Goal: Task Accomplishment & Management: Use online tool/utility

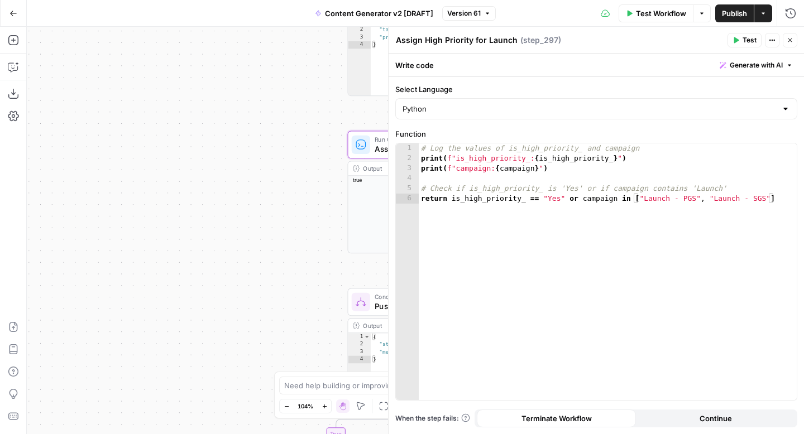
click at [793, 41] on button "Close" at bounding box center [789, 40] width 15 height 15
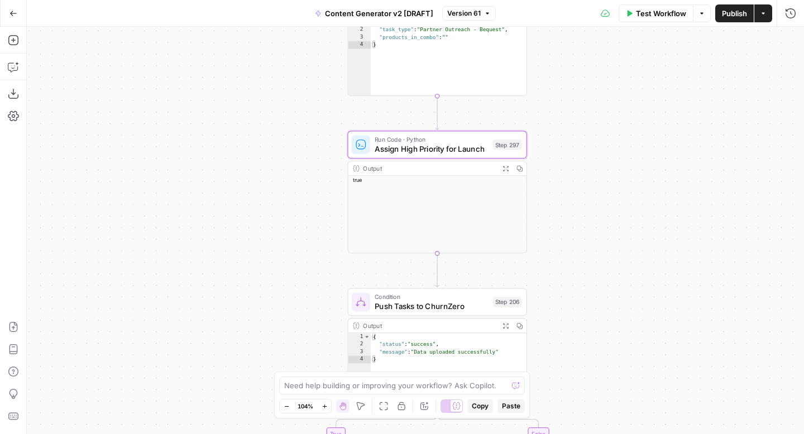
click at [13, 13] on icon "button" at bounding box center [13, 13] width 7 height 5
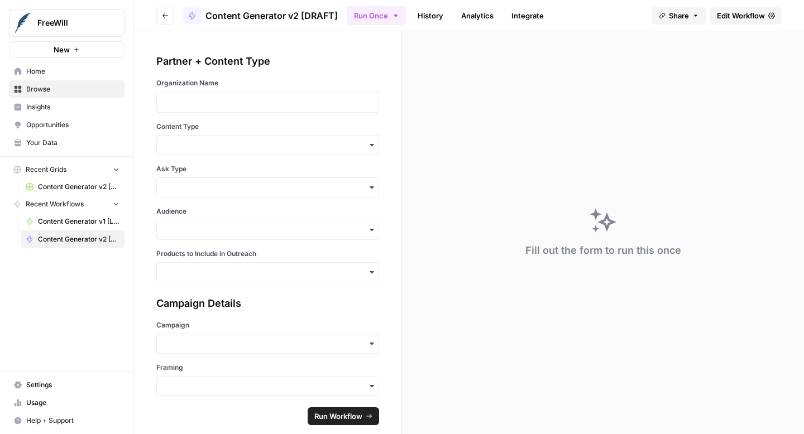
click at [43, 70] on span "Home" at bounding box center [72, 71] width 93 height 10
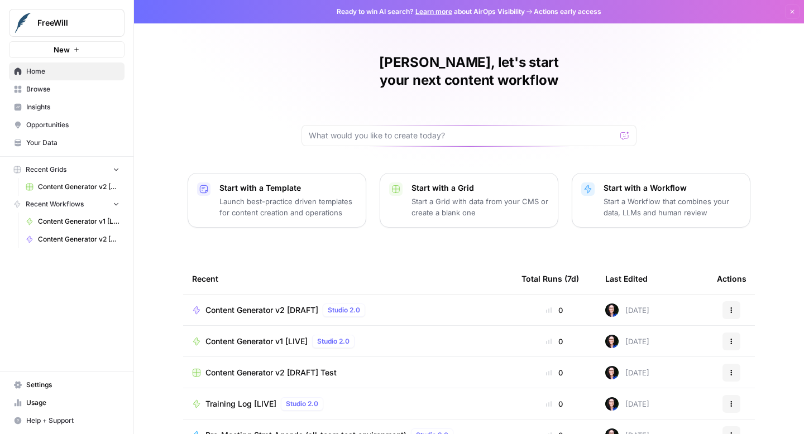
click at [53, 190] on span "Content Generator v2 [DRAFT] Test" at bounding box center [78, 187] width 81 height 10
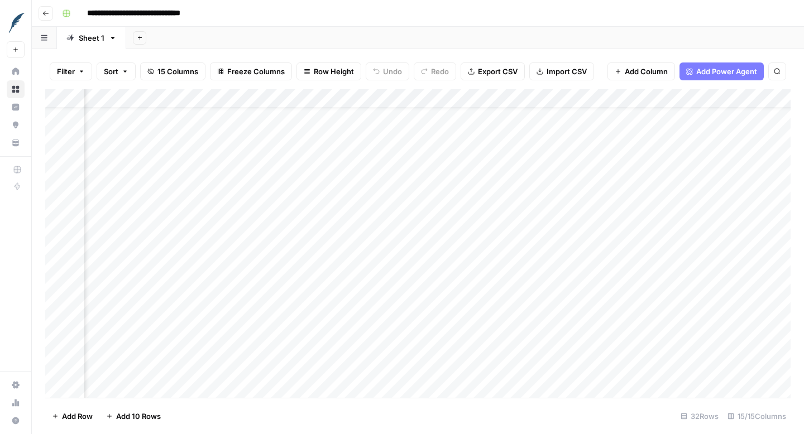
scroll to position [335, 1280]
click at [47, 18] on button "Go back" at bounding box center [46, 13] width 15 height 15
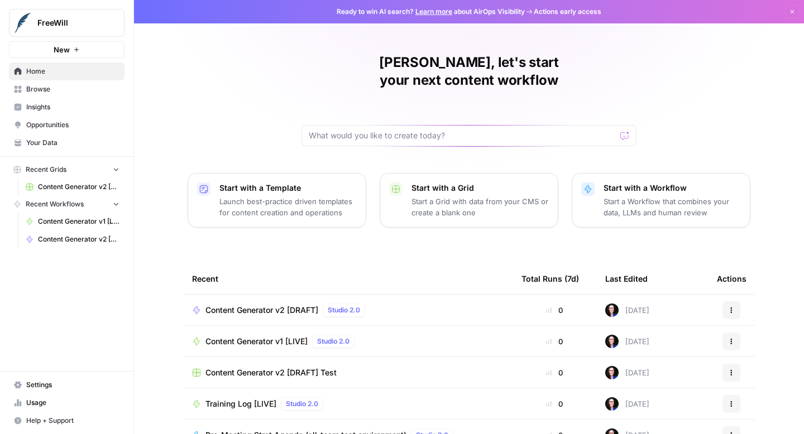
click at [248, 305] on span "Content Generator v2 [DRAFT]" at bounding box center [261, 310] width 113 height 11
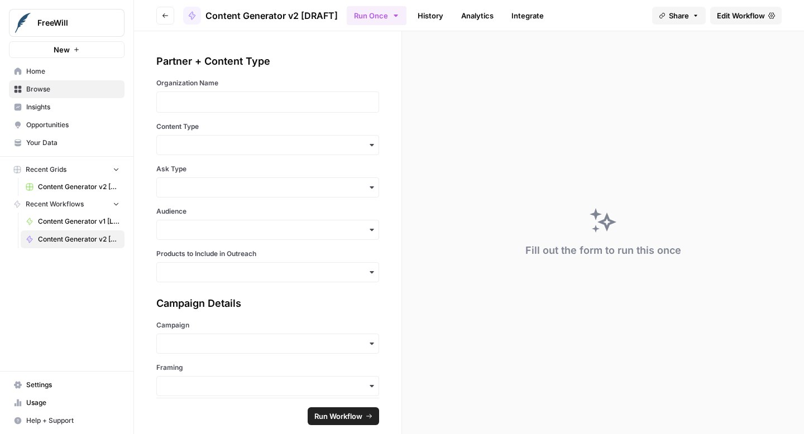
click at [747, 18] on span "Edit Workflow" at bounding box center [741, 15] width 48 height 11
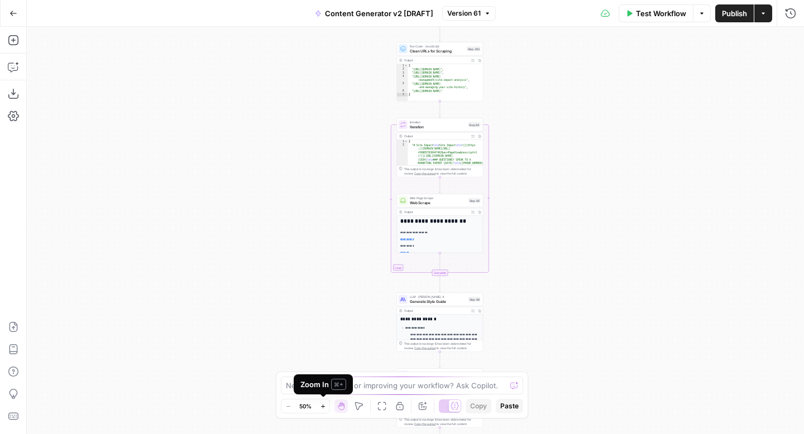
click at [324, 406] on icon "button" at bounding box center [323, 406] width 6 height 6
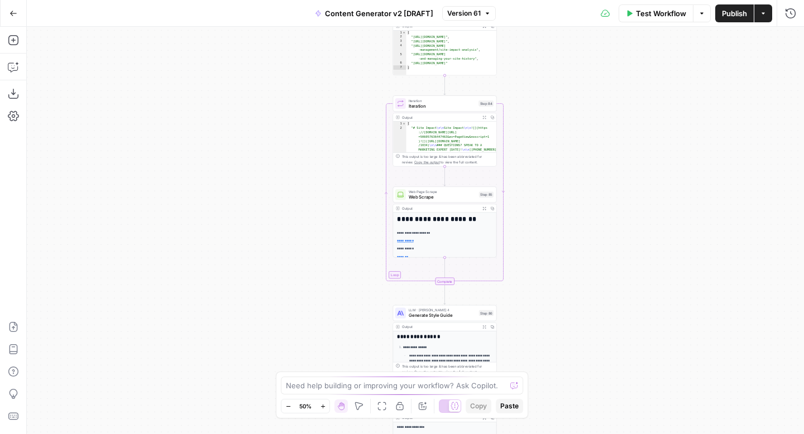
click at [324, 406] on icon "button" at bounding box center [323, 406] width 6 height 6
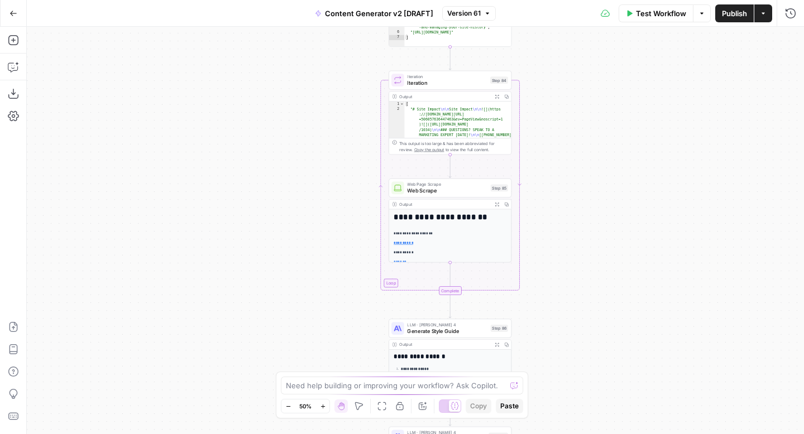
click at [324, 406] on icon "button" at bounding box center [323, 406] width 6 height 6
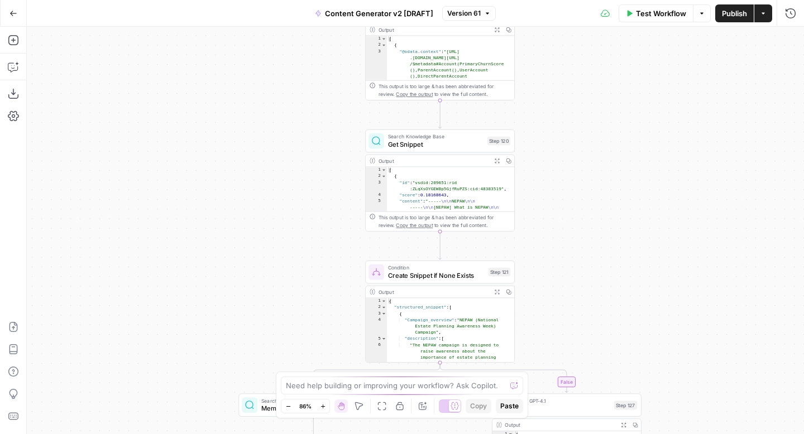
drag, startPoint x: 627, startPoint y: 178, endPoint x: 626, endPoint y: 355, distance: 176.9
click at [626, 355] on div "**********" at bounding box center [415, 230] width 777 height 407
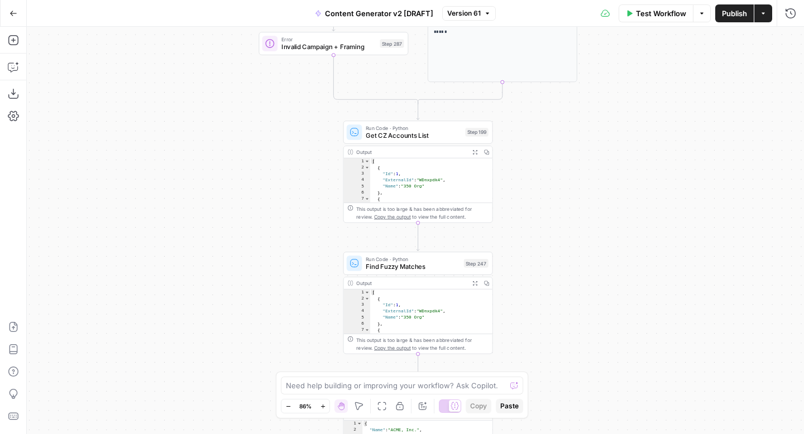
click at [429, 140] on span "Get CZ Accounts List" at bounding box center [413, 135] width 95 height 9
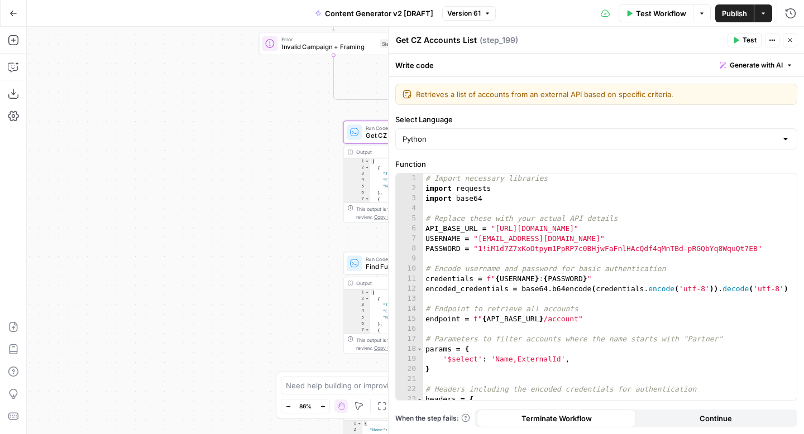
click at [738, 63] on span "Generate with AI" at bounding box center [755, 65] width 53 height 10
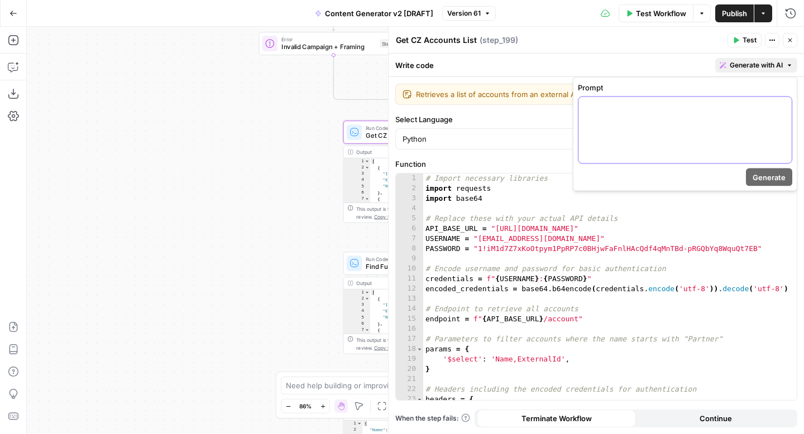
click at [688, 124] on div at bounding box center [684, 130] width 213 height 66
click at [700, 106] on p "**********" at bounding box center [685, 107] width 200 height 11
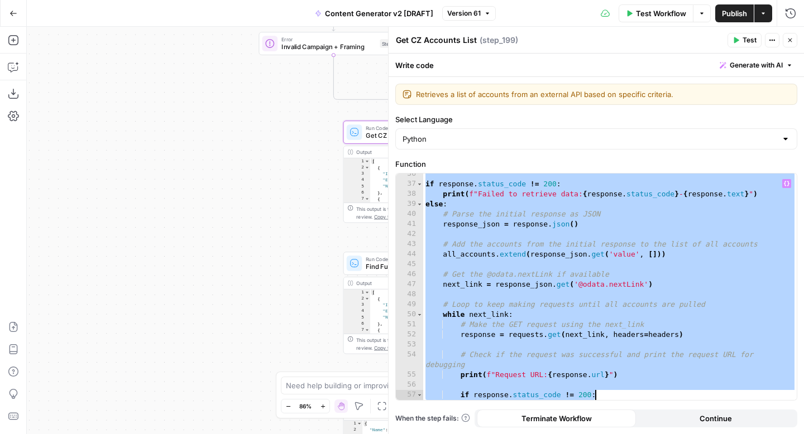
scroll to position [547, 0]
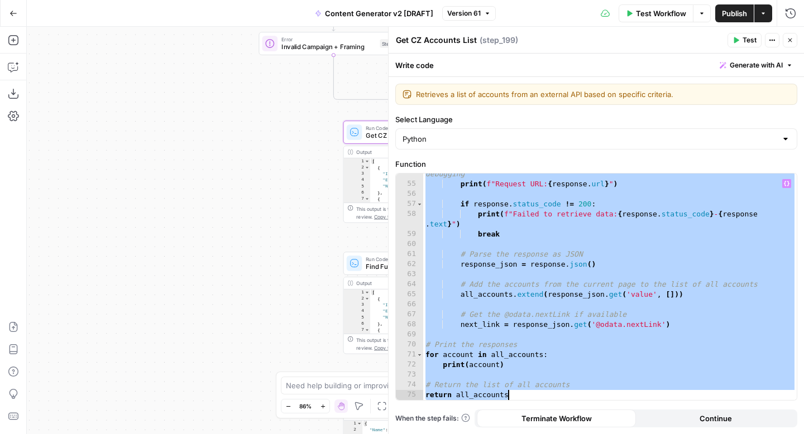
drag, startPoint x: 424, startPoint y: 180, endPoint x: 631, endPoint y: 434, distance: 327.3
click at [631, 434] on div "**********" at bounding box center [595, 255] width 415 height 357
paste textarea
type textarea "**********"
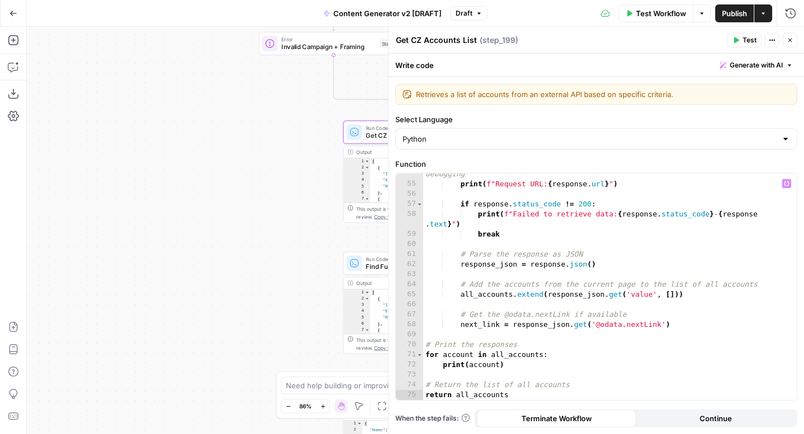
click at [742, 37] on span "Test" at bounding box center [749, 40] width 14 height 10
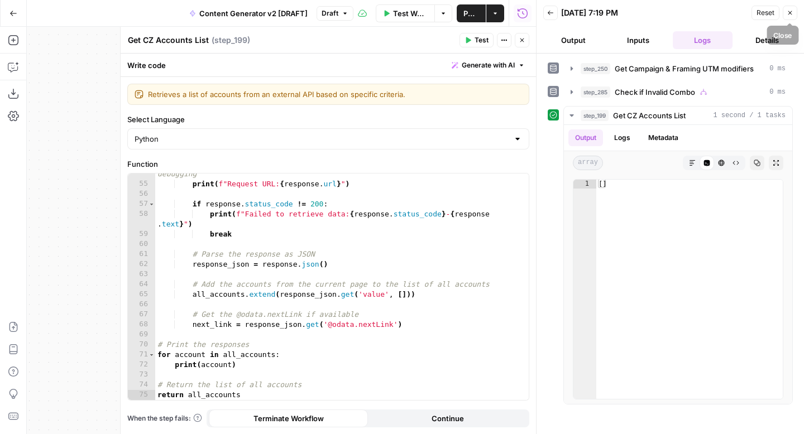
click at [791, 15] on icon "button" at bounding box center [789, 12] width 7 height 7
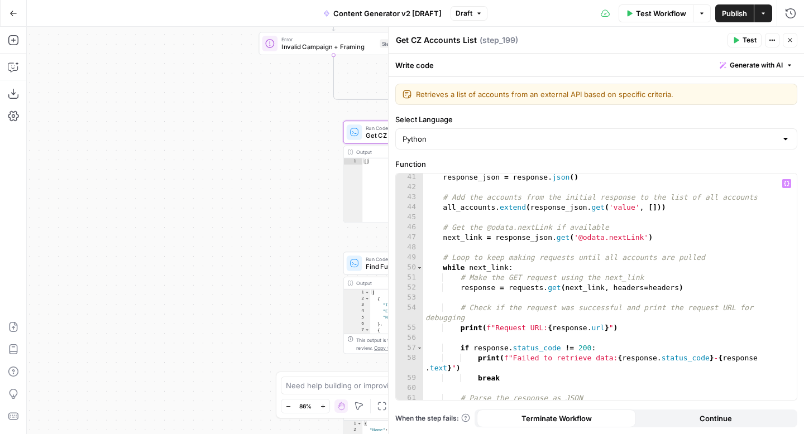
scroll to position [547, 0]
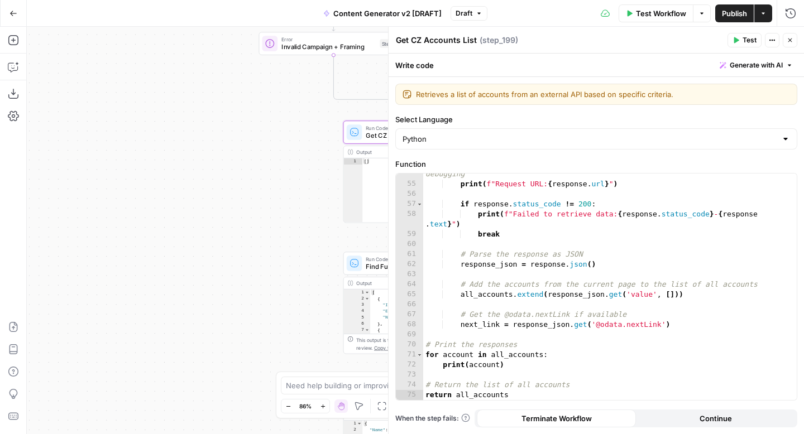
click at [793, 39] on button "Close" at bounding box center [789, 40] width 15 height 15
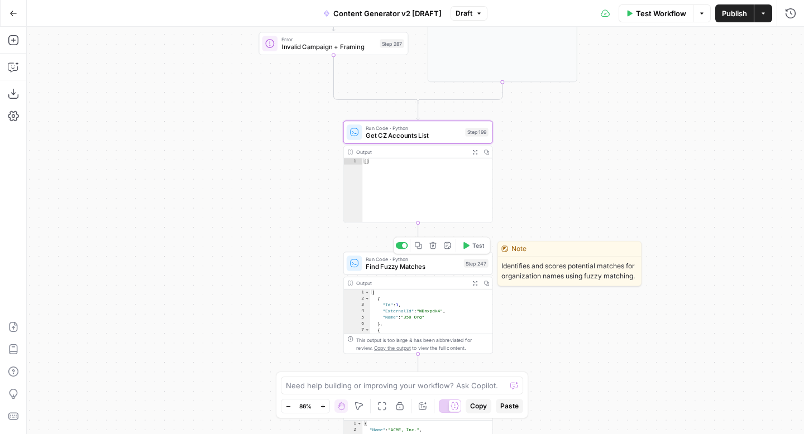
click at [416, 265] on span "Find Fuzzy Matches" at bounding box center [413, 266] width 94 height 9
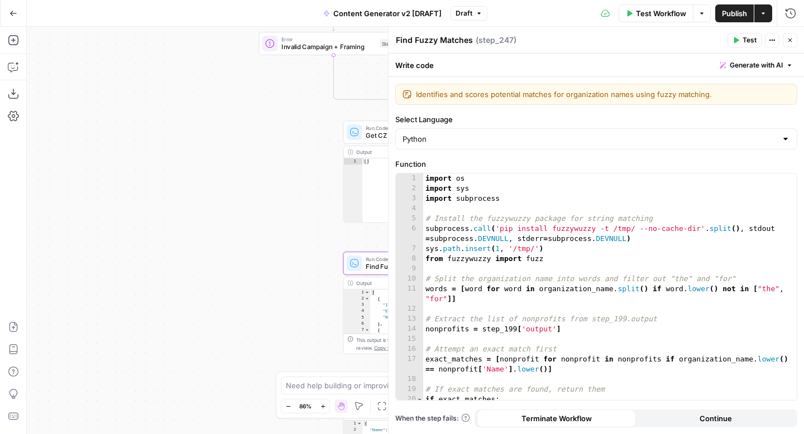
click at [731, 64] on span "Generate with AI" at bounding box center [755, 65] width 53 height 10
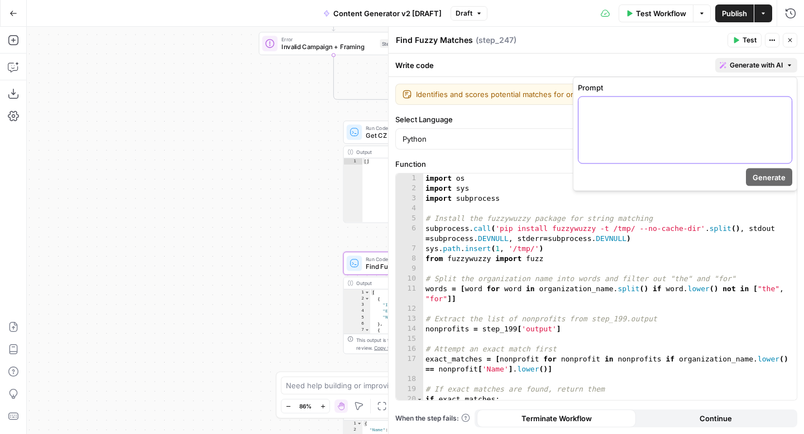
click at [692, 111] on p at bounding box center [685, 107] width 200 height 11
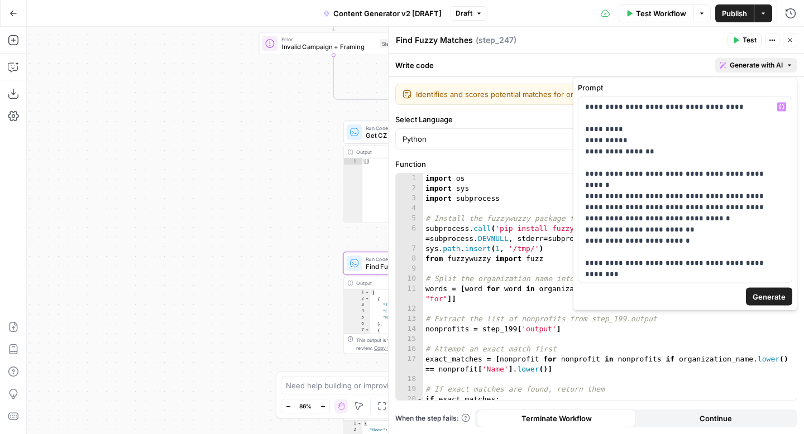
click at [761, 300] on span "Generate" at bounding box center [768, 296] width 33 height 11
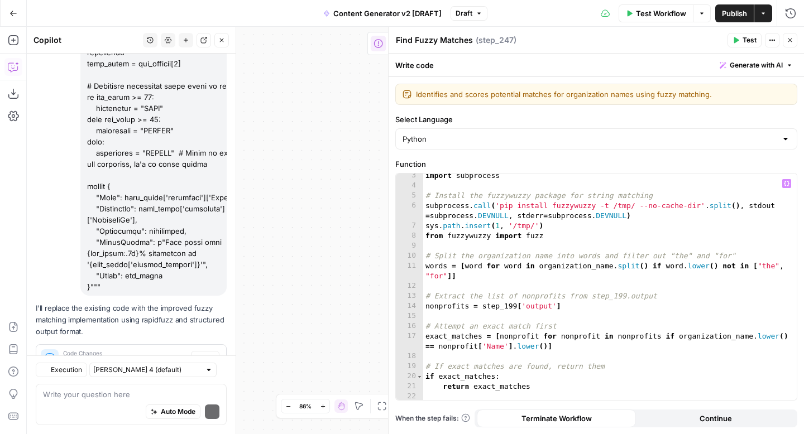
scroll to position [1996, 0]
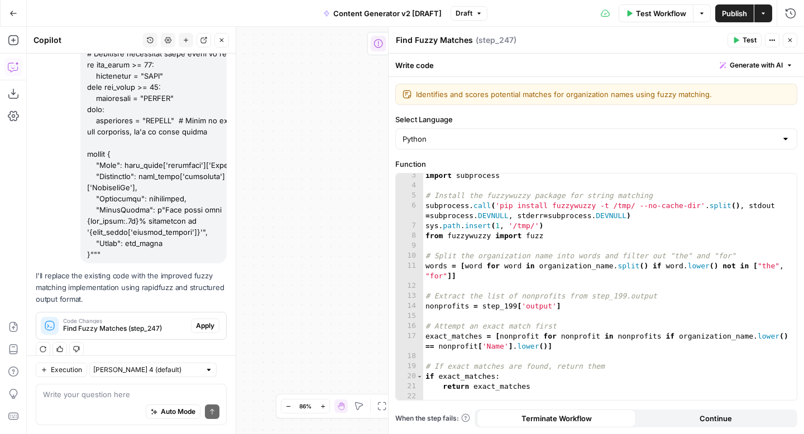
click at [466, 14] on span "Draft" at bounding box center [463, 13] width 17 height 10
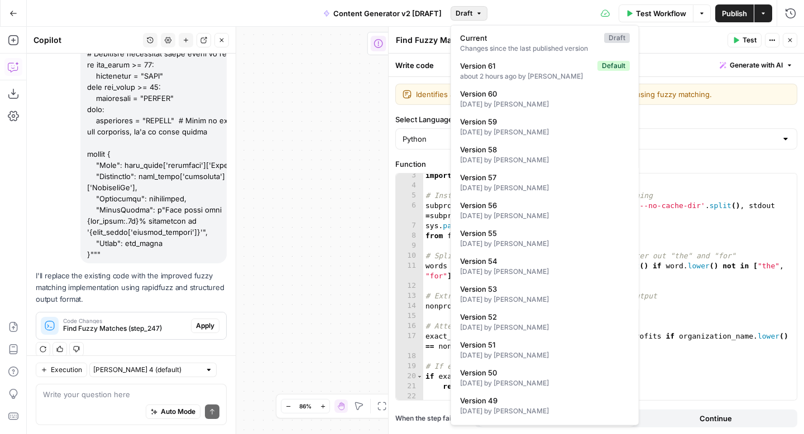
click at [334, 128] on div "**********" at bounding box center [415, 230] width 777 height 407
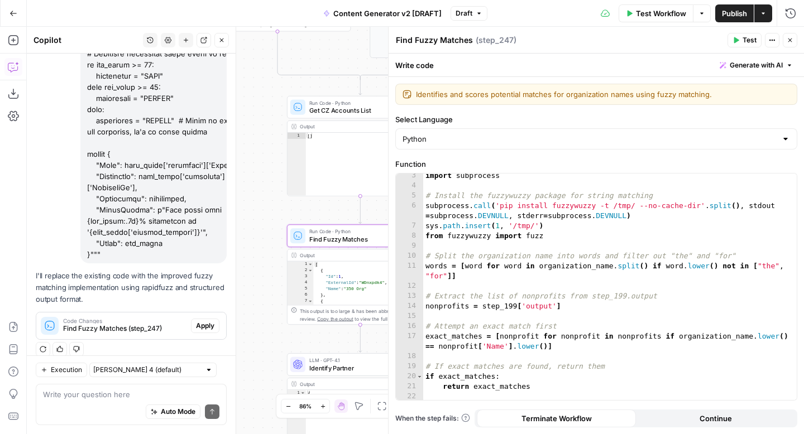
click at [210, 321] on span "Apply" at bounding box center [205, 326] width 18 height 10
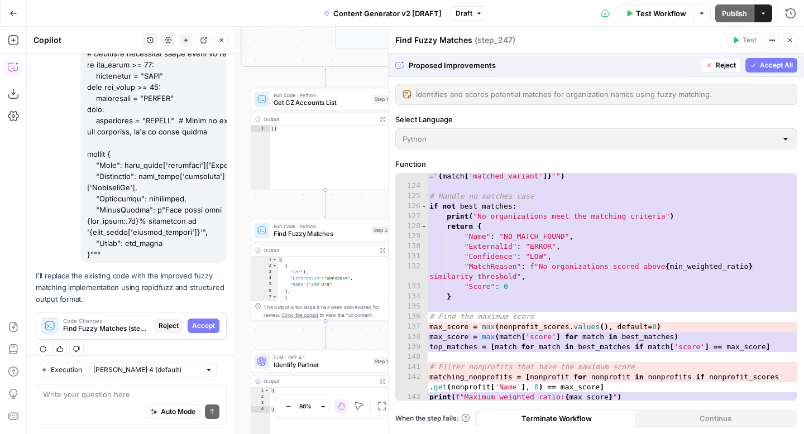
scroll to position [1402, 0]
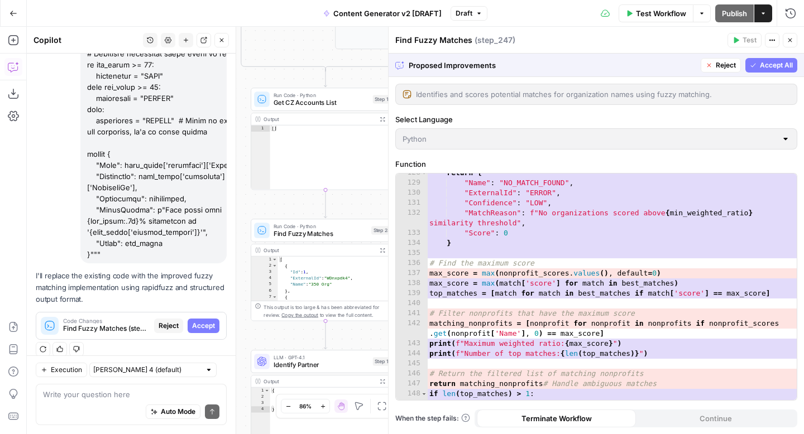
click at [762, 67] on span "Accept All" at bounding box center [776, 65] width 33 height 10
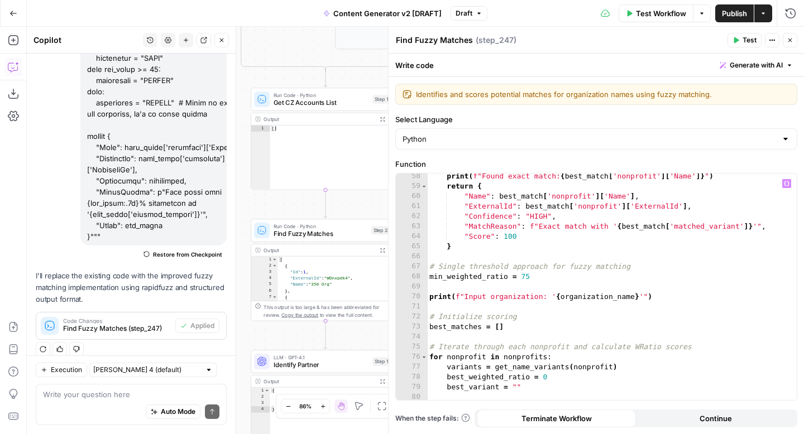
scroll to position [615, 0]
click at [536, 277] on div "print ( f"Found exact match: { best_match [ 'nonprofit' ] [ 'Name' ]} " ) retur…" at bounding box center [611, 294] width 369 height 247
click at [632, 327] on div "print ( f"Found exact match: { best_match [ 'nonprofit' ] [ 'Name' ]} " ) retur…" at bounding box center [611, 294] width 369 height 247
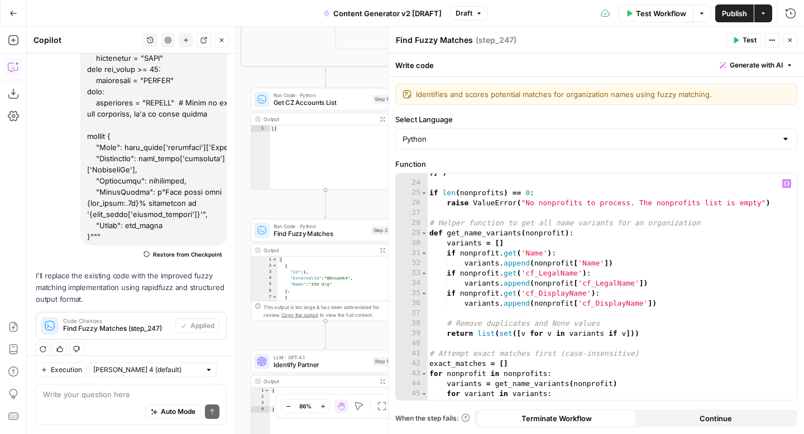
scroll to position [132, 0]
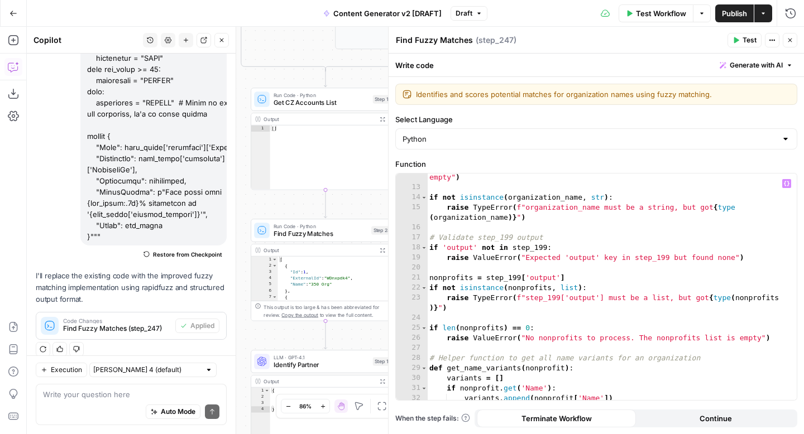
type textarea "**********"
click at [790, 45] on button "Close" at bounding box center [789, 40] width 15 height 15
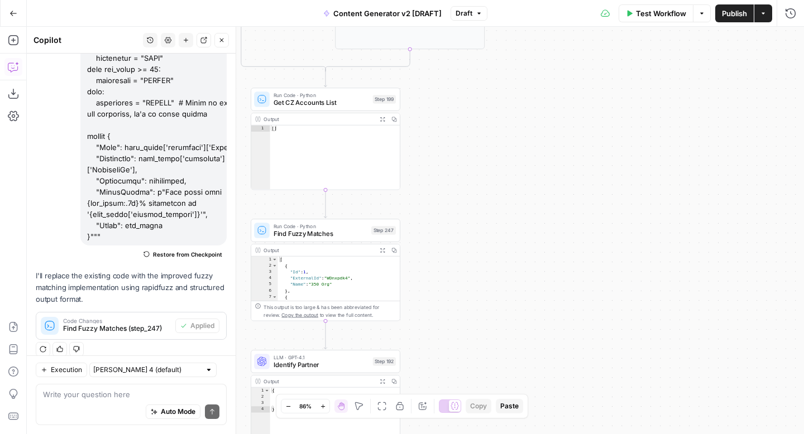
click at [222, 43] on icon "button" at bounding box center [221, 40] width 7 height 7
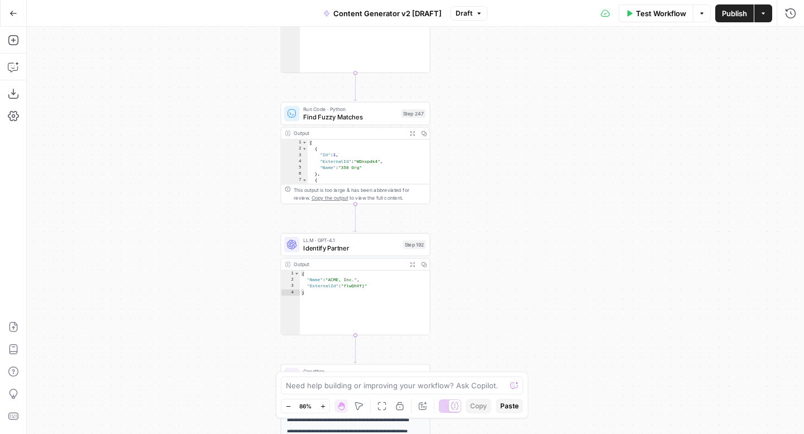
click at [365, 246] on span "Identify Partner" at bounding box center [350, 247] width 95 height 9
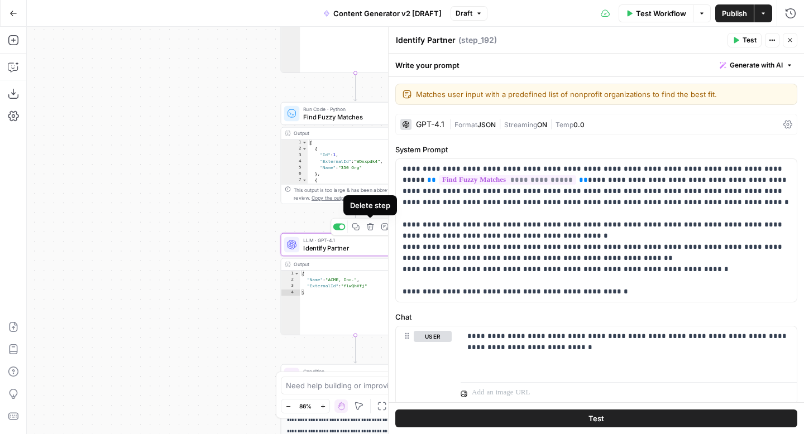
click at [369, 229] on icon "button" at bounding box center [370, 226] width 7 height 7
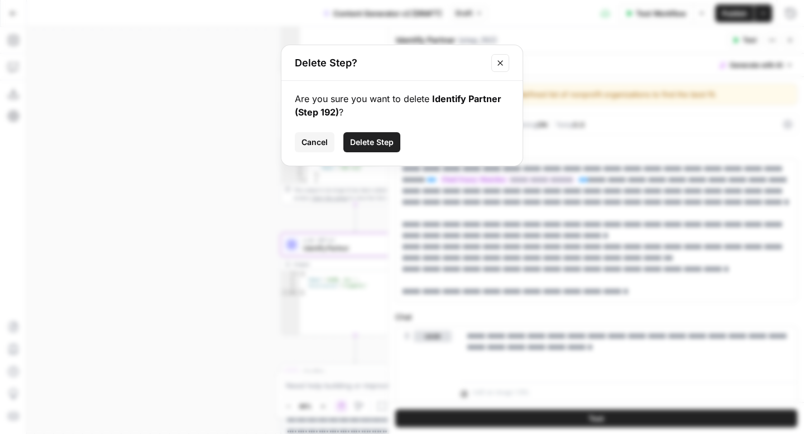
click at [383, 146] on span "Delete Step" at bounding box center [372, 142] width 44 height 11
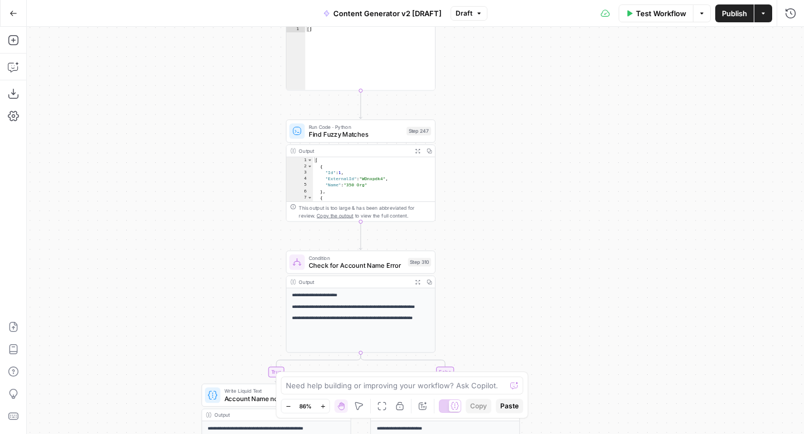
click at [640, 14] on span "Test Workflow" at bounding box center [661, 13] width 50 height 11
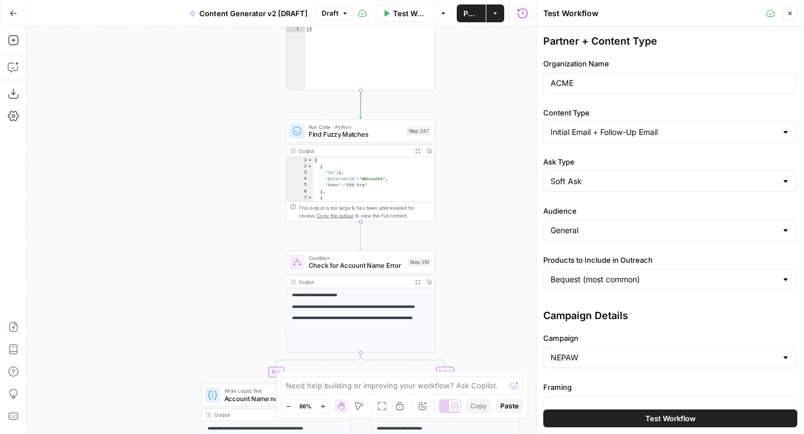
click at [651, 418] on span "Test Workflow" at bounding box center [670, 418] width 50 height 11
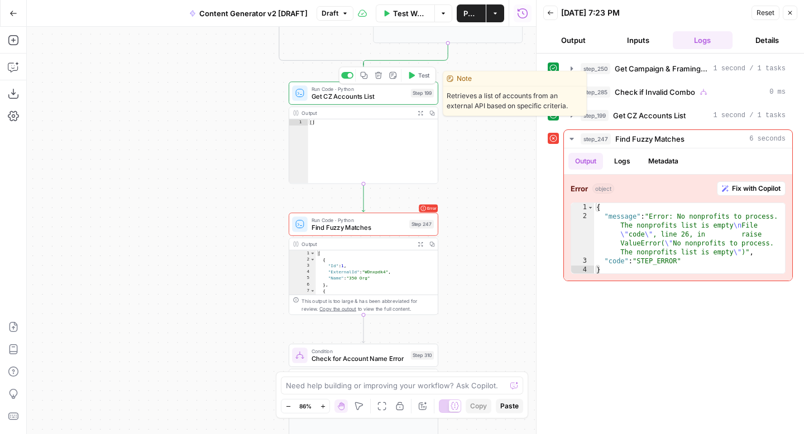
click at [352, 97] on span "Get CZ Accounts List" at bounding box center [358, 96] width 95 height 9
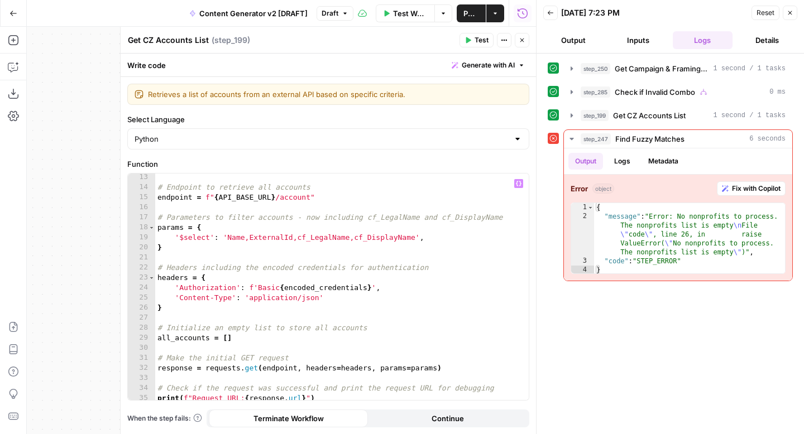
scroll to position [152, 0]
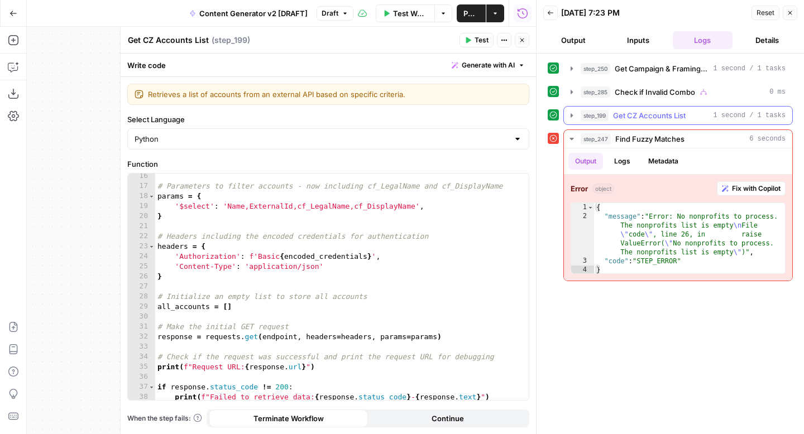
click at [572, 112] on icon "button" at bounding box center [571, 115] width 9 height 9
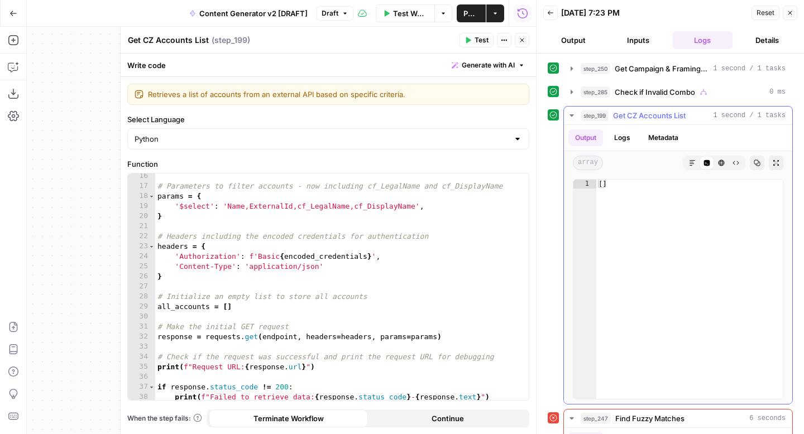
scroll to position [132, 0]
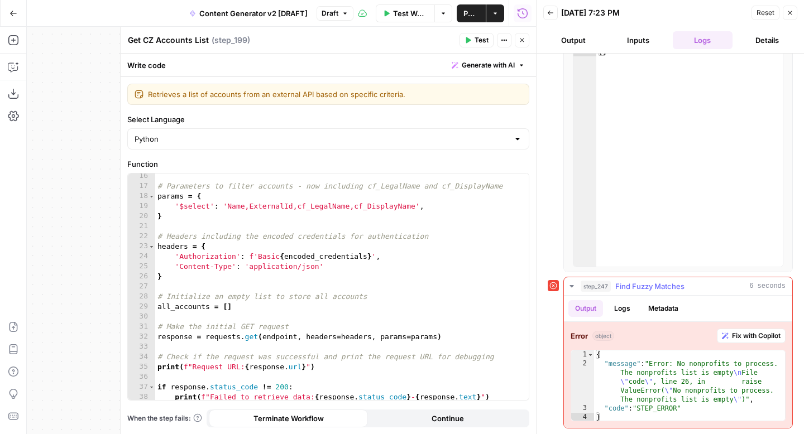
click at [742, 329] on button "Fix with Copilot" at bounding box center [751, 336] width 69 height 15
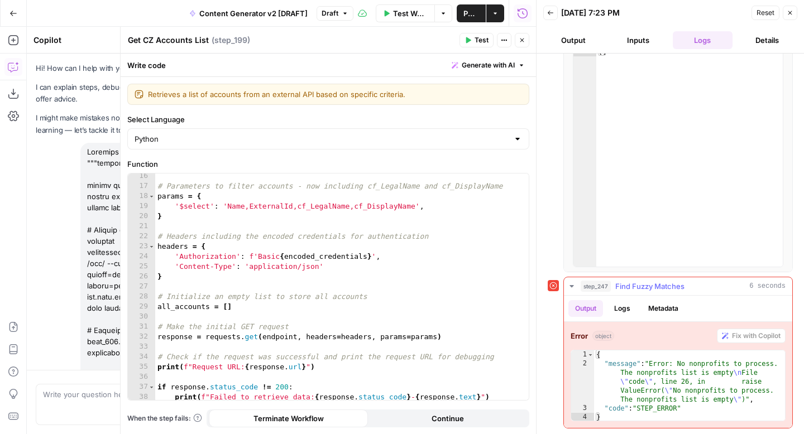
scroll to position [2006, 0]
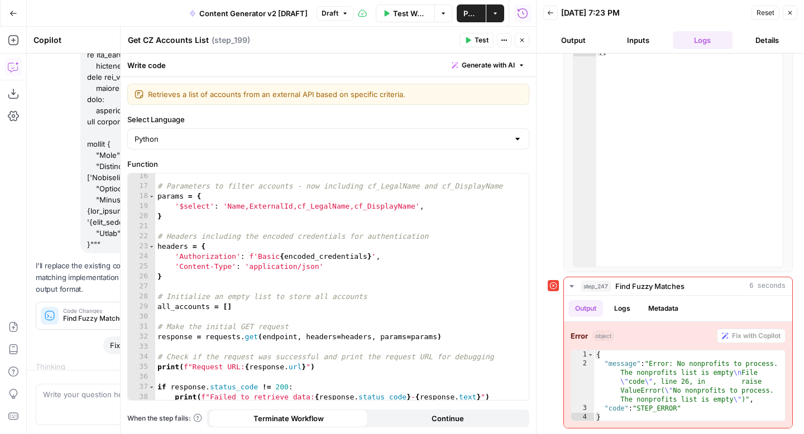
click at [789, 14] on icon "button" at bounding box center [789, 12] width 7 height 7
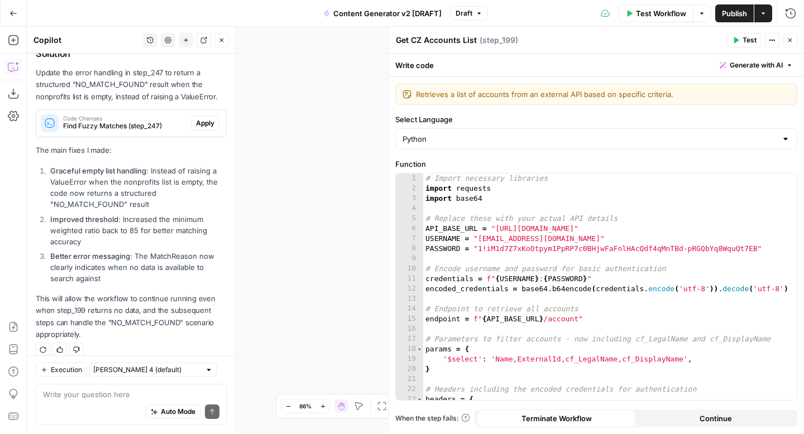
scroll to position [2420, 0]
click at [136, 393] on textarea at bounding box center [131, 394] width 176 height 11
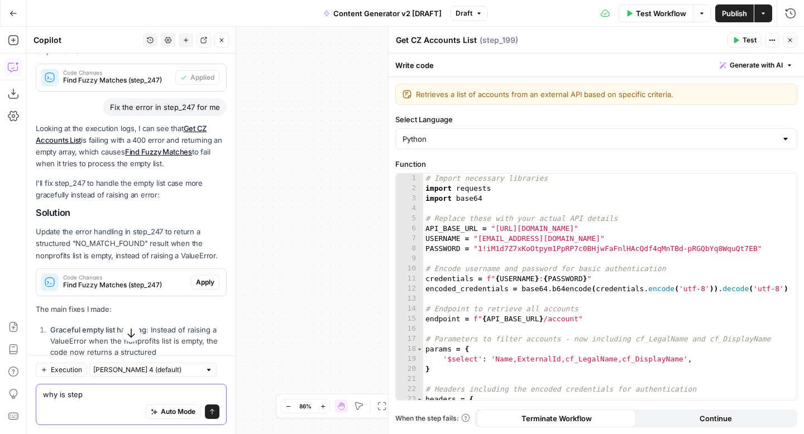
scroll to position [2264, 0]
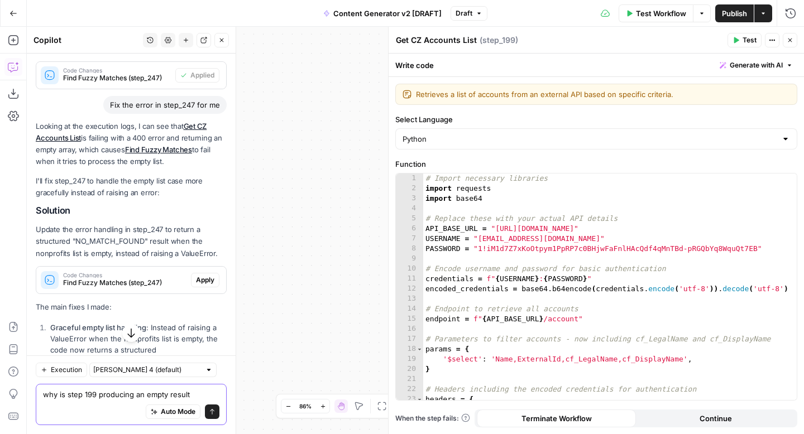
type textarea "why is step 199 producing an empty result?"
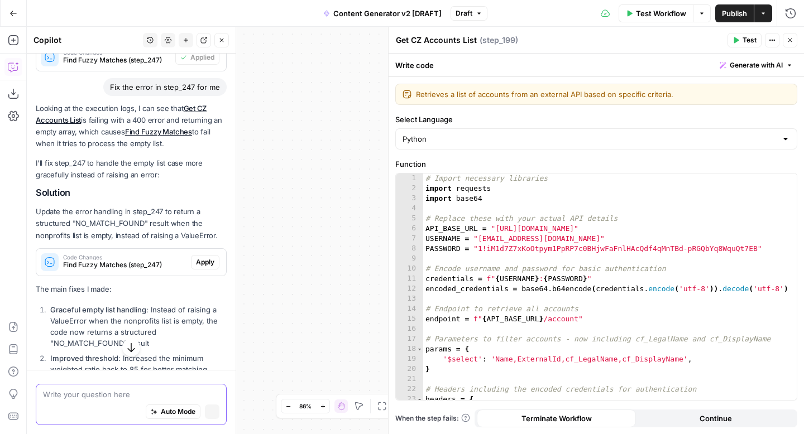
scroll to position [2246, 0]
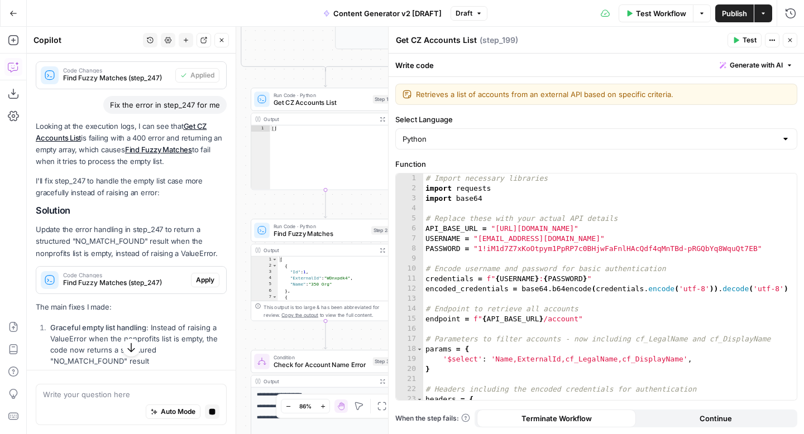
click at [134, 350] on icon "button" at bounding box center [131, 347] width 11 height 11
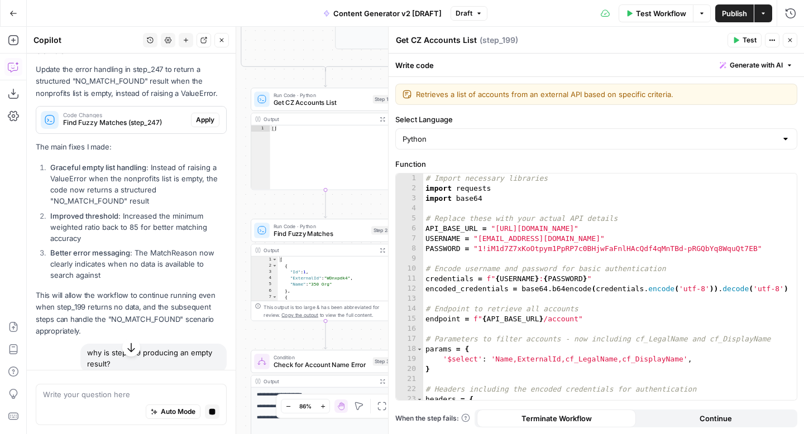
scroll to position [2425, 0]
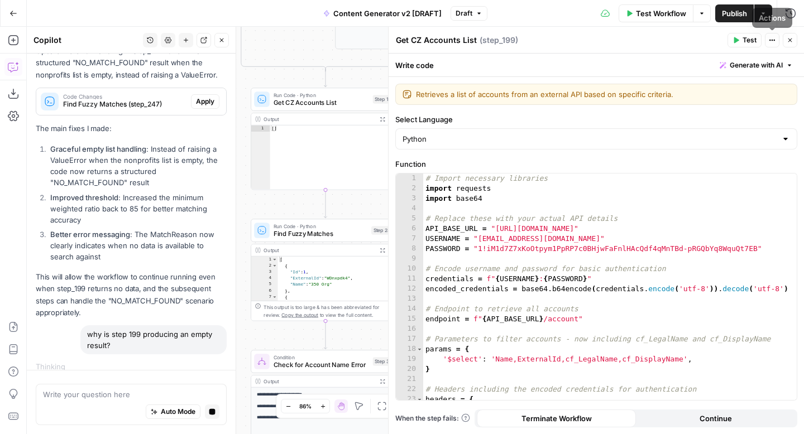
click at [790, 39] on icon "button" at bounding box center [790, 41] width 4 height 4
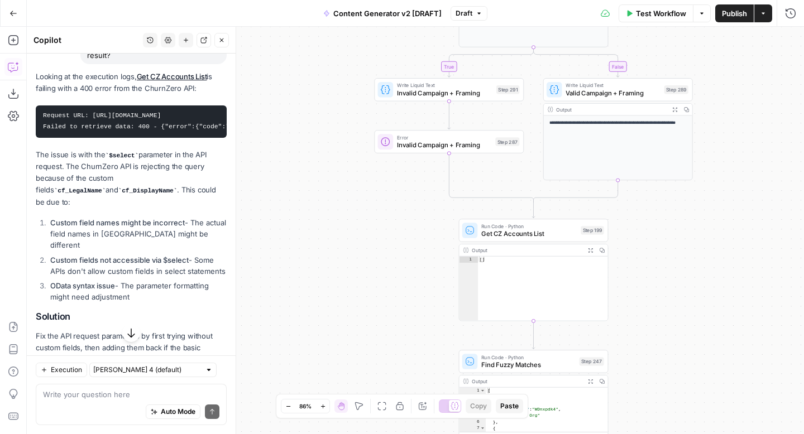
scroll to position [2966, 0]
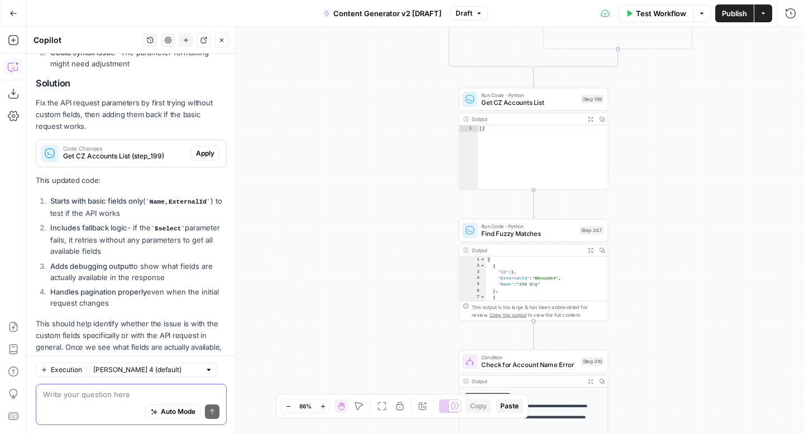
click at [110, 391] on textarea at bounding box center [131, 394] width 176 height 11
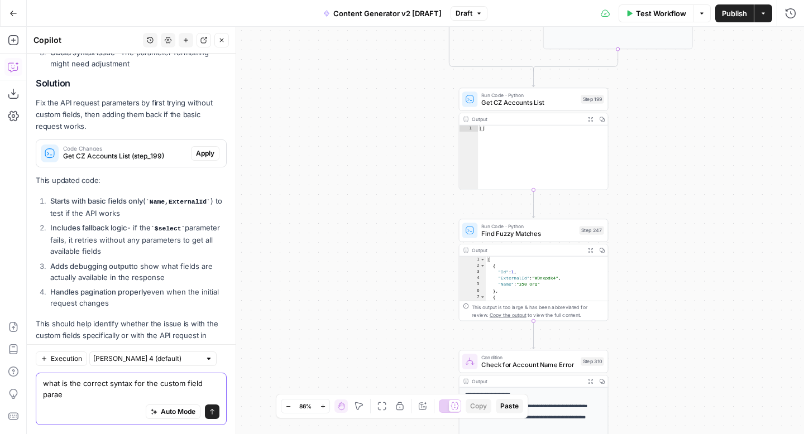
scroll to position [2977, 0]
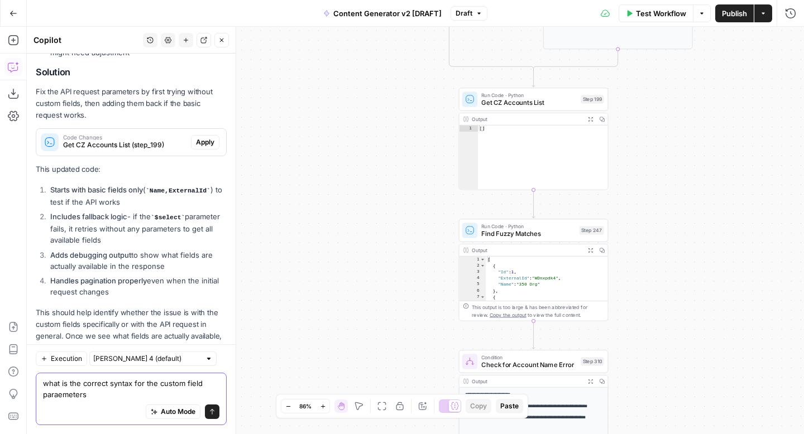
type textarea "what is the correct syntax for the custom field paraemeters?"
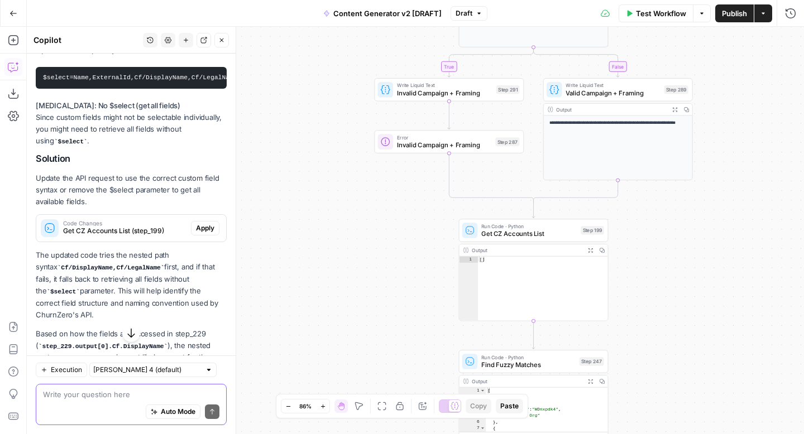
scroll to position [3483, 0]
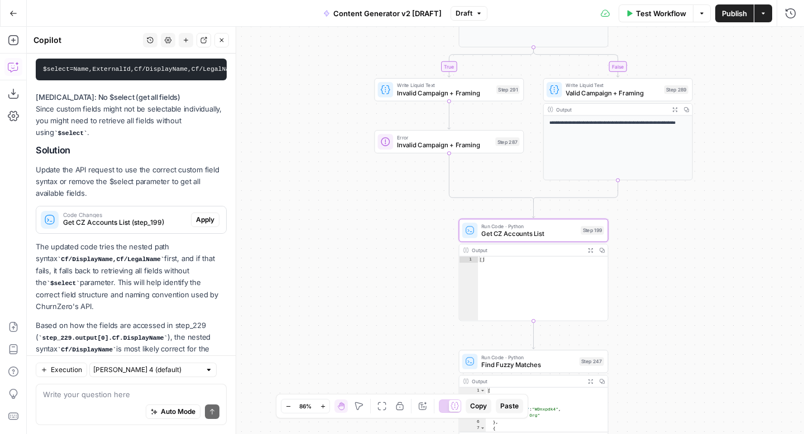
click at [206, 215] on span "Apply" at bounding box center [205, 220] width 18 height 10
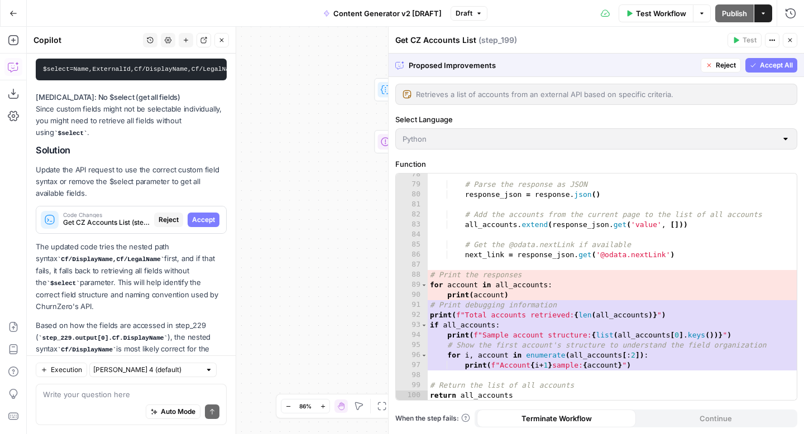
scroll to position [808, 0]
click at [760, 65] on span "Accept All" at bounding box center [776, 65] width 33 height 10
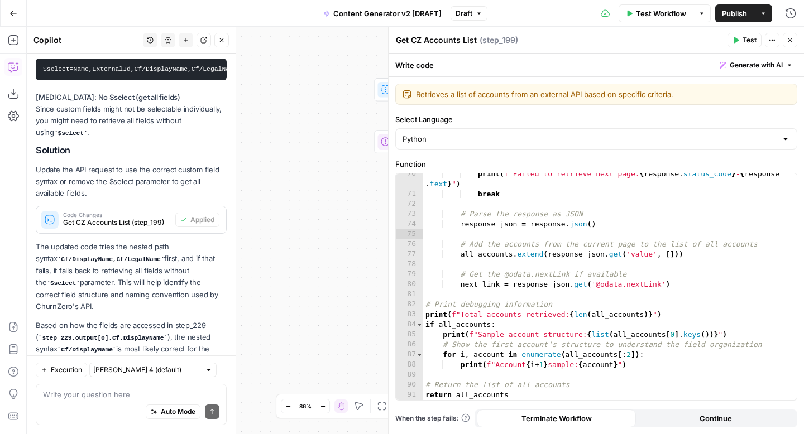
scroll to position [708, 0]
click at [796, 41] on button "Close" at bounding box center [789, 40] width 15 height 15
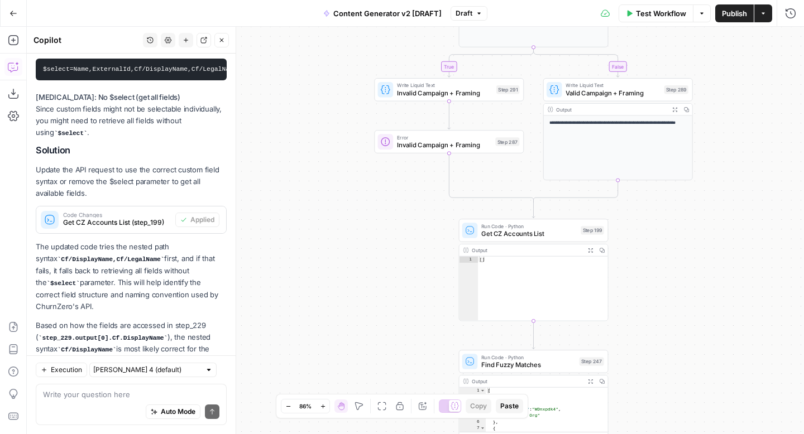
click at [661, 16] on span "Test Workflow" at bounding box center [661, 13] width 50 height 11
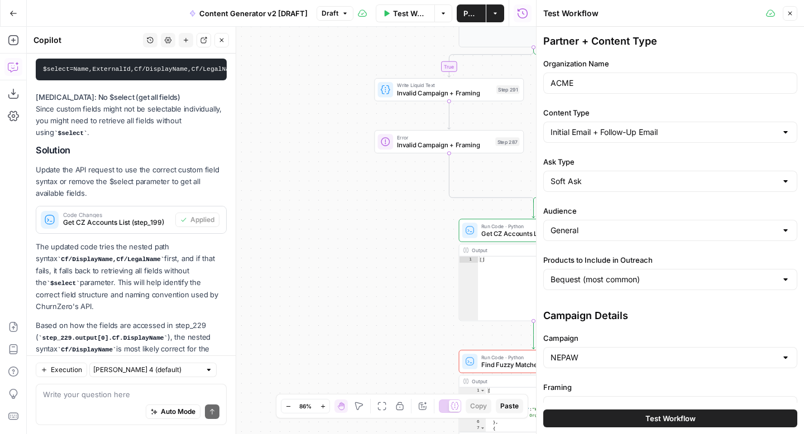
click at [638, 417] on button "Test Workflow" at bounding box center [670, 419] width 254 height 18
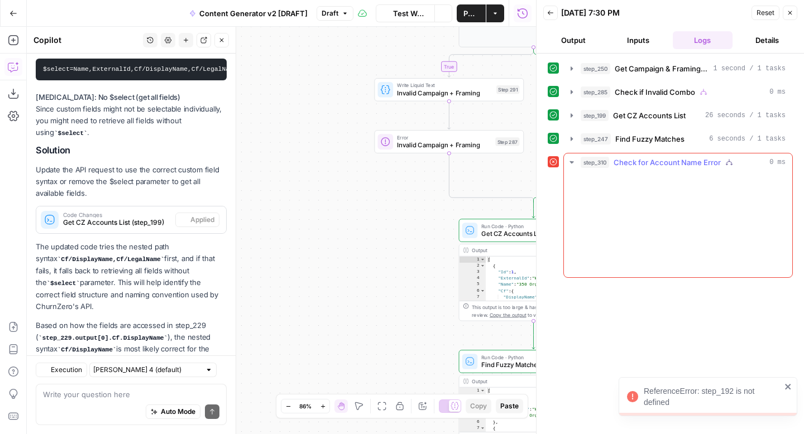
scroll to position [3536, 0]
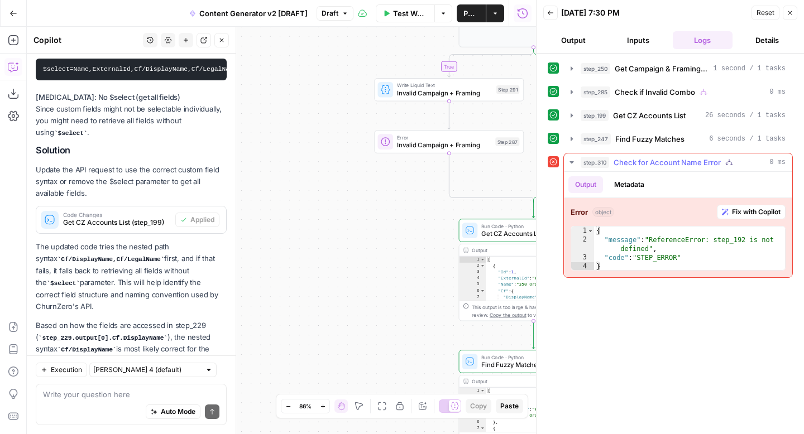
click at [729, 210] on button "Fix with Copilot" at bounding box center [751, 212] width 69 height 15
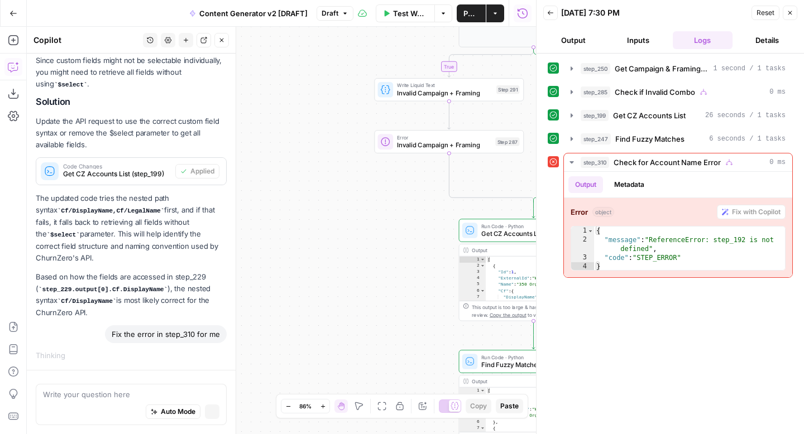
scroll to position [3475, 0]
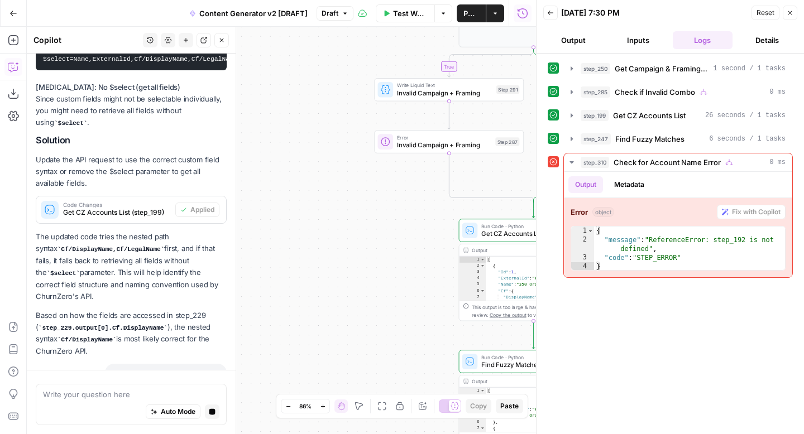
click at [790, 13] on icon "button" at bounding box center [790, 13] width 4 height 4
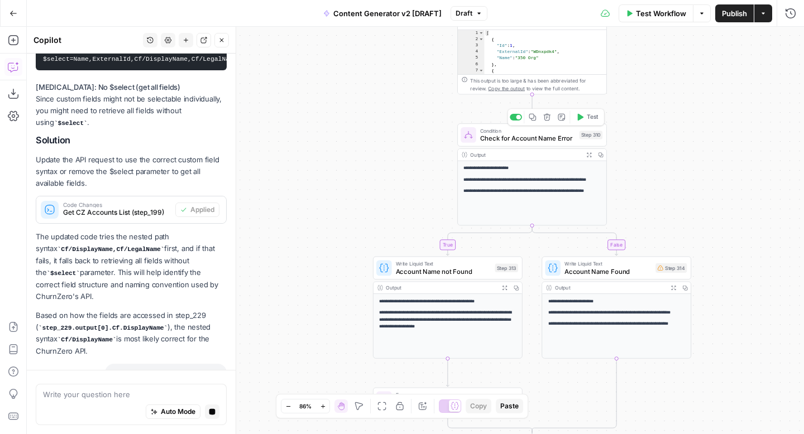
click at [540, 136] on span "Check for Account Name Error" at bounding box center [527, 137] width 95 height 9
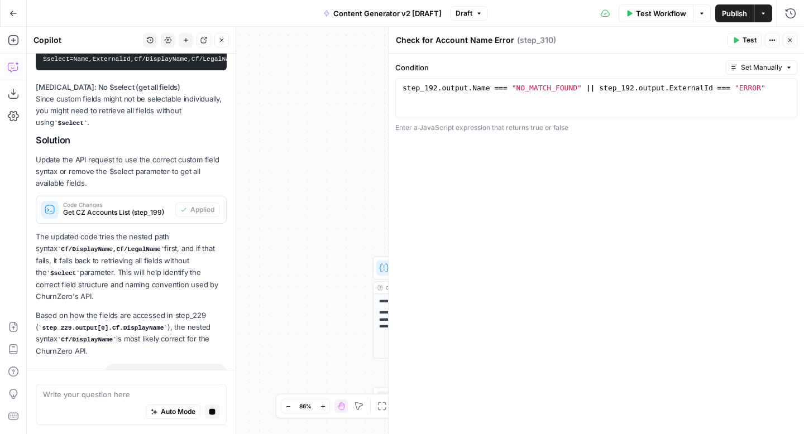
click at [789, 38] on icon "button" at bounding box center [789, 40] width 7 height 7
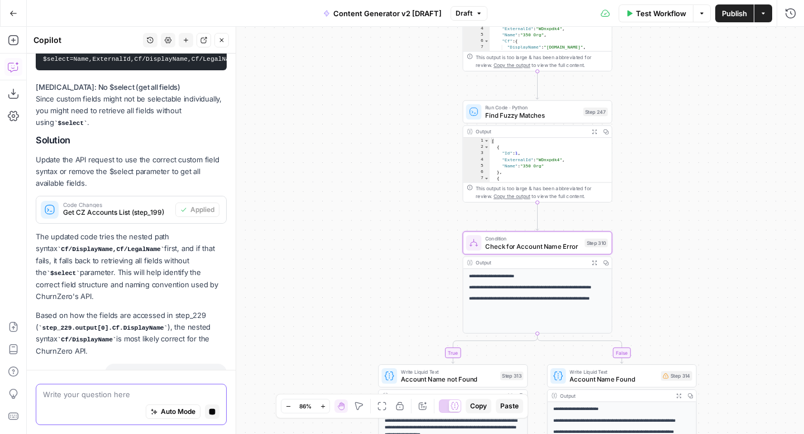
click at [138, 395] on textarea at bounding box center [131, 394] width 176 height 11
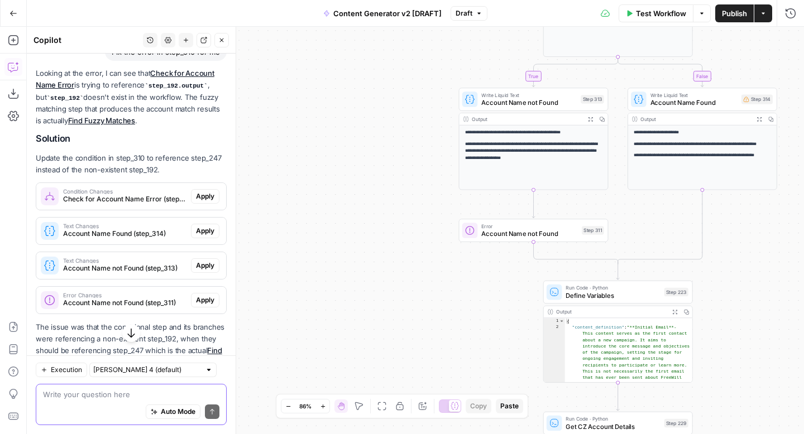
scroll to position [3881, 0]
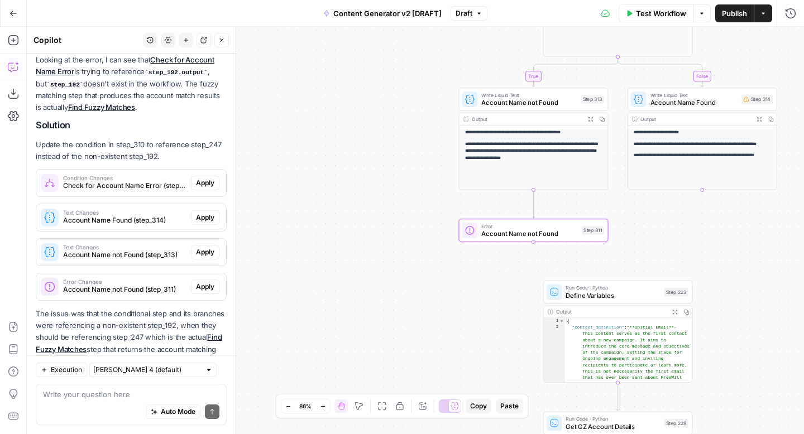
click at [204, 178] on span "Apply" at bounding box center [205, 183] width 18 height 10
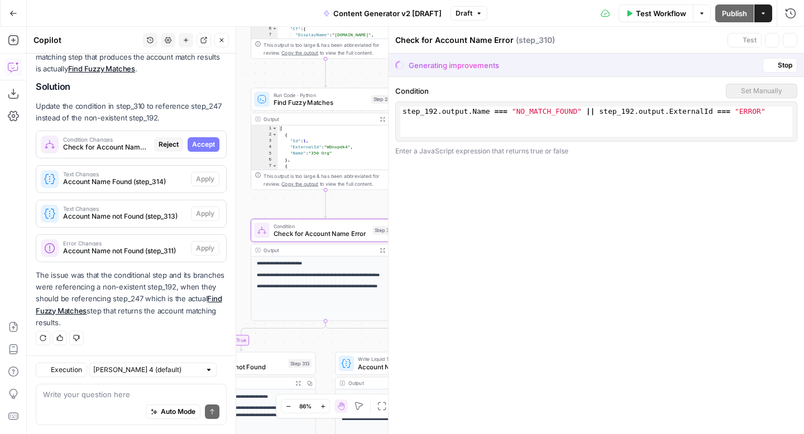
scroll to position [3809, 0]
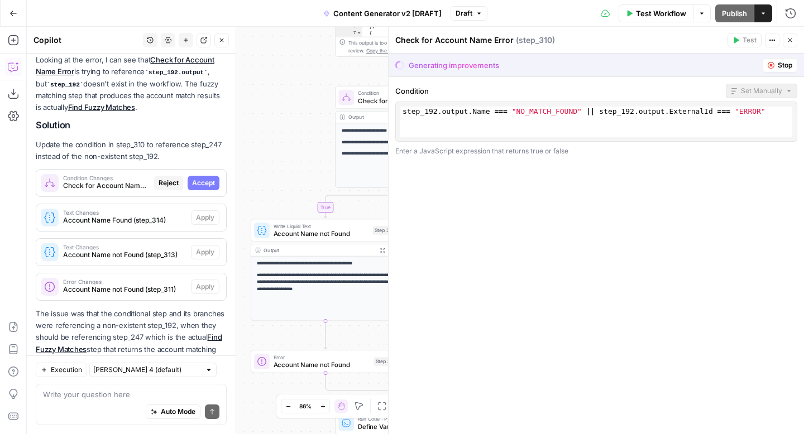
click at [122, 401] on div "Auto Mode Send" at bounding box center [131, 412] width 176 height 25
click at [110, 392] on textarea at bounding box center [131, 394] width 176 height 11
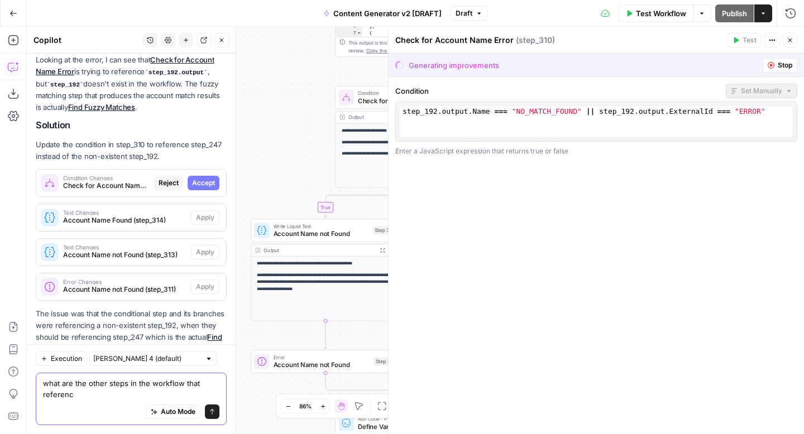
scroll to position [3820, 0]
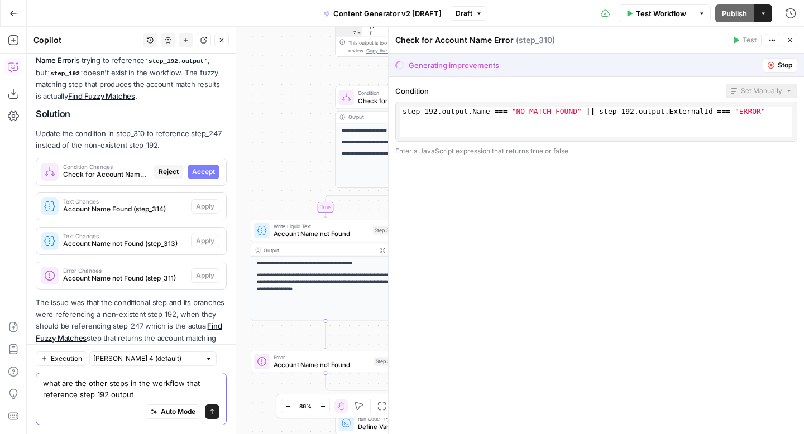
type textarea "what are the other steps in the workflow that reference step 192 output?"
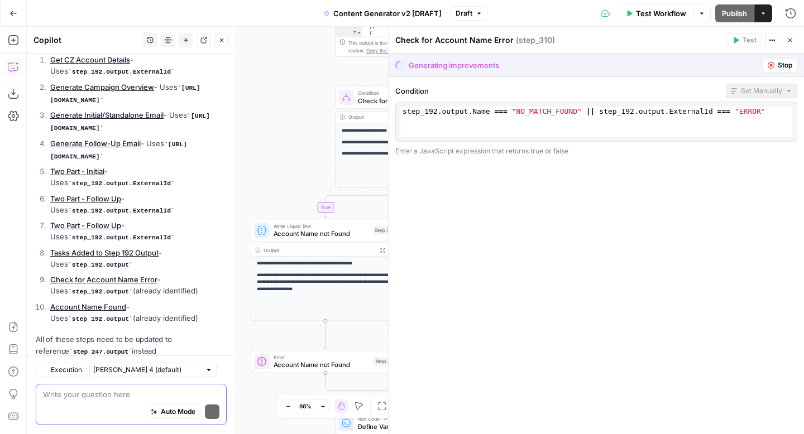
scroll to position [4284, 0]
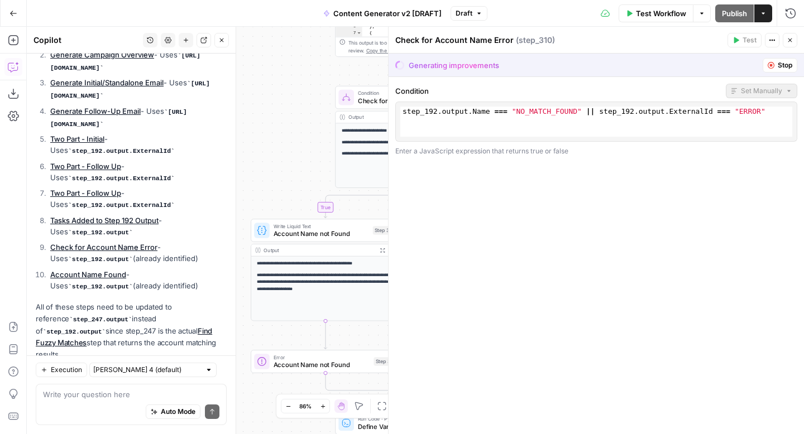
click at [777, 67] on span "Stop" at bounding box center [784, 65] width 15 height 10
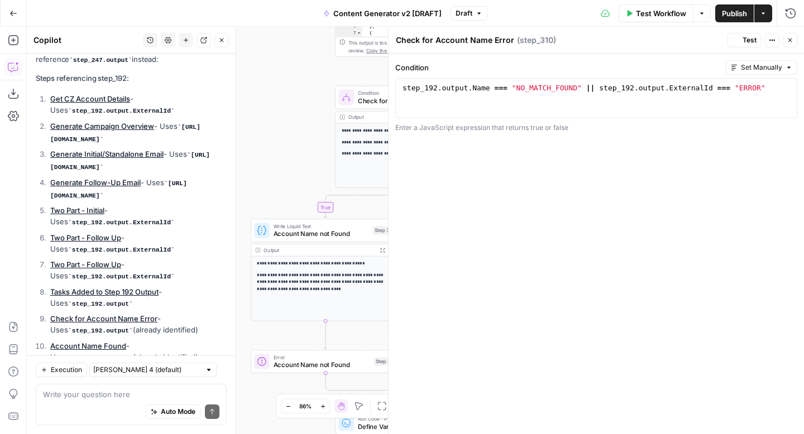
scroll to position [4355, 0]
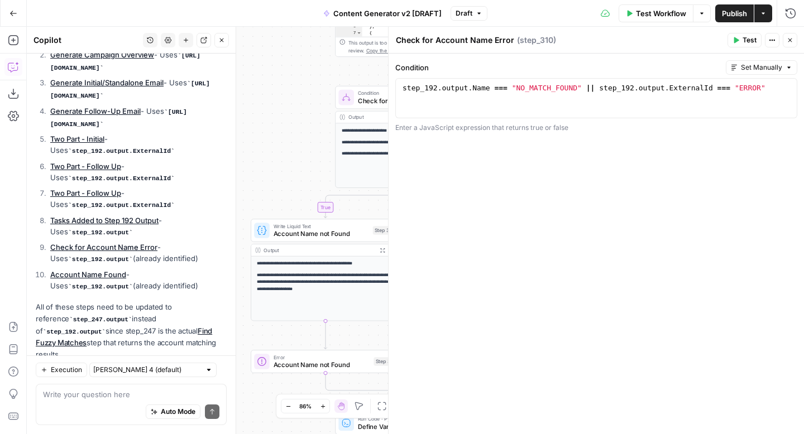
click at [791, 42] on icon "button" at bounding box center [789, 40] width 7 height 7
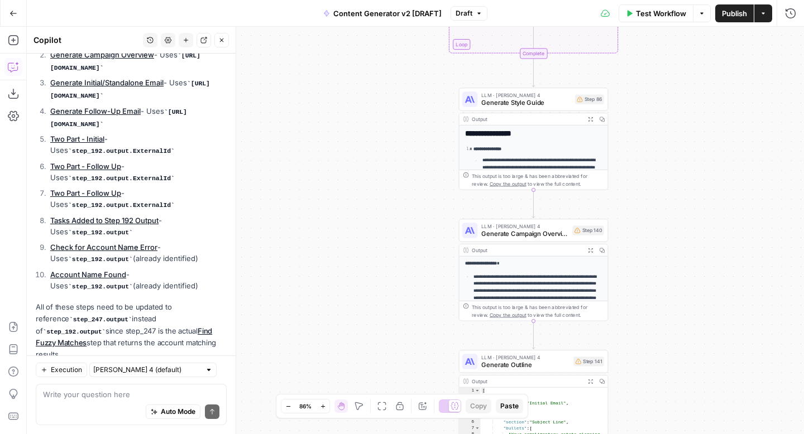
click at [476, 16] on icon "button" at bounding box center [478, 13] width 7 height 7
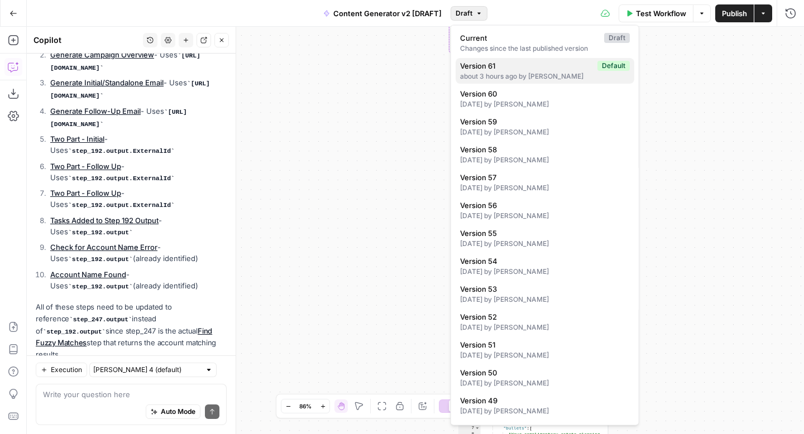
click at [502, 74] on div "about 3 hours ago by Kelly Jo Drey" at bounding box center [545, 76] width 170 height 10
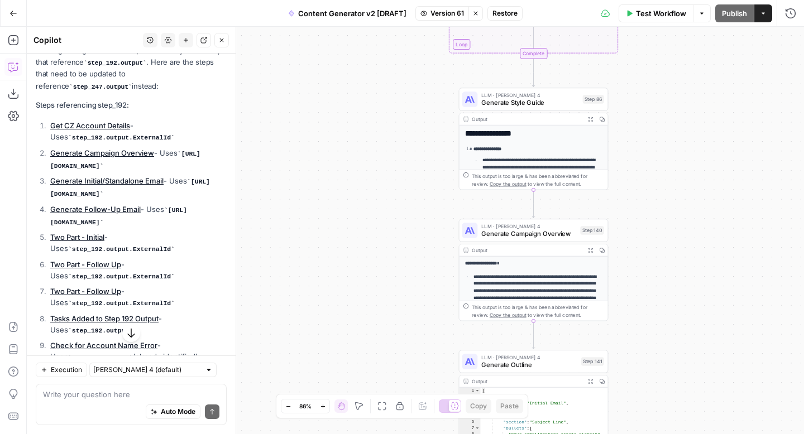
scroll to position [4281, 0]
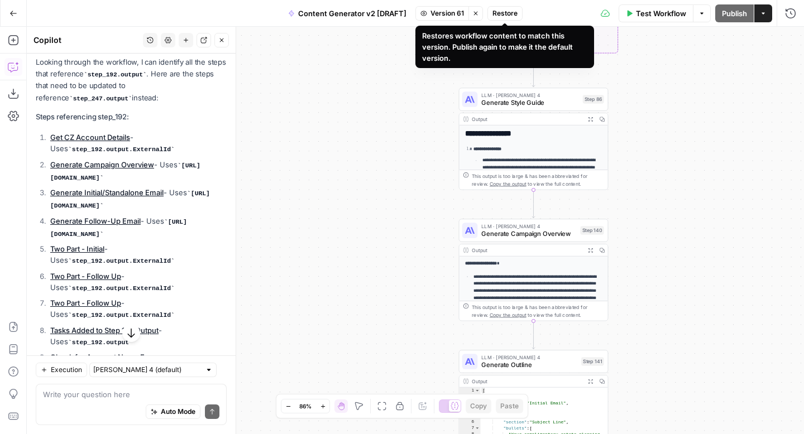
click at [510, 14] on span "Restore" at bounding box center [504, 13] width 25 height 10
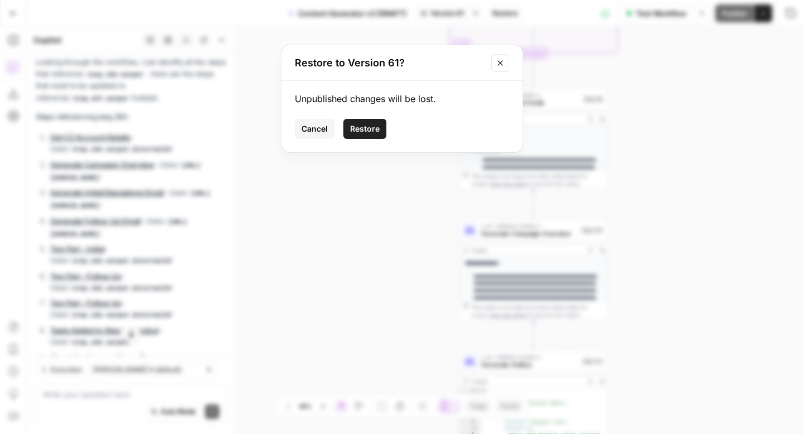
click at [376, 128] on span "Restore" at bounding box center [365, 128] width 30 height 11
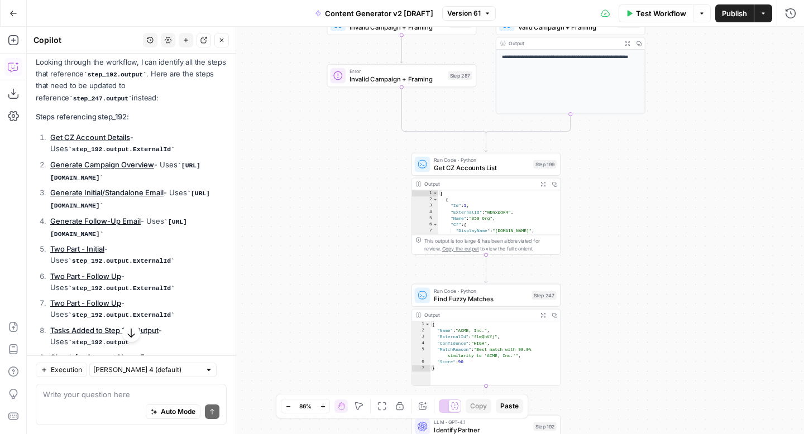
click at [493, 165] on span "Get CZ Accounts List" at bounding box center [481, 167] width 95 height 9
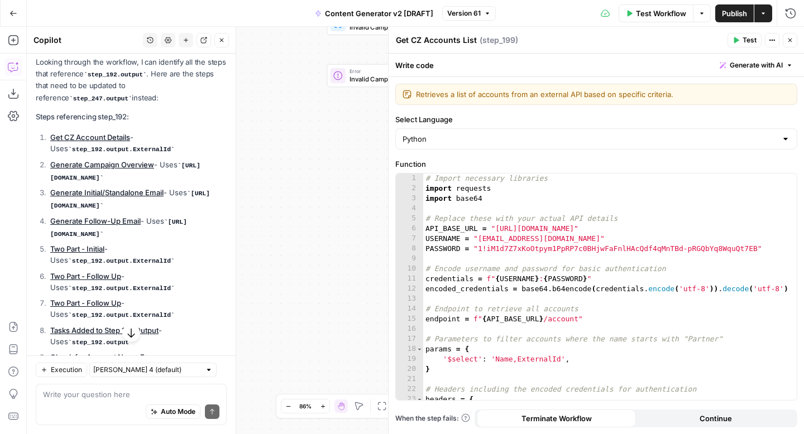
click at [751, 66] on span "Generate with AI" at bounding box center [755, 65] width 53 height 10
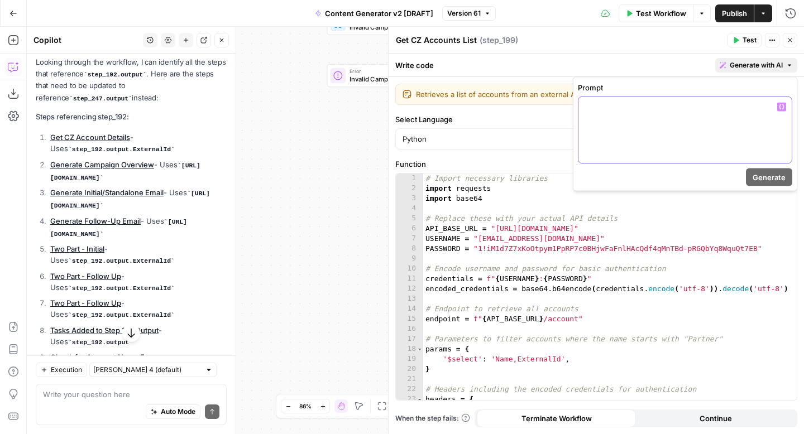
click at [707, 114] on div at bounding box center [684, 130] width 213 height 66
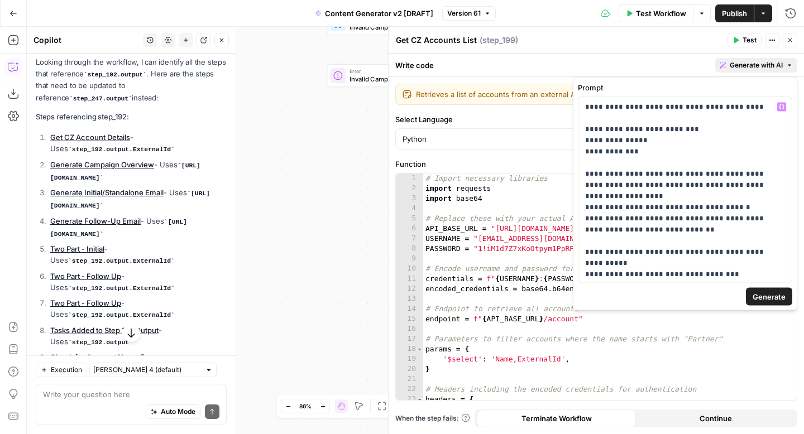
click at [763, 295] on span "Generate" at bounding box center [768, 296] width 33 height 11
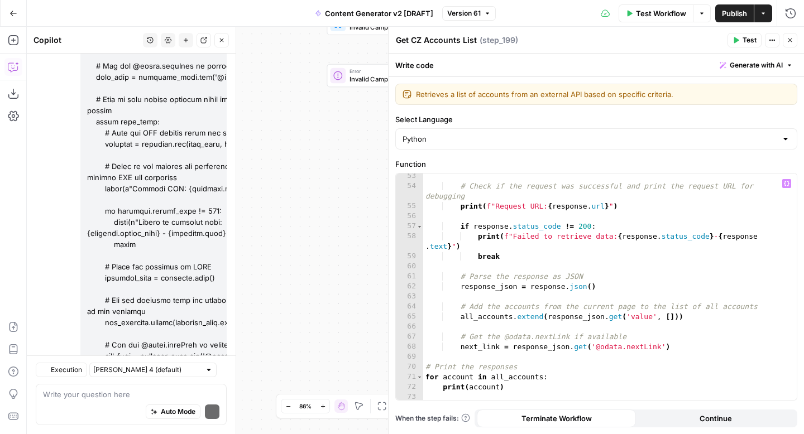
scroll to position [5542, 0]
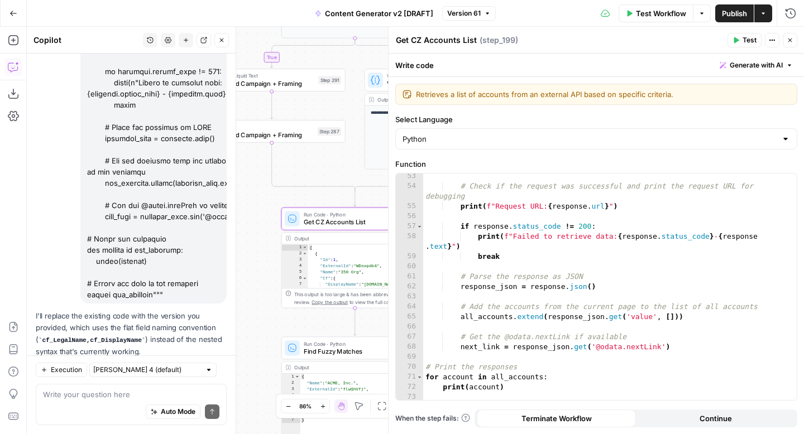
click at [208, 373] on span "Apply" at bounding box center [205, 378] width 18 height 10
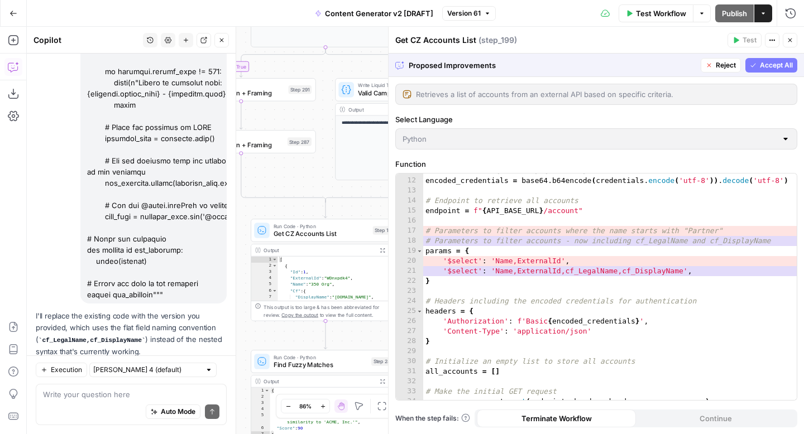
scroll to position [109, 0]
click at [578, 270] on div "11 12 13 14 15 16 17 18 19 20 21 22 23 24 25 26 27 28 29 30 31 32 33 34 35 cred…" at bounding box center [596, 287] width 401 height 227
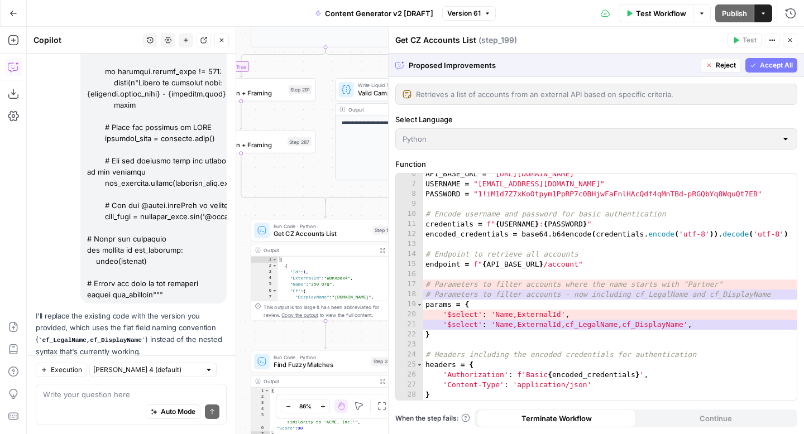
scroll to position [58, 0]
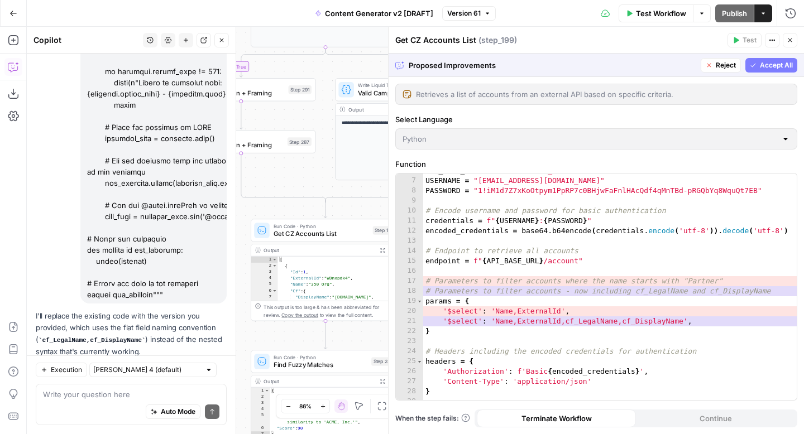
click at [761, 66] on span "Accept All" at bounding box center [776, 65] width 33 height 10
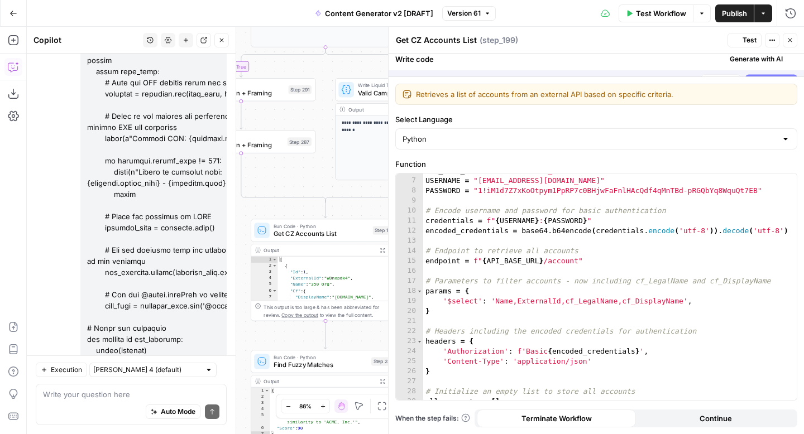
scroll to position [5542, 0]
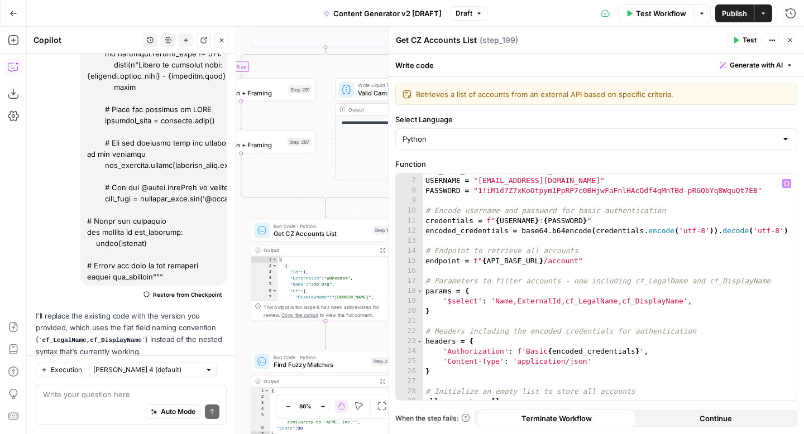
click at [579, 301] on div "API_BASE_URL = "https://freewill.us1app.churnzero.net/public/v1" USERNAME = "cz…" at bounding box center [609, 289] width 373 height 247
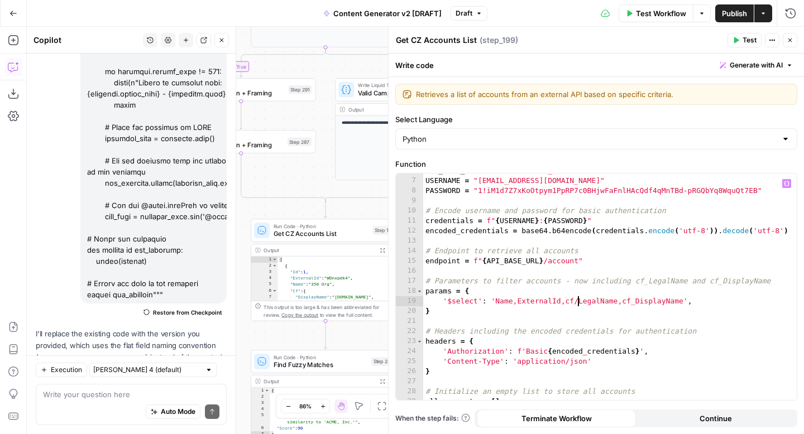
scroll to position [5559, 0]
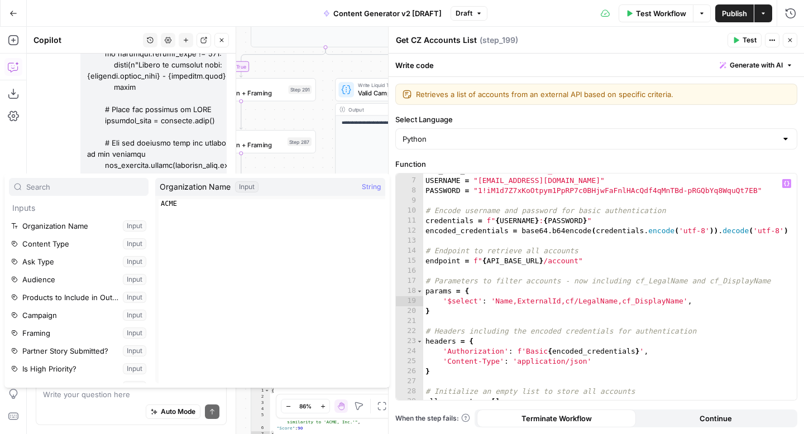
click at [624, 335] on div "API_BASE_URL = "https://freewill.us1app.churnzero.net/public/v1" USERNAME = "cz…" at bounding box center [609, 289] width 373 height 247
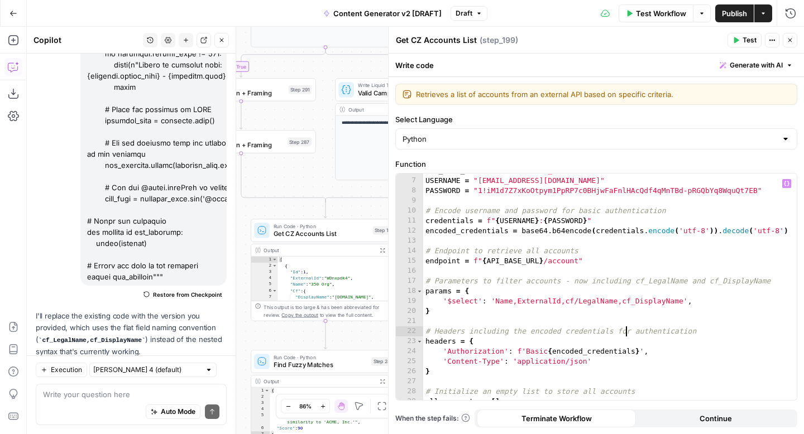
click at [635, 302] on div "API_BASE_URL = "https://freewill.us1app.churnzero.net/public/v1" USERNAME = "cz…" at bounding box center [609, 289] width 373 height 247
click at [705, 340] on div "API_BASE_URL = "https://freewill.us1app.churnzero.net/public/v1" USERNAME = "cz…" at bounding box center [609, 289] width 373 height 247
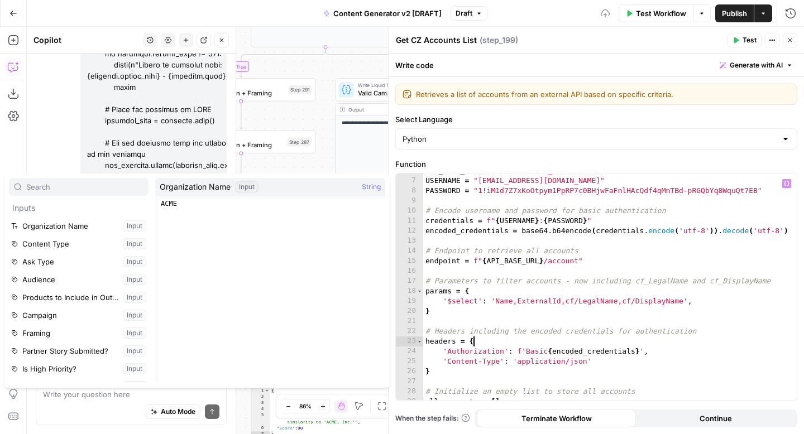
type textarea "**********"
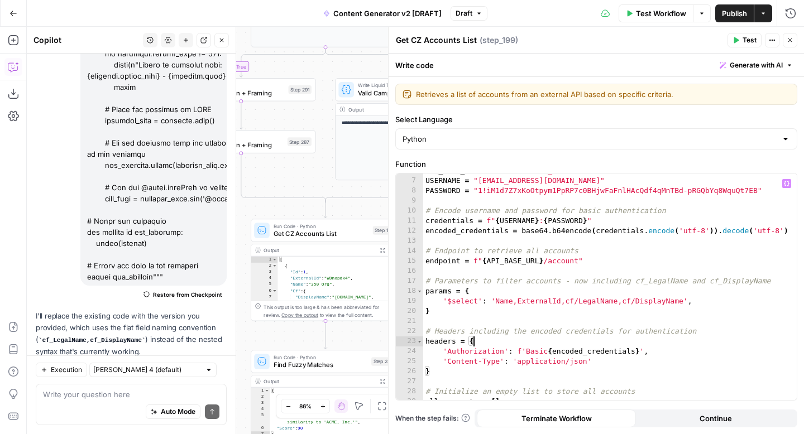
click at [744, 44] on span "Test" at bounding box center [749, 40] width 14 height 10
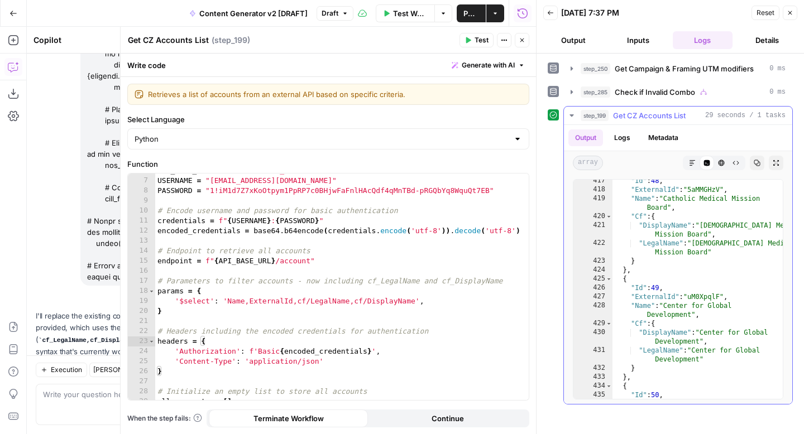
scroll to position [238, 0]
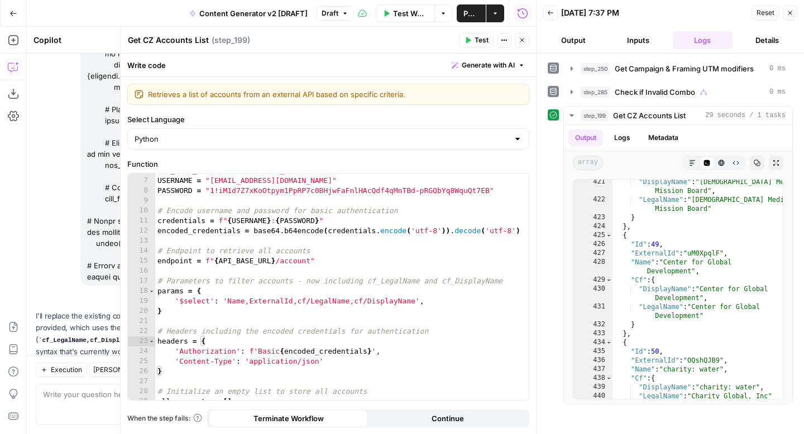
click at [792, 15] on icon "button" at bounding box center [789, 12] width 7 height 7
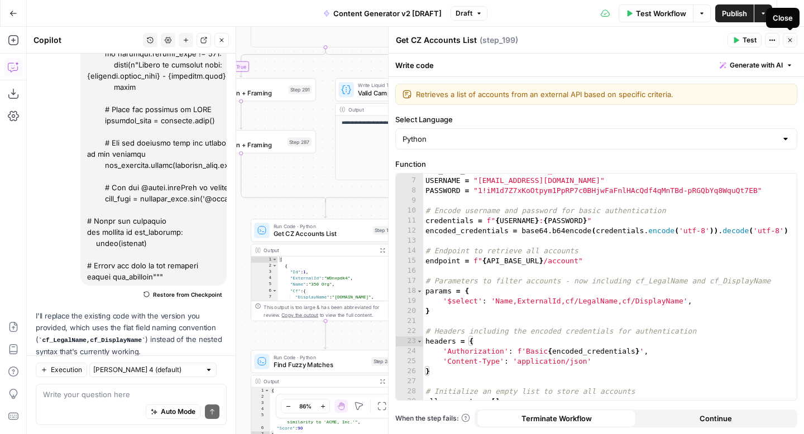
click at [795, 41] on button "Close" at bounding box center [789, 40] width 15 height 15
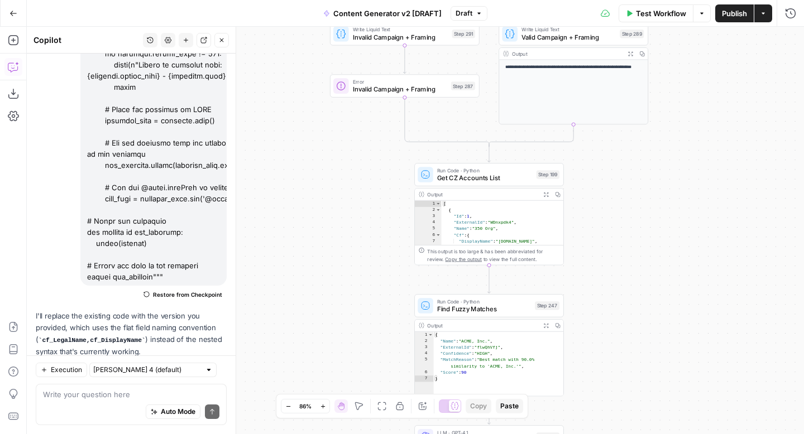
drag, startPoint x: 589, startPoint y: 238, endPoint x: 754, endPoint y: 178, distance: 175.8
click at [754, 178] on div "**********" at bounding box center [415, 230] width 777 height 407
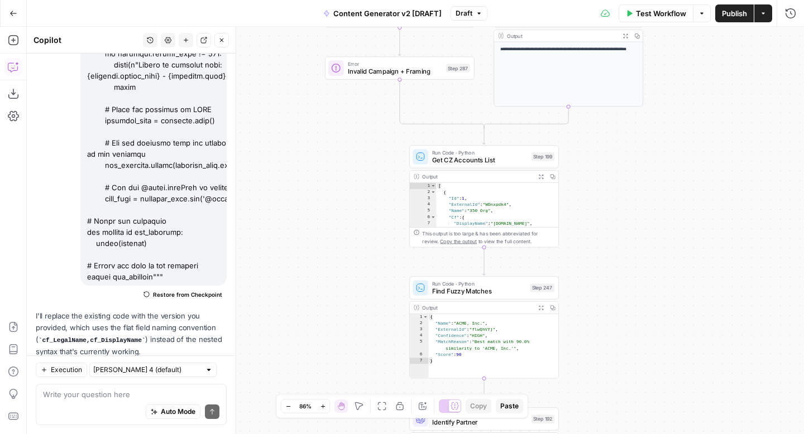
drag, startPoint x: 710, startPoint y: 306, endPoint x: 680, endPoint y: 151, distance: 157.9
click at [680, 151] on div "**********" at bounding box center [415, 230] width 777 height 407
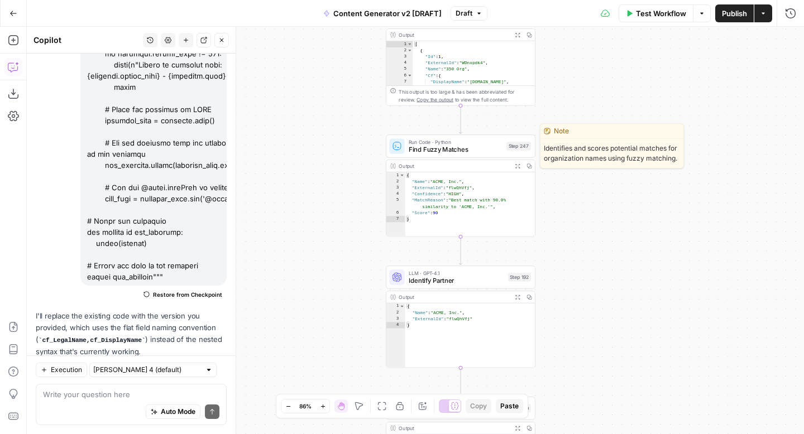
click at [453, 151] on span "Find Fuzzy Matches" at bounding box center [456, 149] width 94 height 9
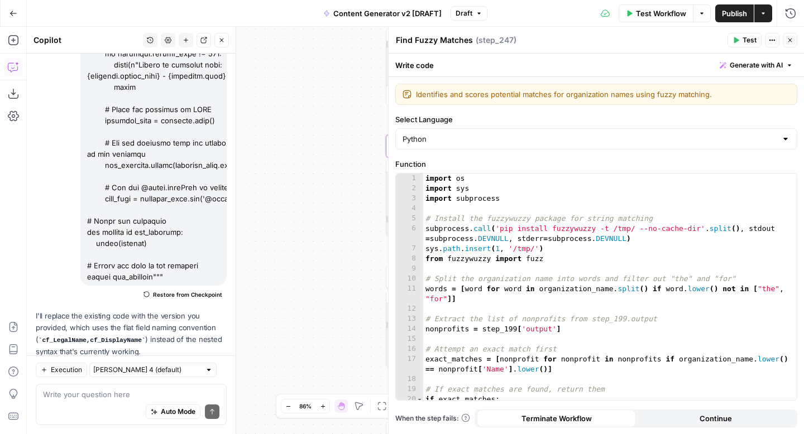
click at [762, 64] on span "Generate with AI" at bounding box center [755, 65] width 53 height 10
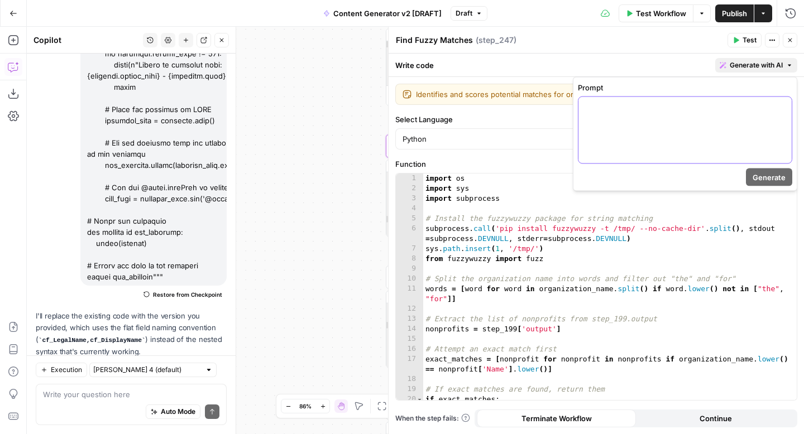
click at [717, 110] on p at bounding box center [685, 107] width 200 height 11
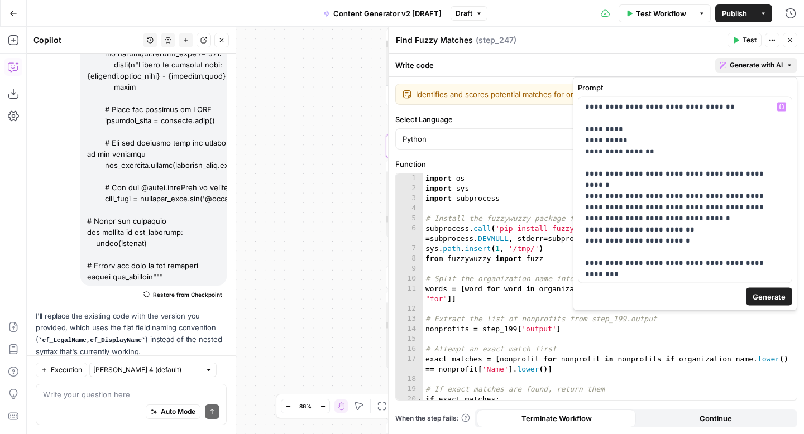
click at [763, 296] on span "Generate" at bounding box center [768, 296] width 33 height 11
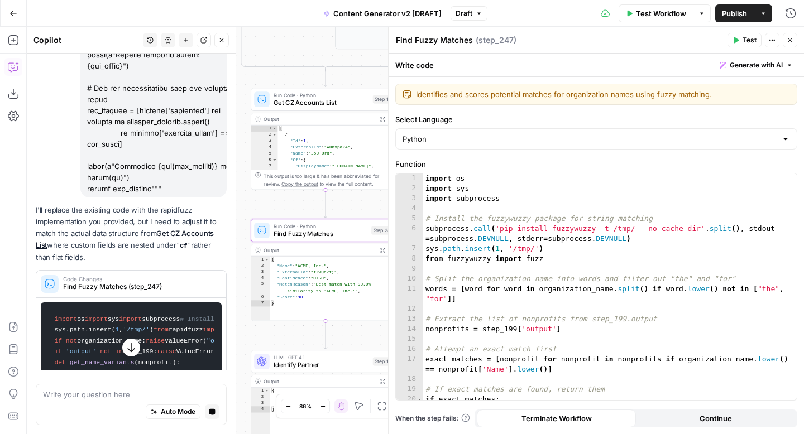
scroll to position [6900, 0]
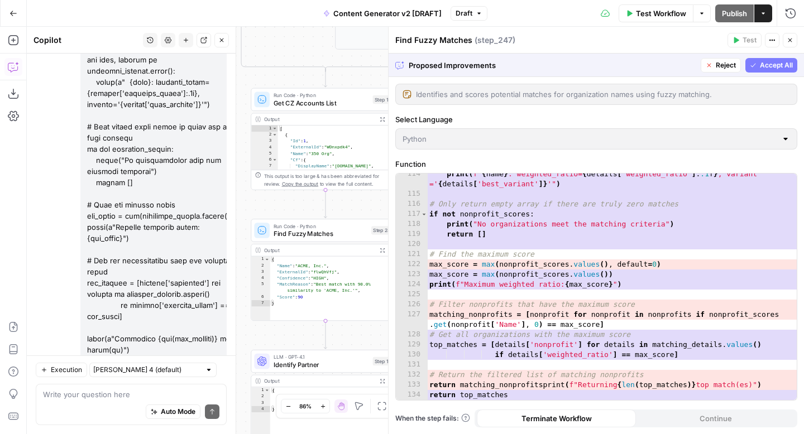
scroll to position [1250, 0]
click at [756, 64] on icon "button" at bounding box center [752, 65] width 7 height 7
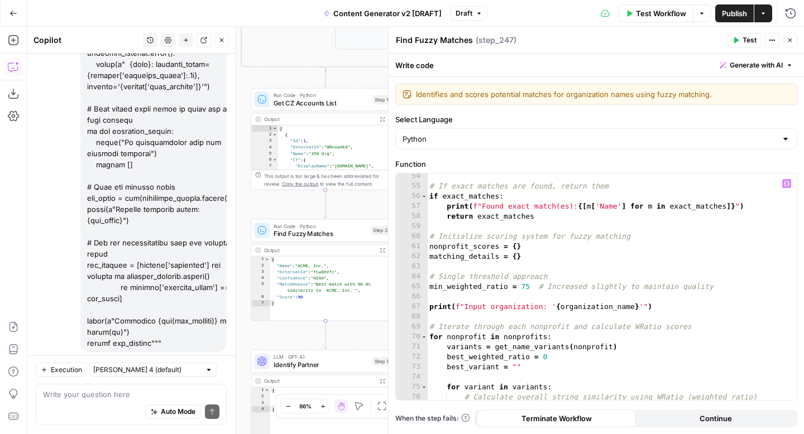
scroll to position [575, 0]
click at [530, 289] on div "# If exact matches are found, return them if exact_matches : print ( f"Found ex…" at bounding box center [611, 294] width 369 height 247
type textarea "**********"
click at [737, 40] on icon "button" at bounding box center [736, 40] width 5 height 6
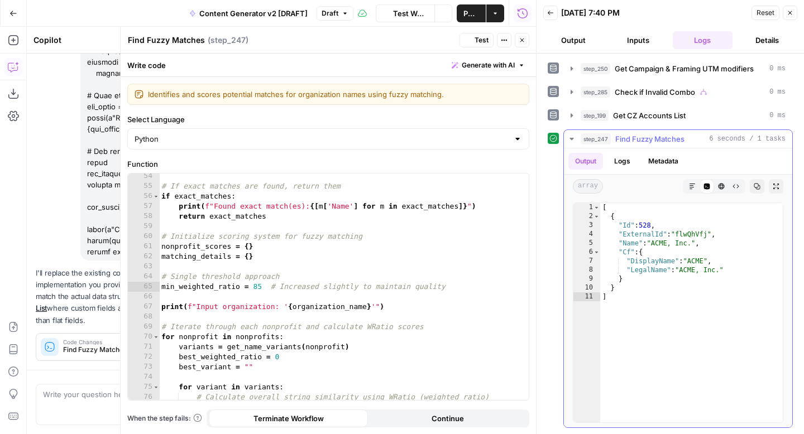
scroll to position [7075, 0]
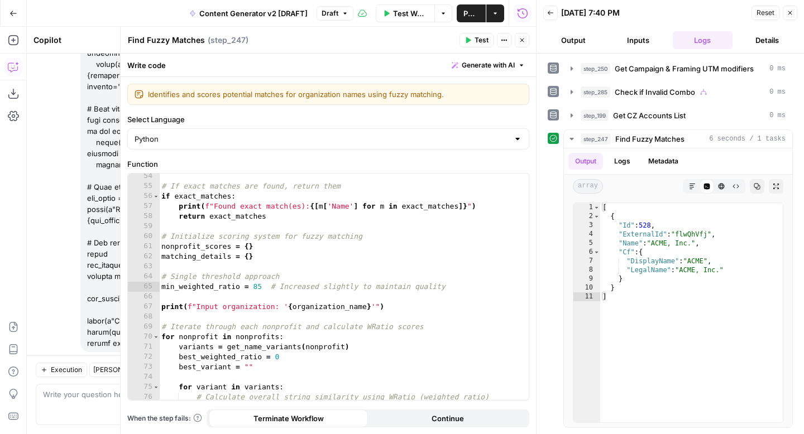
click at [791, 16] on icon "button" at bounding box center [789, 12] width 7 height 7
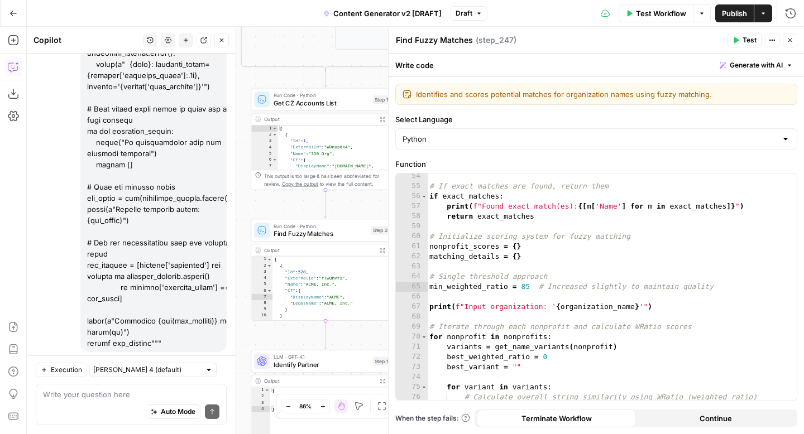
click at [792, 40] on span "Close" at bounding box center [792, 40] width 1 height 1
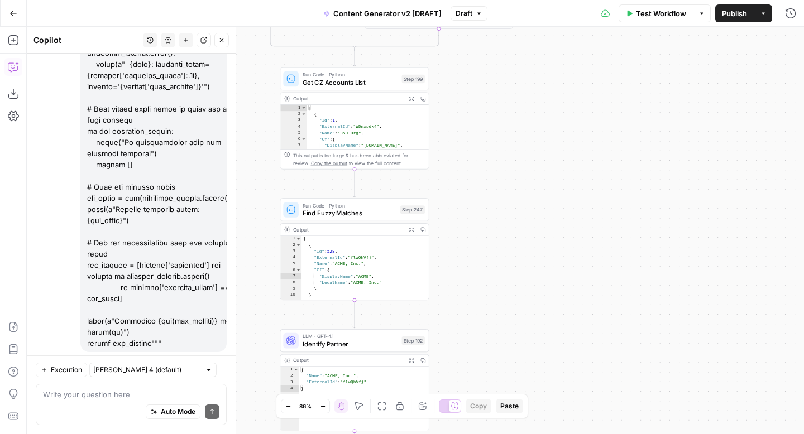
drag, startPoint x: 498, startPoint y: 222, endPoint x: 652, endPoint y: 117, distance: 186.0
click at [652, 117] on div "**********" at bounding box center [415, 230] width 777 height 407
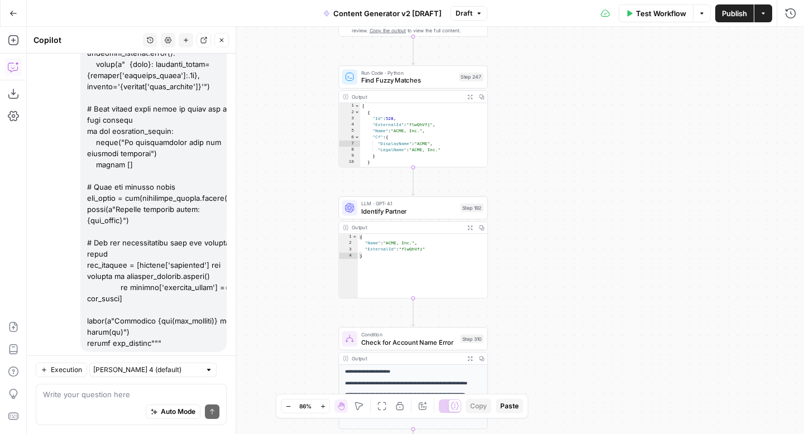
drag, startPoint x: 657, startPoint y: 200, endPoint x: 579, endPoint y: 142, distance: 97.2
click at [579, 142] on div "**********" at bounding box center [415, 230] width 777 height 407
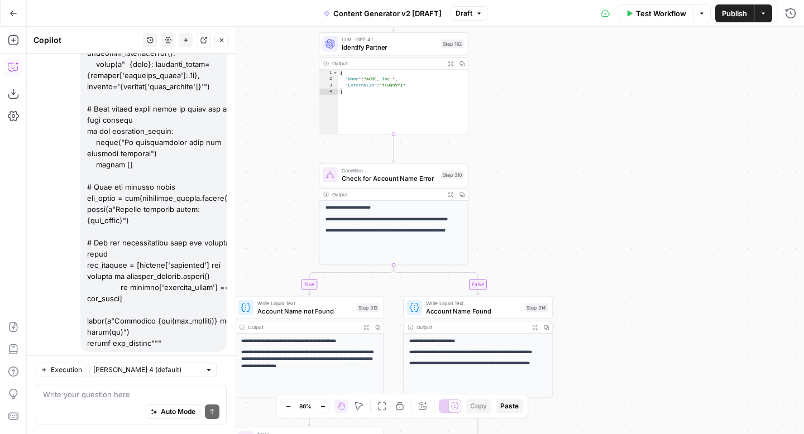
drag, startPoint x: 549, startPoint y: 257, endPoint x: 539, endPoint y: 100, distance: 157.2
click at [539, 100] on div "**********" at bounding box center [415, 230] width 777 height 407
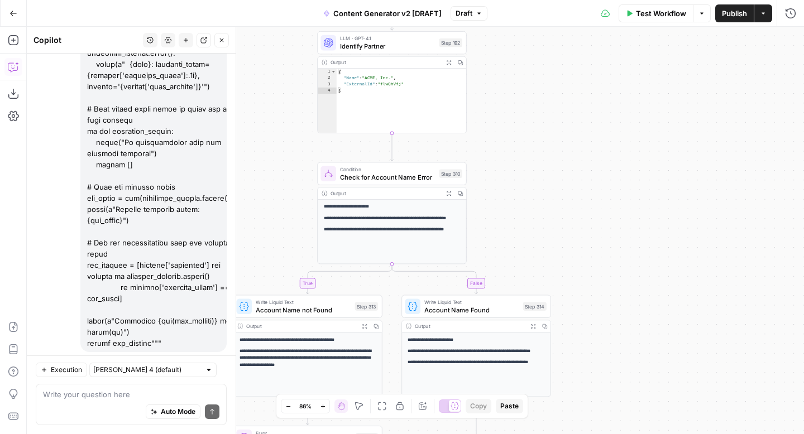
click at [393, 174] on span "Check for Account Name Error" at bounding box center [387, 176] width 95 height 9
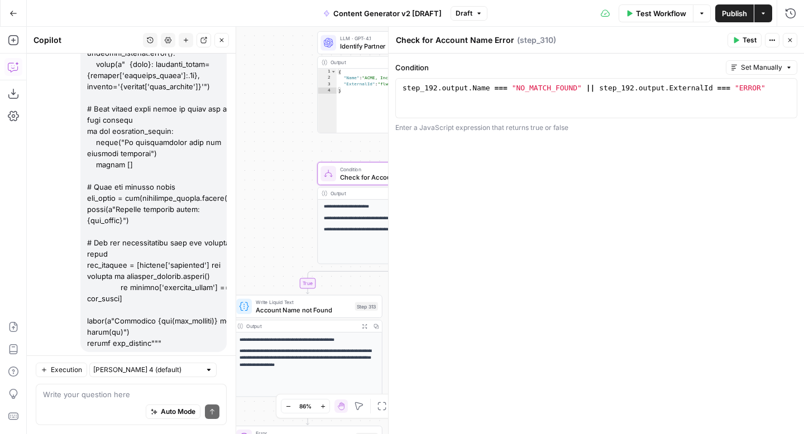
click at [791, 43] on icon "button" at bounding box center [789, 40] width 7 height 7
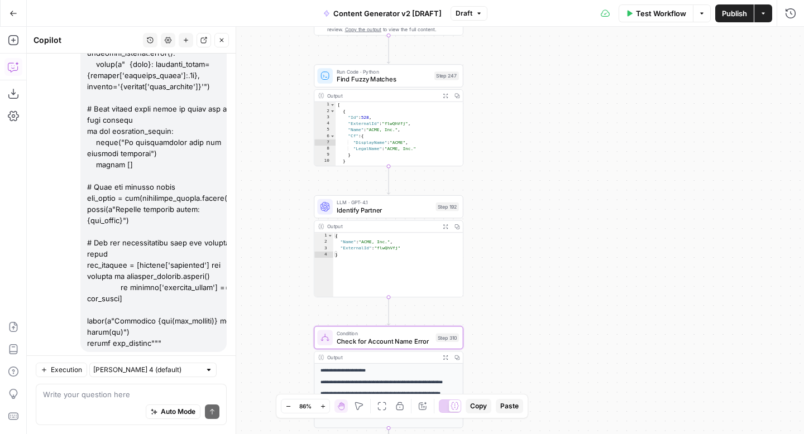
drag, startPoint x: 553, startPoint y: 277, endPoint x: 548, endPoint y: 287, distance: 11.7
click at [548, 287] on div "**********" at bounding box center [415, 230] width 777 height 407
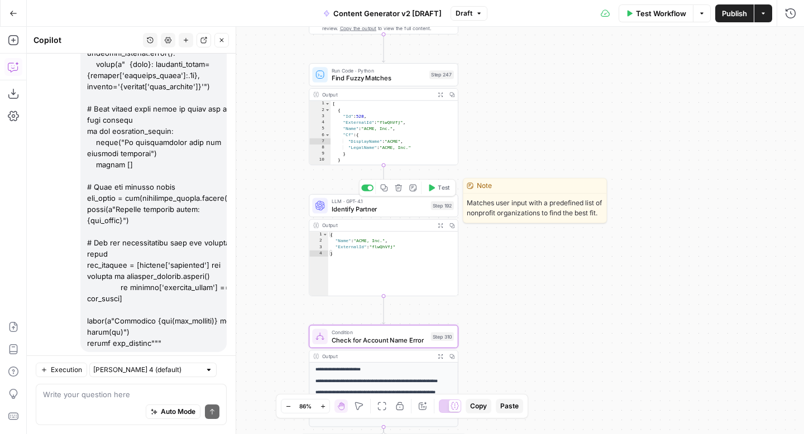
click at [364, 210] on span "Identify Partner" at bounding box center [378, 208] width 95 height 9
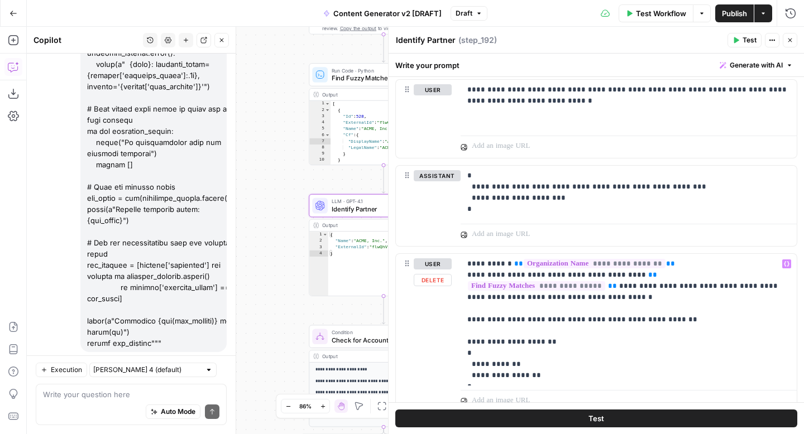
scroll to position [289, 0]
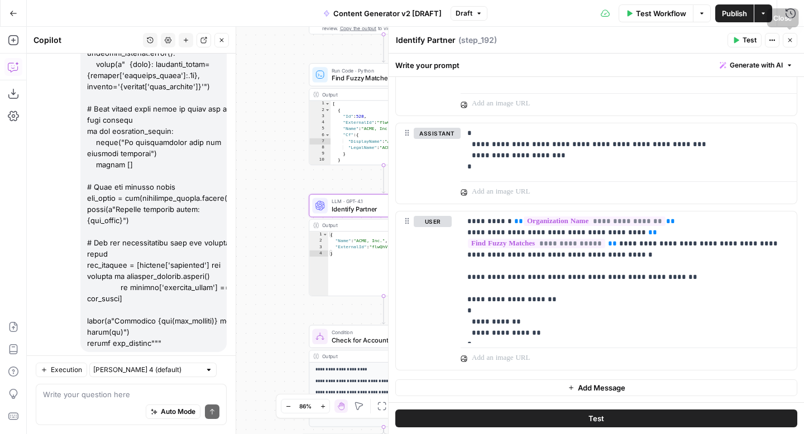
click at [790, 38] on icon "button" at bounding box center [789, 40] width 7 height 7
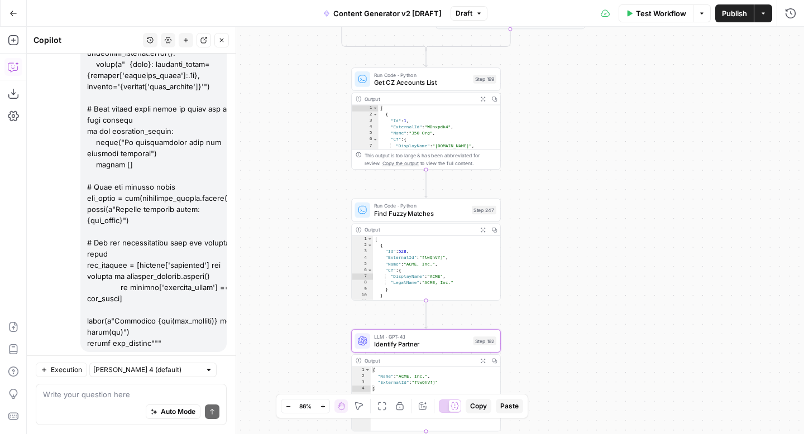
click at [649, 11] on span "Test Workflow" at bounding box center [661, 13] width 50 height 11
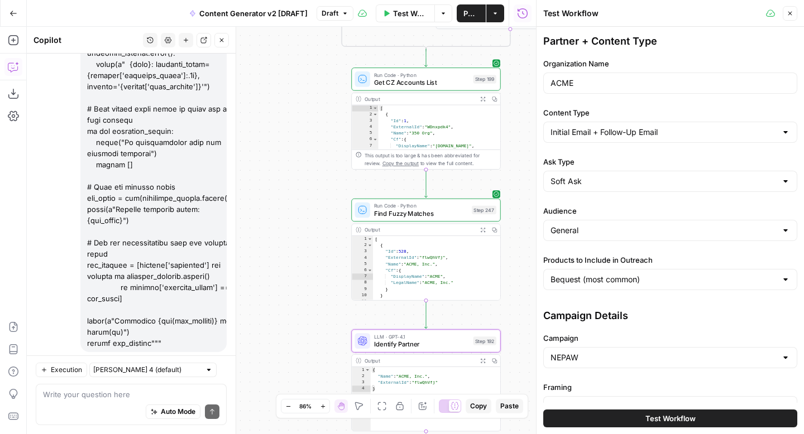
click at [652, 417] on span "Test Workflow" at bounding box center [670, 418] width 50 height 11
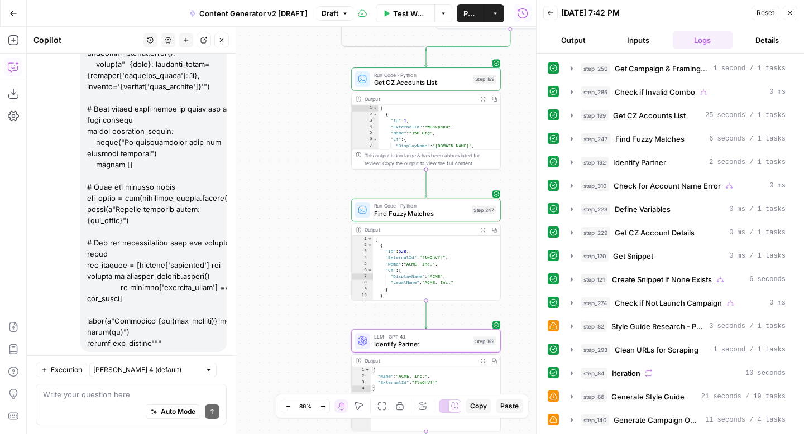
click at [790, 14] on icon "button" at bounding box center [789, 12] width 7 height 7
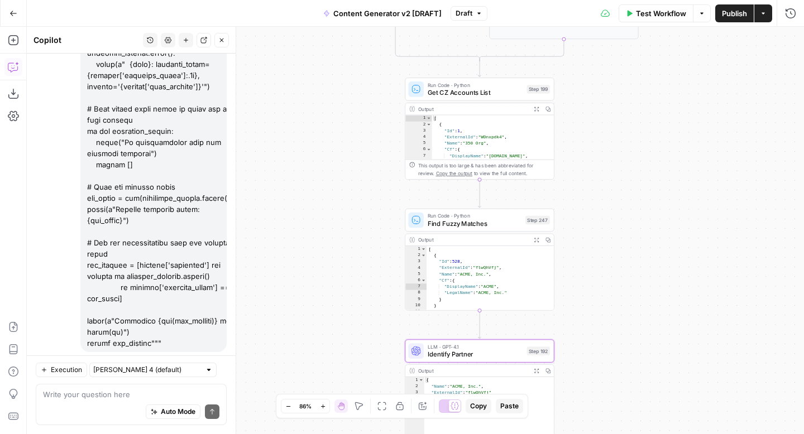
click at [223, 44] on button "Close" at bounding box center [221, 40] width 15 height 15
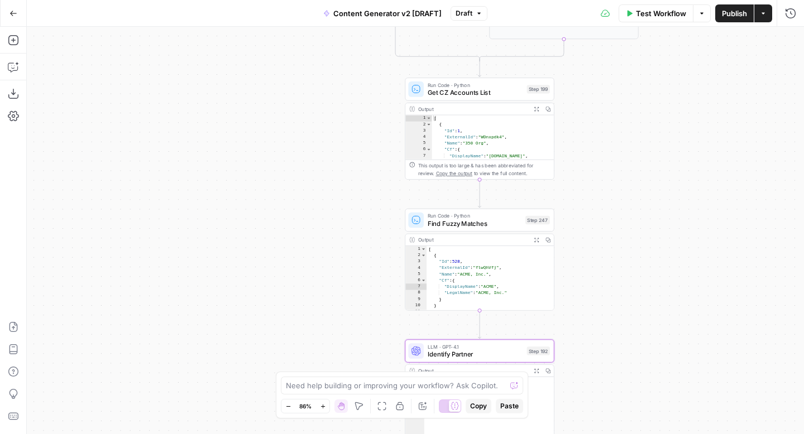
click at [722, 17] on span "Publish" at bounding box center [734, 13] width 25 height 11
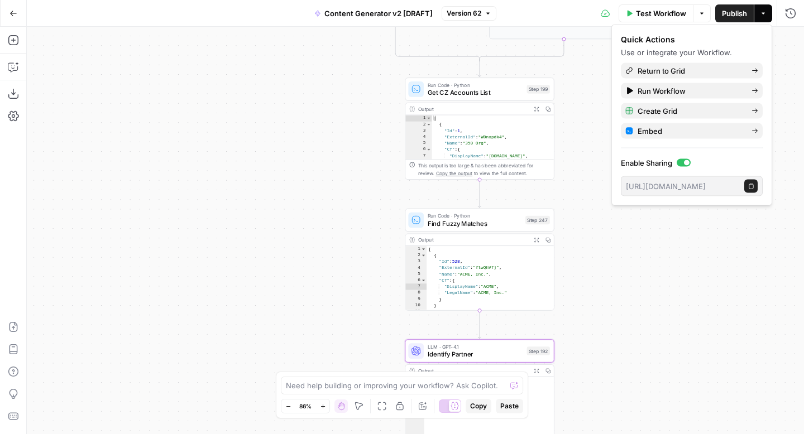
click at [660, 283] on div "**********" at bounding box center [415, 230] width 777 height 407
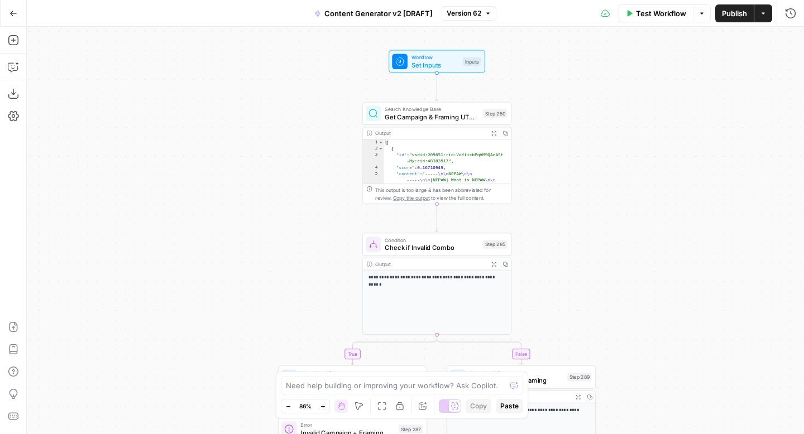
click at [12, 13] on icon "button" at bounding box center [13, 13] width 7 height 5
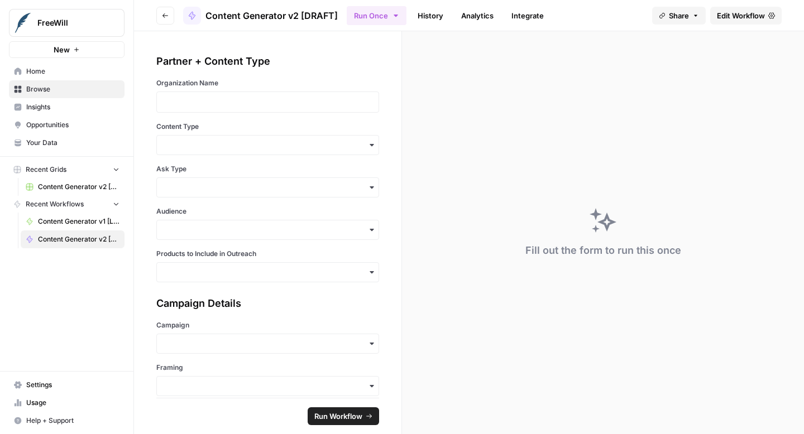
click at [72, 185] on span "Content Generator v2 [DRAFT] Test" at bounding box center [78, 187] width 81 height 10
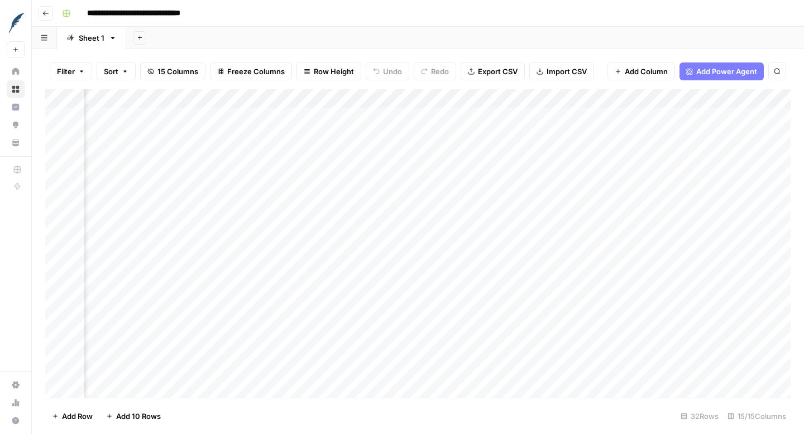
scroll to position [1, 1290]
click at [45, 17] on button "Go back" at bounding box center [46, 13] width 15 height 15
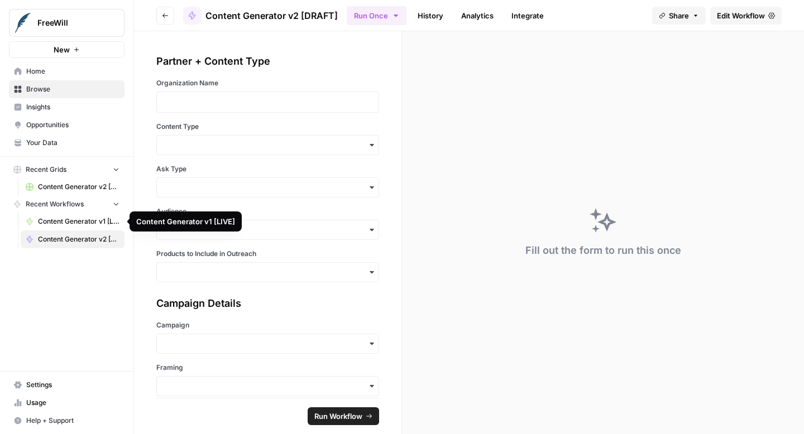
click at [61, 240] on span "Content Generator v2 [DRAFT]" at bounding box center [78, 239] width 81 height 10
click at [746, 15] on span "Edit Workflow" at bounding box center [741, 15] width 48 height 11
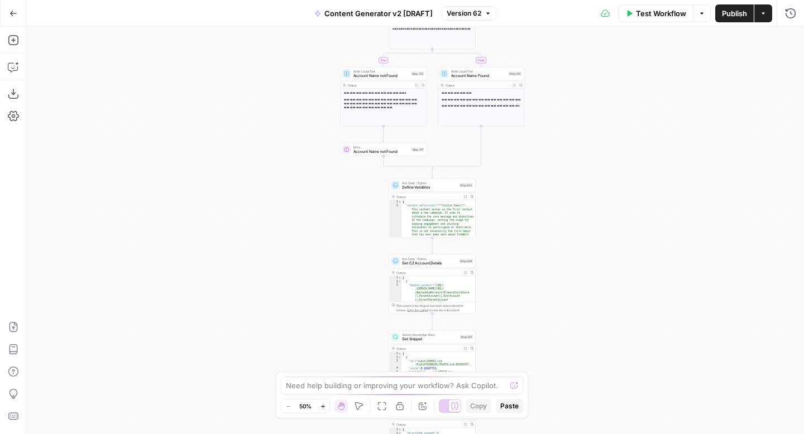
click at [324, 406] on icon "button" at bounding box center [322, 406] width 4 height 4
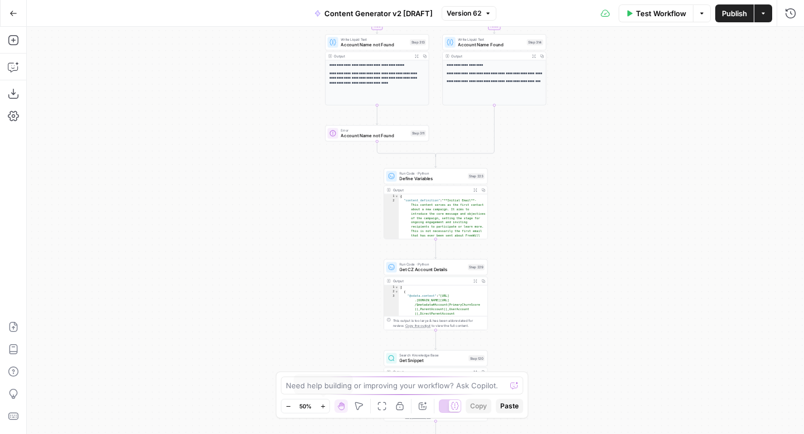
click at [324, 406] on icon "button" at bounding box center [322, 406] width 4 height 4
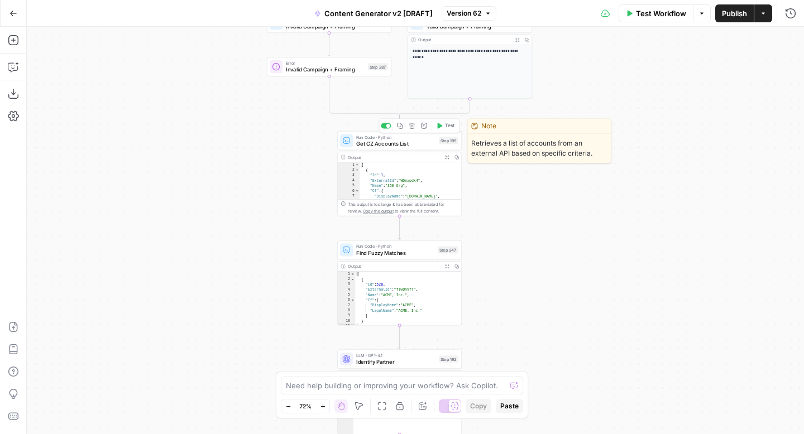
click at [406, 142] on span "Get CZ Accounts List" at bounding box center [396, 144] width 80 height 8
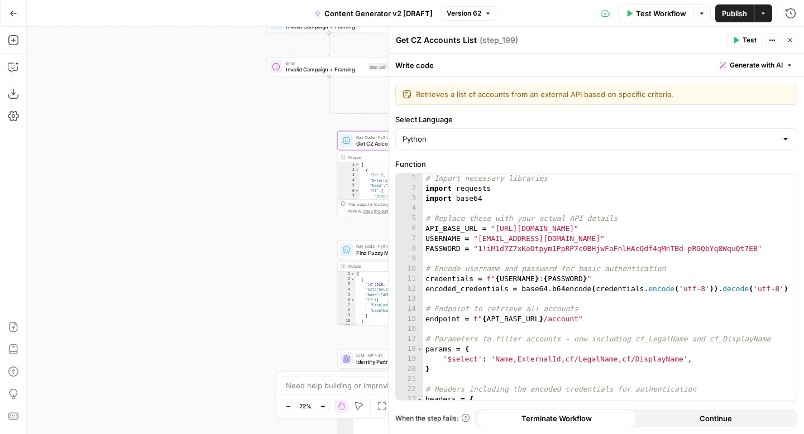
click at [752, 64] on span "Generate with AI" at bounding box center [755, 65] width 53 height 10
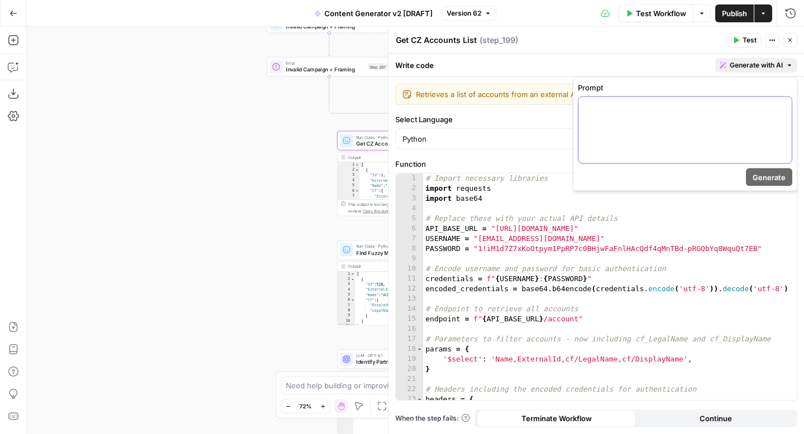
click at [704, 112] on div at bounding box center [684, 130] width 213 height 66
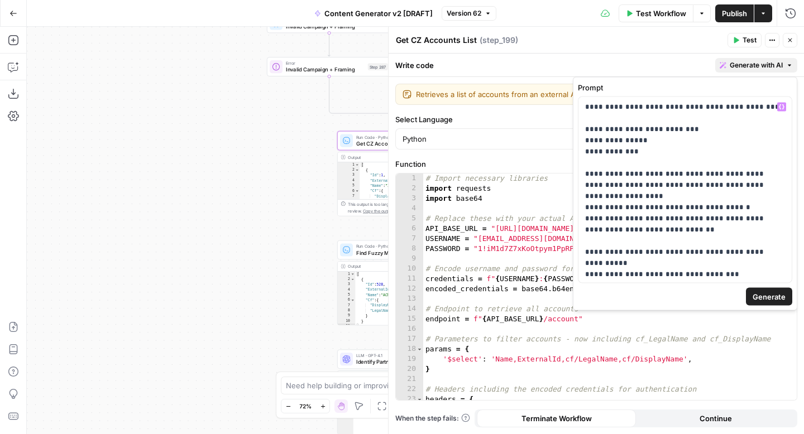
click at [771, 296] on span "Generate" at bounding box center [768, 296] width 33 height 11
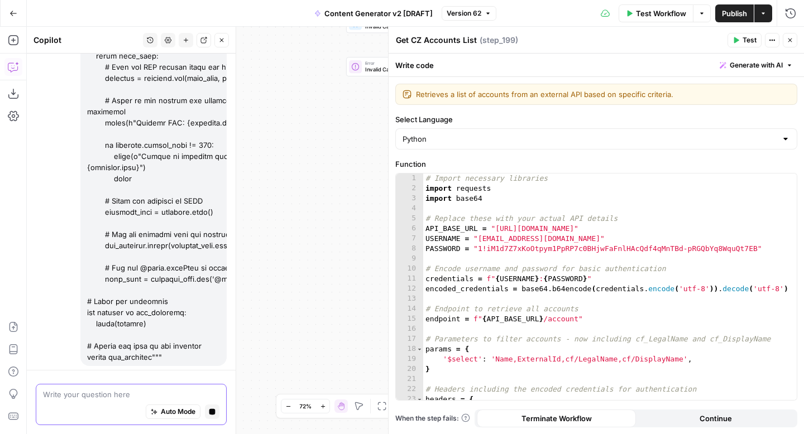
scroll to position [721, 0]
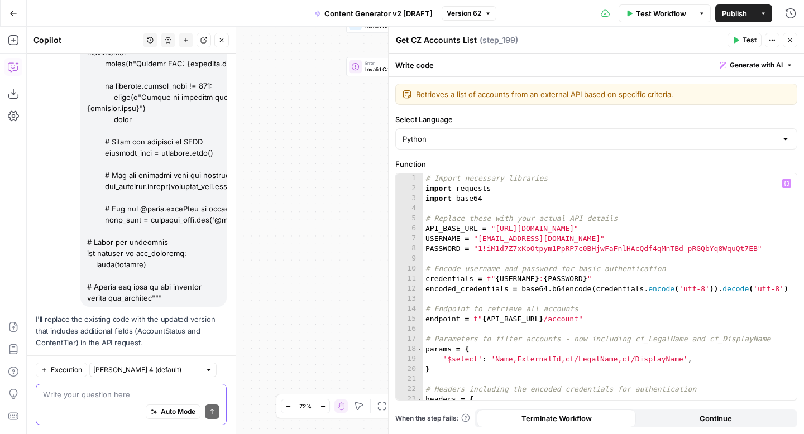
scroll to position [813, 0]
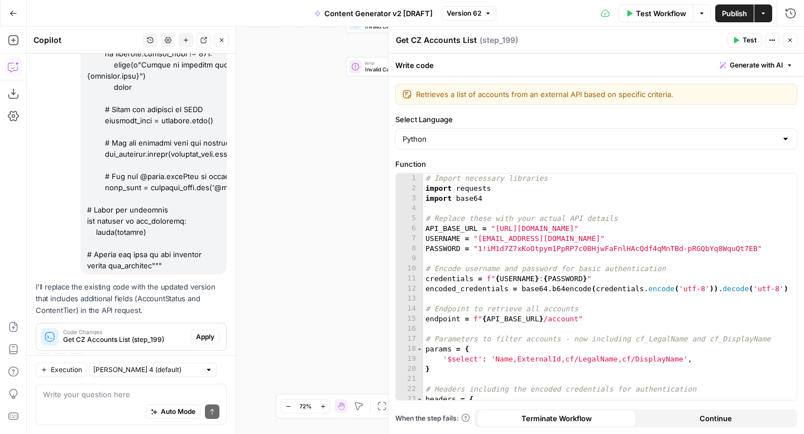
click at [213, 332] on span "Apply" at bounding box center [205, 337] width 18 height 10
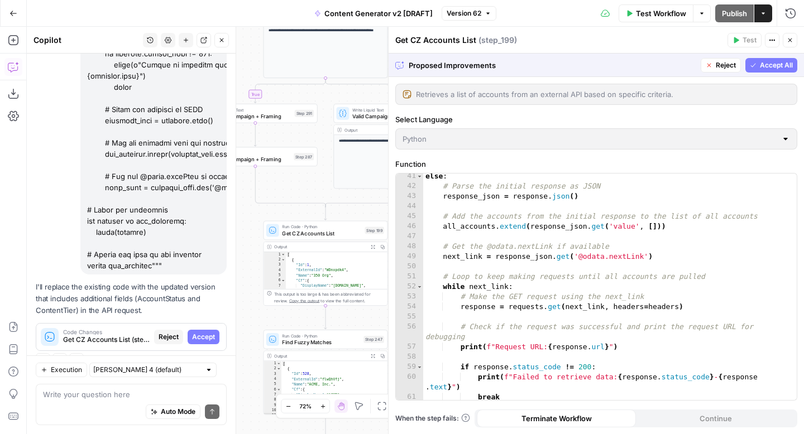
scroll to position [587, 0]
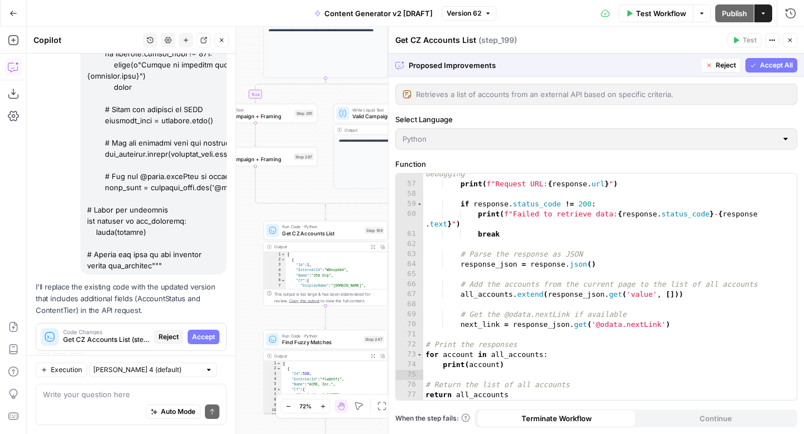
click at [762, 65] on span "Accept All" at bounding box center [776, 65] width 33 height 10
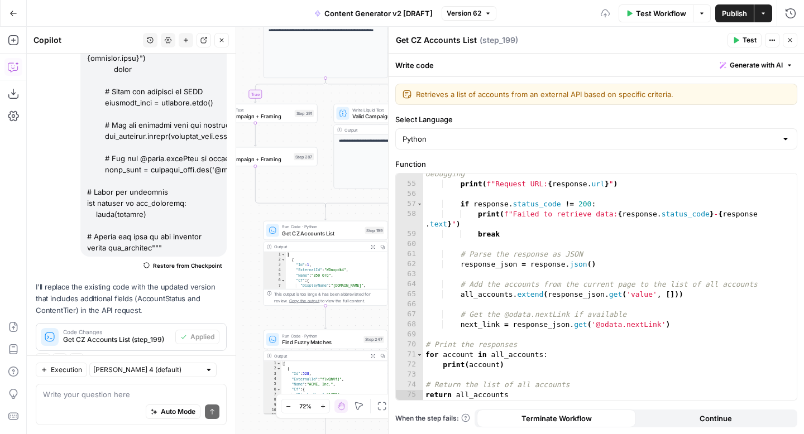
scroll to position [567, 0]
click at [790, 44] on button "Close" at bounding box center [789, 40] width 15 height 15
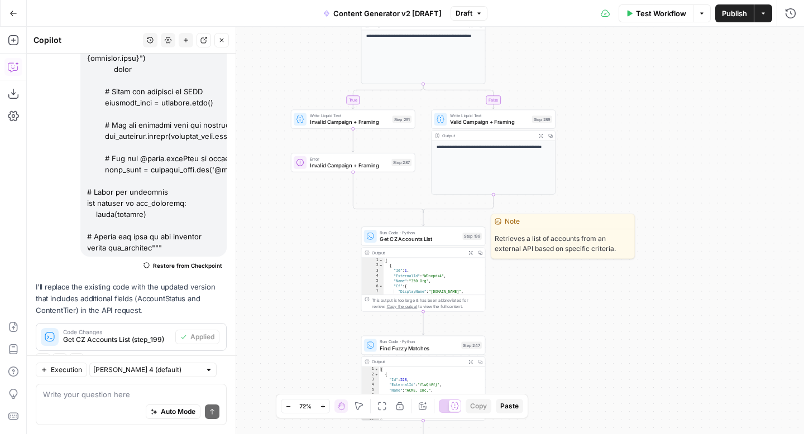
click at [444, 239] on span "Get CZ Accounts List" at bounding box center [418, 239] width 79 height 8
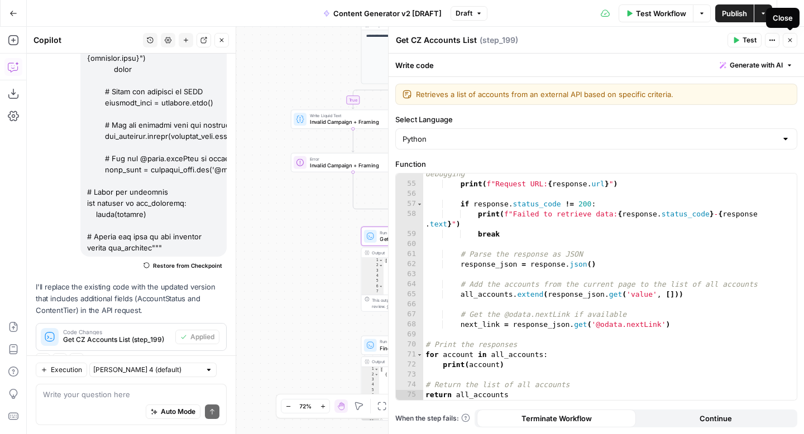
click at [791, 45] on button "Close" at bounding box center [789, 40] width 15 height 15
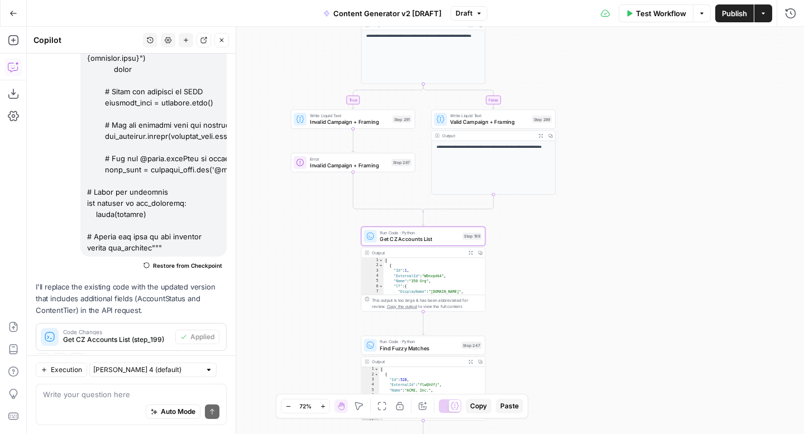
click at [439, 351] on span "Find Fuzzy Matches" at bounding box center [418, 348] width 78 height 8
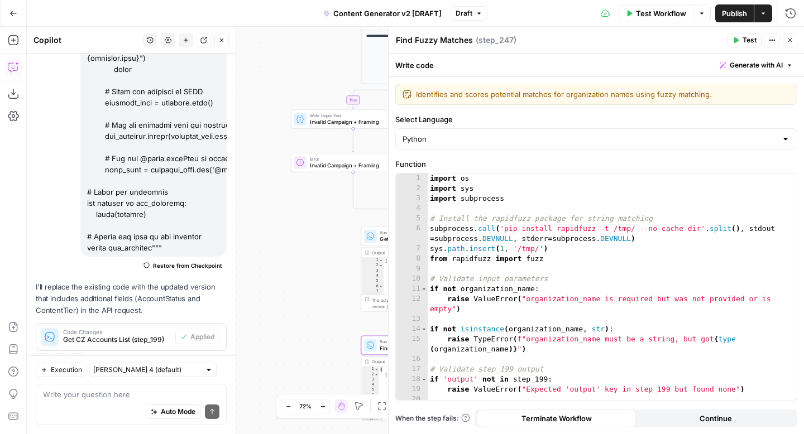
click at [744, 66] on span "Generate with AI" at bounding box center [755, 65] width 53 height 10
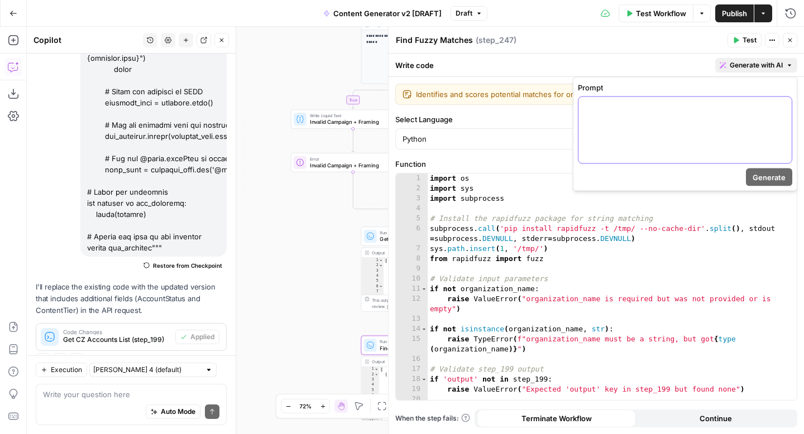
click at [712, 110] on p at bounding box center [685, 107] width 200 height 11
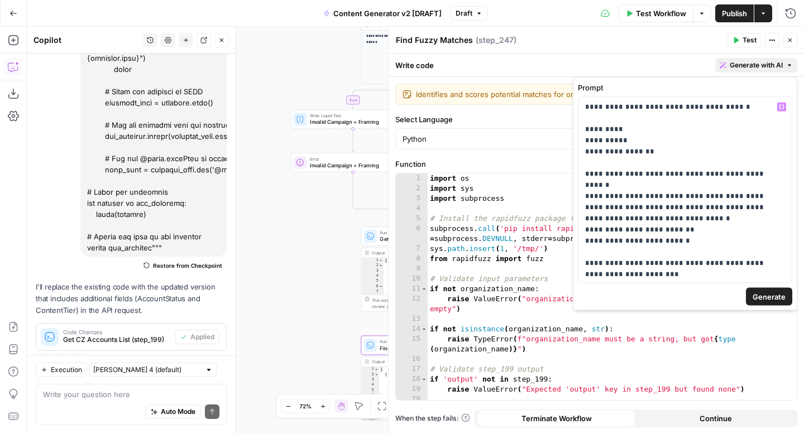
click at [763, 292] on span "Generate" at bounding box center [768, 296] width 33 height 11
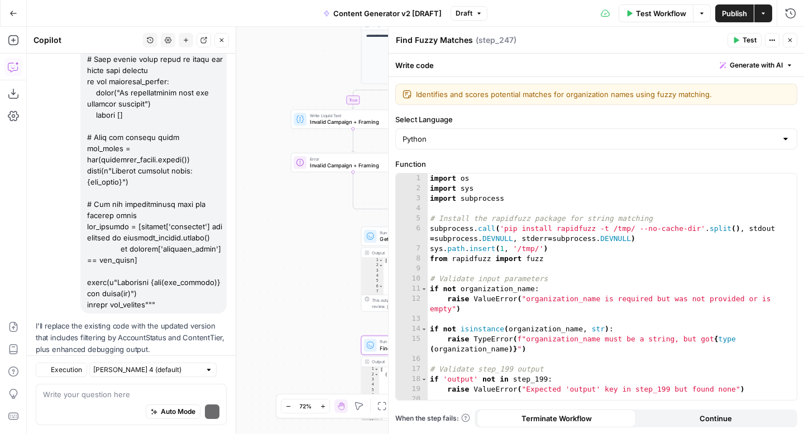
scroll to position [3621, 0]
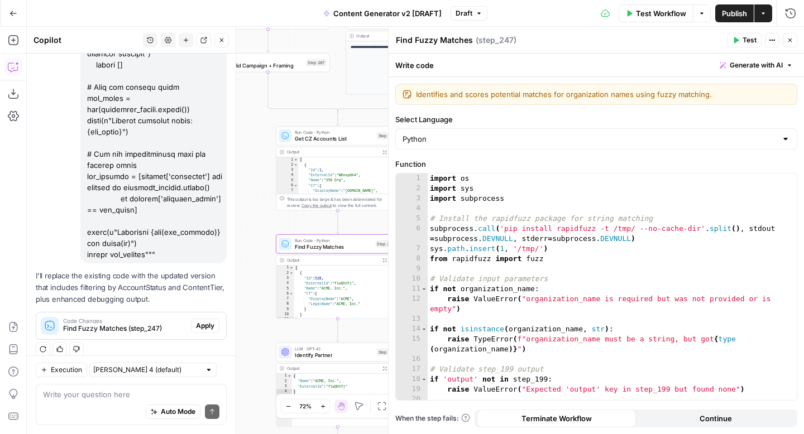
click at [210, 321] on span "Apply" at bounding box center [205, 326] width 18 height 10
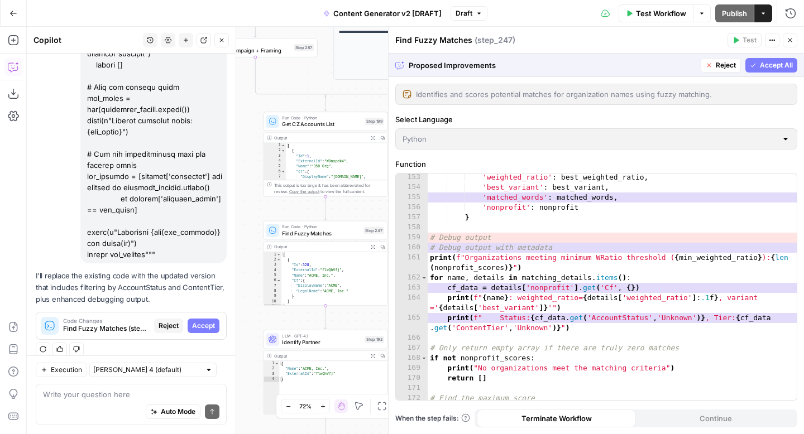
scroll to position [1598, 0]
click at [753, 65] on icon "button" at bounding box center [753, 65] width 5 height 4
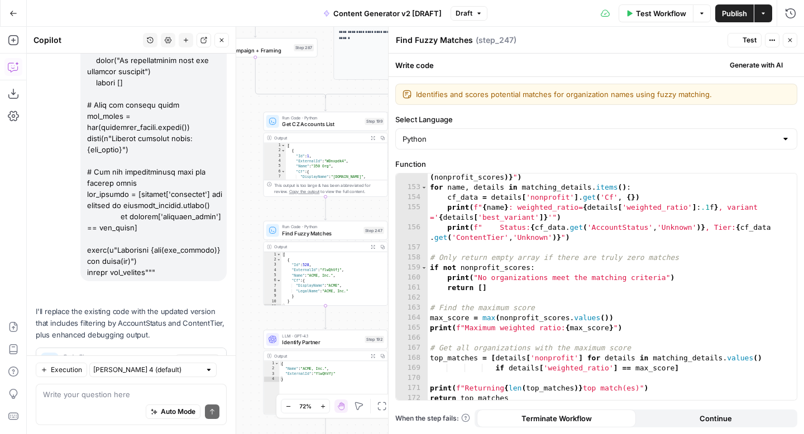
scroll to position [3639, 0]
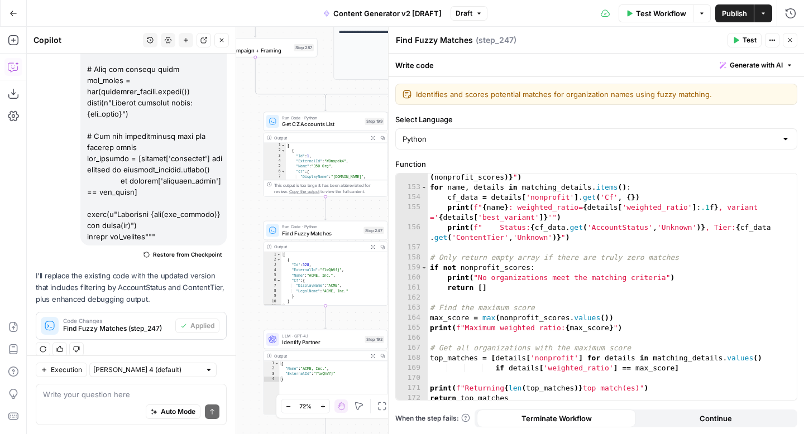
click at [791, 42] on icon "button" at bounding box center [789, 40] width 7 height 7
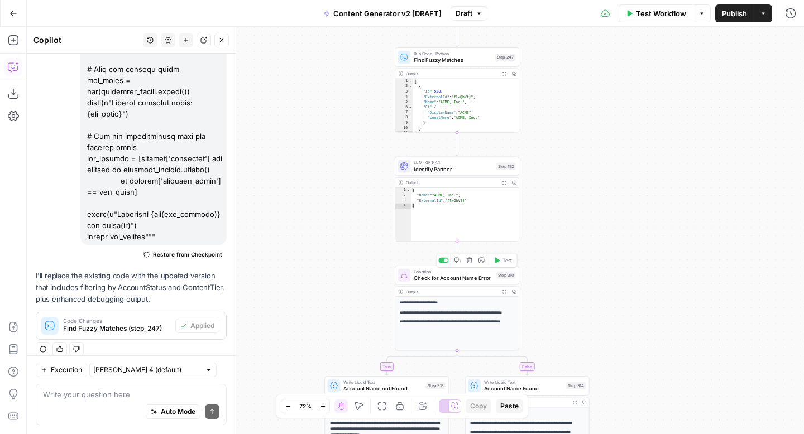
click at [458, 276] on span "Check for Account Name Error" at bounding box center [453, 278] width 79 height 8
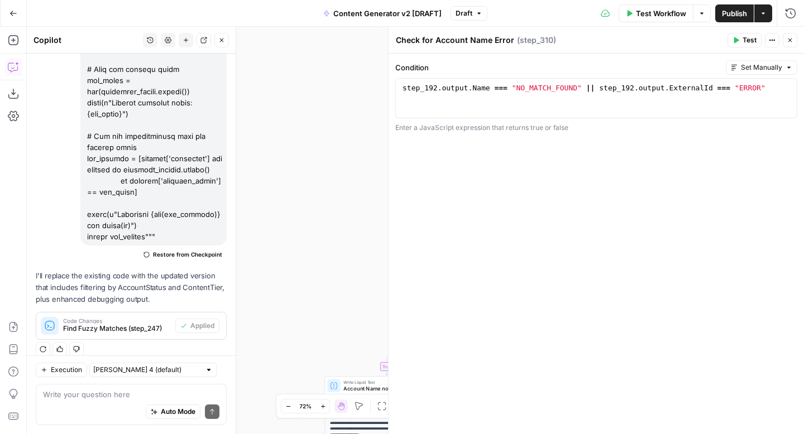
click at [792, 39] on icon "button" at bounding box center [789, 40] width 7 height 7
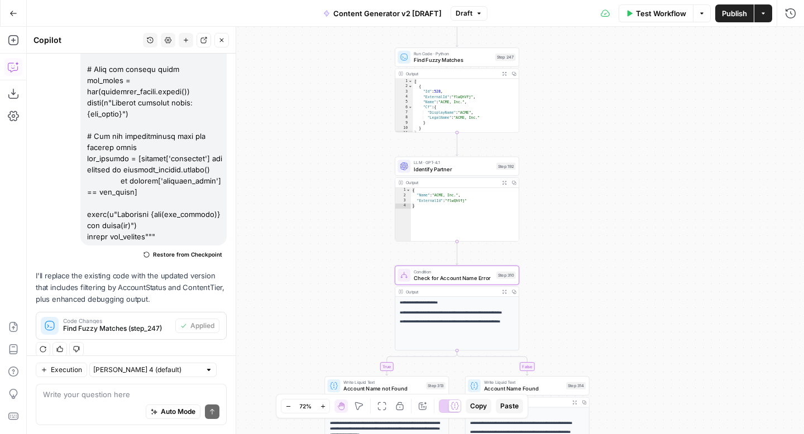
click at [734, 12] on span "Publish" at bounding box center [734, 13] width 25 height 11
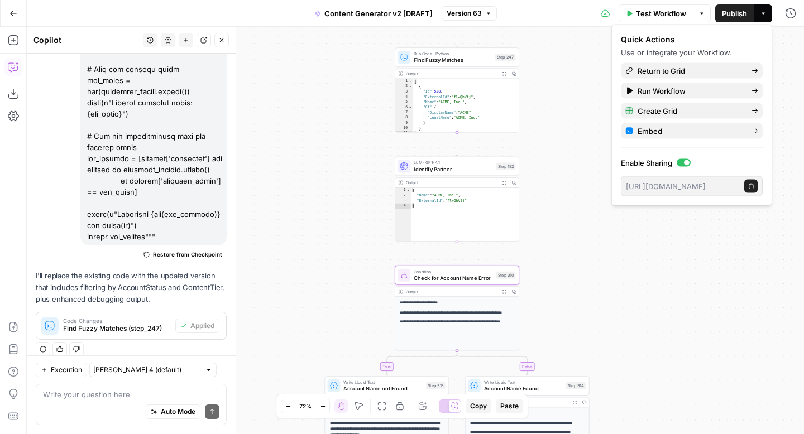
click at [661, 13] on span "Test Workflow" at bounding box center [661, 13] width 50 height 11
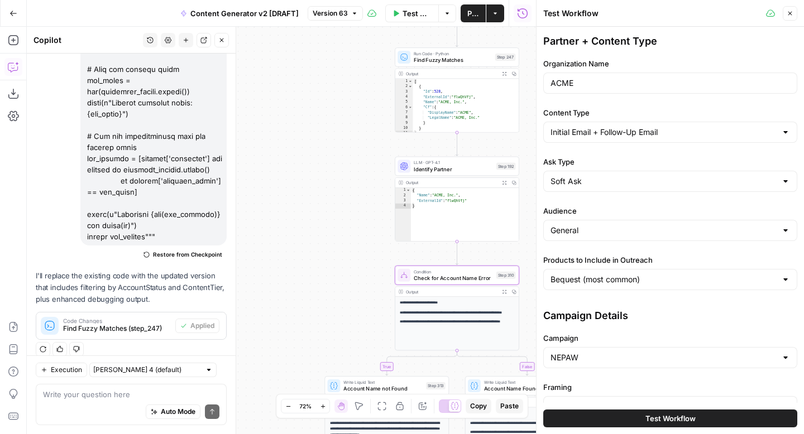
click at [681, 413] on span "Test Workflow" at bounding box center [670, 418] width 50 height 11
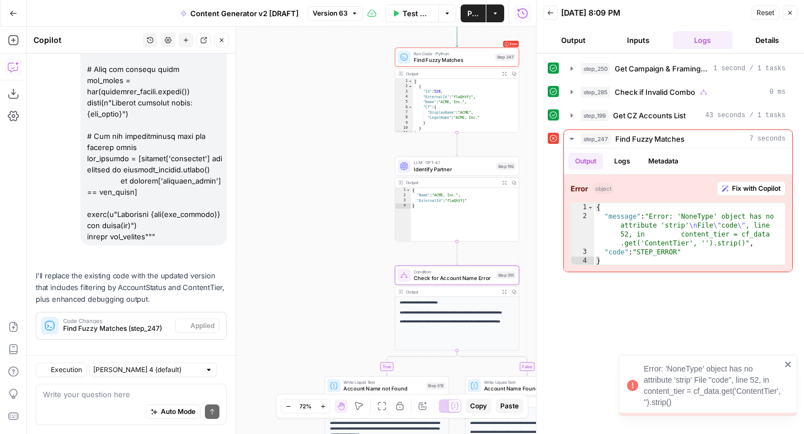
scroll to position [3639, 0]
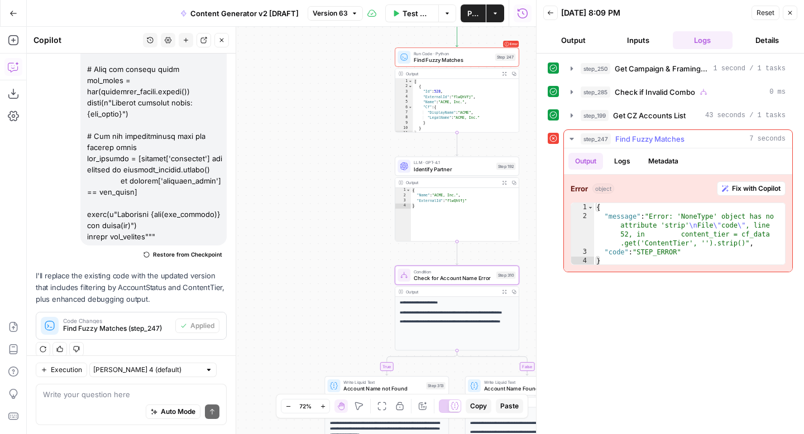
click at [732, 186] on span "Fix with Copilot" at bounding box center [756, 189] width 49 height 10
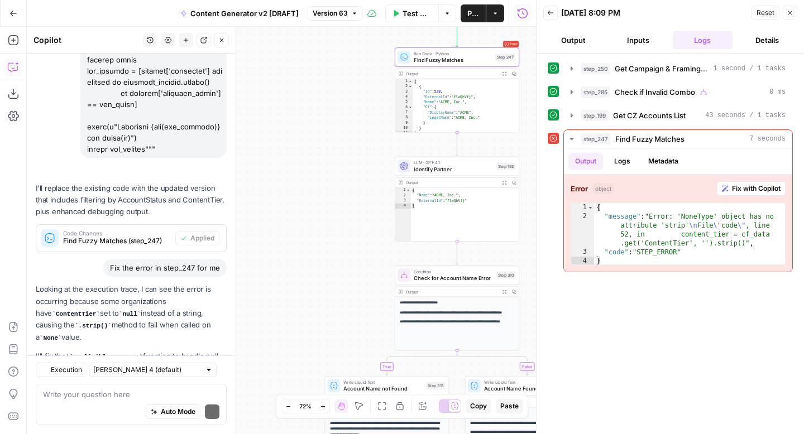
scroll to position [3795, 0]
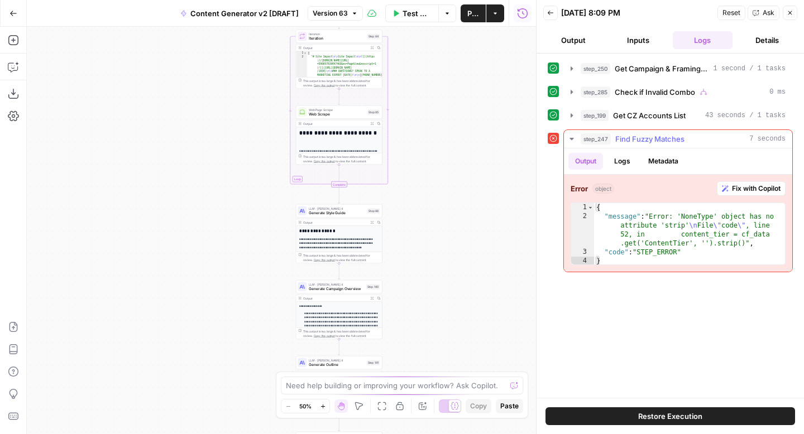
click at [748, 189] on span "Fix with Copilot" at bounding box center [756, 189] width 49 height 10
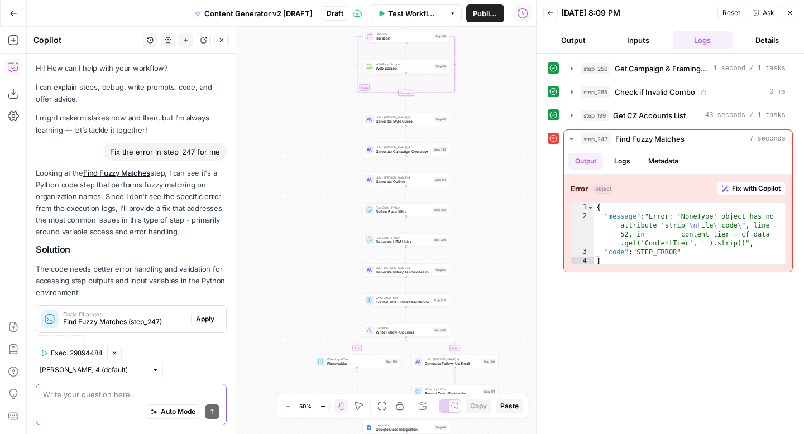
scroll to position [4, 0]
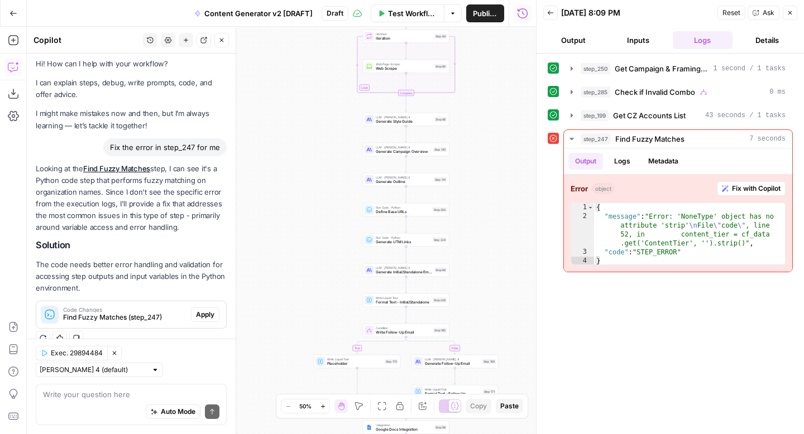
click at [791, 15] on icon "button" at bounding box center [789, 12] width 7 height 7
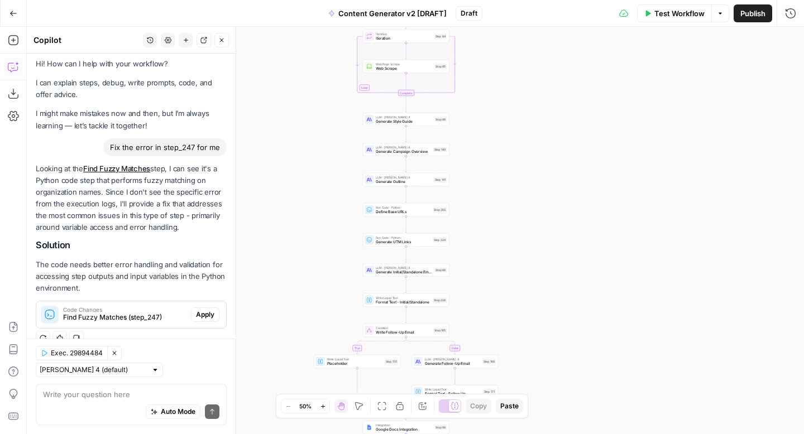
click at [672, 17] on span "Test Workflow" at bounding box center [679, 13] width 50 height 11
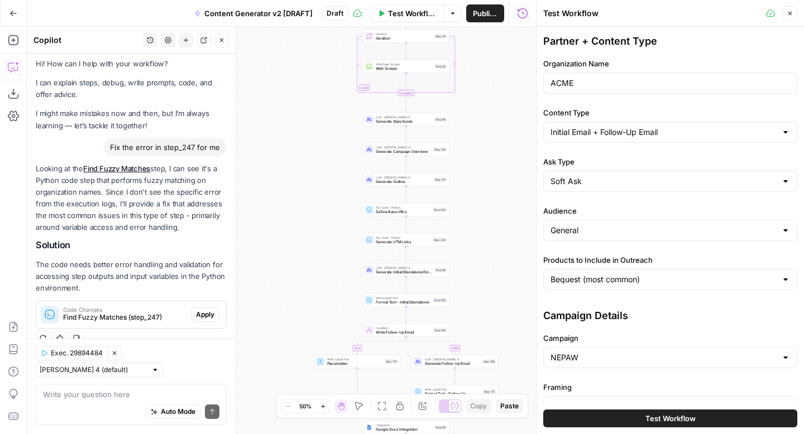
click at [637, 418] on button "Test Workflow" at bounding box center [670, 419] width 254 height 18
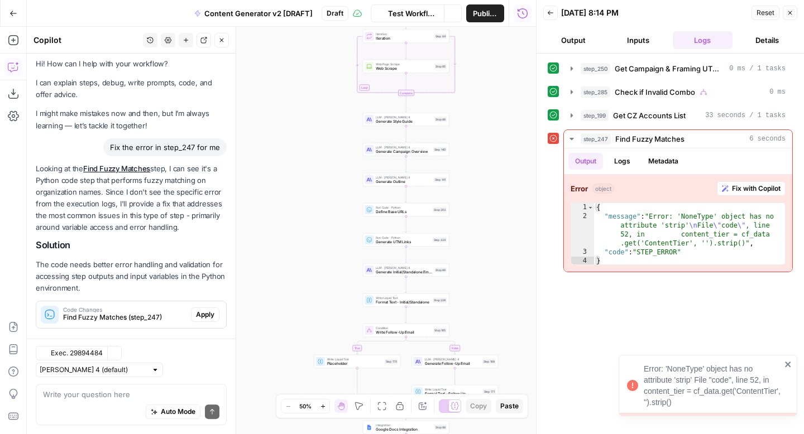
scroll to position [4, 0]
click at [789, 367] on icon "close" at bounding box center [788, 365] width 6 height 6
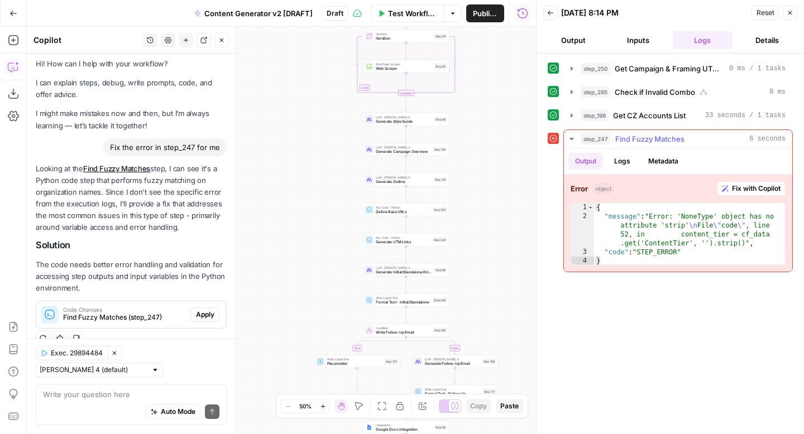
click at [733, 187] on span "Fix with Copilot" at bounding box center [756, 189] width 49 height 10
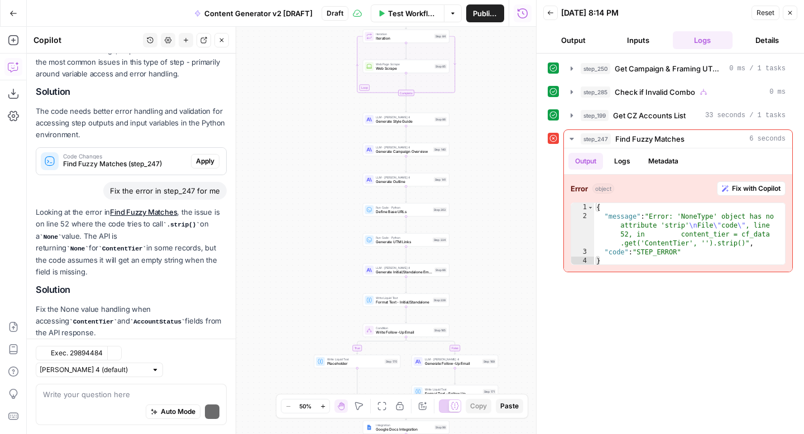
scroll to position [190, 0]
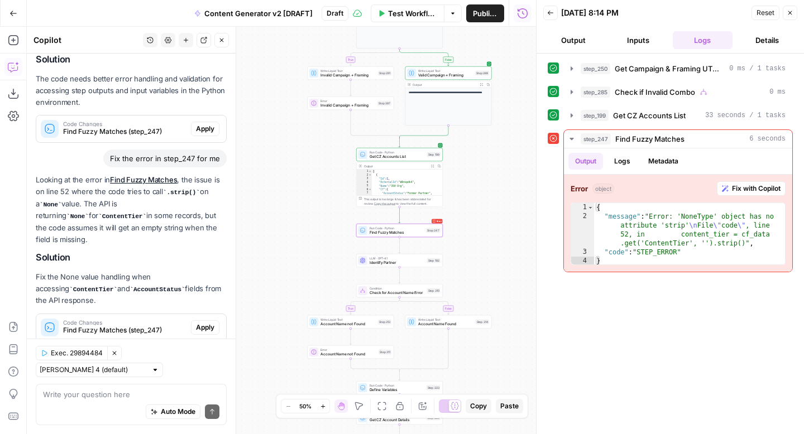
click at [204, 323] on span "Apply" at bounding box center [205, 328] width 18 height 10
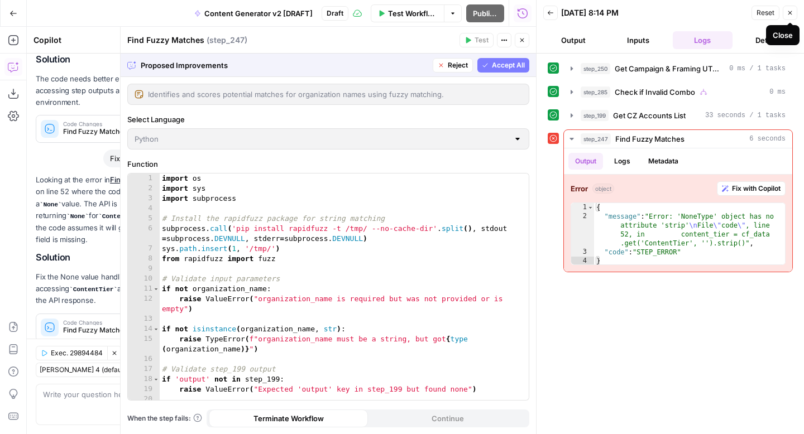
click at [792, 12] on icon "button" at bounding box center [789, 12] width 7 height 7
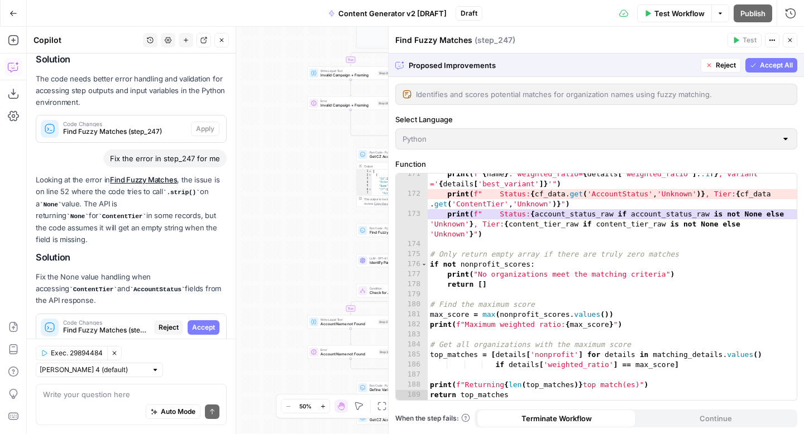
scroll to position [1833, 0]
click at [756, 64] on button "Accept All" at bounding box center [771, 65] width 52 height 15
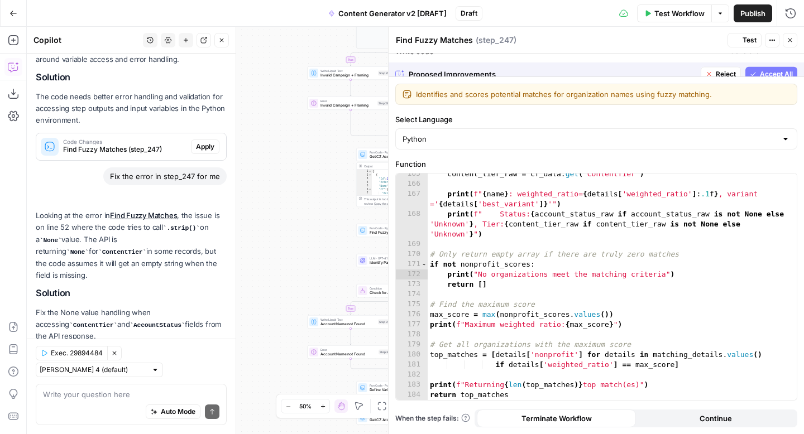
scroll to position [1772, 0]
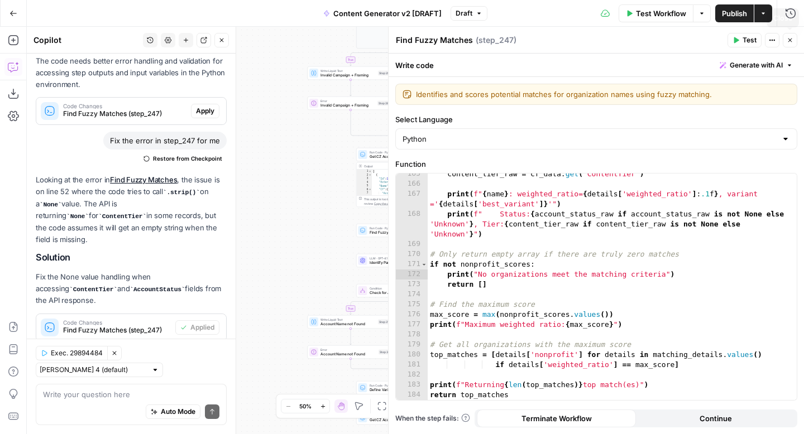
click at [794, 42] on button "Close" at bounding box center [789, 40] width 15 height 15
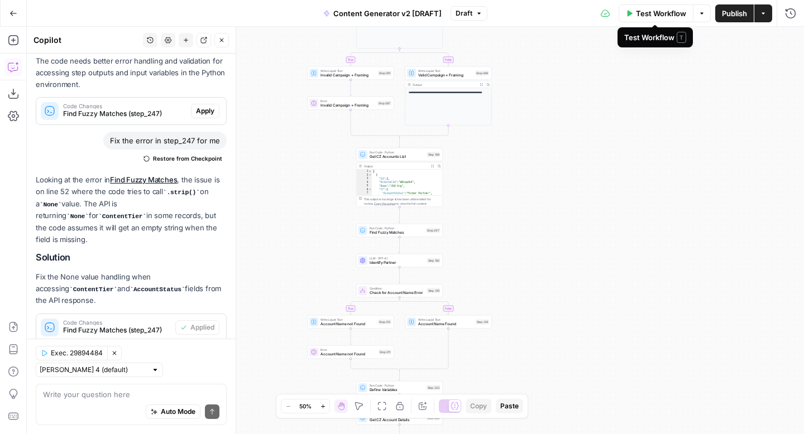
click at [657, 19] on button "Test Workflow" at bounding box center [655, 13] width 75 height 18
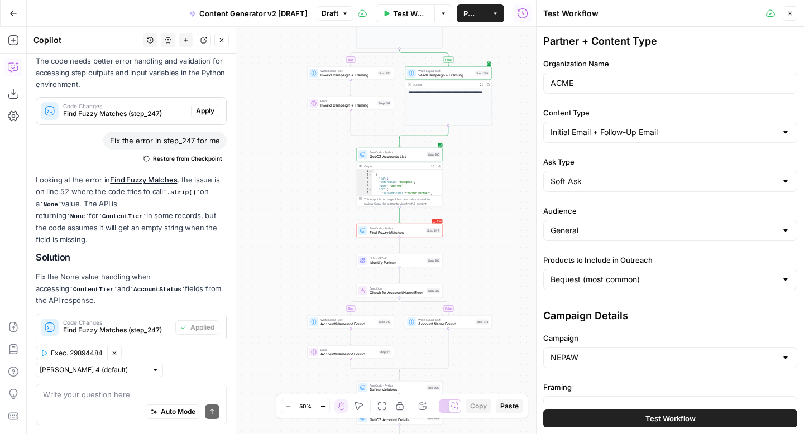
click at [578, 421] on button "Test Workflow" at bounding box center [670, 419] width 254 height 18
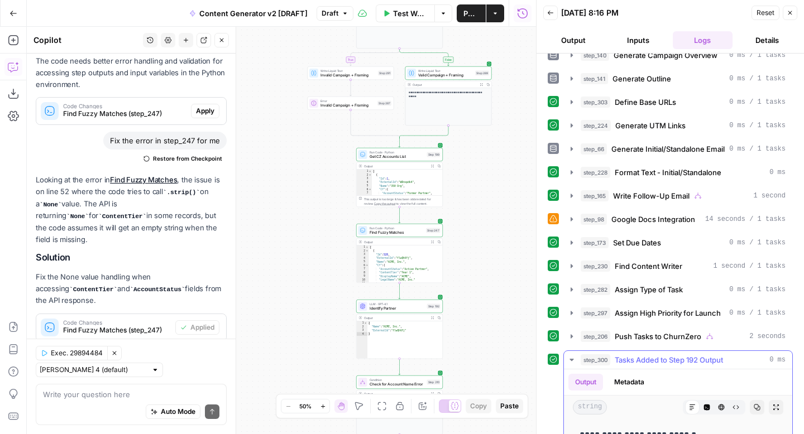
scroll to position [403, 0]
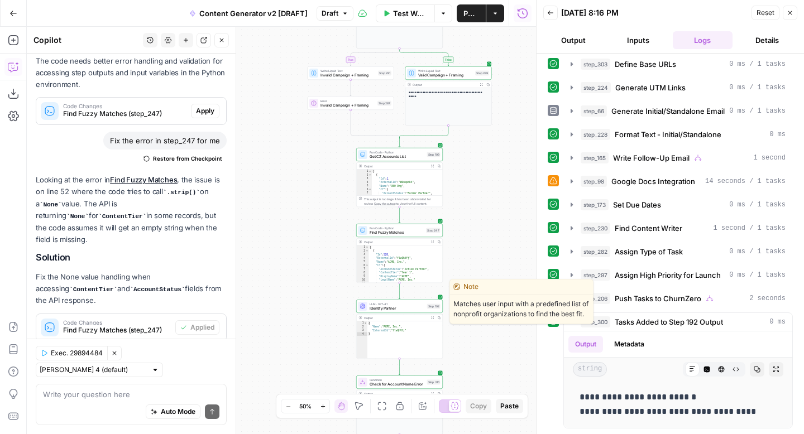
click at [385, 309] on span "Identify Partner" at bounding box center [396, 309] width 55 height 6
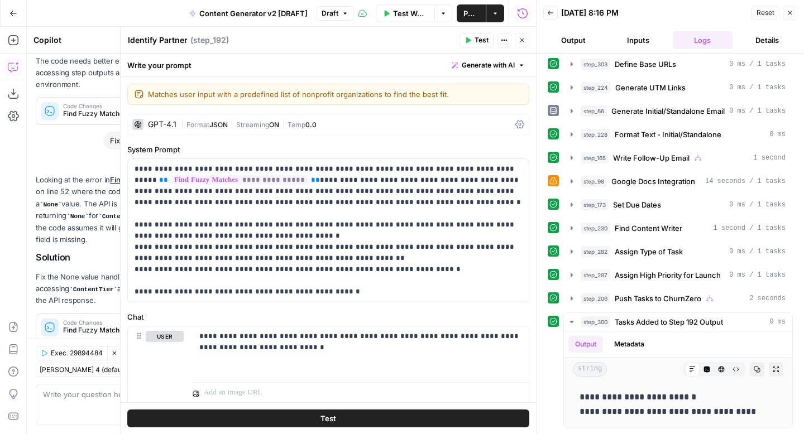
click at [793, 15] on button "Close" at bounding box center [789, 13] width 15 height 15
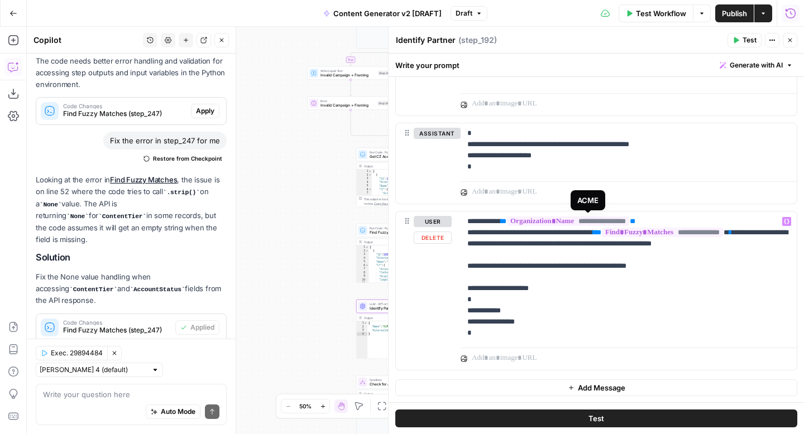
scroll to position [0, 0]
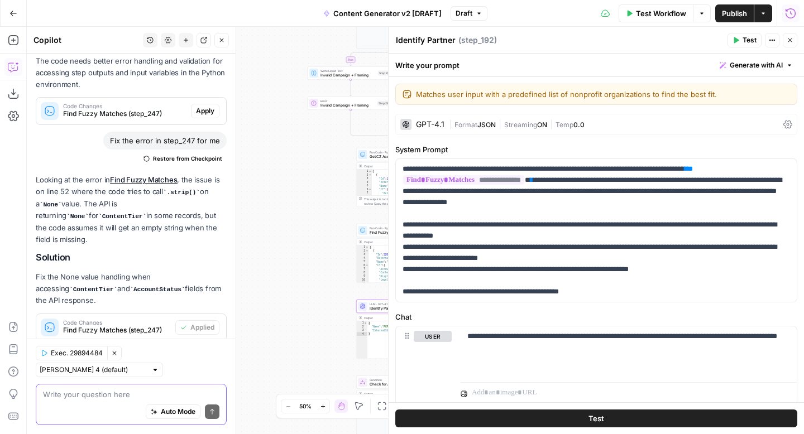
click at [107, 393] on textarea at bounding box center [131, 394] width 176 height 11
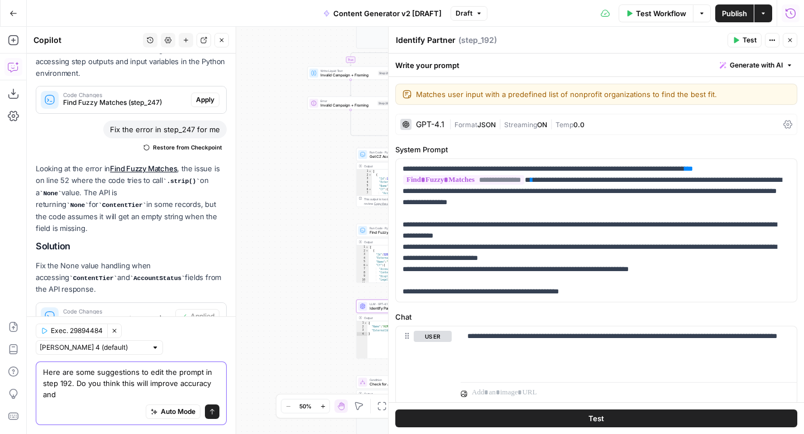
scroll to position [248, 0]
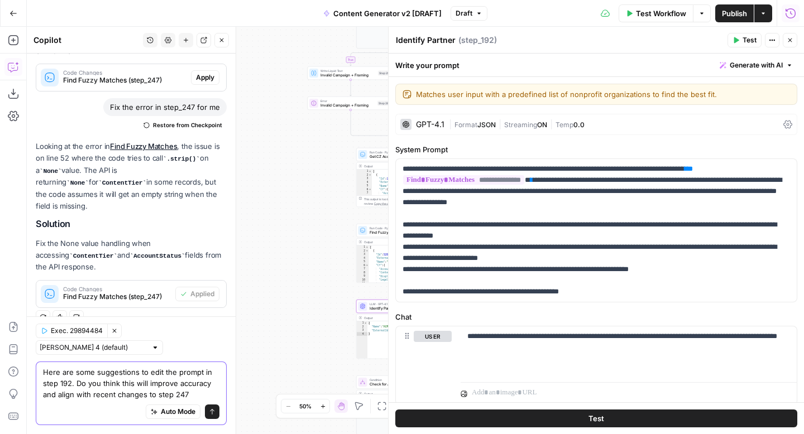
paste textarea "# Enhanced system prompt for Step 192 system_prompt = """You are an expert in m…"
type textarea "Here are some suggestions to edit the prompt in step 192. Do you think this wil…"
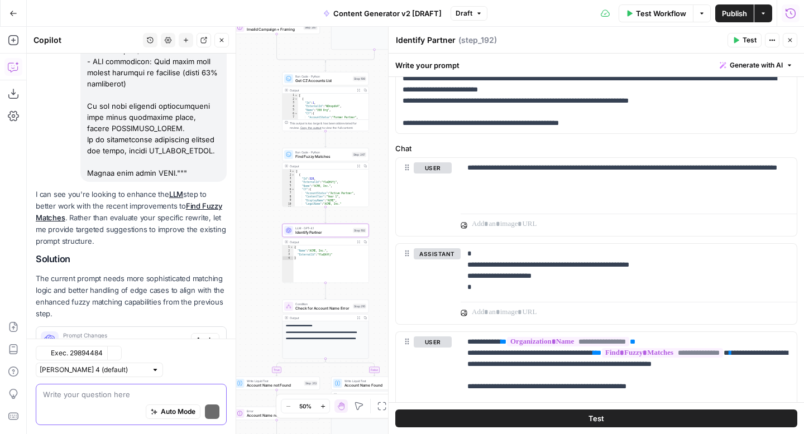
scroll to position [1449, 0]
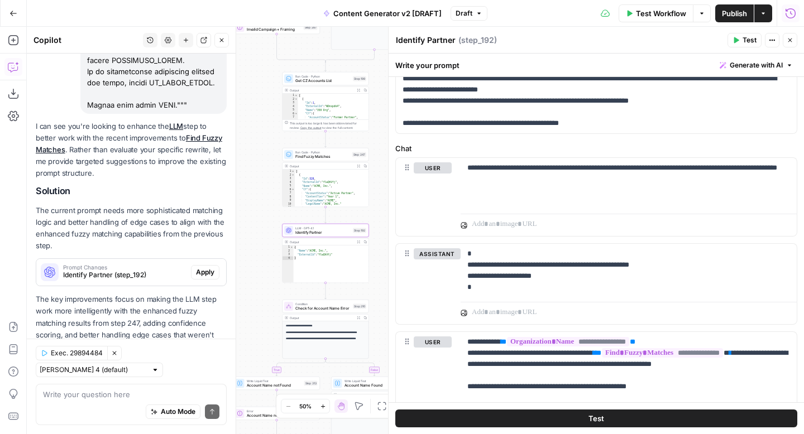
click at [201, 267] on span "Apply" at bounding box center [205, 272] width 18 height 10
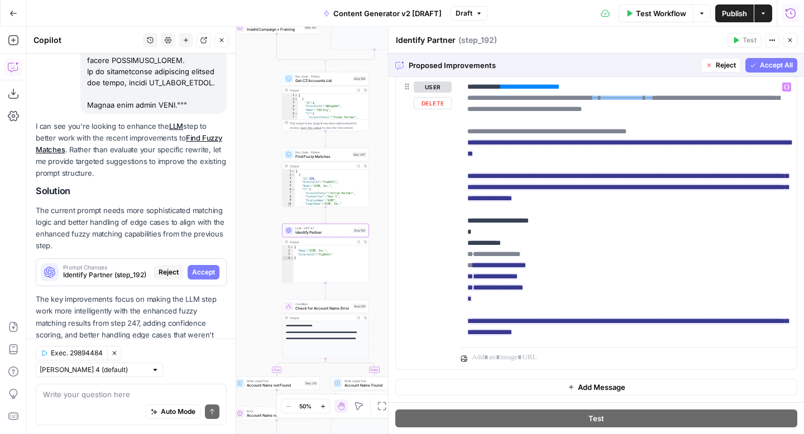
scroll to position [779, 0]
click at [753, 63] on icon "button" at bounding box center [752, 65] width 7 height 7
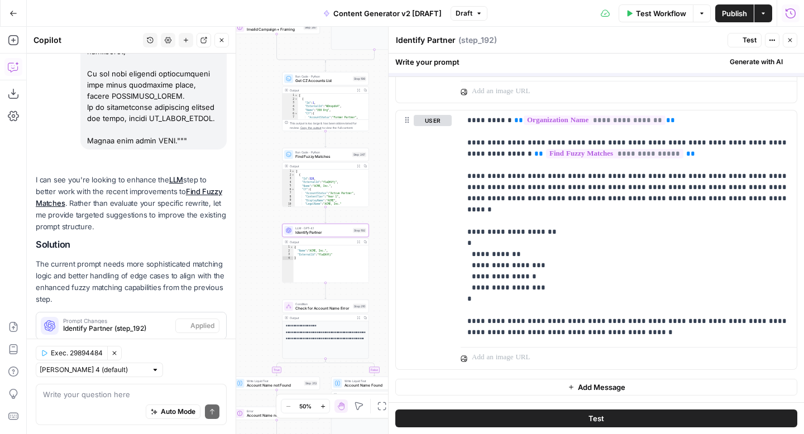
scroll to position [0, 0]
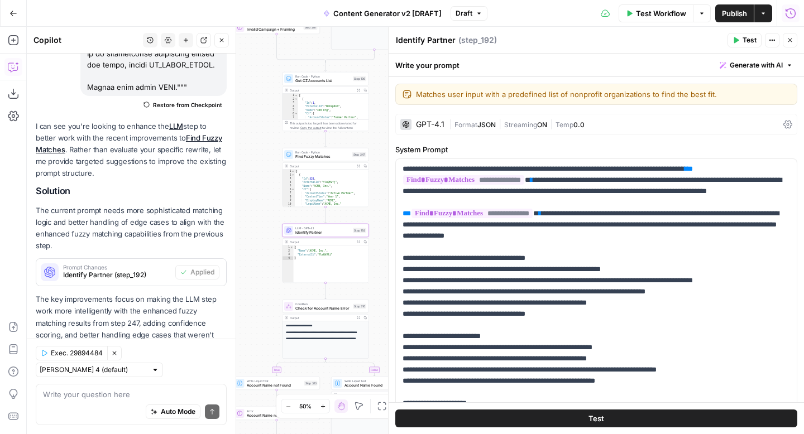
click at [749, 43] on span "Test" at bounding box center [749, 40] width 14 height 10
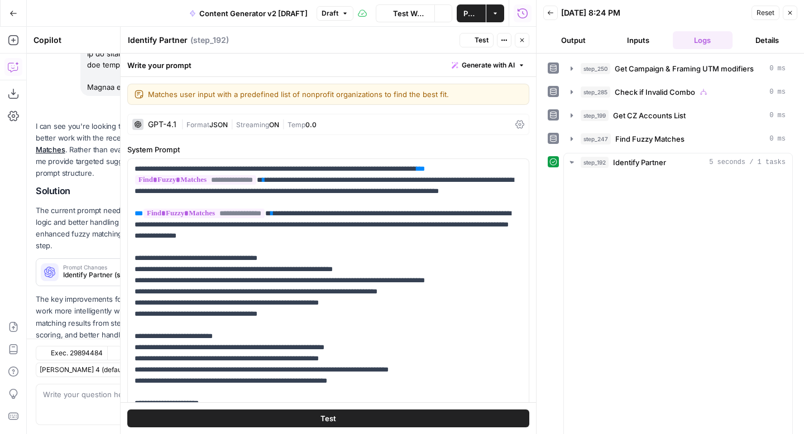
scroll to position [1467, 0]
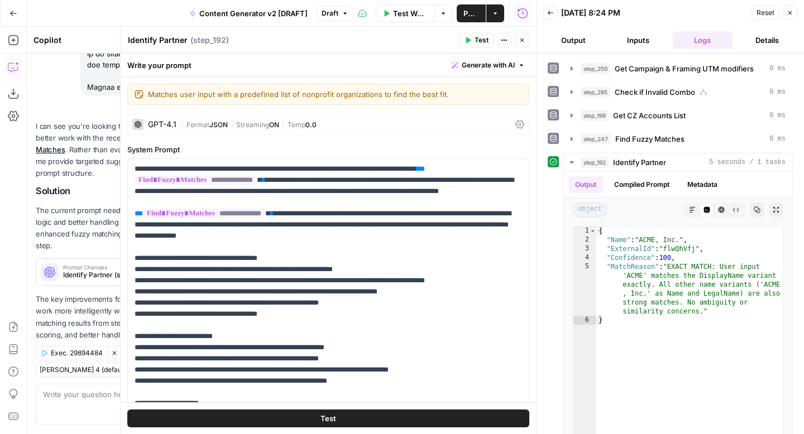
click at [791, 11] on icon "button" at bounding box center [790, 13] width 4 height 4
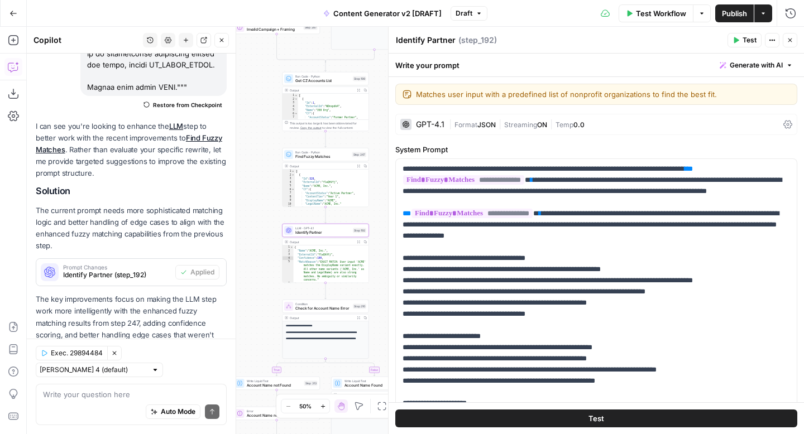
click at [790, 39] on icon "button" at bounding box center [790, 41] width 4 height 4
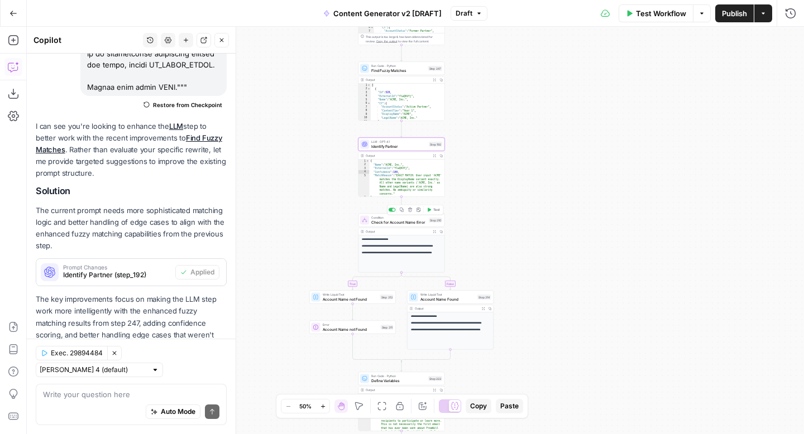
click at [406, 224] on span "Check for Account Name Error" at bounding box center [398, 222] width 55 height 6
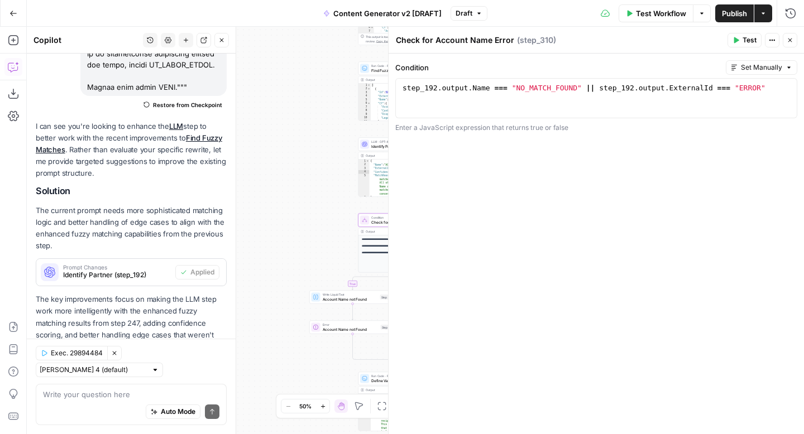
click at [790, 40] on icon "button" at bounding box center [790, 41] width 4 height 4
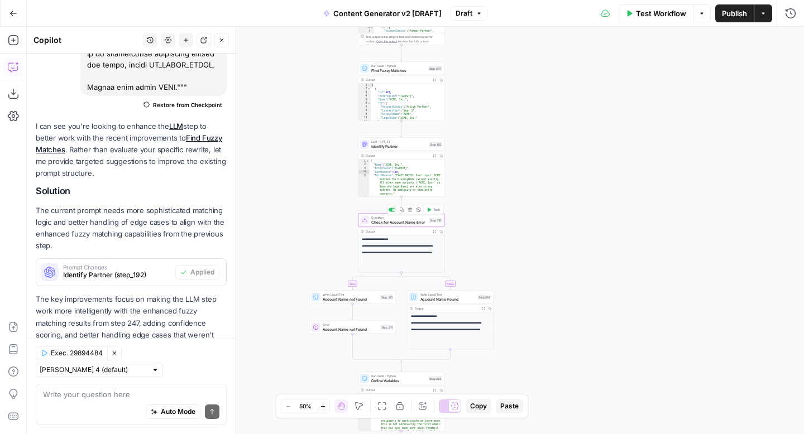
click at [397, 222] on span "Check for Account Name Error" at bounding box center [398, 222] width 55 height 6
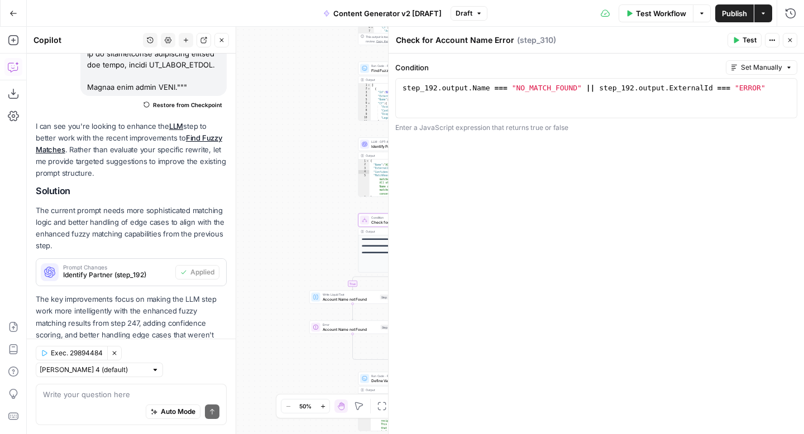
click at [760, 67] on span "Set Manually" at bounding box center [761, 68] width 41 height 10
click at [655, 157] on div "Condition Set Manually 1 step_192 . output . Name === "NO_MATCH_FOUND" || step_…" at bounding box center [595, 244] width 415 height 381
click at [769, 89] on div "step_192 . output . Name === "NO_MATCH_FOUND" || step_192 . output . ExternalId…" at bounding box center [596, 108] width 392 height 50
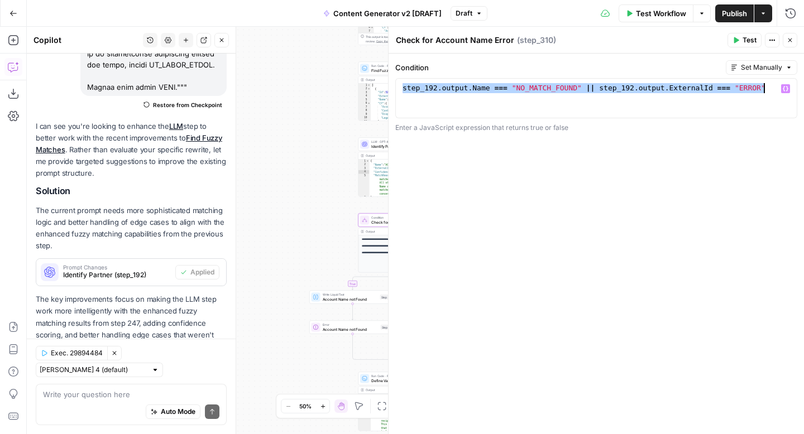
paste textarea
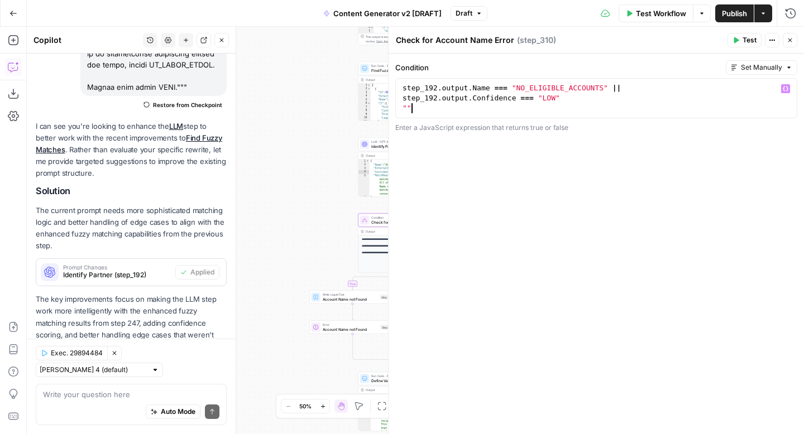
type textarea "*"
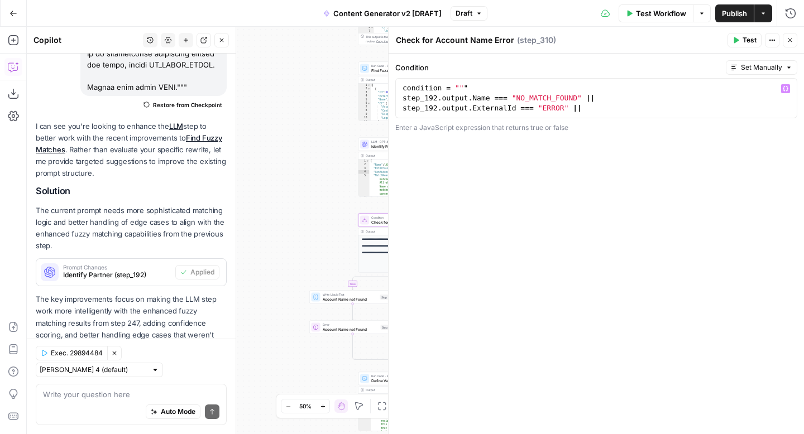
scroll to position [0, 0]
drag, startPoint x: 401, startPoint y: 88, endPoint x: 502, endPoint y: 88, distance: 101.6
click at [502, 88] on div "condition = "" " step_192 . output . Name === "NO_MATCH_FOUND" || step_192 . ou…" at bounding box center [596, 108] width 392 height 50
type textarea "**********"
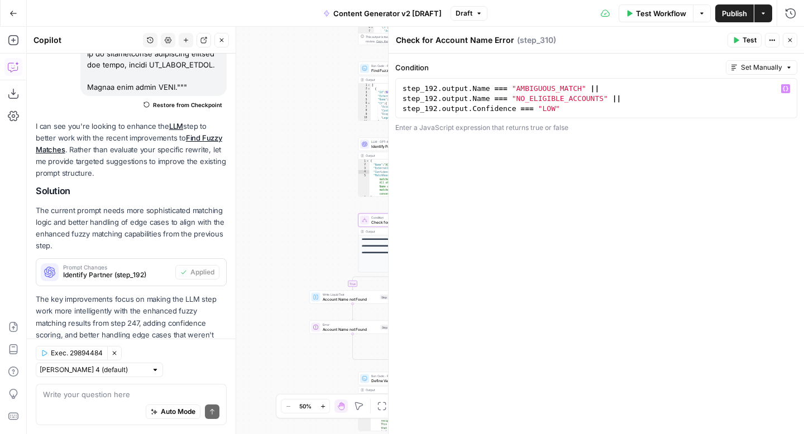
scroll to position [20, 0]
click at [738, 43] on icon "button" at bounding box center [735, 40] width 7 height 7
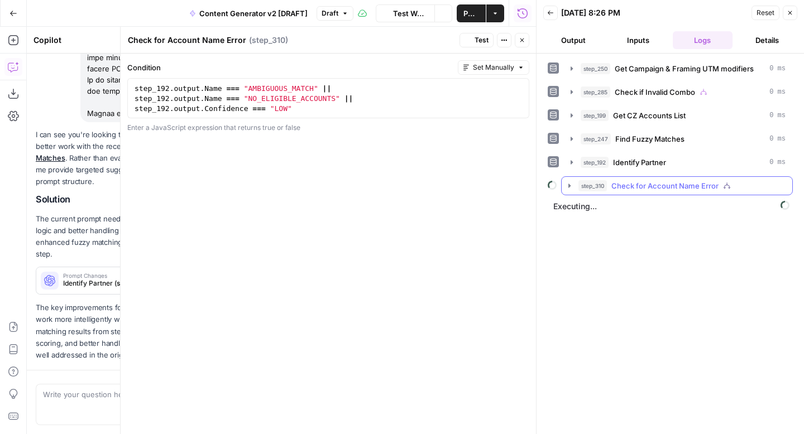
scroll to position [1467, 0]
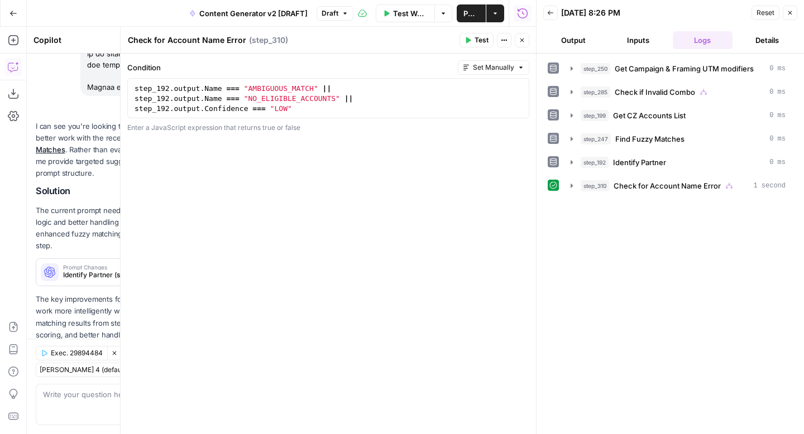
click at [791, 12] on icon "button" at bounding box center [789, 12] width 7 height 7
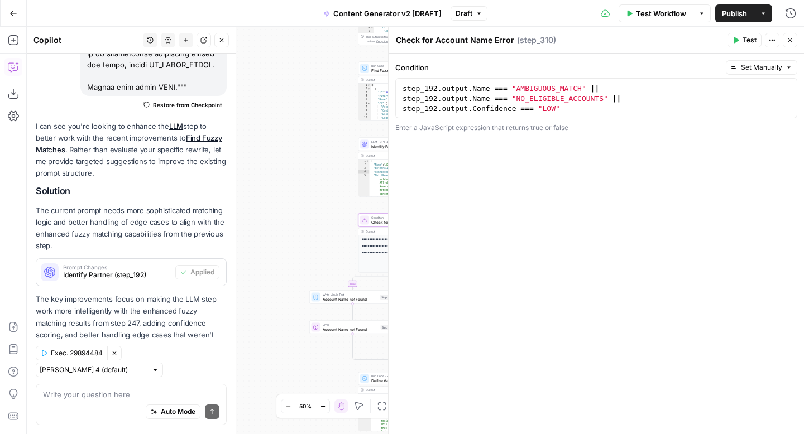
click at [794, 42] on button "Close" at bounding box center [789, 40] width 15 height 15
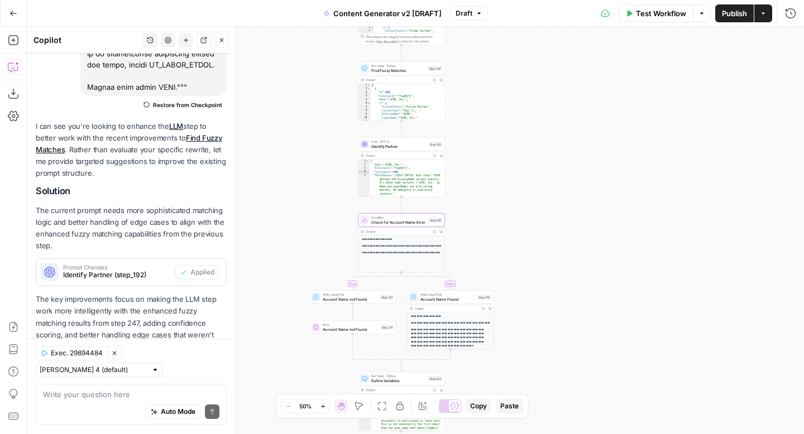
click at [728, 15] on span "Publish" at bounding box center [734, 13] width 25 height 11
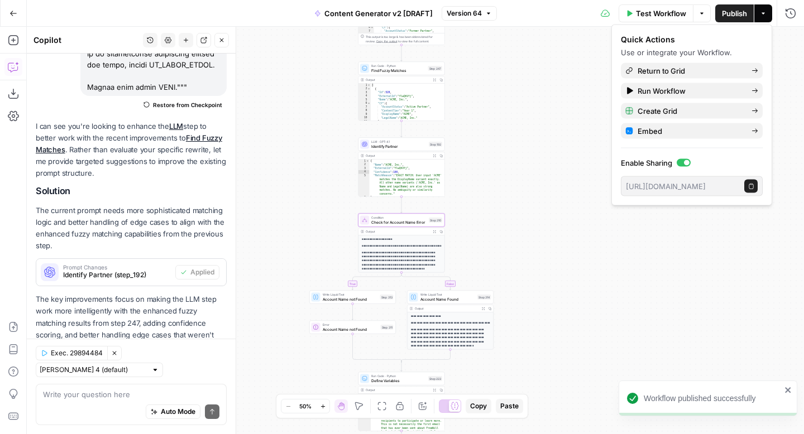
click at [9, 14] on icon "button" at bounding box center [13, 13] width 8 height 8
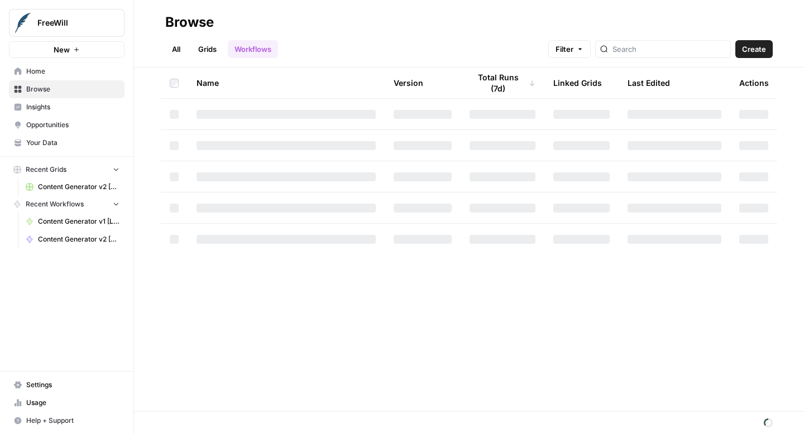
click at [64, 183] on span "Content Generator v2 [DRAFT] Test" at bounding box center [78, 187] width 81 height 10
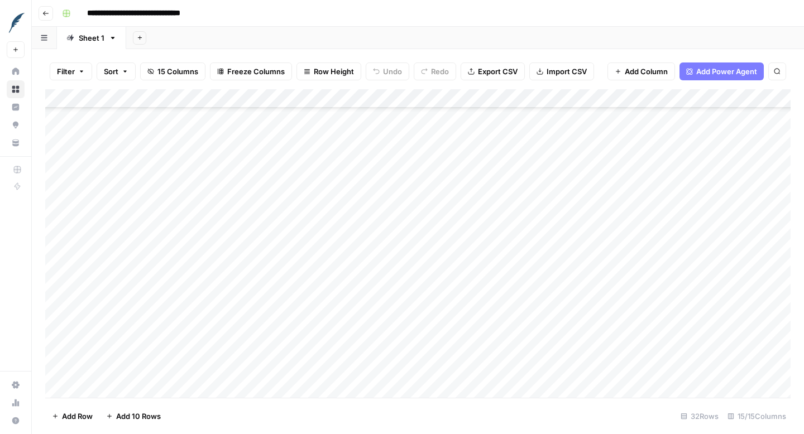
scroll to position [335, 0]
click at [136, 394] on div "Add Column" at bounding box center [417, 243] width 745 height 309
type textarea "**********"
click at [328, 350] on div "Add Column" at bounding box center [417, 243] width 745 height 309
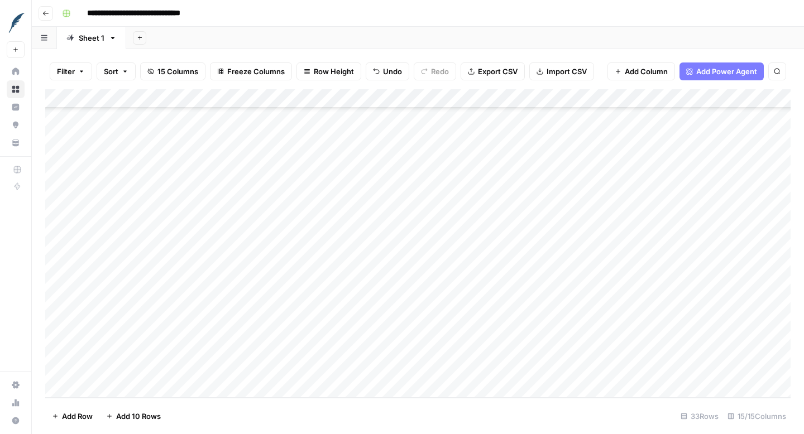
drag, startPoint x: 345, startPoint y: 359, endPoint x: 345, endPoint y: 371, distance: 11.7
click at [345, 371] on div "Add Column" at bounding box center [417, 243] width 745 height 309
click at [406, 351] on div "Add Column" at bounding box center [417, 243] width 745 height 309
drag, startPoint x: 446, startPoint y: 361, endPoint x: 440, endPoint y: 375, distance: 15.5
click at [440, 375] on div "Add Column" at bounding box center [417, 243] width 745 height 309
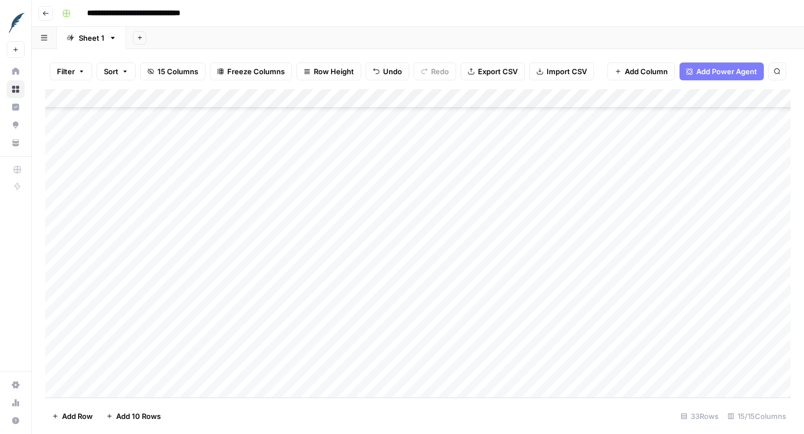
click at [499, 354] on div "Add Column" at bounding box center [417, 243] width 745 height 309
drag, startPoint x: 546, startPoint y: 358, endPoint x: 546, endPoint y: 371, distance: 12.8
click at [546, 371] on div "Add Column" at bounding box center [417, 243] width 745 height 309
click at [646, 353] on div "Add Column" at bounding box center [417, 243] width 745 height 309
drag, startPoint x: 647, startPoint y: 358, endPoint x: 647, endPoint y: 372, distance: 13.4
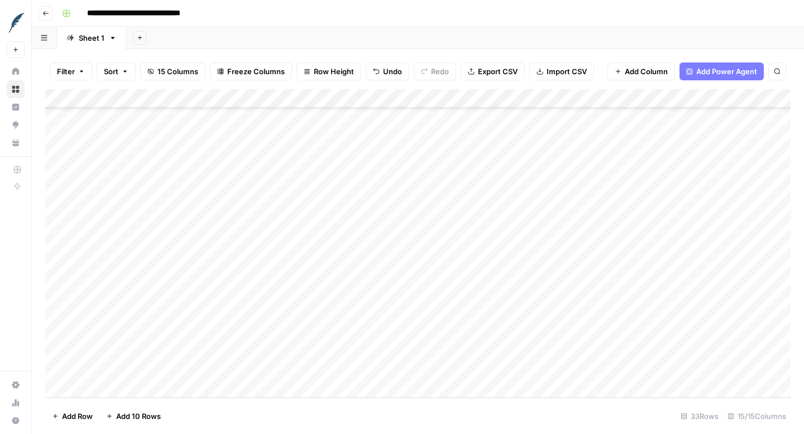
click at [647, 372] on div "Add Column" at bounding box center [417, 243] width 745 height 309
click at [339, 353] on div "Add Column" at bounding box center [417, 243] width 745 height 309
drag, startPoint x: 359, startPoint y: 358, endPoint x: 359, endPoint y: 369, distance: 10.6
click at [359, 369] on div "Add Column" at bounding box center [417, 243] width 745 height 309
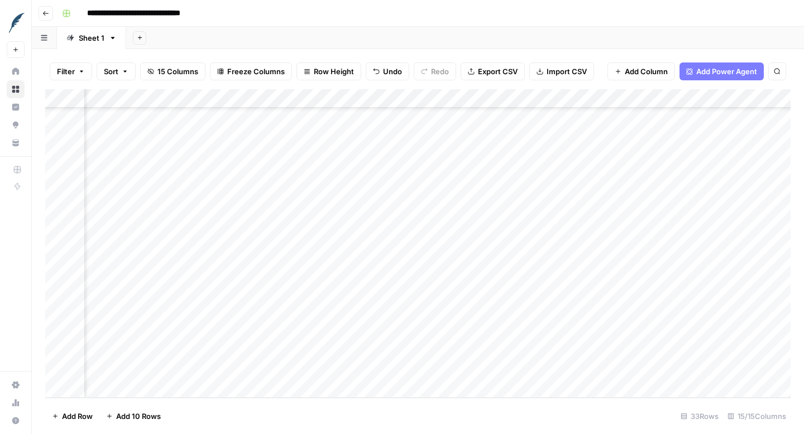
click at [448, 351] on div "Add Column" at bounding box center [417, 243] width 745 height 309
drag, startPoint x: 462, startPoint y: 360, endPoint x: 462, endPoint y: 377, distance: 17.3
click at [462, 377] on div "Add Column" at bounding box center [417, 243] width 745 height 309
click at [496, 358] on div "Add Column" at bounding box center [417, 243] width 745 height 309
drag, startPoint x: 561, startPoint y: 361, endPoint x: 559, endPoint y: 377, distance: 16.3
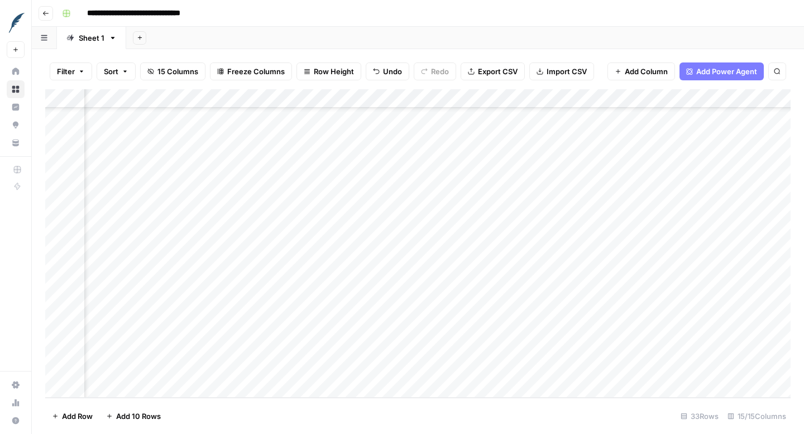
click at [559, 377] on div "Add Column" at bounding box center [417, 243] width 745 height 309
drag, startPoint x: 561, startPoint y: 360, endPoint x: 561, endPoint y: 369, distance: 8.9
click at [561, 369] on div "Add Column" at bounding box center [417, 243] width 745 height 309
click at [604, 345] on div "Add Column" at bounding box center [417, 243] width 745 height 309
drag, startPoint x: 661, startPoint y: 357, endPoint x: 661, endPoint y: 369, distance: 11.7
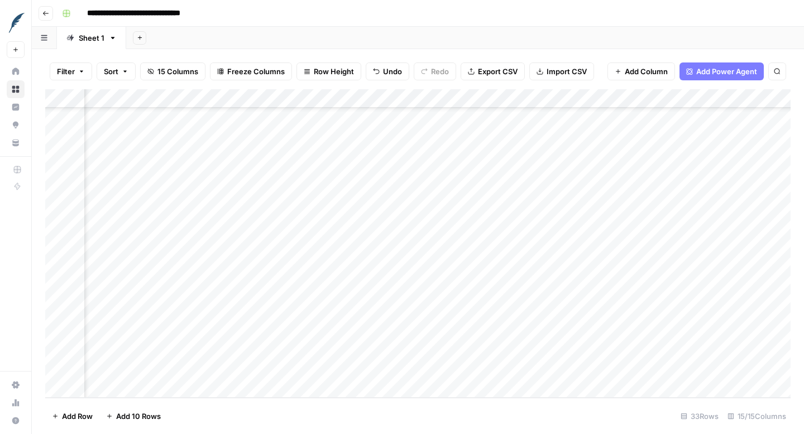
click at [661, 369] on div "Add Column" at bounding box center [417, 243] width 745 height 309
click at [451, 352] on div "Add Column" at bounding box center [417, 243] width 745 height 309
drag, startPoint x: 528, startPoint y: 358, endPoint x: 528, endPoint y: 373, distance: 15.1
click at [528, 373] on div "Add Column" at bounding box center [417, 243] width 745 height 309
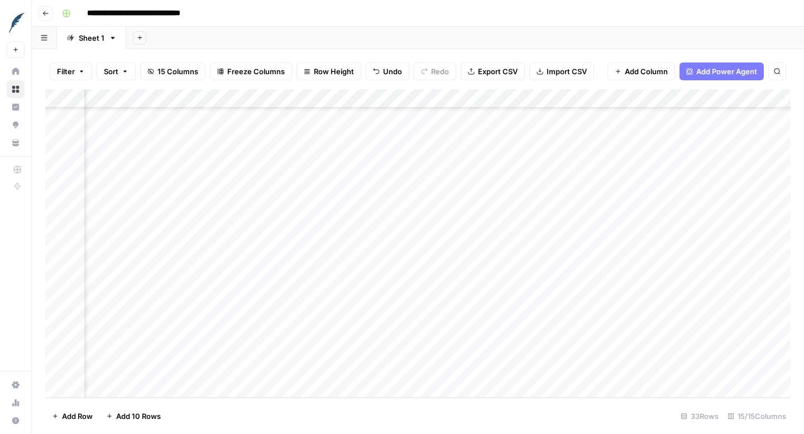
click at [578, 354] on div "Add Column" at bounding box center [417, 243] width 745 height 309
drag, startPoint x: 688, startPoint y: 358, endPoint x: 688, endPoint y: 373, distance: 14.5
click at [688, 373] on div "Add Column" at bounding box center [417, 243] width 745 height 309
click at [595, 98] on div "Add Column" at bounding box center [417, 243] width 745 height 309
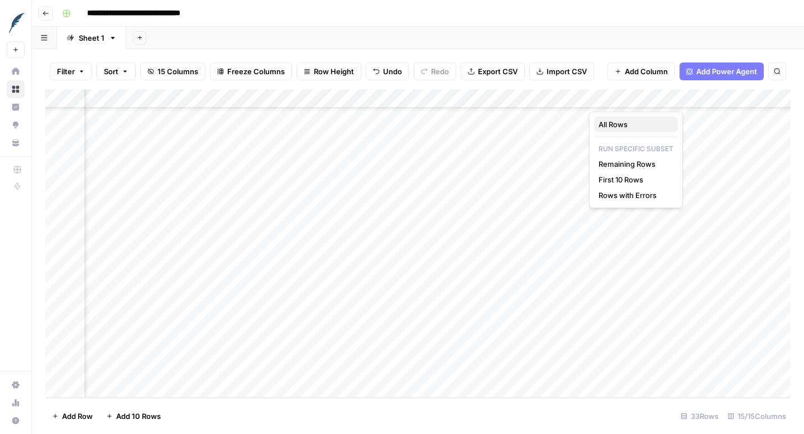
click at [612, 127] on span "All Rows" at bounding box center [633, 124] width 70 height 11
click at [493, 160] on div "Add Column" at bounding box center [417, 243] width 745 height 309
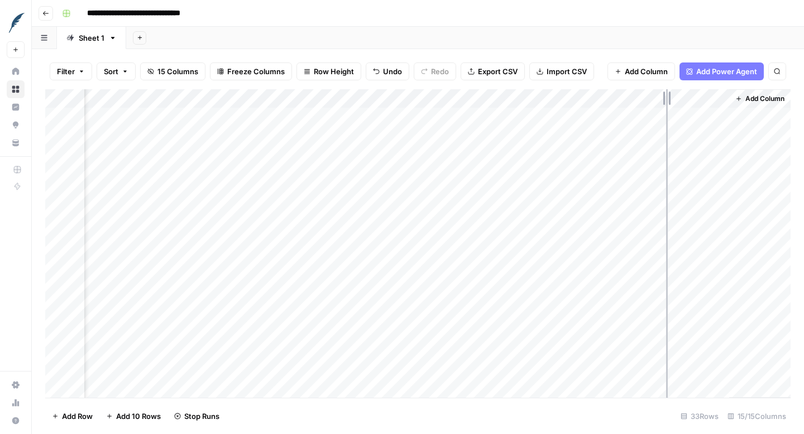
drag, startPoint x: 566, startPoint y: 97, endPoint x: 674, endPoint y: 102, distance: 107.9
click at [674, 102] on div "Add Column" at bounding box center [417, 243] width 745 height 309
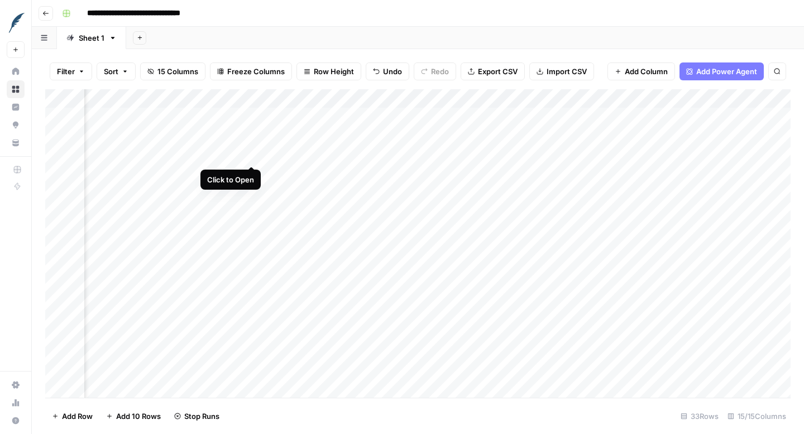
click at [252, 155] on div "Add Column" at bounding box center [417, 243] width 745 height 309
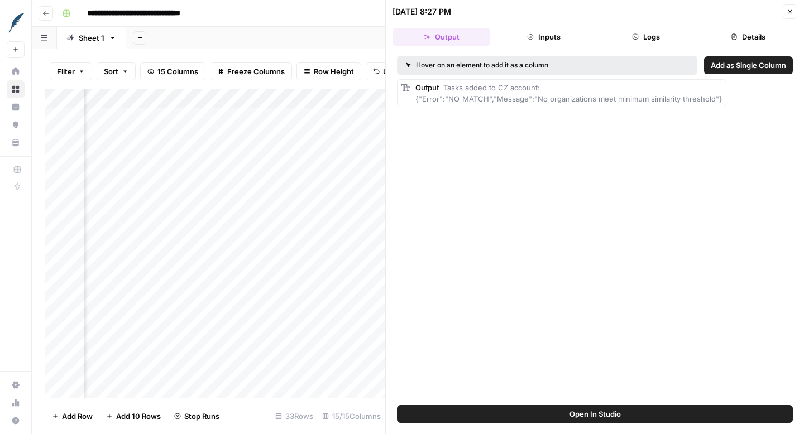
click at [654, 37] on button "Logs" at bounding box center [646, 37] width 98 height 18
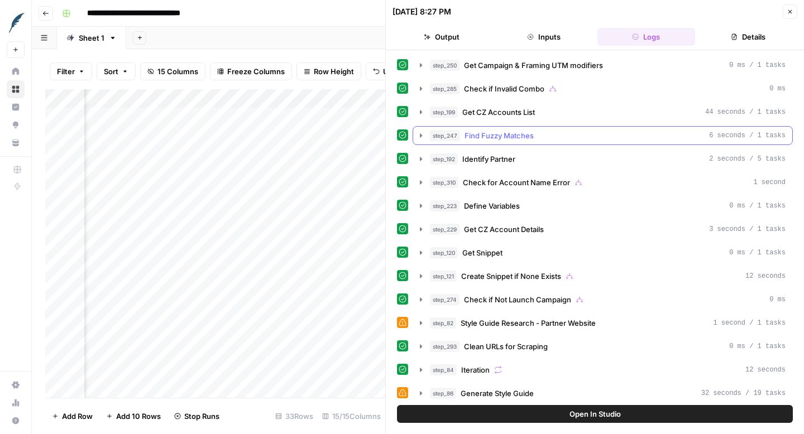
click at [420, 137] on icon "button" at bounding box center [421, 135] width 2 height 4
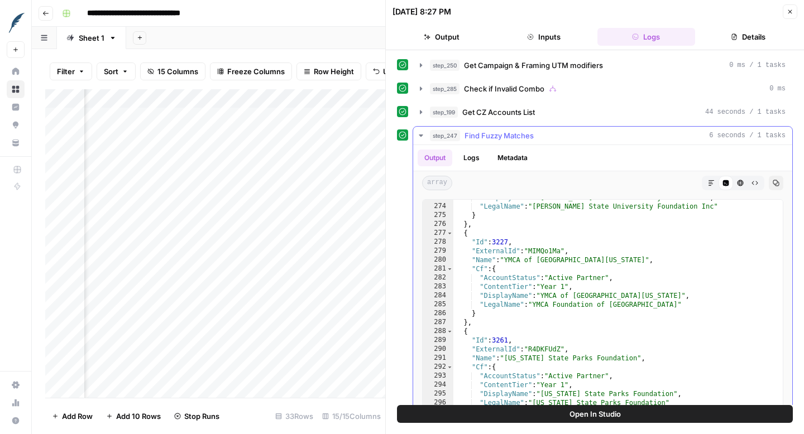
scroll to position [2307, 0]
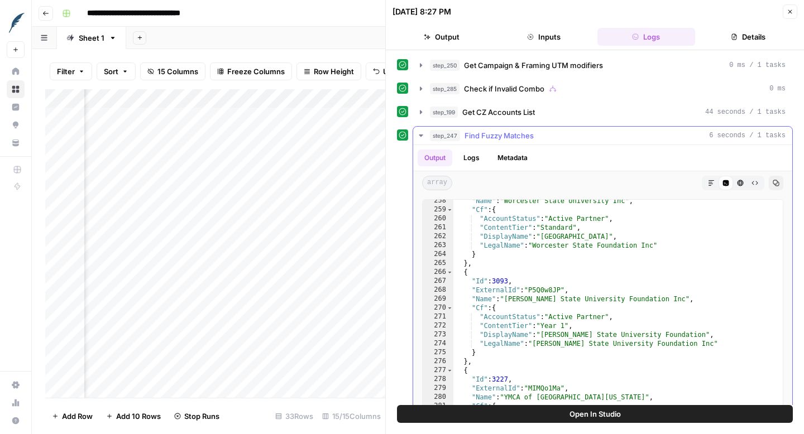
click at [419, 139] on icon "button" at bounding box center [420, 135] width 9 height 9
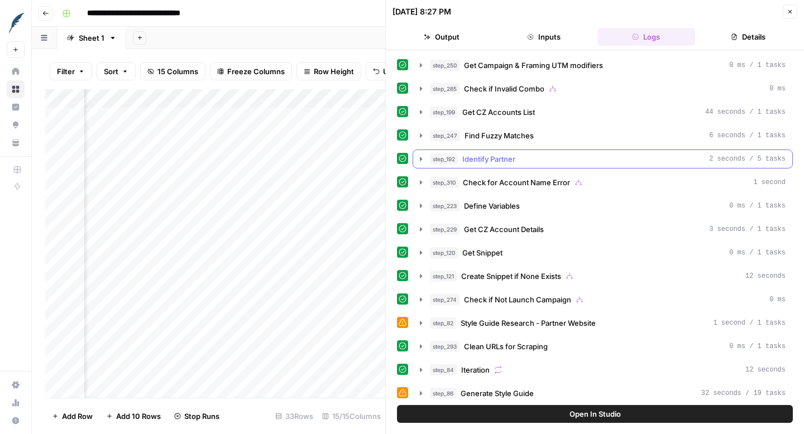
click at [422, 161] on icon "button" at bounding box center [420, 159] width 9 height 9
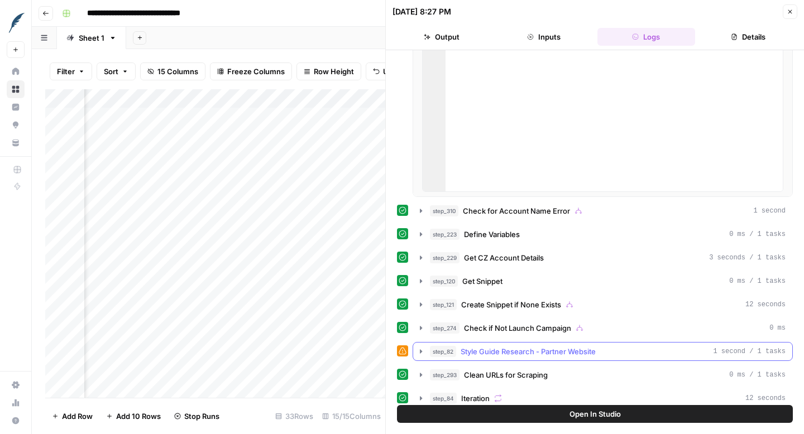
scroll to position [0, 0]
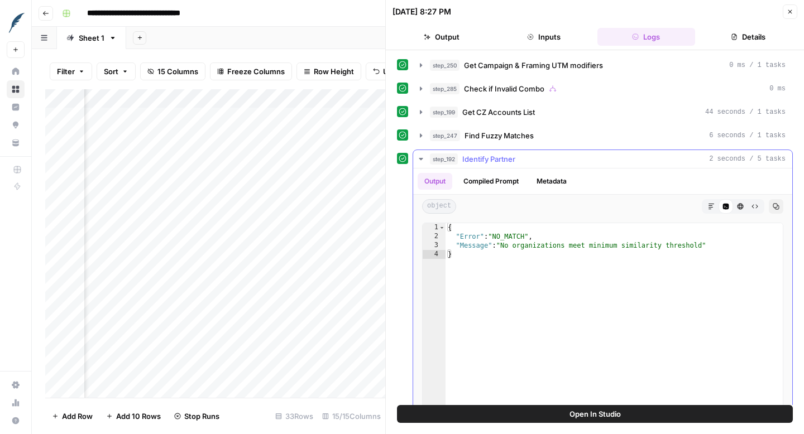
click at [518, 182] on button "Compiled Prompt" at bounding box center [490, 181] width 69 height 17
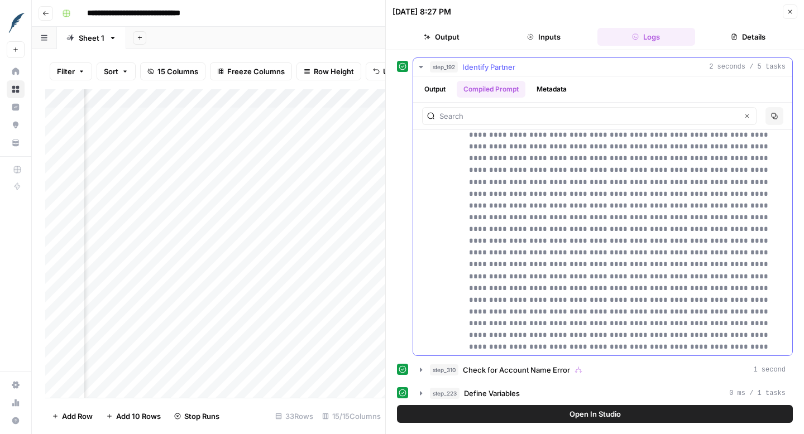
scroll to position [4318, 0]
click at [561, 93] on button "Metadata" at bounding box center [552, 89] width 44 height 17
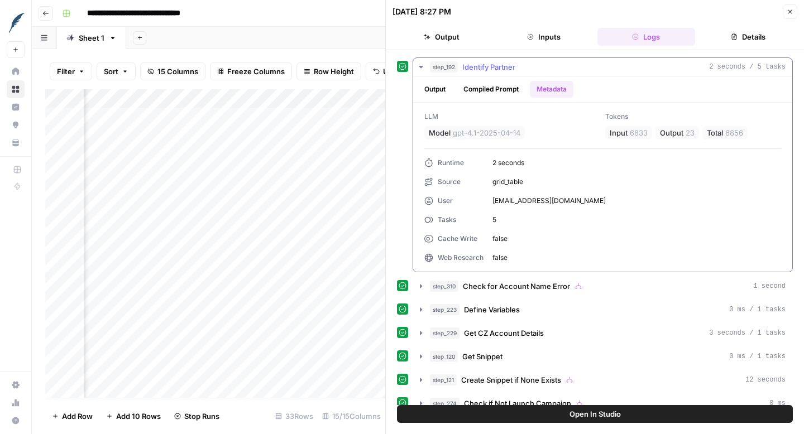
click at [445, 90] on button "Output" at bounding box center [434, 89] width 35 height 17
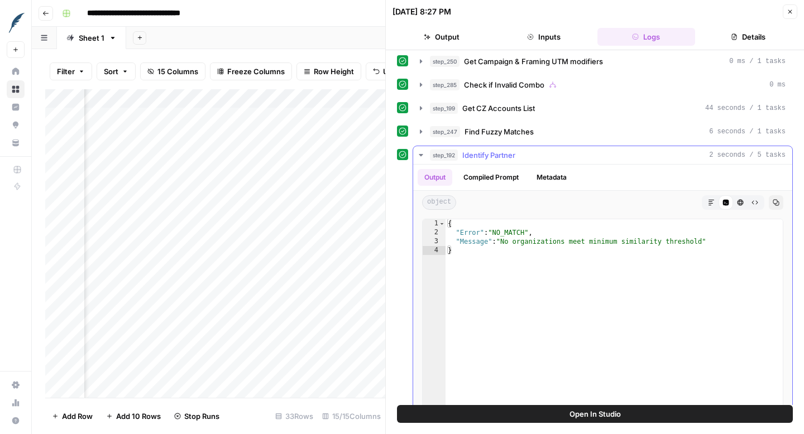
scroll to position [3, 0]
click at [422, 160] on icon "button" at bounding box center [420, 156] width 9 height 9
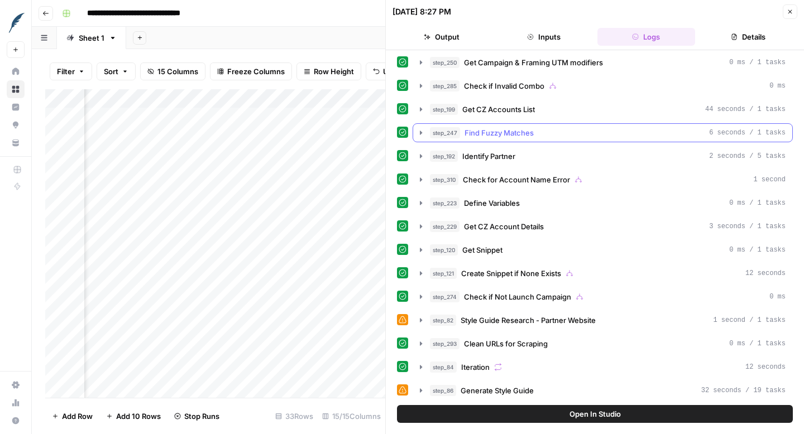
click at [422, 134] on icon "button" at bounding box center [420, 132] width 9 height 9
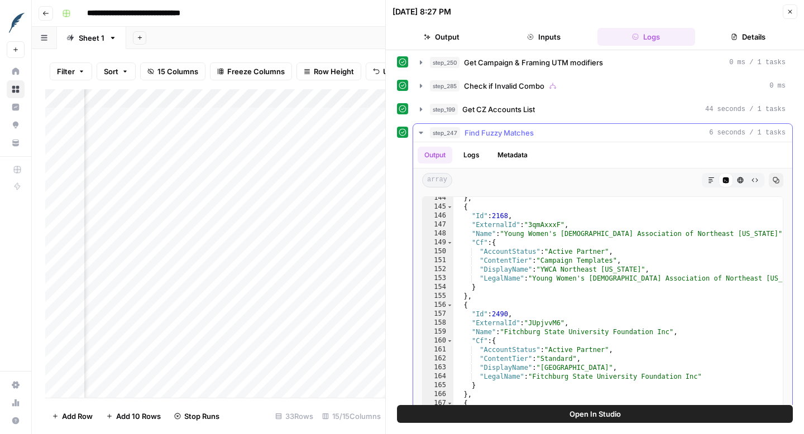
scroll to position [1281, 0]
click at [790, 14] on icon "button" at bounding box center [789, 11] width 7 height 7
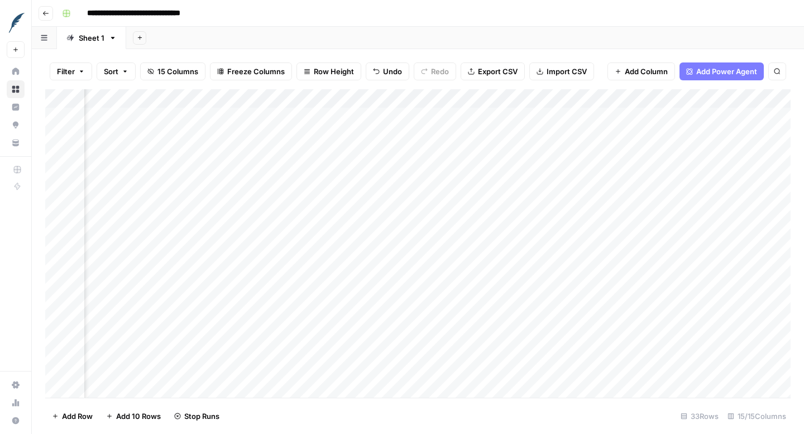
scroll to position [0, 1425]
click at [239, 175] on div "Add Column" at bounding box center [417, 243] width 745 height 309
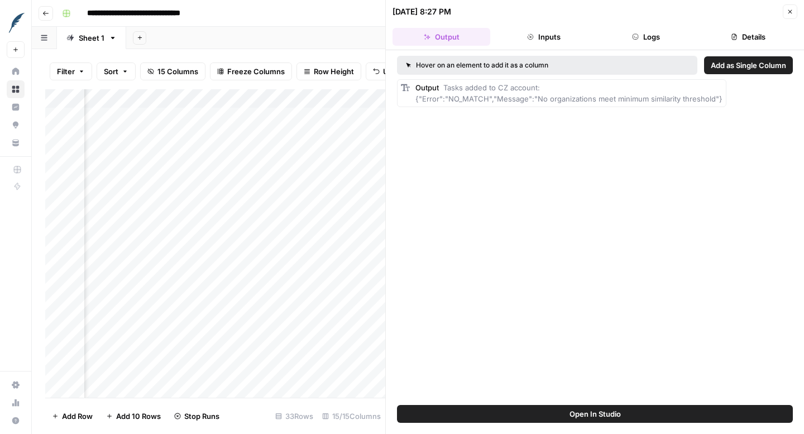
click at [648, 37] on button "Logs" at bounding box center [646, 37] width 98 height 18
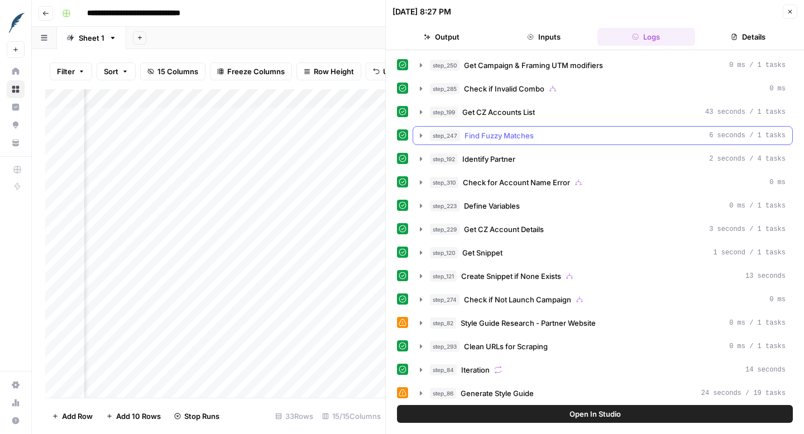
click at [422, 134] on icon "button" at bounding box center [420, 135] width 9 height 9
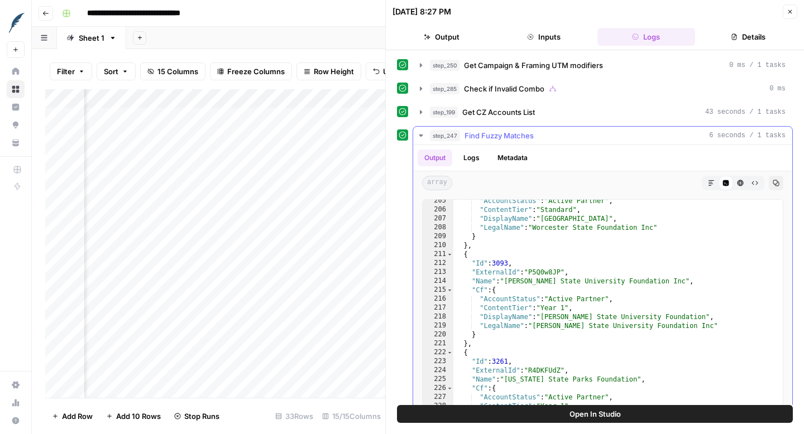
scroll to position [1835, 0]
click at [791, 12] on icon "button" at bounding box center [789, 11] width 7 height 7
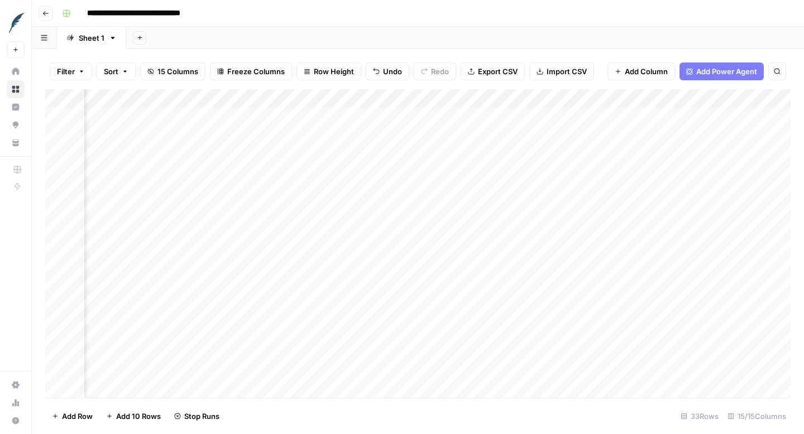
scroll to position [0, 1116]
click at [549, 195] on div "Add Column" at bounding box center [417, 243] width 745 height 309
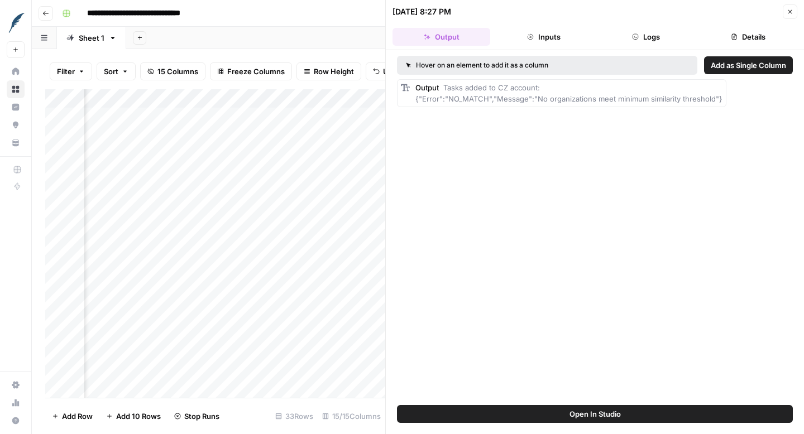
click at [638, 36] on button "Logs" at bounding box center [646, 37] width 98 height 18
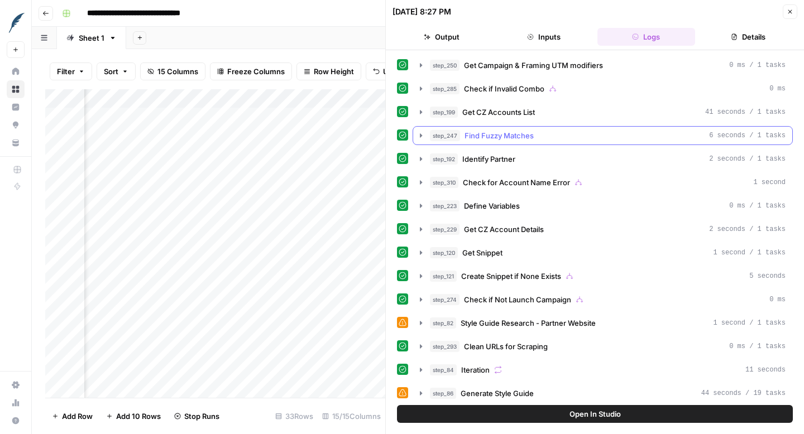
click at [421, 136] on icon "button" at bounding box center [420, 135] width 9 height 9
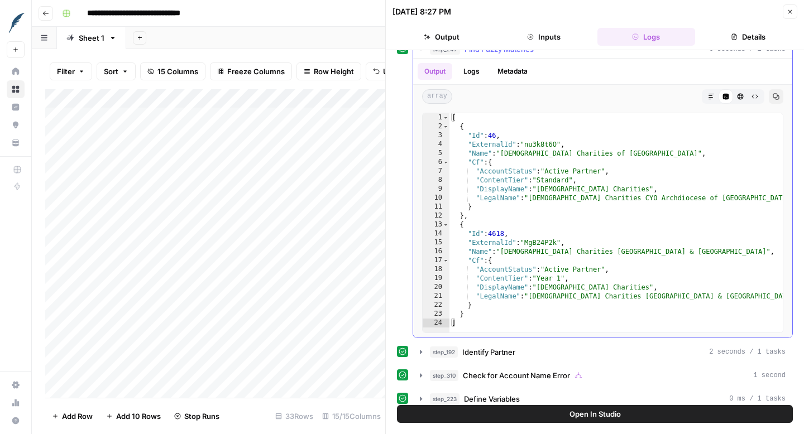
scroll to position [78, 0]
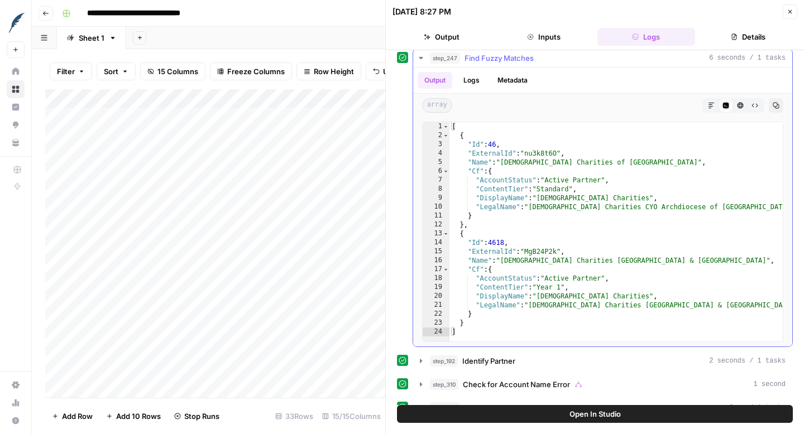
type textarea "**********"
click at [528, 193] on div "[ { "Id" : 46 , "ExternalId" : "nu3k8t6O" , "Name" : "Catholic Charities of San…" at bounding box center [615, 240] width 333 height 237
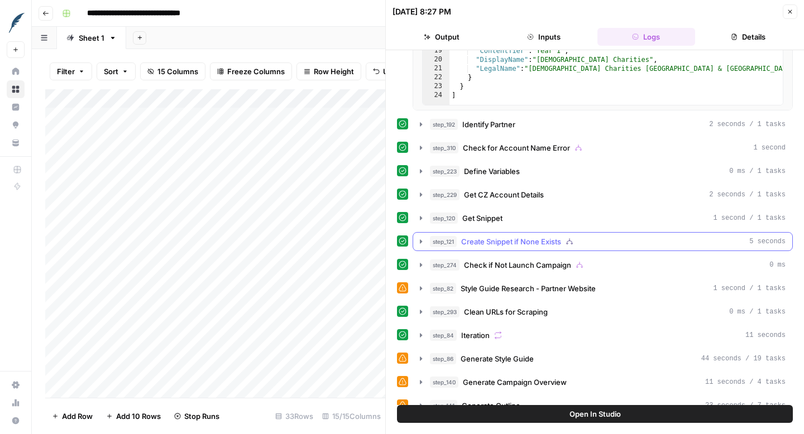
scroll to position [311, 0]
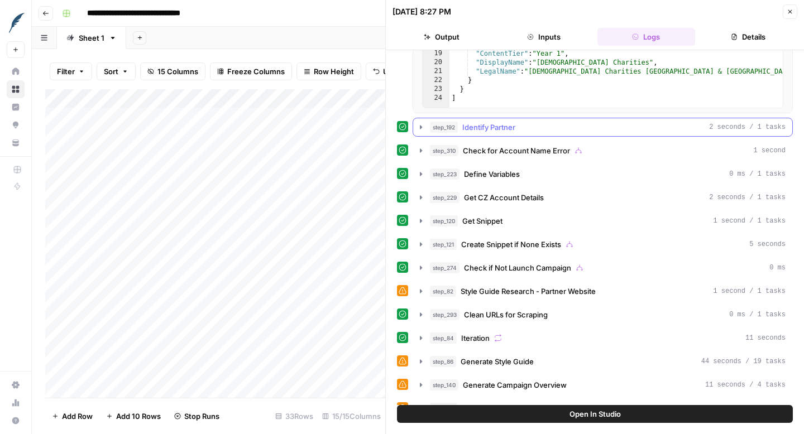
click at [421, 129] on icon "button" at bounding box center [420, 127] width 9 height 9
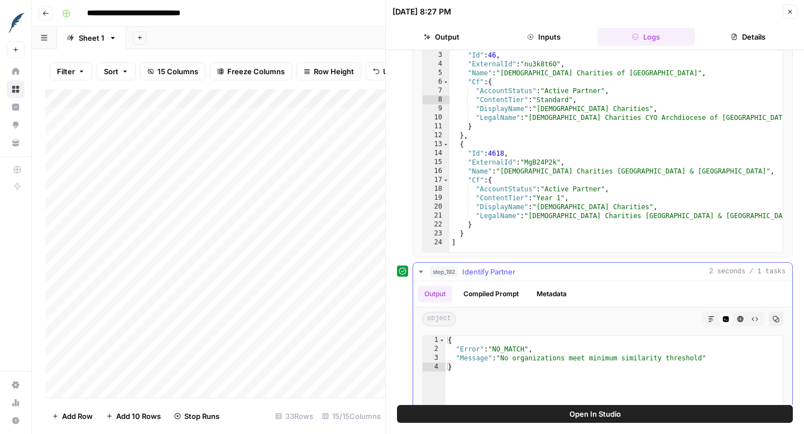
scroll to position [66, 0]
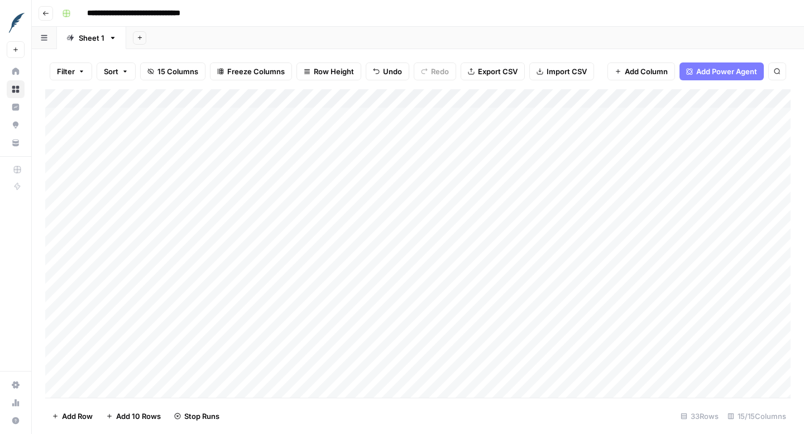
click at [510, 22] on header "**********" at bounding box center [418, 13] width 772 height 27
click at [303, 164] on div "Add Column" at bounding box center [417, 243] width 745 height 309
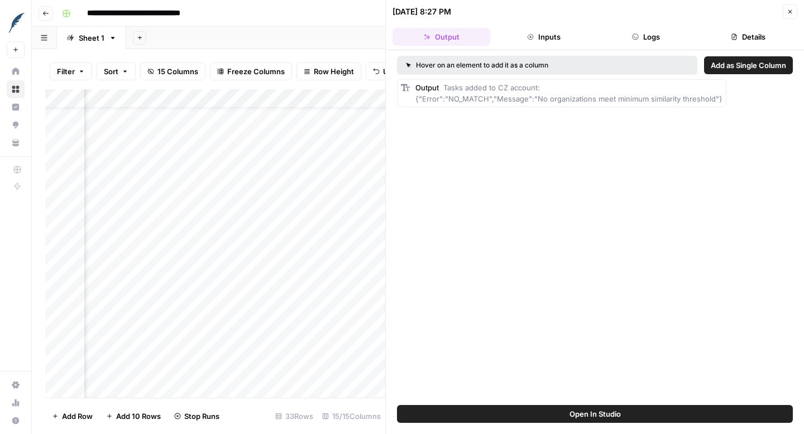
click at [651, 39] on button "Logs" at bounding box center [646, 37] width 98 height 18
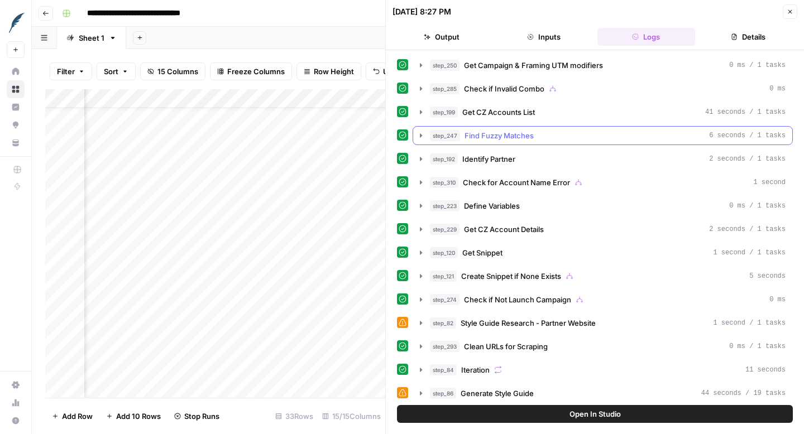
click at [424, 135] on icon "button" at bounding box center [420, 135] width 9 height 9
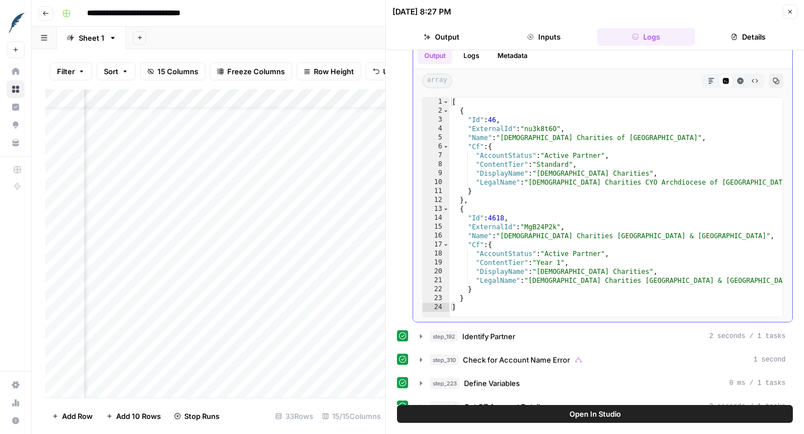
scroll to position [71, 0]
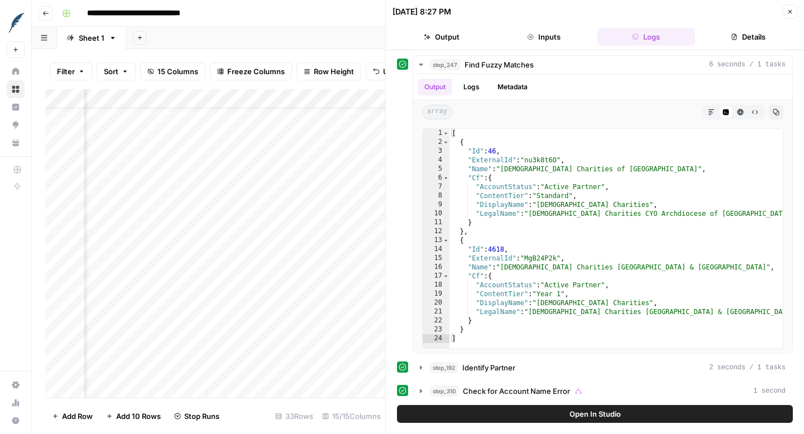
click at [791, 9] on icon "button" at bounding box center [789, 11] width 7 height 7
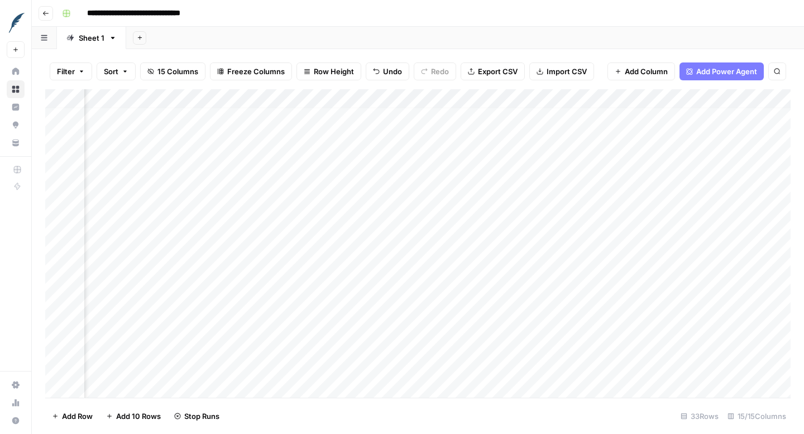
scroll to position [2, 1363]
click at [302, 152] on div "Add Column" at bounding box center [417, 243] width 745 height 309
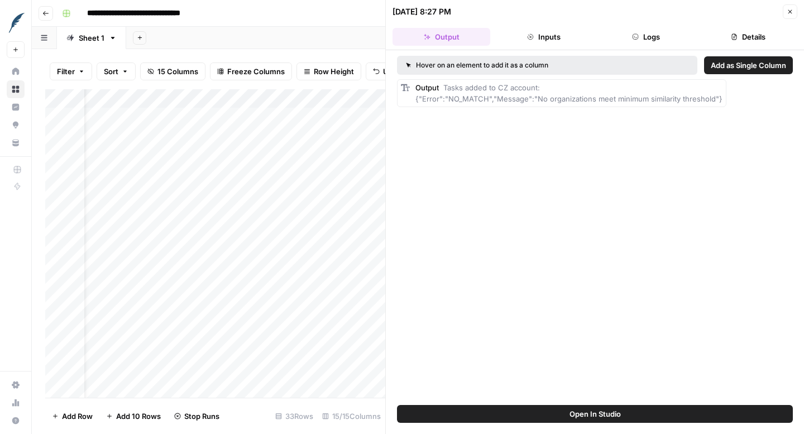
scroll to position [2, 0]
click at [635, 36] on icon "button" at bounding box center [635, 36] width 7 height 7
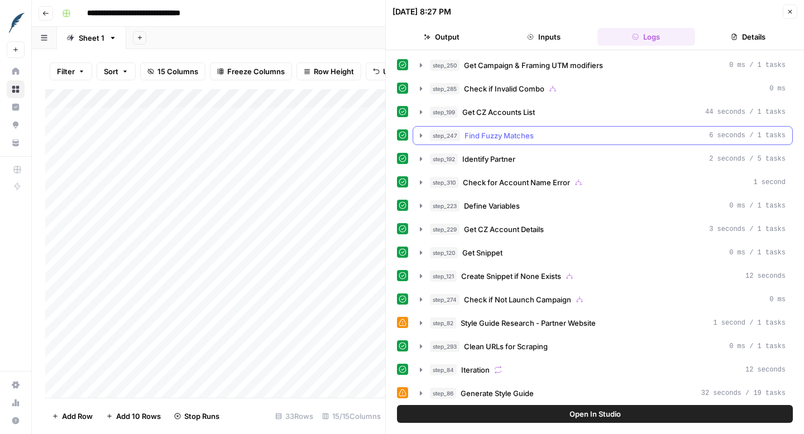
click at [422, 134] on icon "button" at bounding box center [420, 135] width 9 height 9
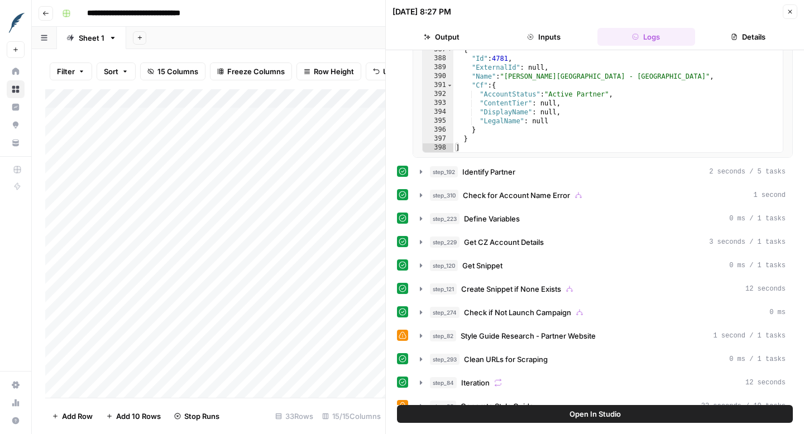
scroll to position [275, 0]
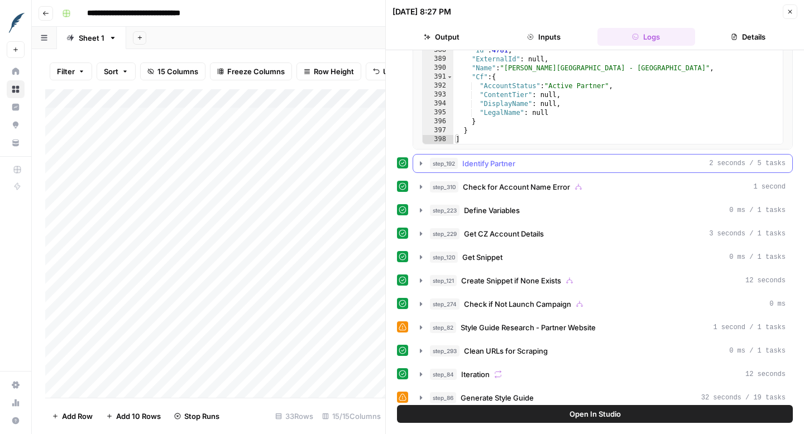
click at [420, 163] on icon "button" at bounding box center [421, 163] width 2 height 4
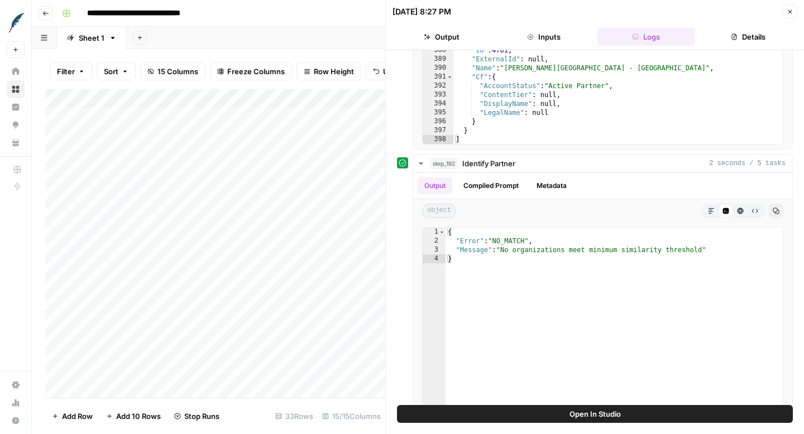
click at [793, 14] on button "Close" at bounding box center [789, 11] width 15 height 15
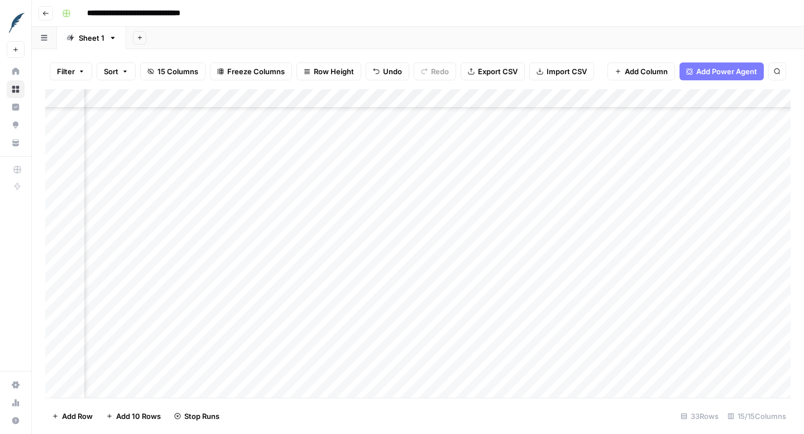
scroll to position [119, 1432]
click at [232, 209] on div "Add Column" at bounding box center [417, 243] width 745 height 309
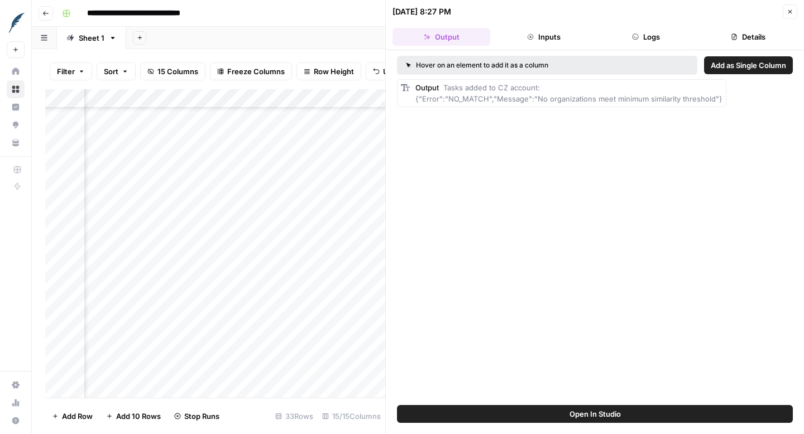
click at [650, 37] on button "Logs" at bounding box center [646, 37] width 98 height 18
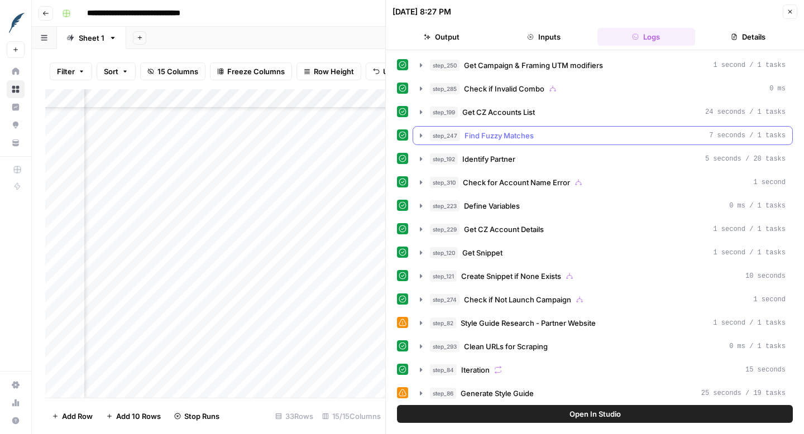
click at [421, 134] on icon "button" at bounding box center [421, 135] width 2 height 4
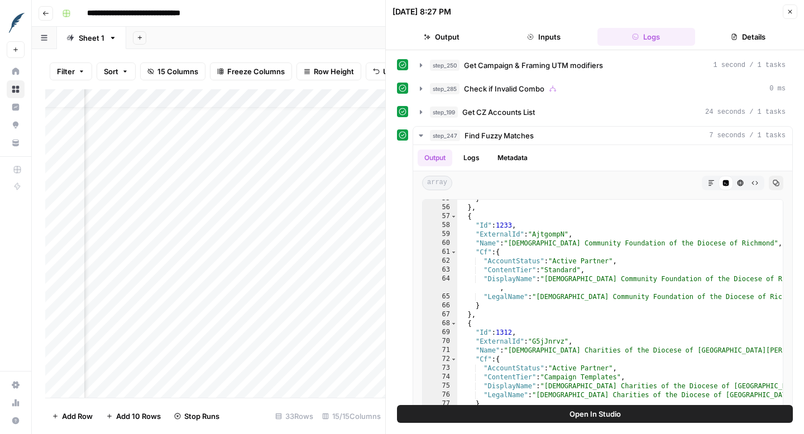
scroll to position [23, 440]
click at [540, 34] on button "Inputs" at bounding box center [543, 37] width 98 height 18
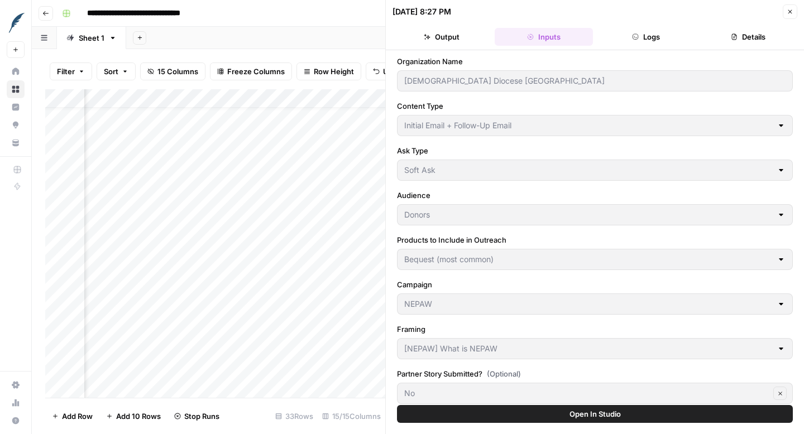
click at [646, 36] on button "Logs" at bounding box center [646, 37] width 98 height 18
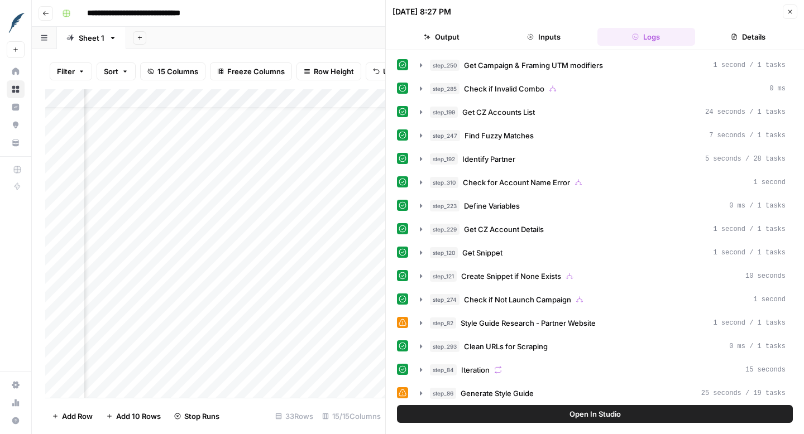
click at [791, 10] on icon "button" at bounding box center [790, 12] width 4 height 4
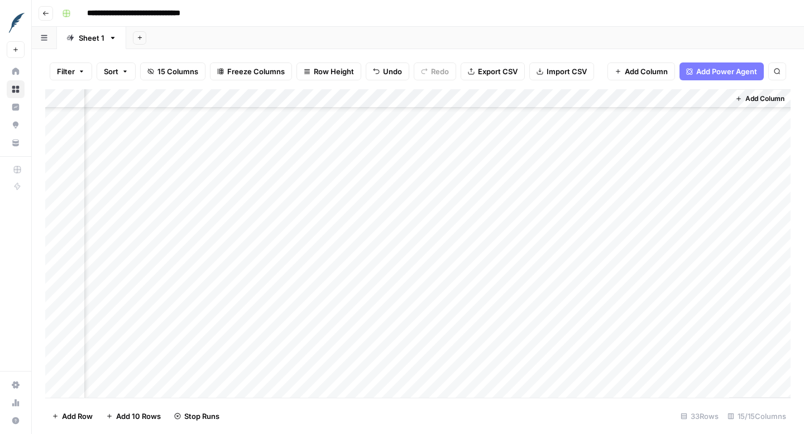
scroll to position [0, 1555]
click at [444, 211] on div "Add Column" at bounding box center [417, 243] width 745 height 309
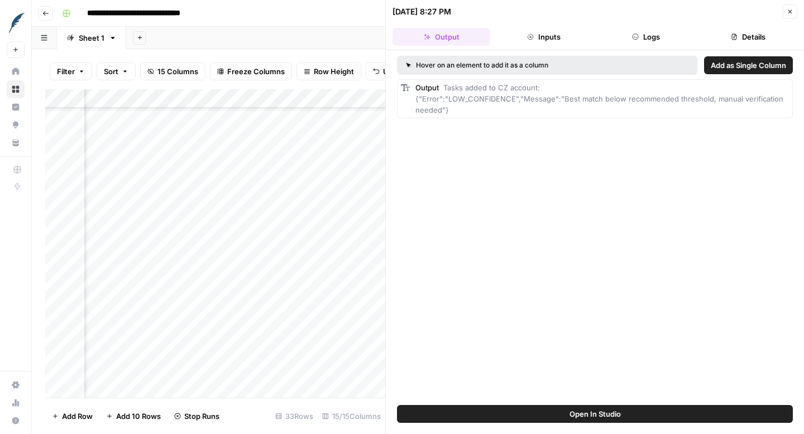
click at [535, 42] on button "Inputs" at bounding box center [543, 37] width 98 height 18
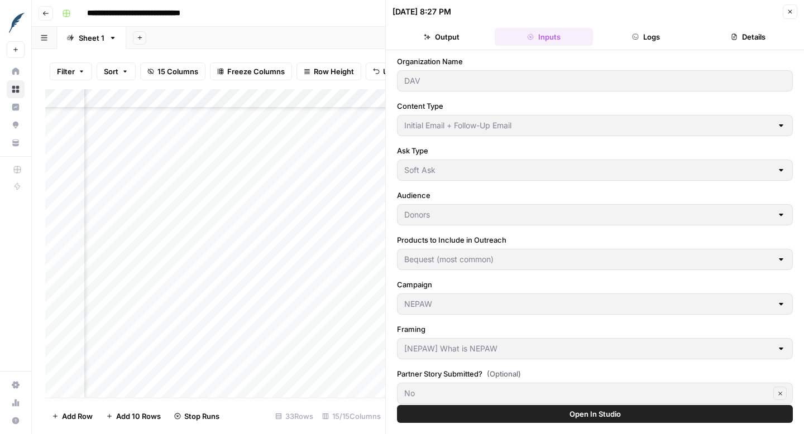
click at [644, 41] on button "Logs" at bounding box center [646, 37] width 98 height 18
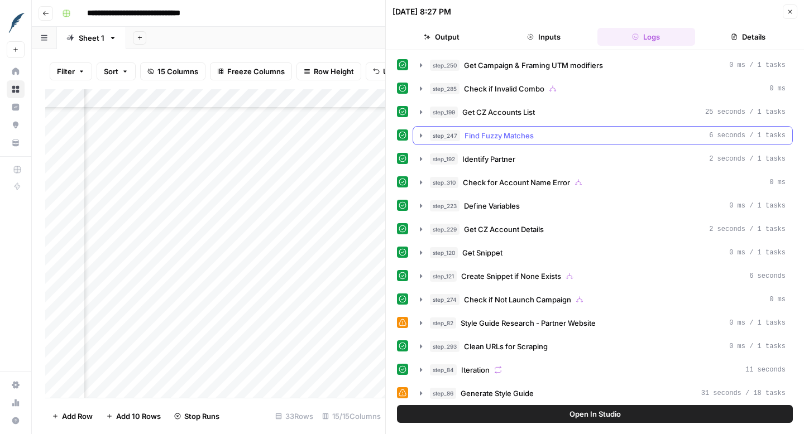
click at [420, 137] on icon "button" at bounding box center [421, 135] width 2 height 4
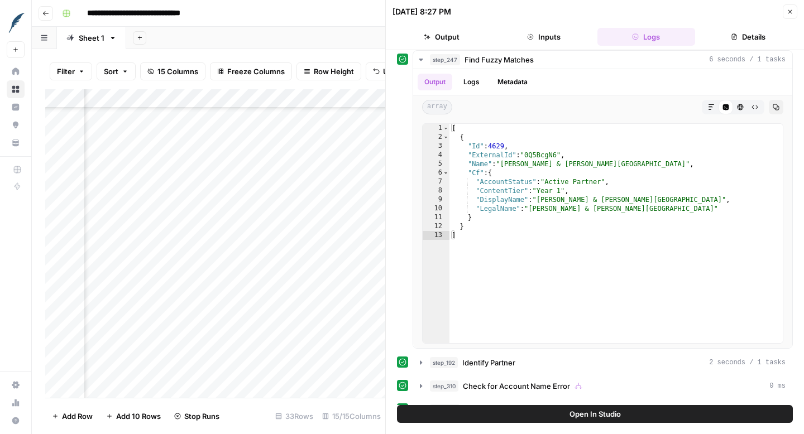
scroll to position [77, 0]
click at [421, 363] on icon "button" at bounding box center [420, 361] width 9 height 9
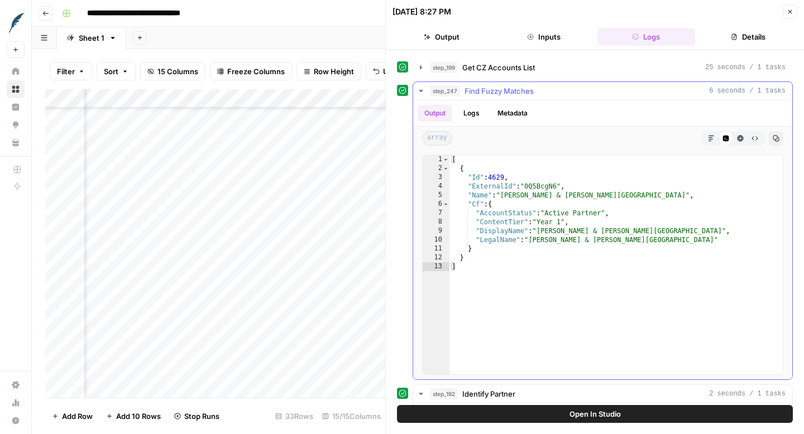
scroll to position [0, 0]
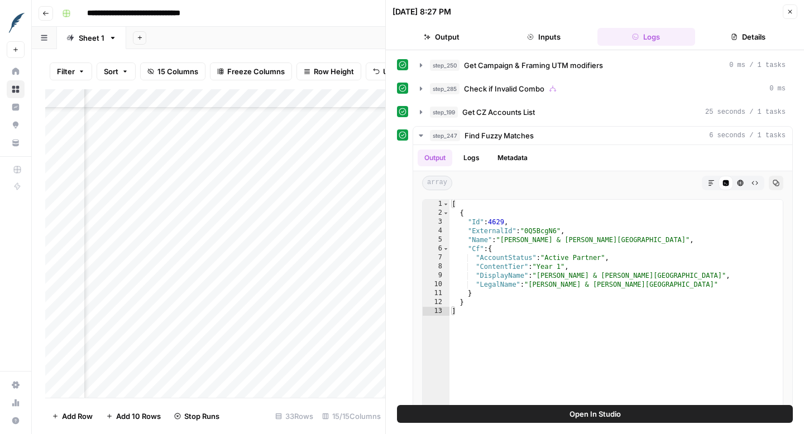
click at [792, 12] on span "Close" at bounding box center [792, 12] width 1 height 1
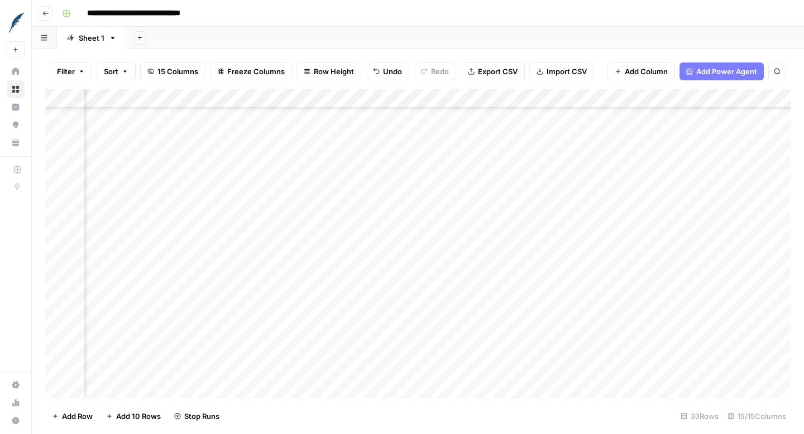
scroll to position [152, 1272]
click at [392, 249] on div "Add Column" at bounding box center [417, 243] width 745 height 309
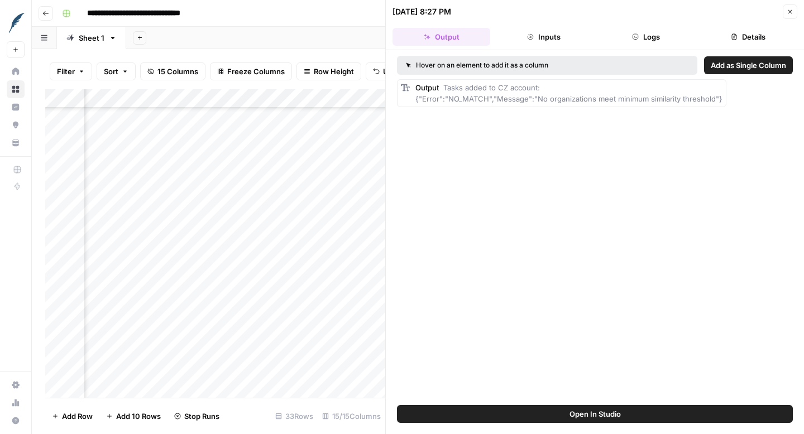
click at [548, 37] on button "Inputs" at bounding box center [543, 37] width 98 height 18
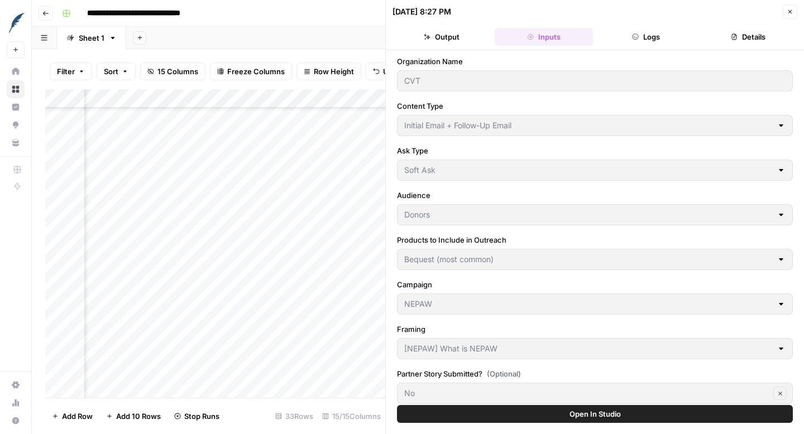
click at [652, 35] on button "Logs" at bounding box center [646, 37] width 98 height 18
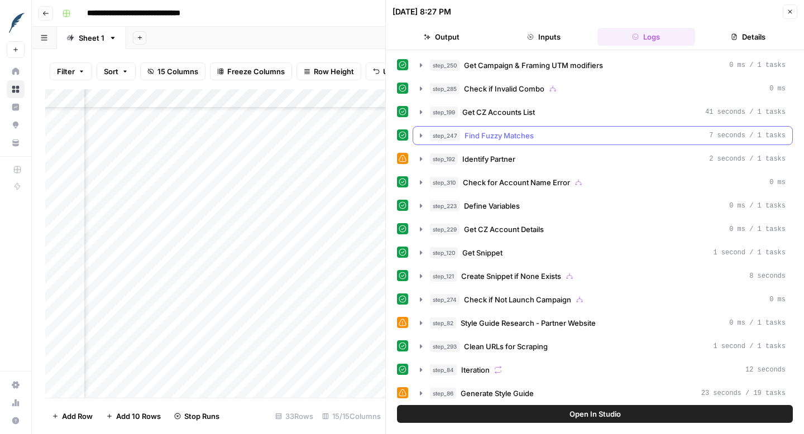
click at [421, 137] on icon "button" at bounding box center [420, 135] width 9 height 9
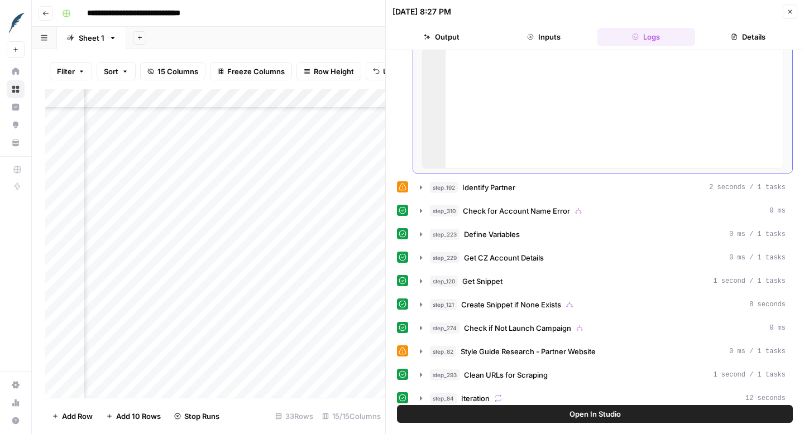
scroll to position [283, 0]
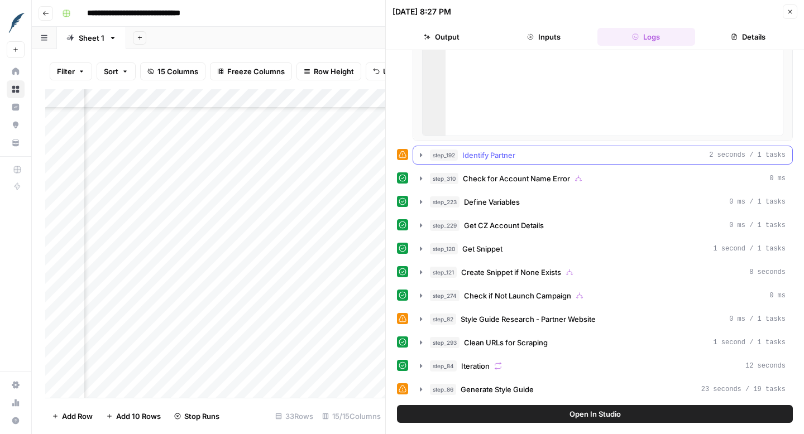
click at [420, 158] on icon "button" at bounding box center [420, 155] width 9 height 9
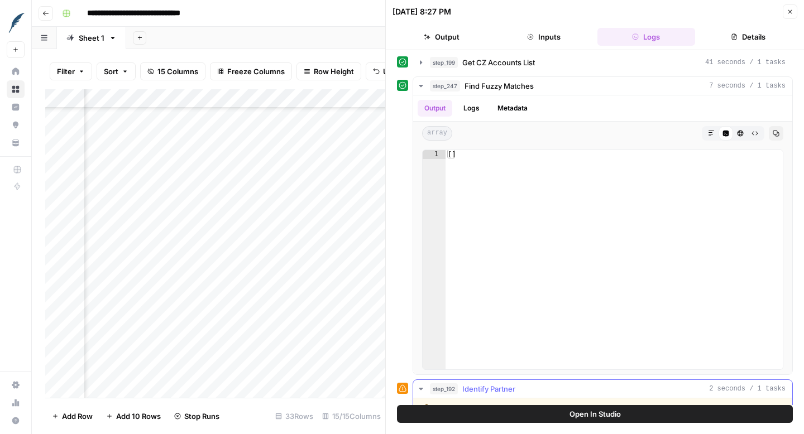
scroll to position [0, 0]
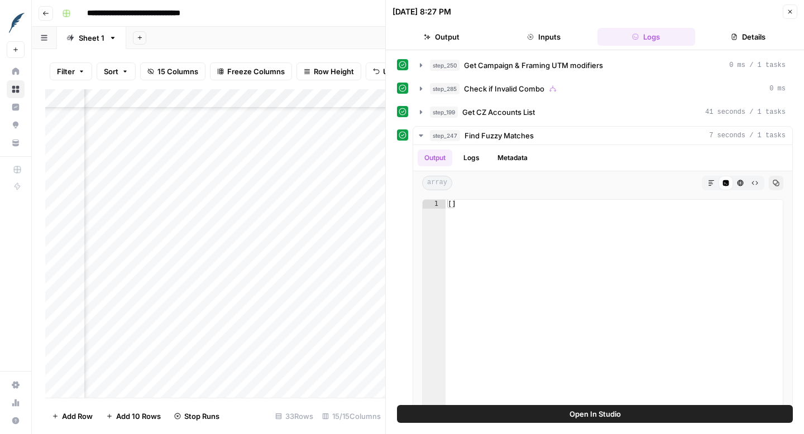
click at [792, 14] on icon "button" at bounding box center [789, 11] width 7 height 7
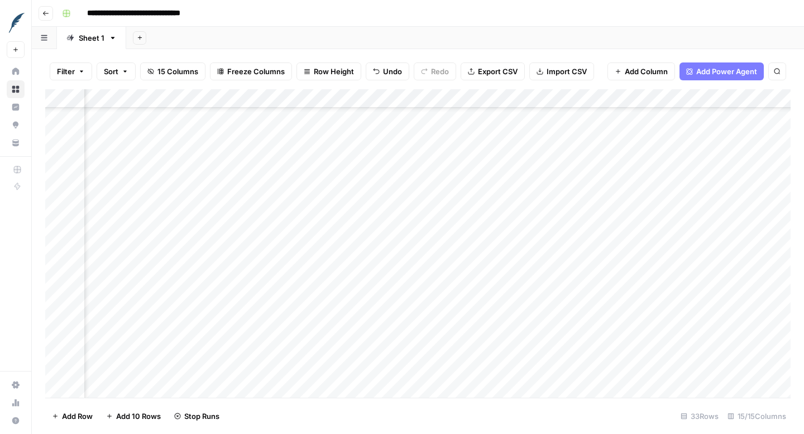
scroll to position [252, 1272]
click at [392, 169] on div "Add Column" at bounding box center [417, 243] width 745 height 309
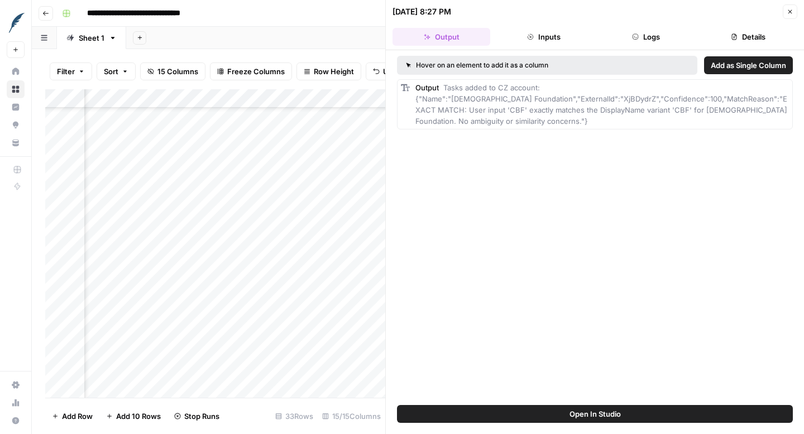
click at [548, 40] on button "Inputs" at bounding box center [543, 37] width 98 height 18
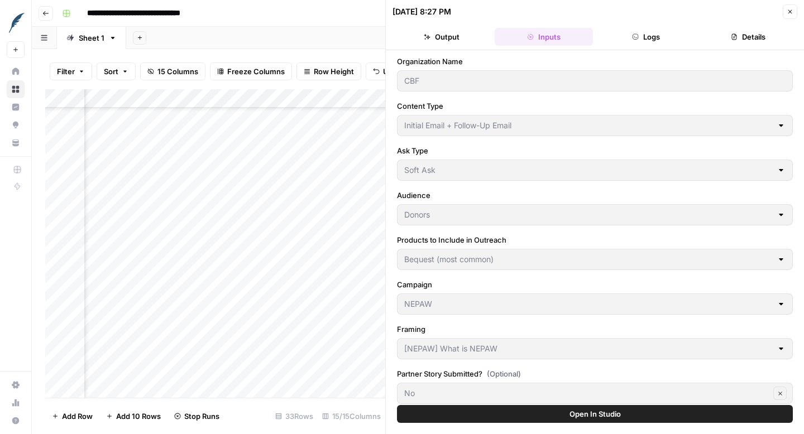
click at [648, 37] on button "Logs" at bounding box center [646, 37] width 98 height 18
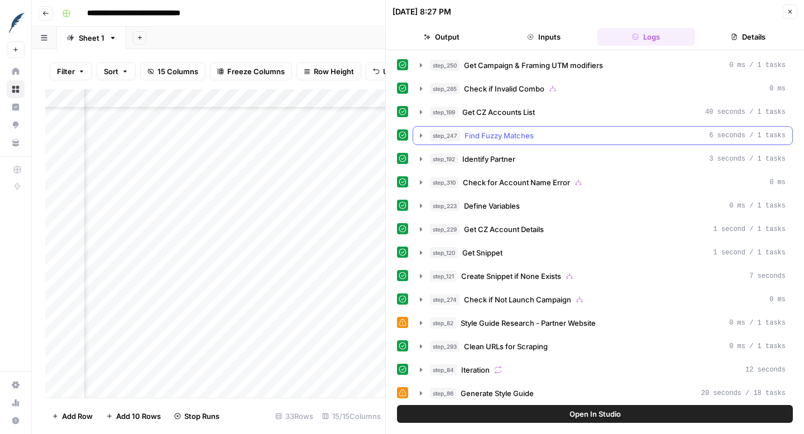
click at [421, 134] on icon "button" at bounding box center [420, 135] width 9 height 9
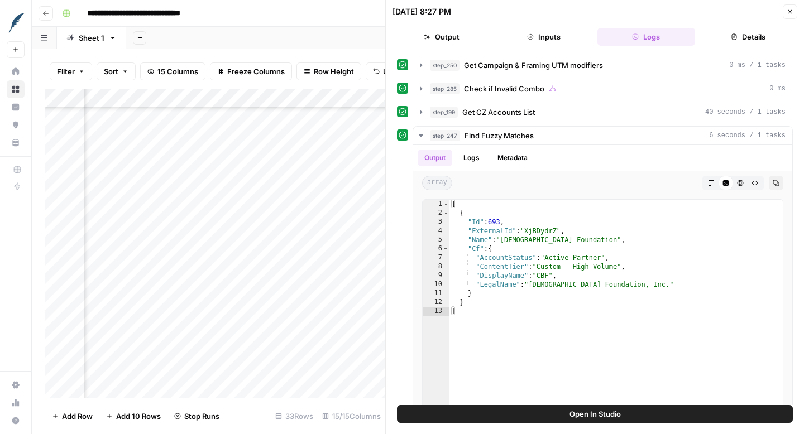
click at [787, 14] on icon "button" at bounding box center [789, 11] width 7 height 7
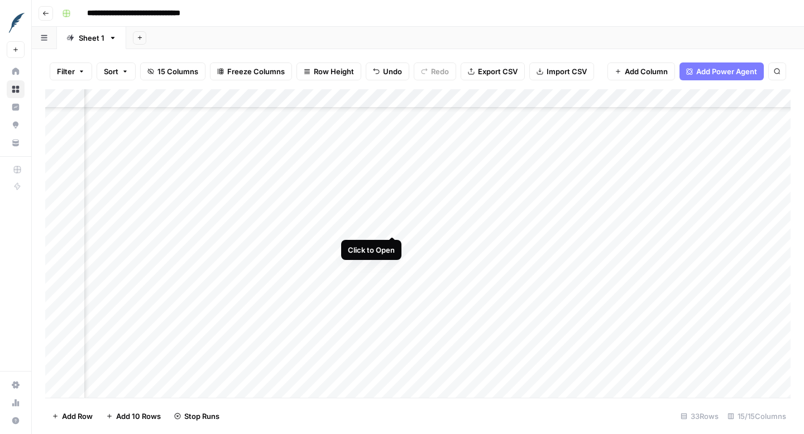
click at [390, 224] on div "Add Column" at bounding box center [417, 243] width 745 height 309
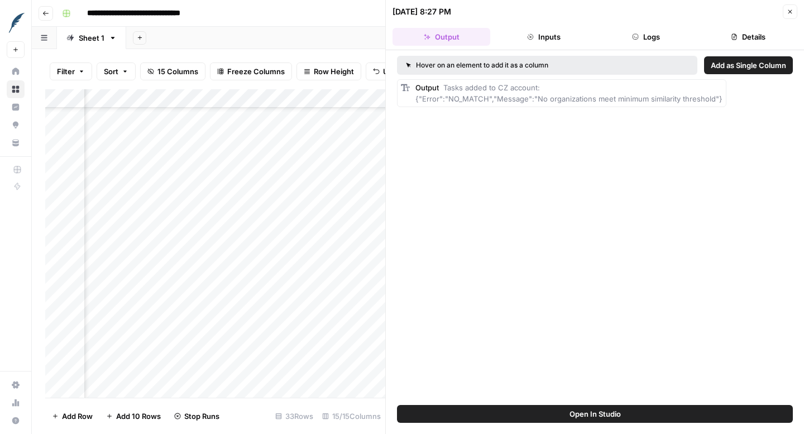
click at [545, 40] on button "Inputs" at bounding box center [543, 37] width 98 height 18
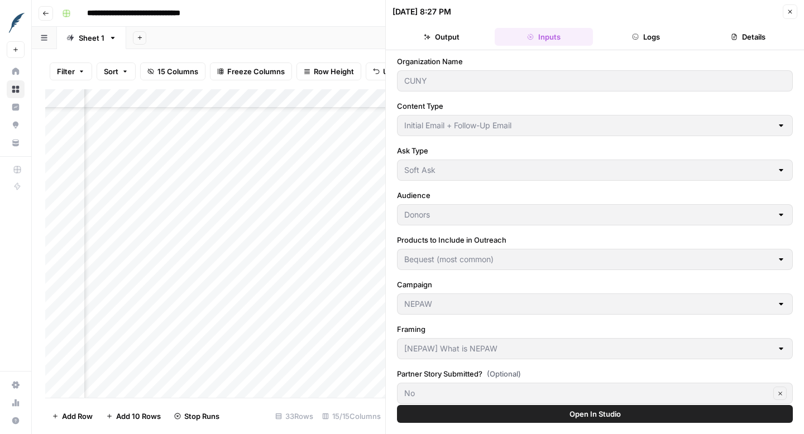
click at [645, 40] on button "Logs" at bounding box center [646, 37] width 98 height 18
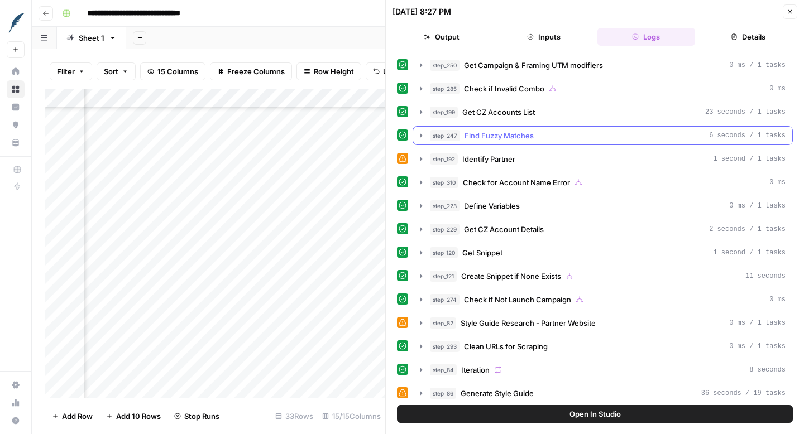
click at [418, 137] on icon "button" at bounding box center [420, 135] width 9 height 9
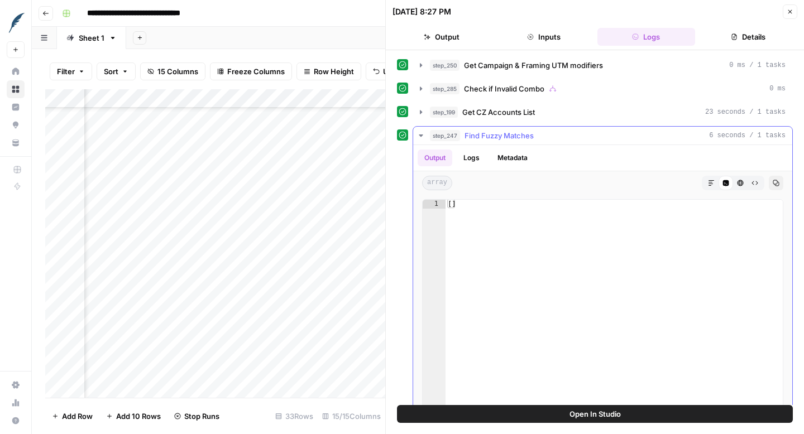
click at [420, 134] on icon "button" at bounding box center [421, 135] width 4 height 2
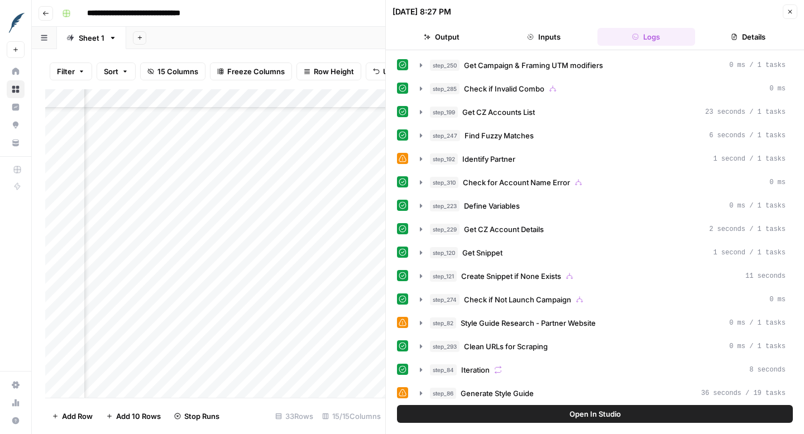
click at [787, 11] on icon "button" at bounding box center [789, 11] width 7 height 7
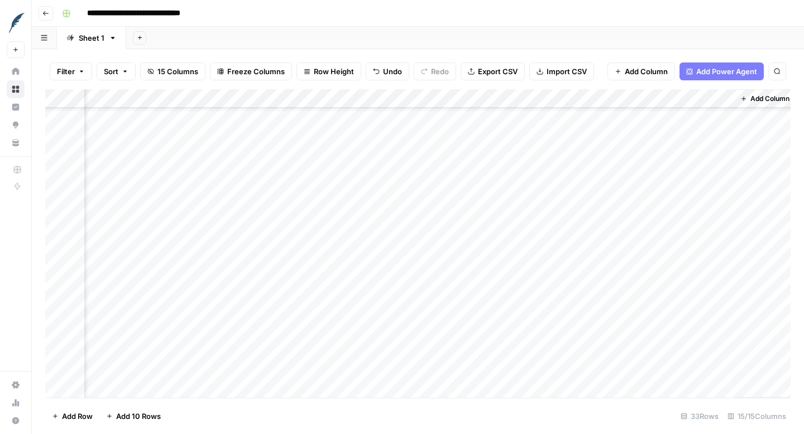
scroll to position [0, 1550]
click at [494, 70] on span "Export CSV" at bounding box center [498, 71] width 40 height 11
click at [267, 157] on div "Add Column" at bounding box center [417, 243] width 745 height 309
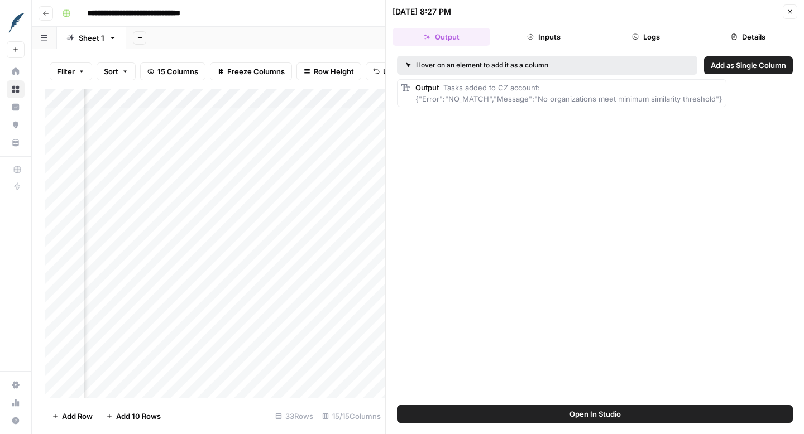
click at [651, 34] on button "Logs" at bounding box center [646, 37] width 98 height 18
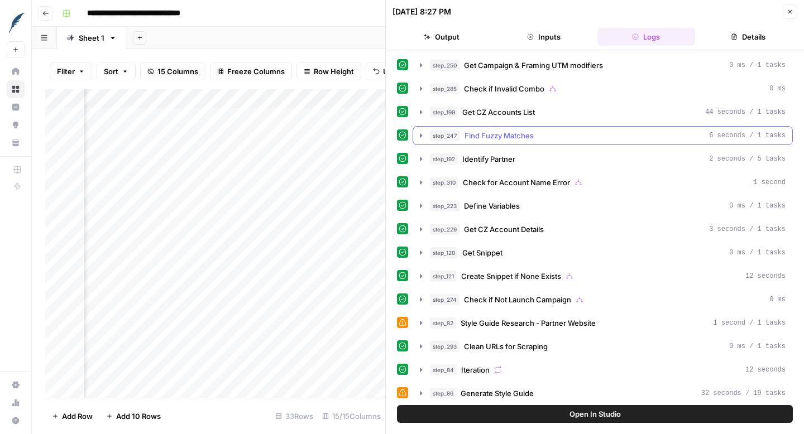
click at [420, 140] on icon "button" at bounding box center [420, 135] width 9 height 9
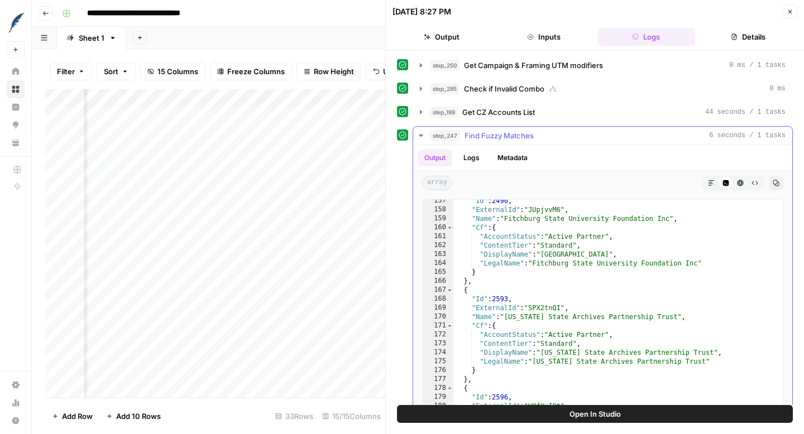
scroll to position [1425, 0]
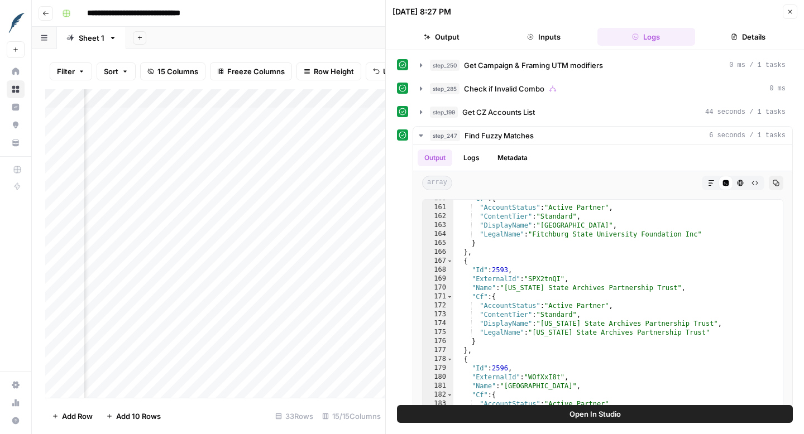
click at [789, 11] on icon "button" at bounding box center [789, 11] width 7 height 7
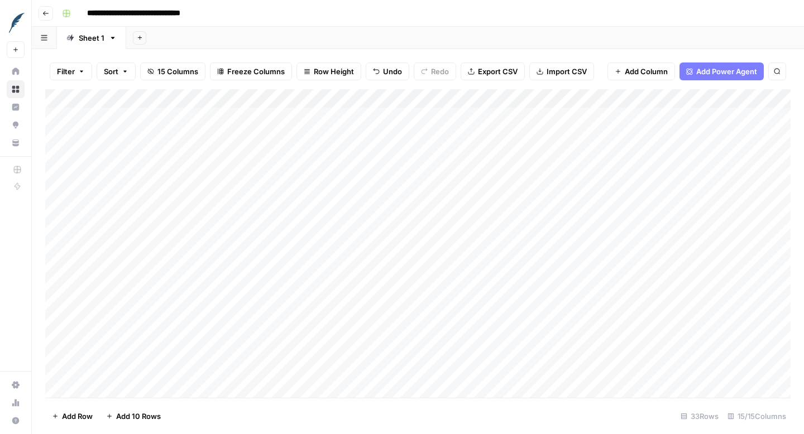
click at [54, 214] on div "Add Column" at bounding box center [417, 243] width 745 height 309
click at [57, 211] on div "Add Column" at bounding box center [417, 243] width 745 height 309
click at [258, 212] on div "Add Column" at bounding box center [417, 243] width 745 height 309
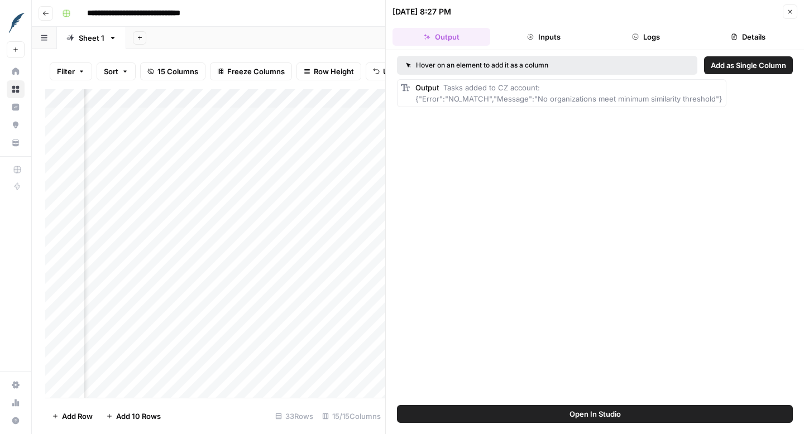
click at [651, 34] on button "Logs" at bounding box center [646, 37] width 98 height 18
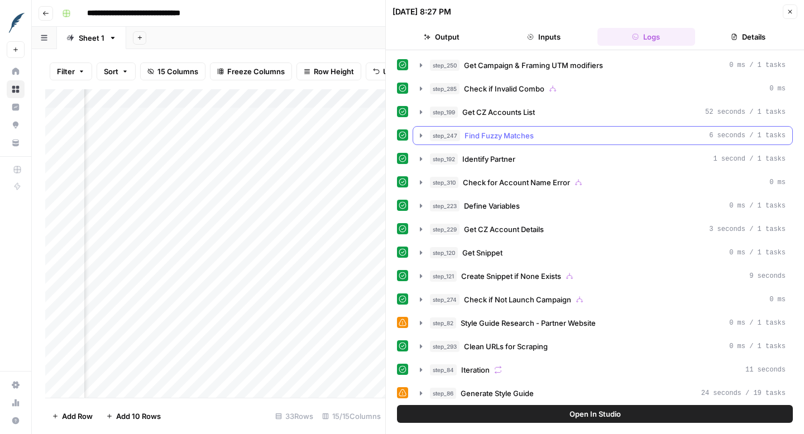
click at [421, 137] on icon "button" at bounding box center [420, 135] width 9 height 9
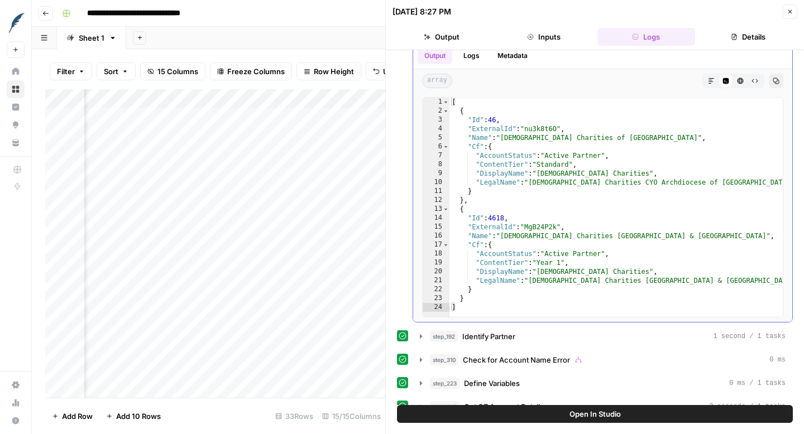
scroll to position [103, 0]
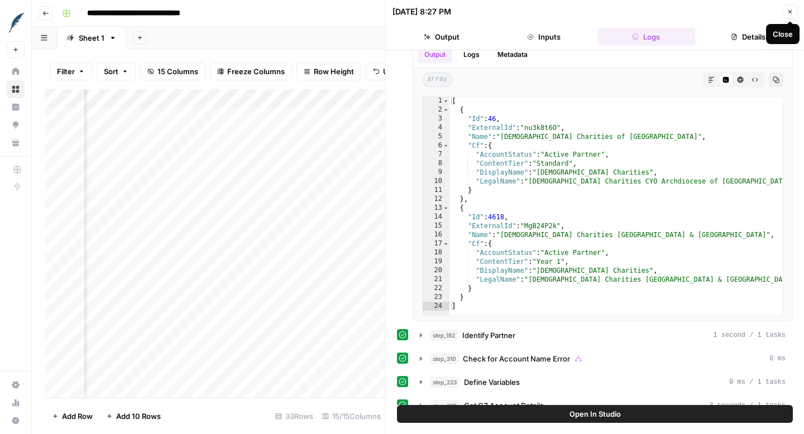
click at [792, 15] on button "Close" at bounding box center [789, 11] width 15 height 15
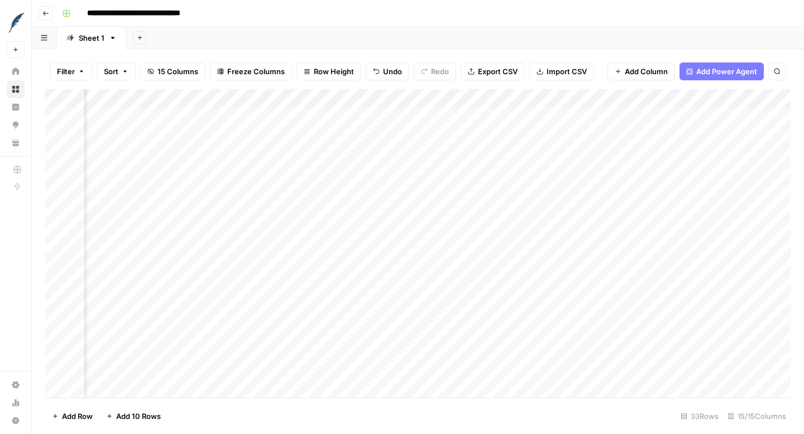
click at [47, 13] on icon "button" at bounding box center [46, 13] width 6 height 4
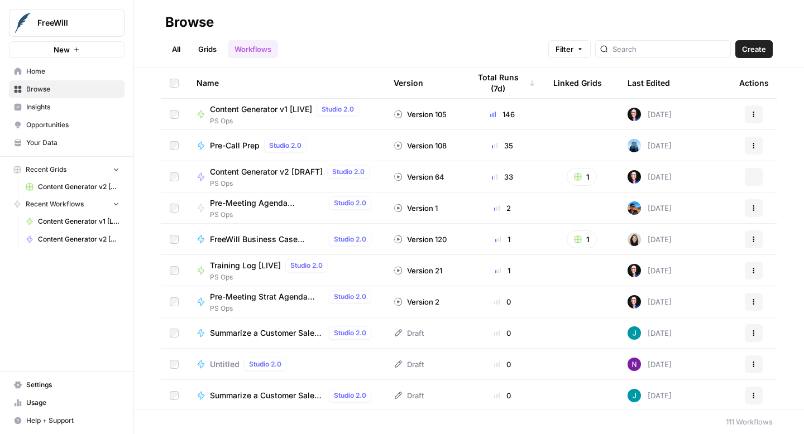
click at [49, 241] on span "Content Generator v2 [DRAFT]" at bounding box center [78, 239] width 81 height 10
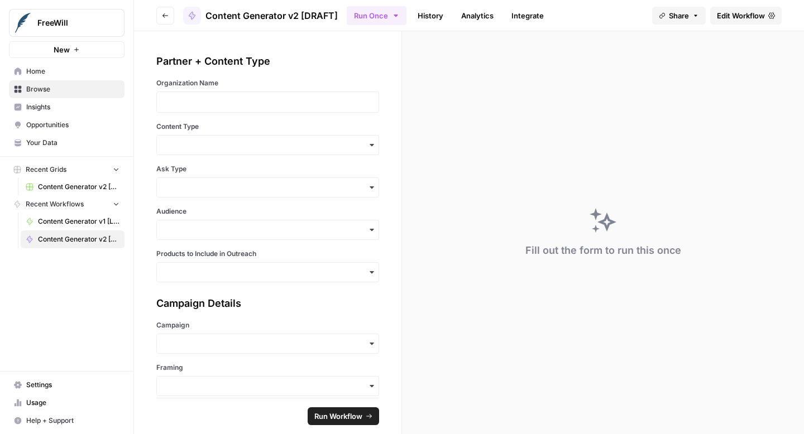
click at [739, 19] on span "Edit Workflow" at bounding box center [741, 15] width 48 height 11
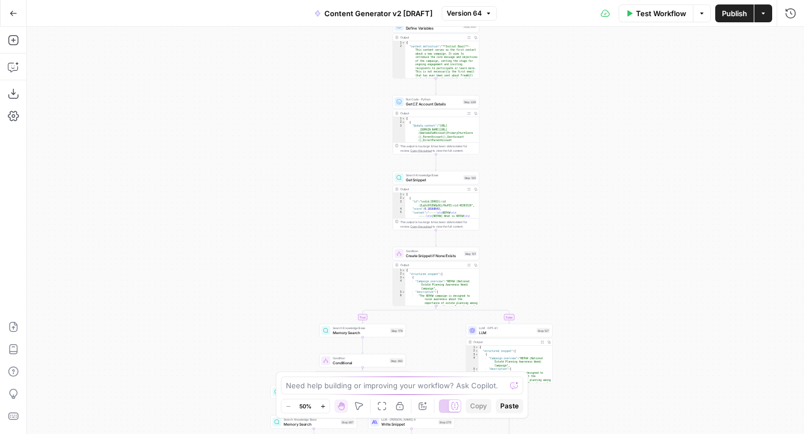
click at [323, 406] on icon "button" at bounding box center [323, 406] width 6 height 6
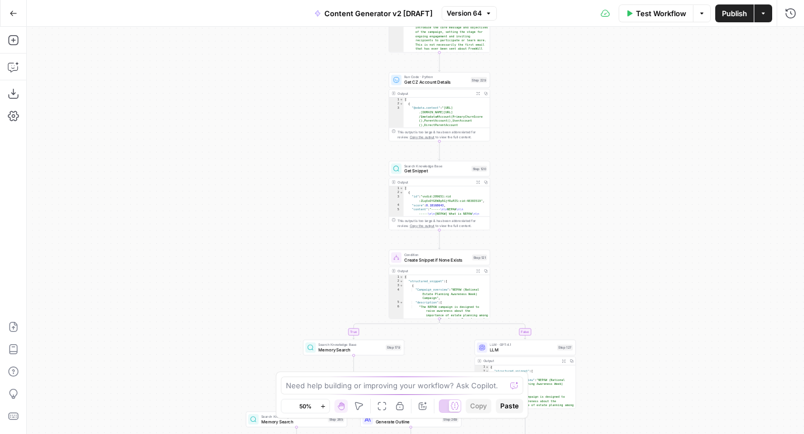
click at [323, 406] on icon "button" at bounding box center [323, 406] width 6 height 6
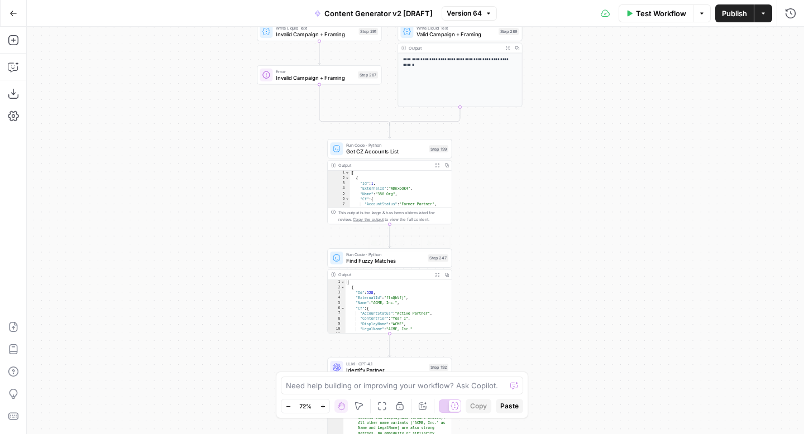
click at [365, 260] on span "Find Fuzzy Matches" at bounding box center [385, 261] width 78 height 8
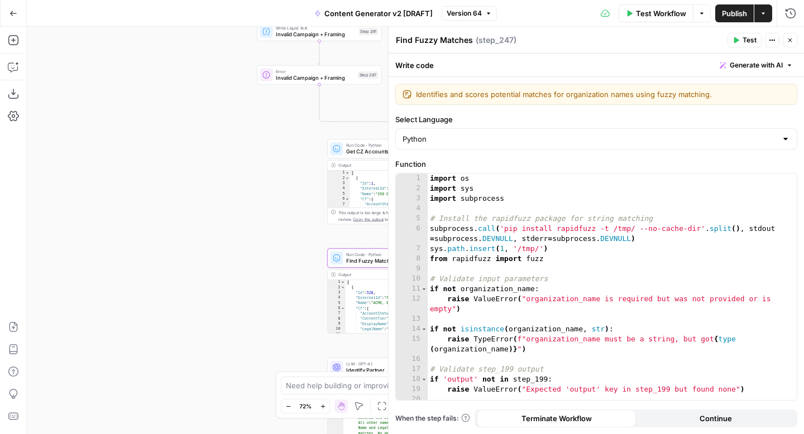
click at [748, 68] on span "Generate with AI" at bounding box center [755, 65] width 53 height 10
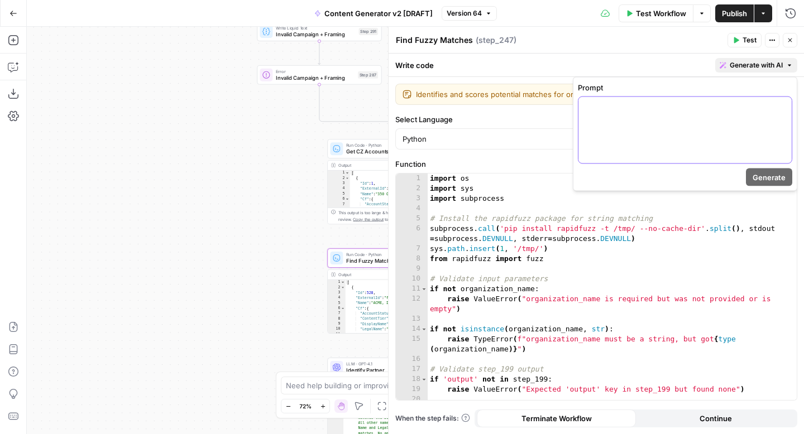
click at [716, 112] on p at bounding box center [685, 107] width 200 height 11
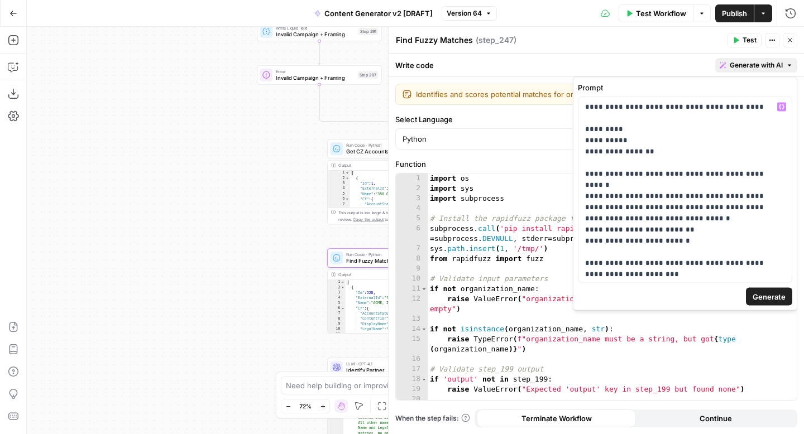
click at [767, 296] on span "Generate" at bounding box center [768, 296] width 33 height 11
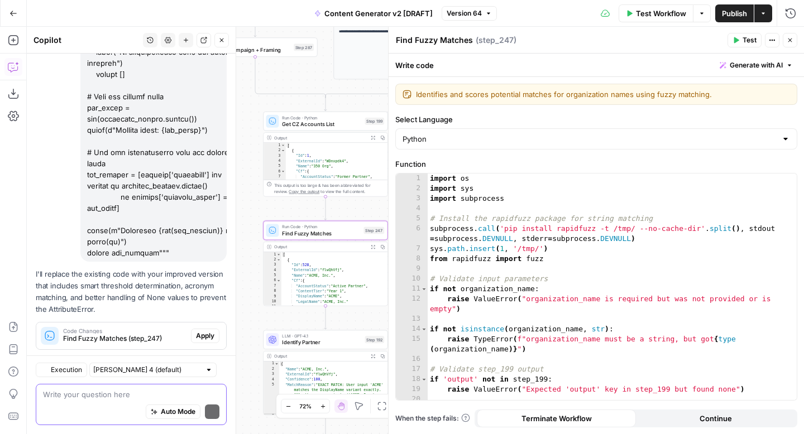
scroll to position [3157, 0]
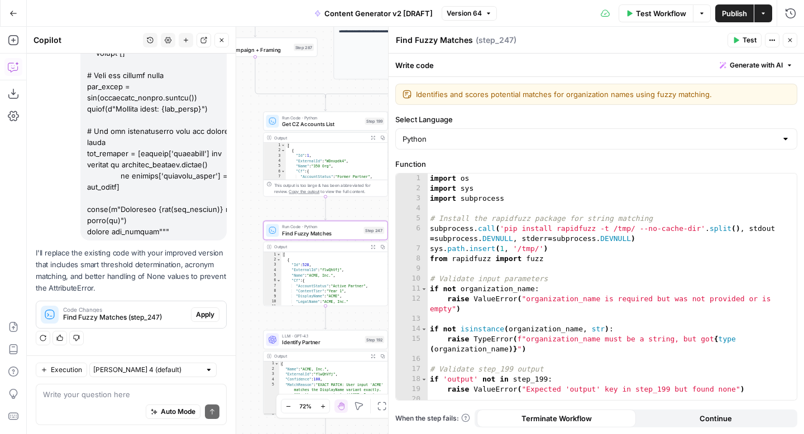
click at [203, 316] on span "Apply" at bounding box center [205, 315] width 18 height 10
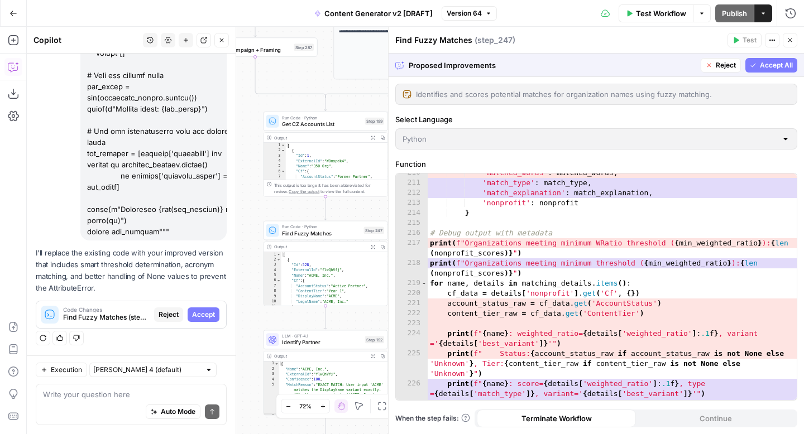
scroll to position [2466, 0]
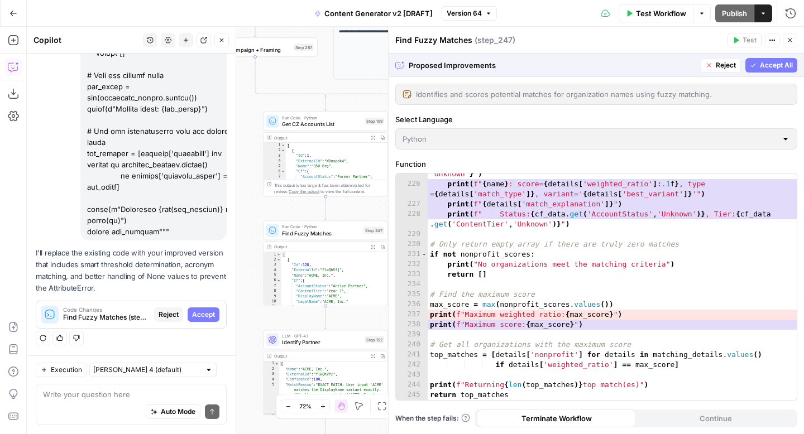
click at [763, 64] on span "Accept All" at bounding box center [776, 65] width 33 height 10
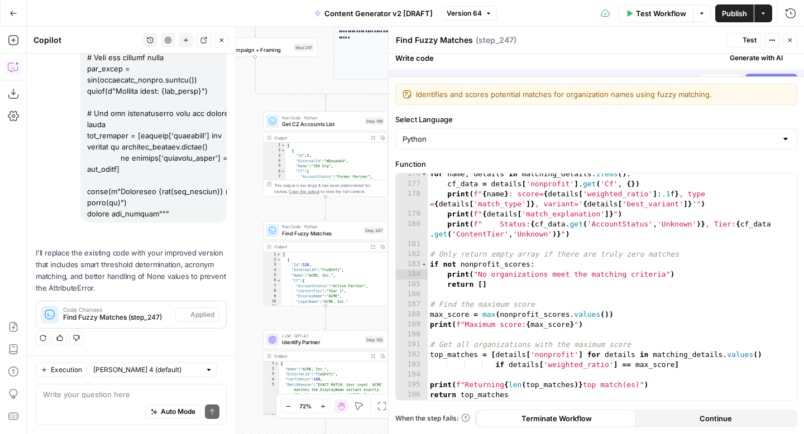
scroll to position [1863, 0]
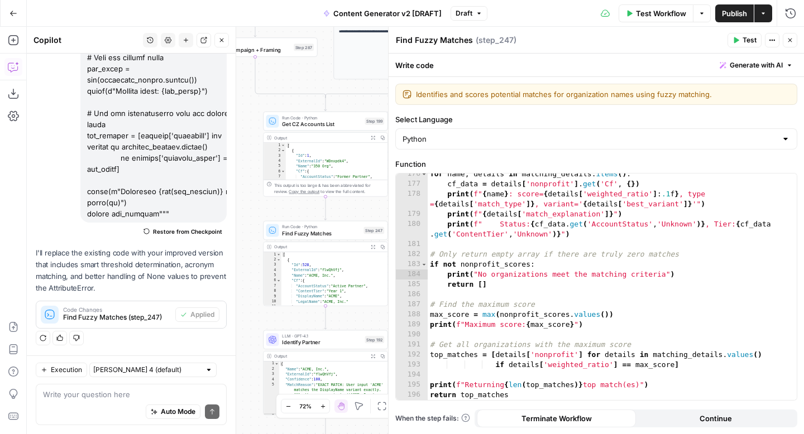
click at [790, 41] on icon "button" at bounding box center [790, 41] width 4 height 4
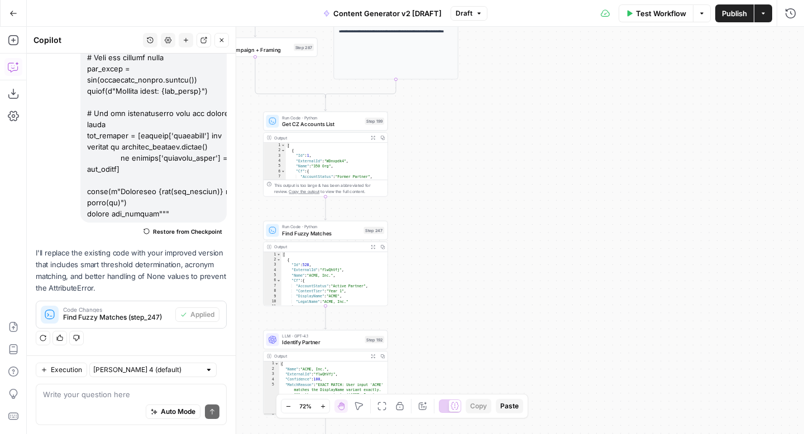
click at [725, 12] on span "Publish" at bounding box center [734, 13] width 25 height 11
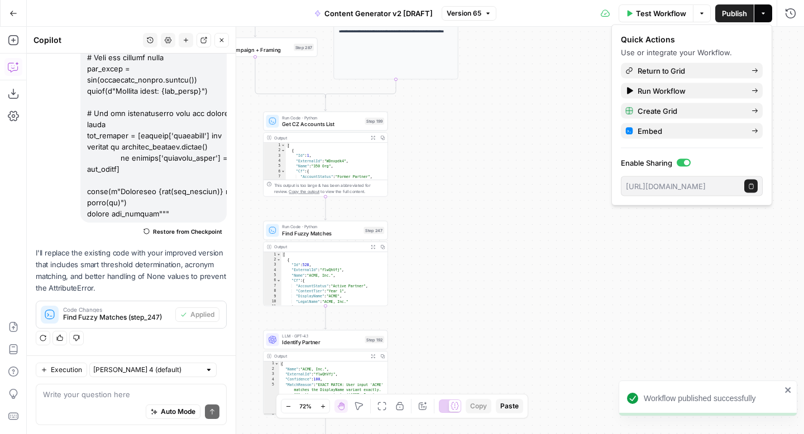
click at [222, 41] on icon "button" at bounding box center [222, 41] width 4 height 4
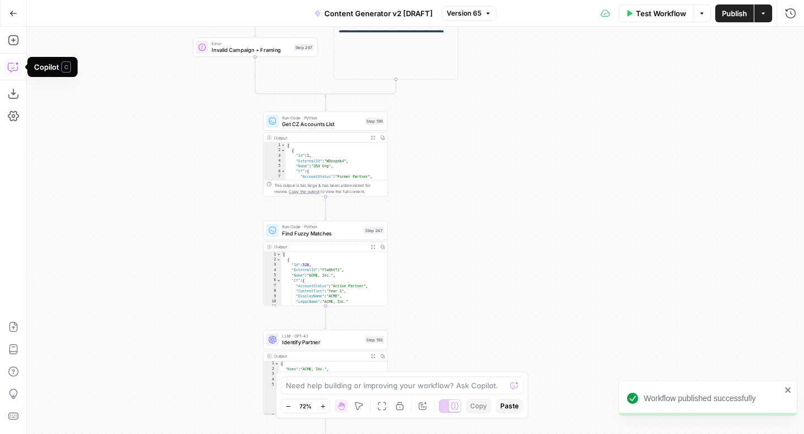
click at [14, 13] on icon "button" at bounding box center [13, 13] width 8 height 8
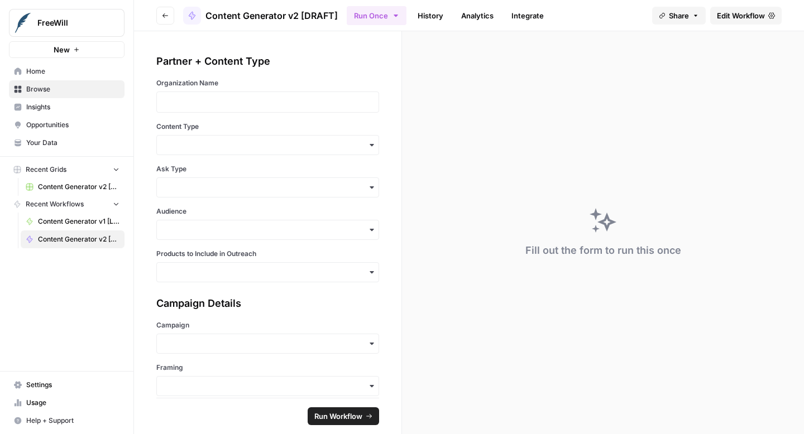
click at [85, 184] on span "Content Generator v2 [DRAFT] Test" at bounding box center [78, 187] width 81 height 10
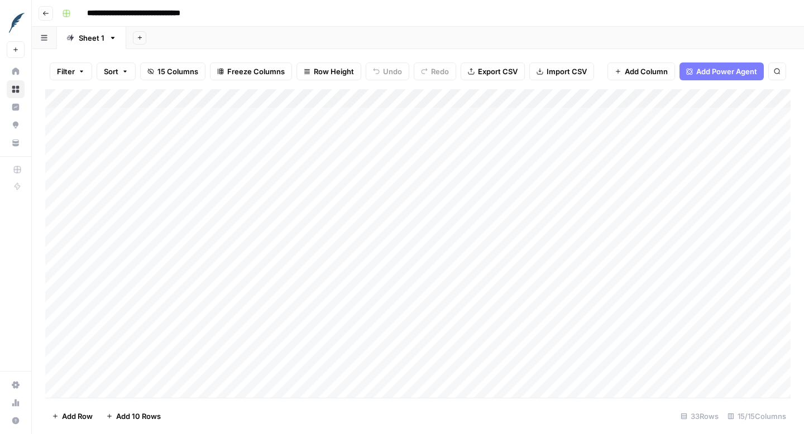
click at [60, 155] on div "Add Column" at bounding box center [417, 243] width 745 height 309
click at [57, 172] on div "Add Column" at bounding box center [417, 243] width 745 height 309
click at [57, 192] on div "Add Column" at bounding box center [417, 243] width 745 height 309
click at [78, 419] on span "Delete 3 Rows" at bounding box center [77, 416] width 50 height 11
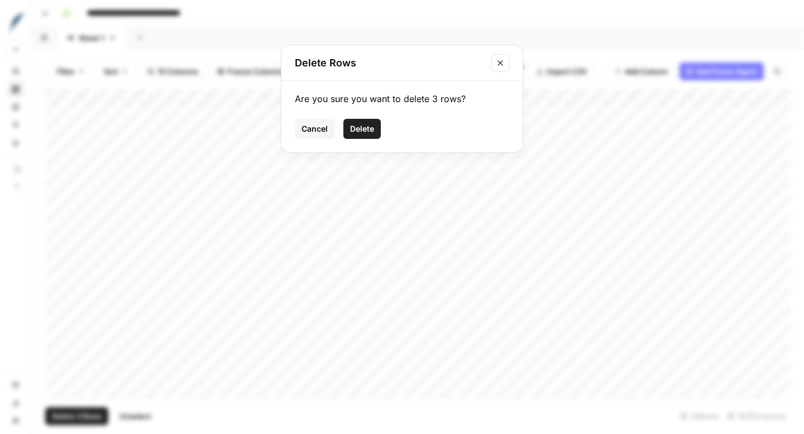
click at [366, 133] on span "Delete" at bounding box center [362, 128] width 24 height 11
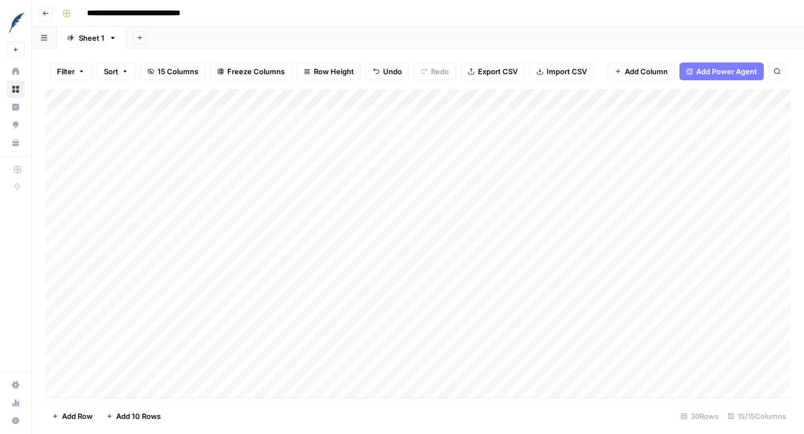
click at [60, 268] on div "Add Column" at bounding box center [417, 243] width 745 height 309
click at [78, 414] on span "Delete 1 Row" at bounding box center [74, 416] width 45 height 11
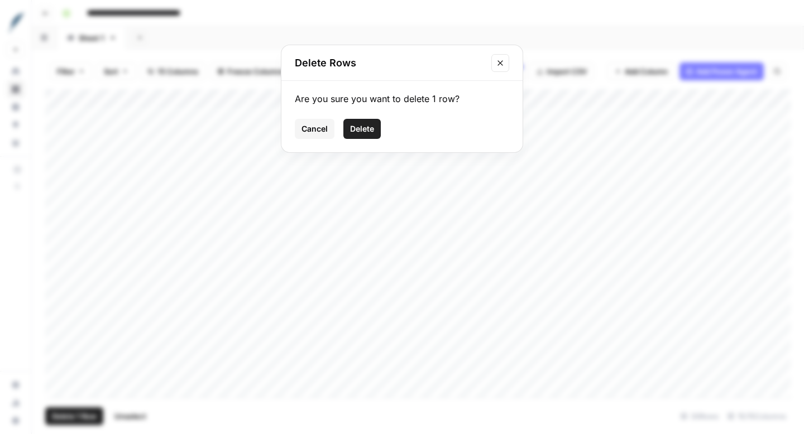
click at [374, 133] on button "Delete" at bounding box center [361, 129] width 37 height 20
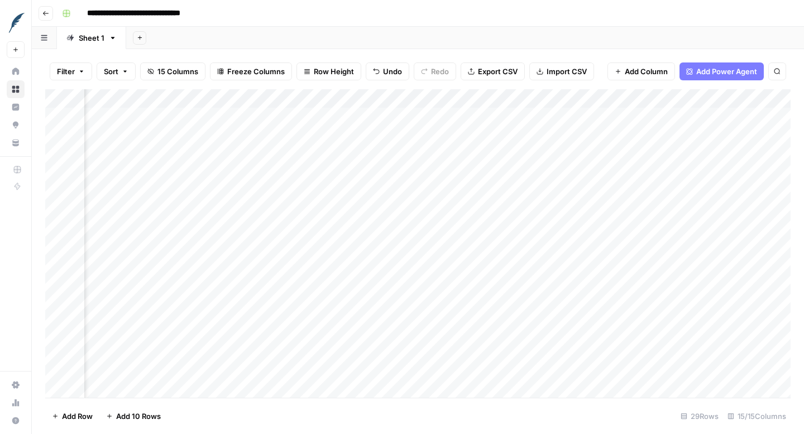
scroll to position [0, 1148]
click at [532, 98] on div "Add Column" at bounding box center [417, 243] width 745 height 309
click at [543, 127] on span "All Rows" at bounding box center [571, 124] width 70 height 11
click at [517, 116] on div "Add Column" at bounding box center [417, 243] width 745 height 309
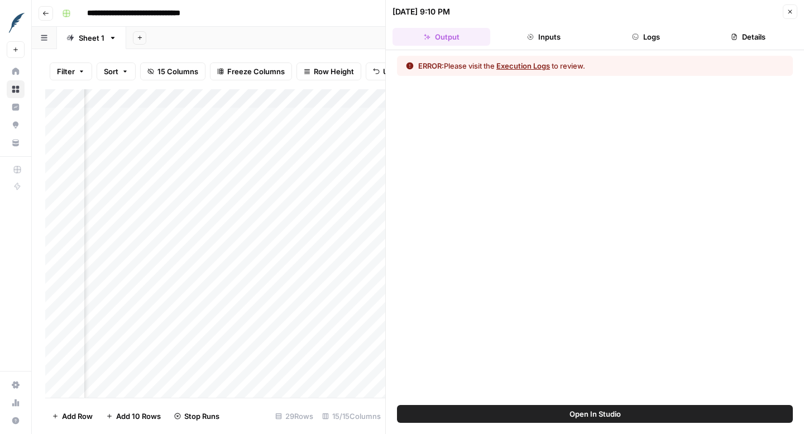
click at [651, 29] on button "Logs" at bounding box center [646, 37] width 98 height 18
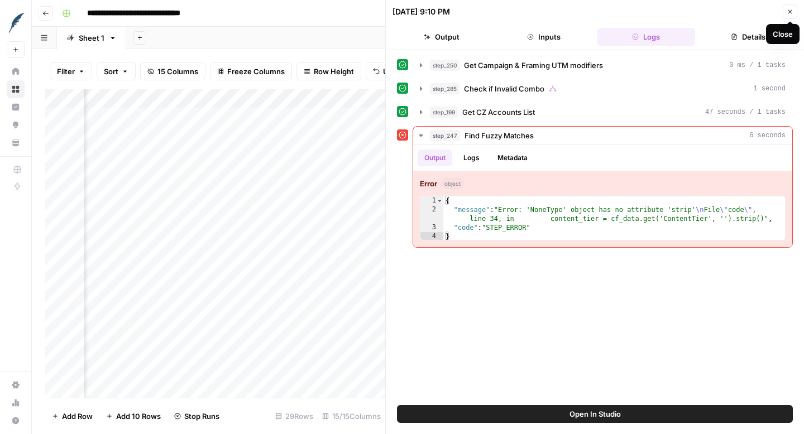
click at [787, 13] on icon "button" at bounding box center [789, 11] width 7 height 7
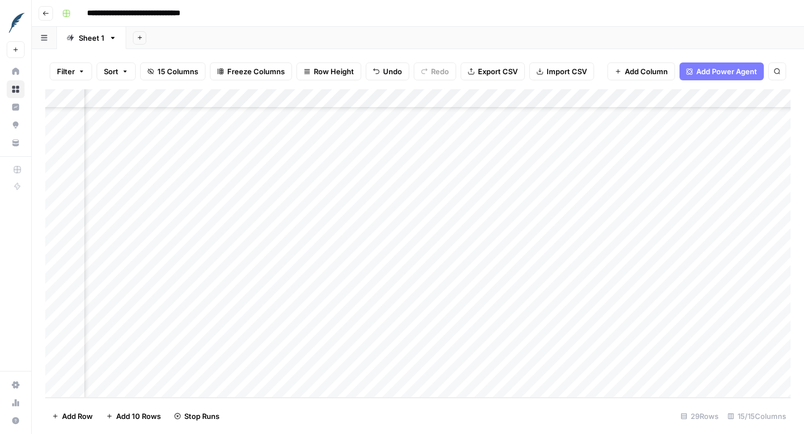
scroll to position [0, 1148]
click at [531, 100] on div "Add Column" at bounding box center [417, 243] width 745 height 309
click at [44, 15] on icon "button" at bounding box center [45, 13] width 7 height 7
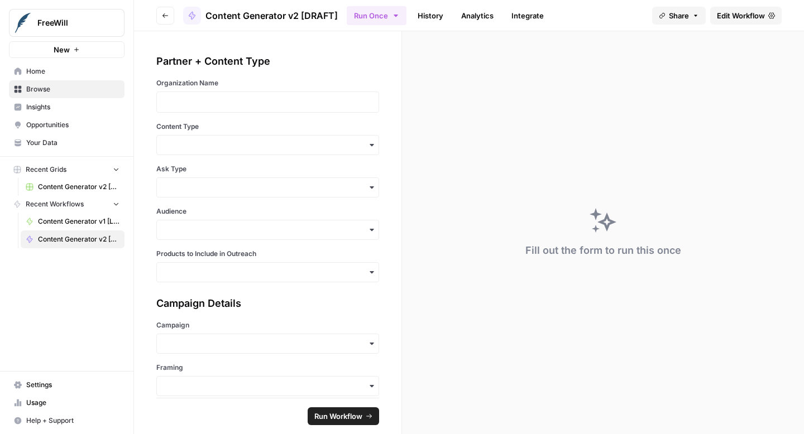
click at [722, 15] on span "Edit Workflow" at bounding box center [741, 15] width 48 height 11
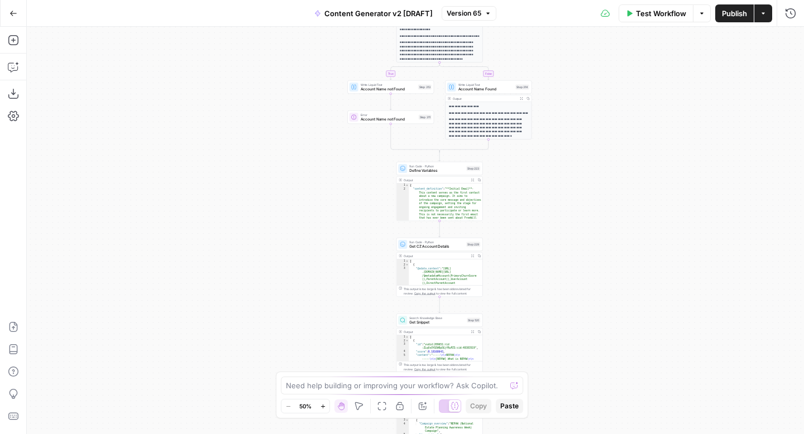
click at [641, 12] on span "Test Workflow" at bounding box center [661, 13] width 50 height 11
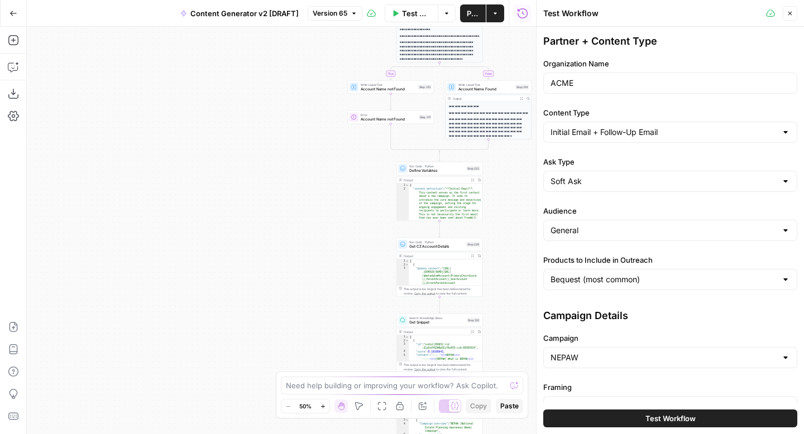
click at [648, 415] on span "Test Workflow" at bounding box center [670, 418] width 50 height 11
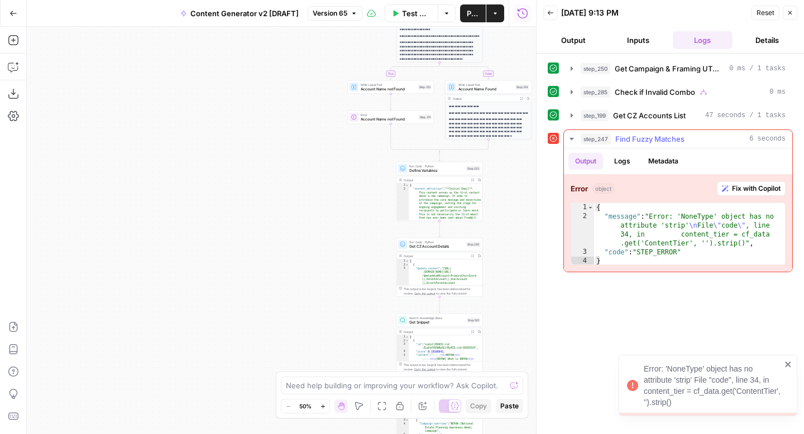
click at [733, 191] on span "Fix with Copilot" at bounding box center [756, 189] width 49 height 10
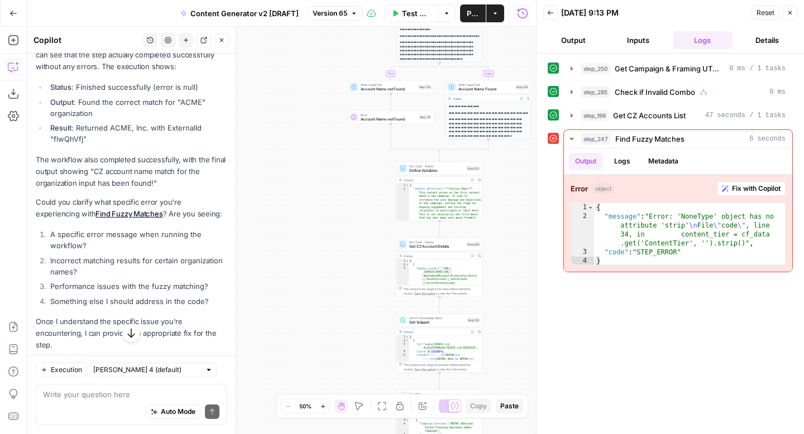
scroll to position [152, 0]
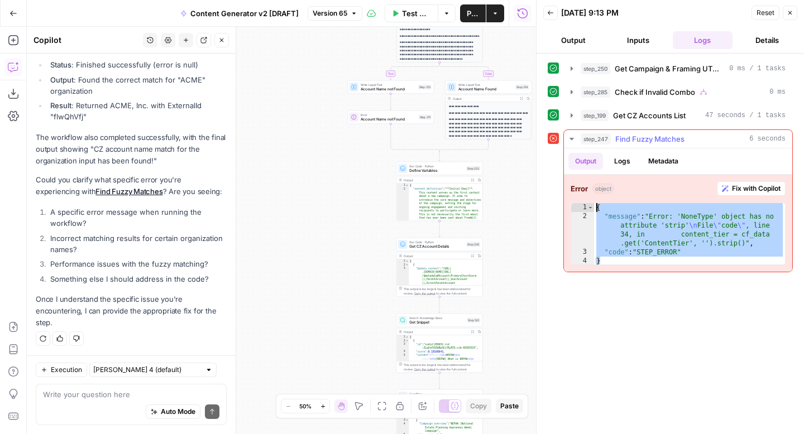
drag, startPoint x: 627, startPoint y: 262, endPoint x: 586, endPoint y: 201, distance: 73.7
click at [586, 201] on div "Error object Fix with Copilot * 1 2 3 4 { "message" : "Error: 'NoneType' object…" at bounding box center [678, 223] width 228 height 97
type textarea "**********"
click at [188, 391] on textarea at bounding box center [131, 394] width 176 height 11
paste textarea "{ "message": "Error: 'NoneType' object has no attribute 'strip'\nFile \"code\",…"
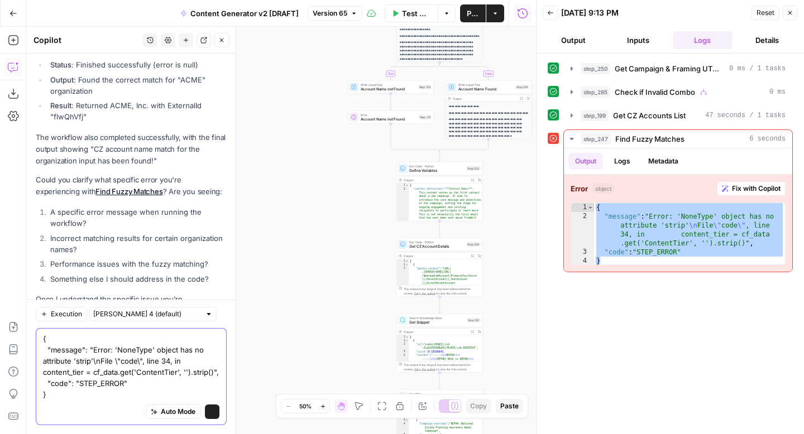
scroll to position [208, 0]
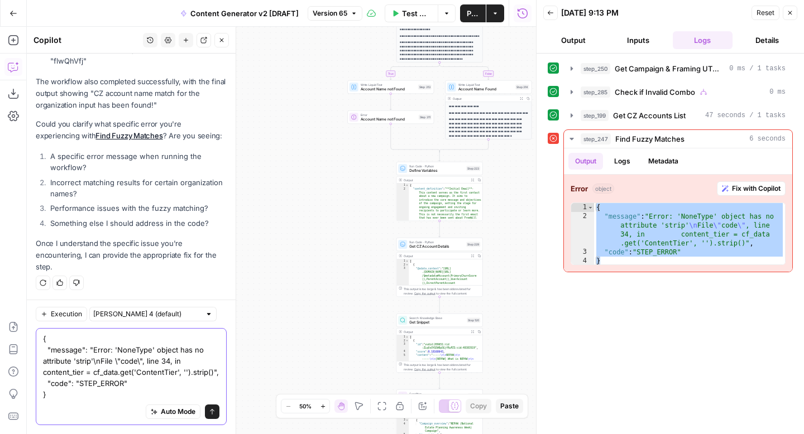
type textarea "{ "message": "Error: 'NoneType' object has no attribute 'strip'\nFile \"code\",…"
click at [213, 413] on icon "submit" at bounding box center [212, 412] width 7 height 7
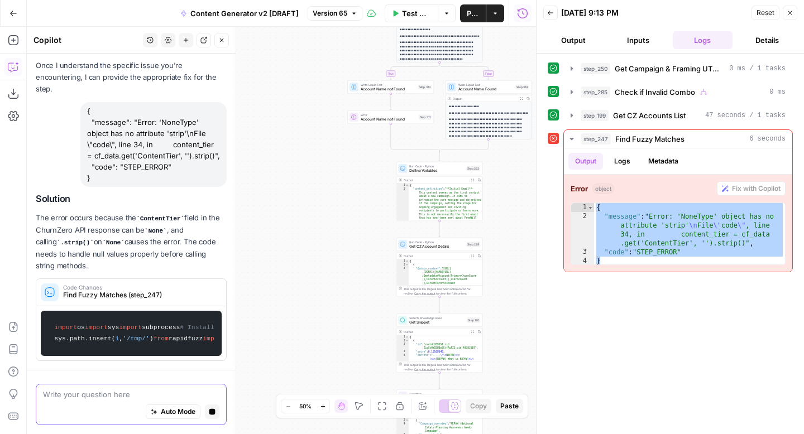
scroll to position [483, 0]
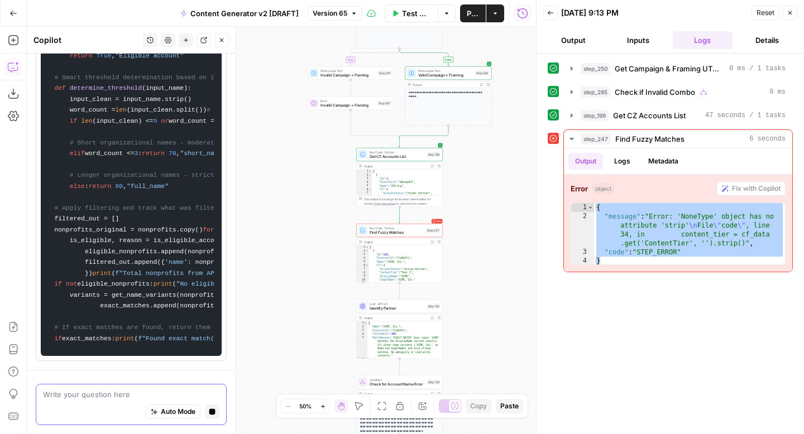
click at [789, 14] on icon "button" at bounding box center [789, 12] width 7 height 7
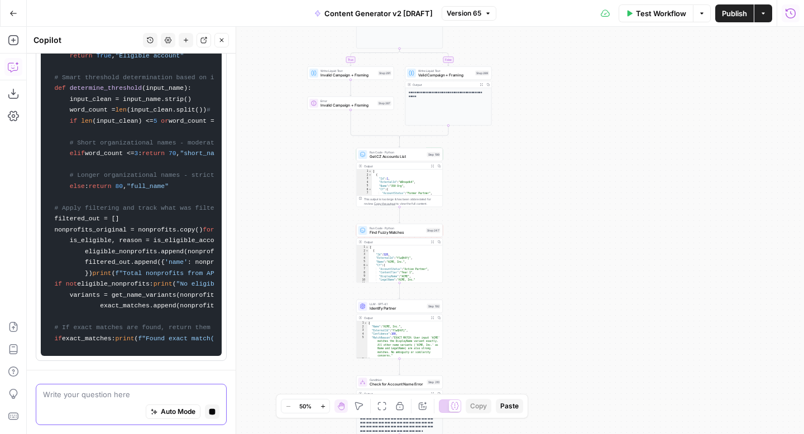
scroll to position [1670, 0]
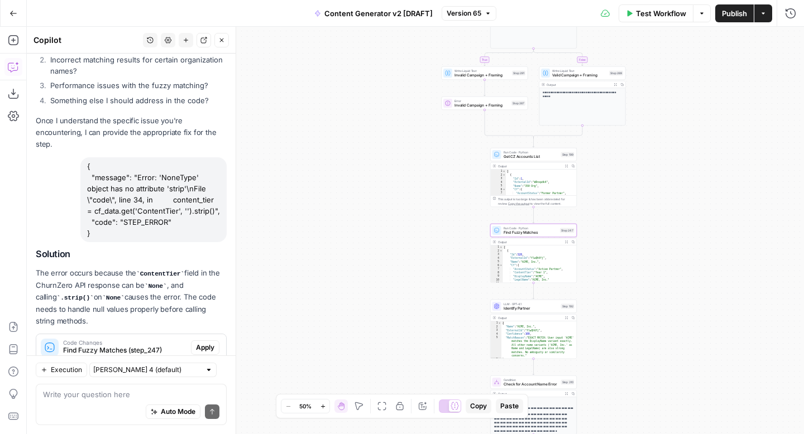
scroll to position [363, 0]
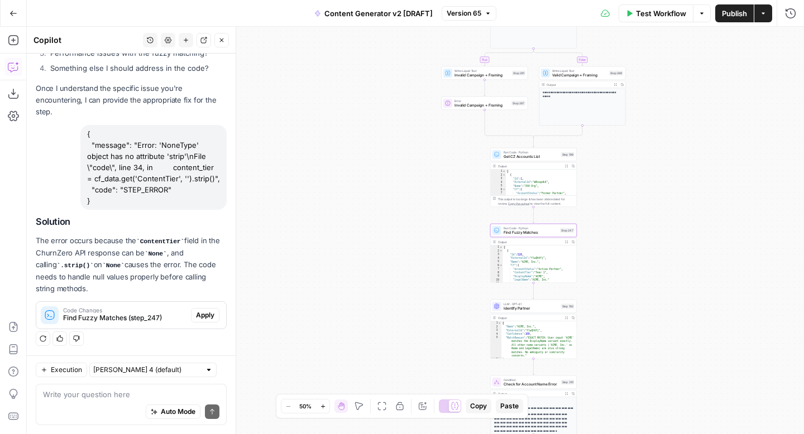
click at [200, 316] on span "Apply" at bounding box center [205, 315] width 18 height 10
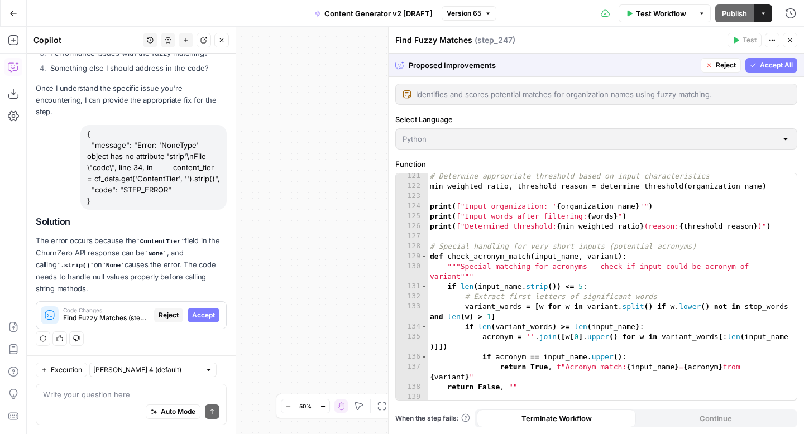
scroll to position [1303, 0]
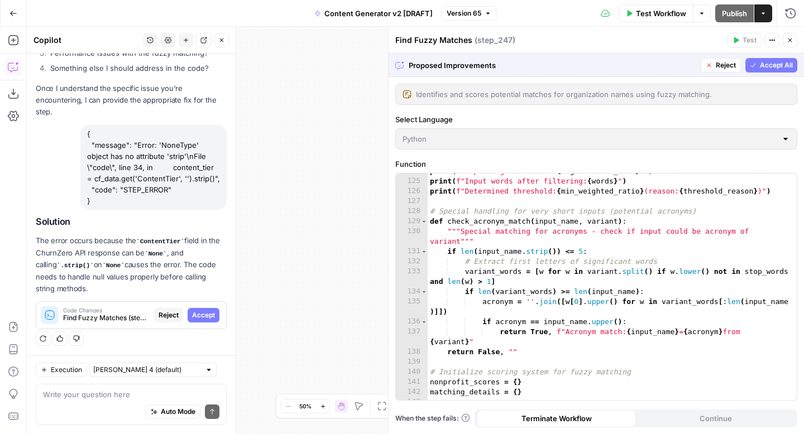
click at [760, 66] on span "Accept All" at bounding box center [776, 65] width 33 height 10
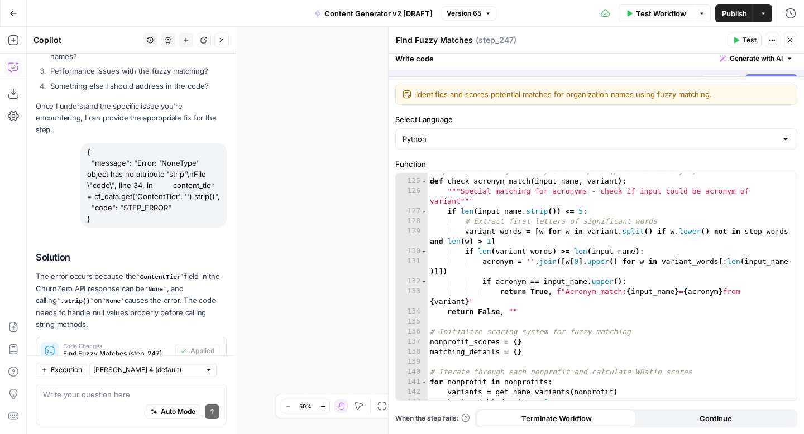
scroll to position [399, 0]
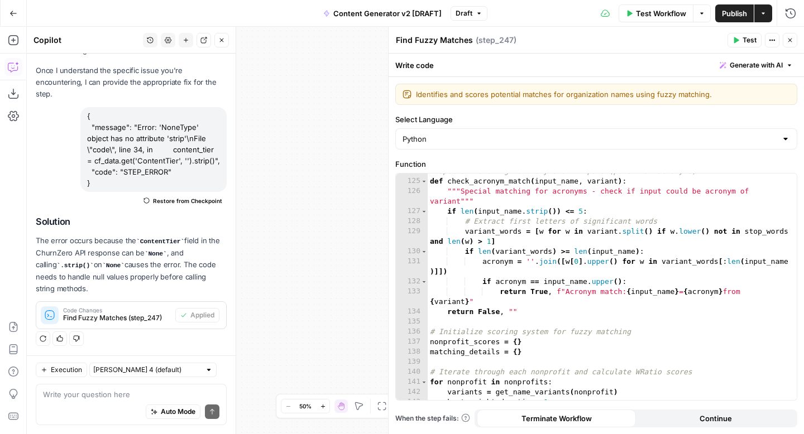
click at [791, 41] on icon "button" at bounding box center [789, 40] width 7 height 7
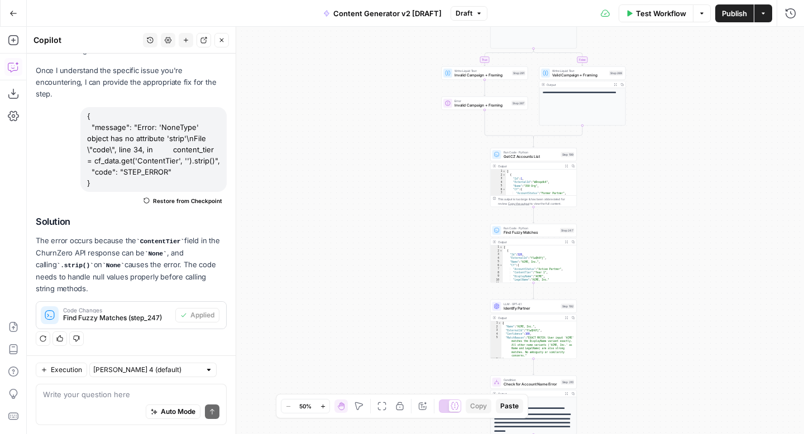
click at [672, 16] on span "Test Workflow" at bounding box center [661, 13] width 50 height 11
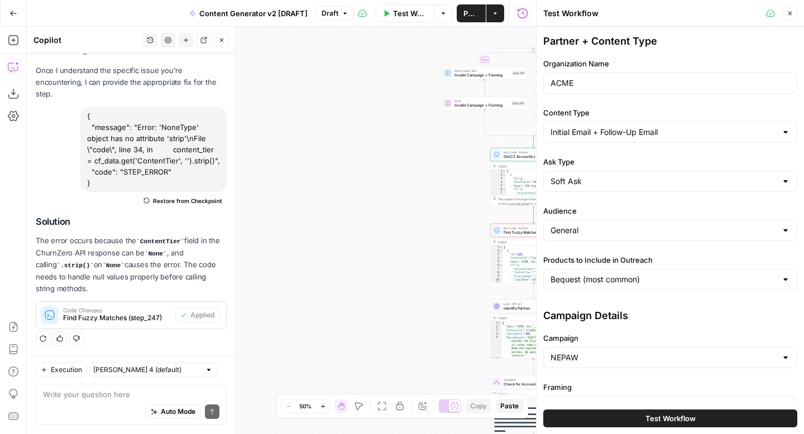
click at [622, 417] on button "Test Workflow" at bounding box center [670, 419] width 254 height 18
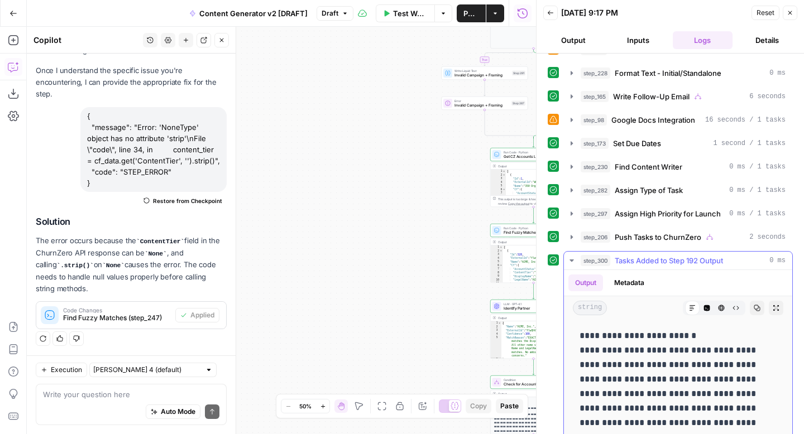
scroll to position [490, 0]
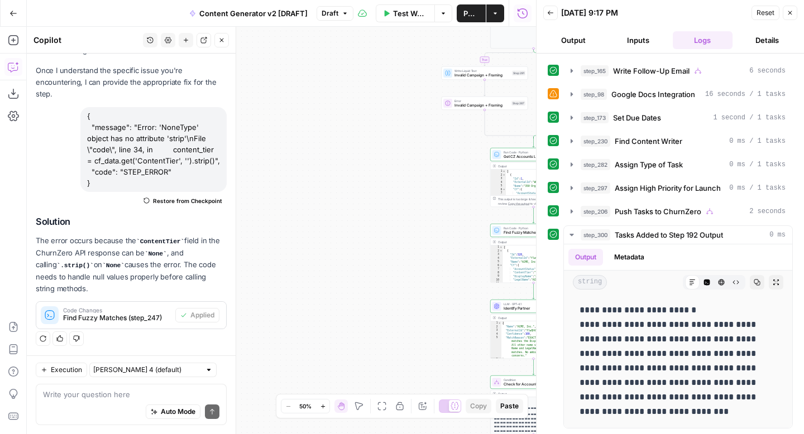
click at [794, 15] on button "Close" at bounding box center [789, 13] width 15 height 15
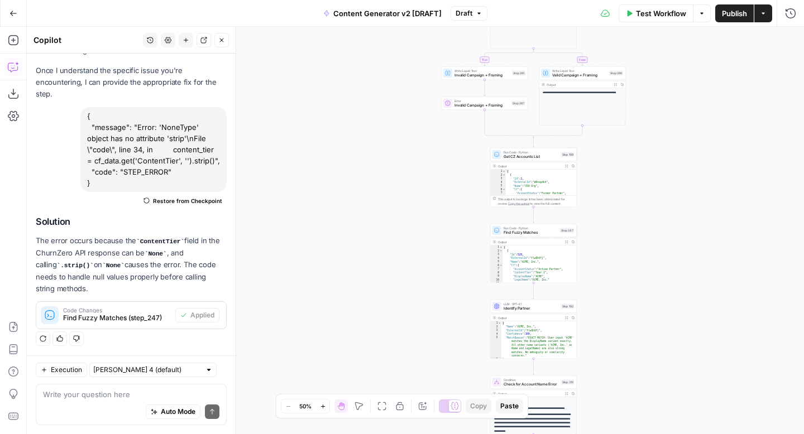
click at [732, 15] on span "Publish" at bounding box center [734, 13] width 25 height 11
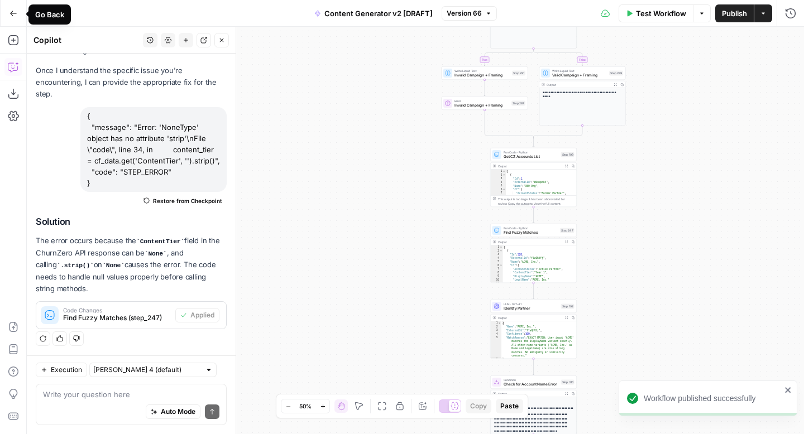
click at [12, 11] on icon "button" at bounding box center [13, 13] width 8 height 8
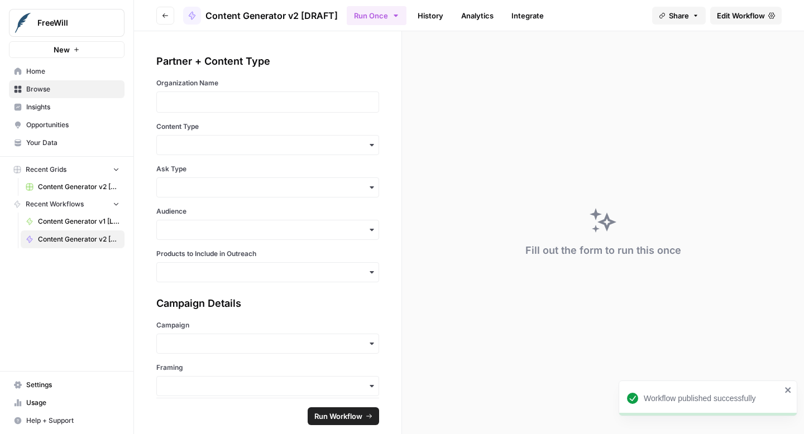
click at [78, 190] on span "Content Generator v2 [DRAFT] Test" at bounding box center [78, 187] width 81 height 10
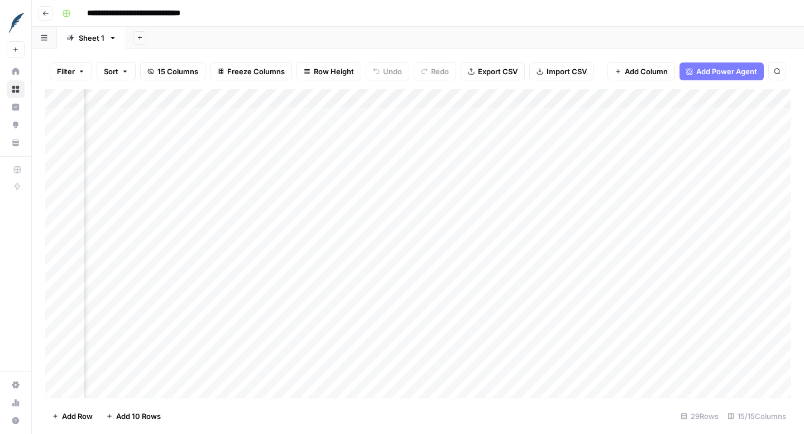
scroll to position [0, 1054]
click at [627, 100] on div "Add Column" at bounding box center [417, 243] width 745 height 309
click at [635, 123] on span "All Rows" at bounding box center [666, 124] width 70 height 11
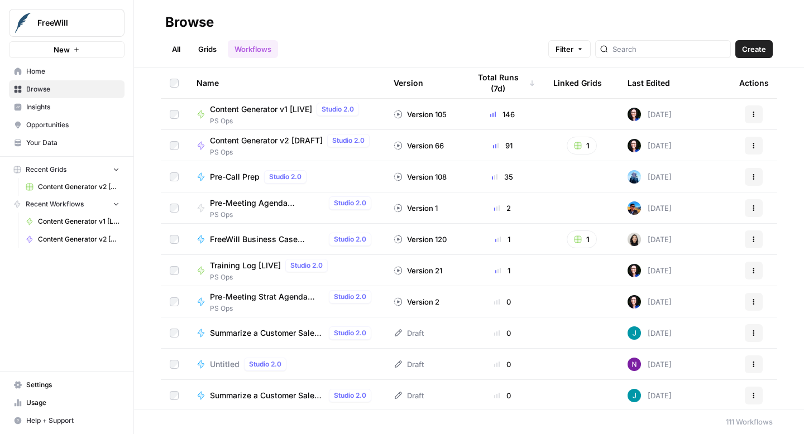
click at [236, 142] on span "Content Generator v2 [DRAFT]" at bounding box center [266, 140] width 113 height 11
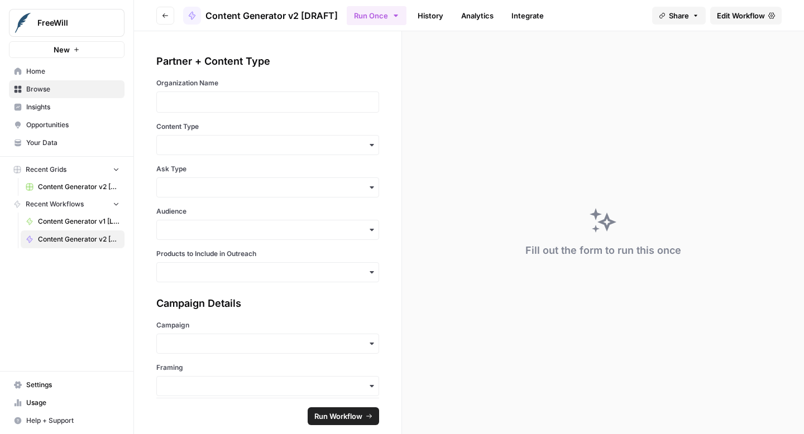
click at [736, 19] on span "Edit Workflow" at bounding box center [741, 15] width 48 height 11
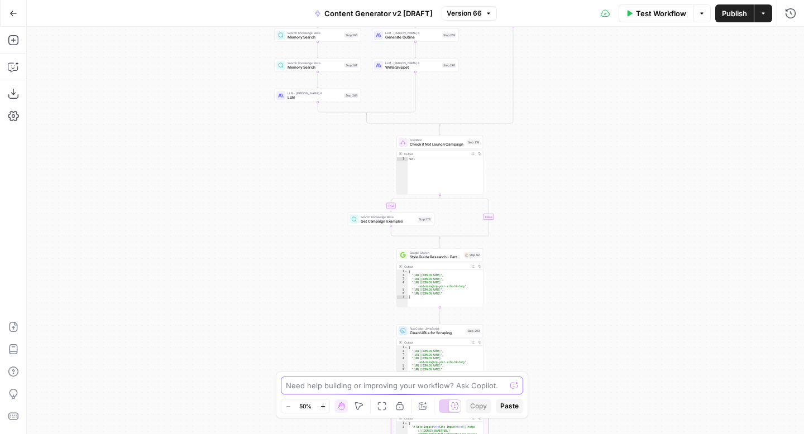
click at [410, 387] on textarea at bounding box center [396, 385] width 220 height 11
type textarea "find step 127"
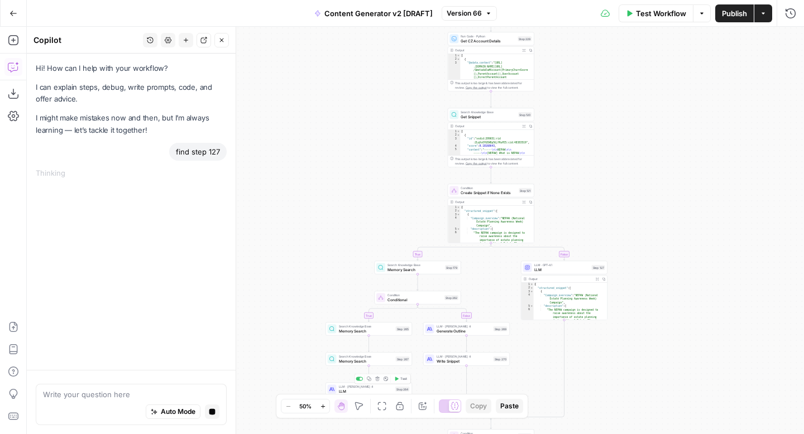
click at [323, 410] on button "Zoom In" at bounding box center [322, 406] width 13 height 13
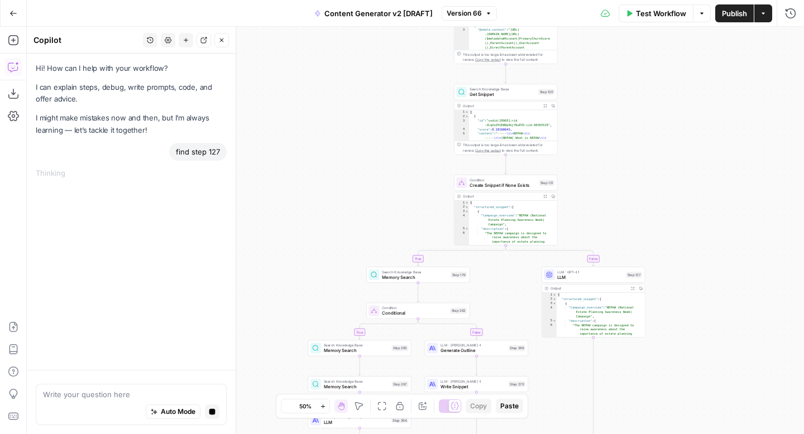
click at [323, 410] on button "Zoom In" at bounding box center [322, 406] width 13 height 13
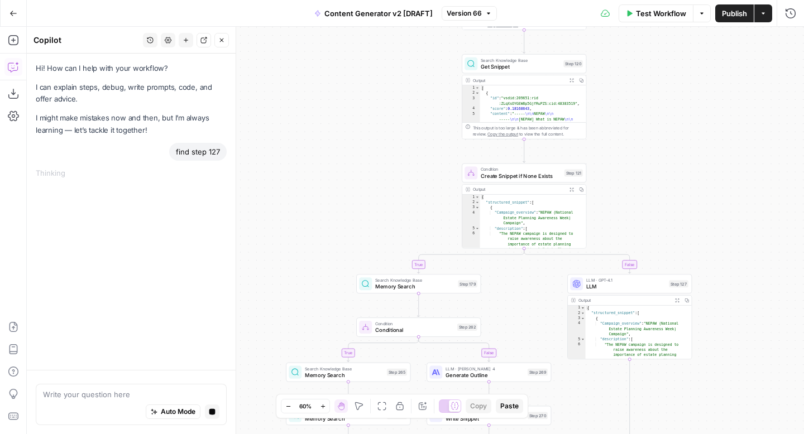
click at [323, 410] on button "Zoom In" at bounding box center [322, 406] width 13 height 13
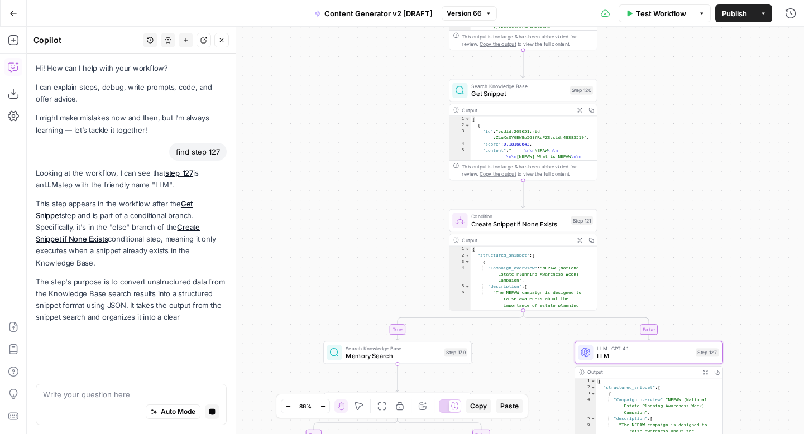
click at [180, 173] on link "step_127" at bounding box center [179, 173] width 28 height 9
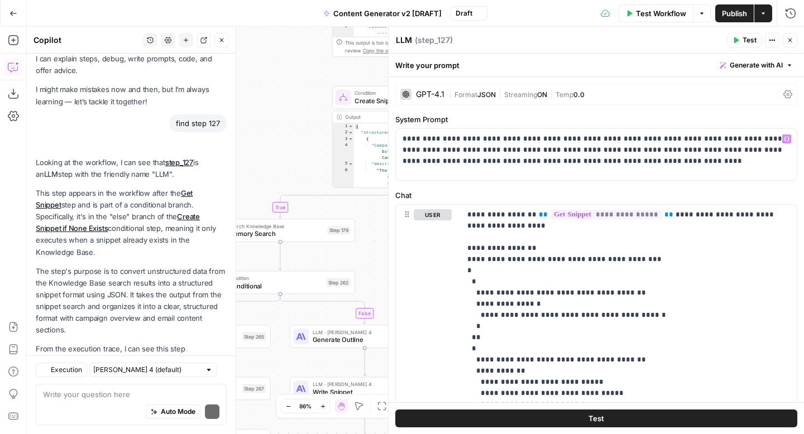
scroll to position [79, 0]
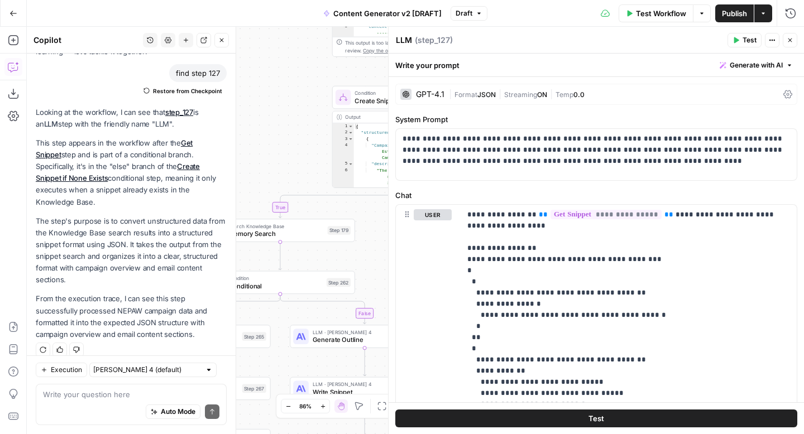
click at [791, 40] on icon "button" at bounding box center [789, 40] width 7 height 7
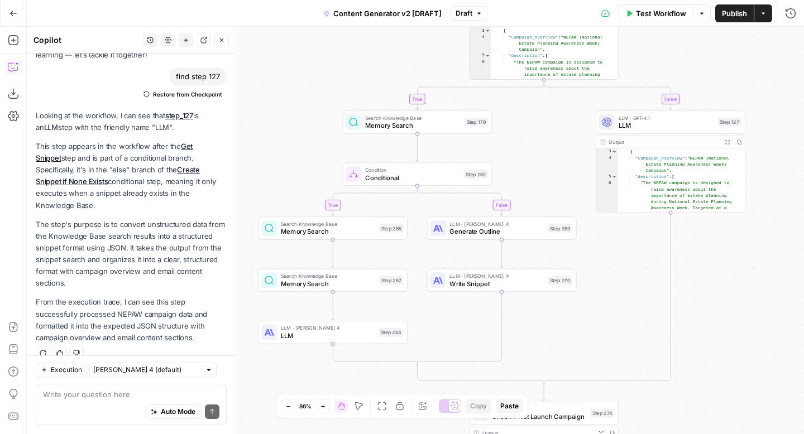
scroll to position [55, 0]
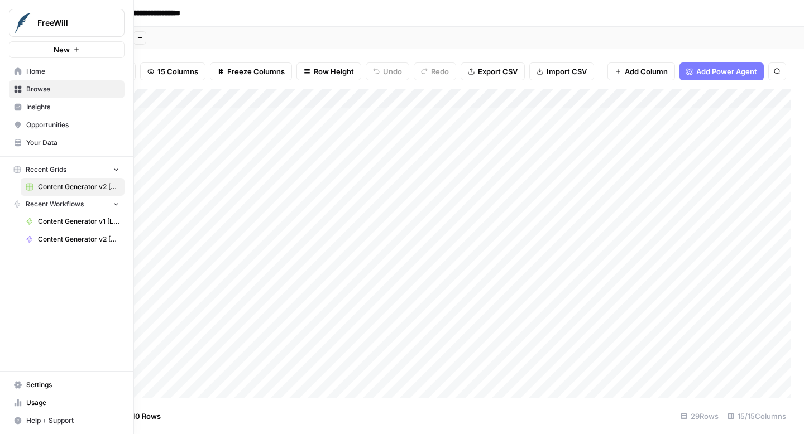
click at [60, 238] on span "Content Generator v2 [DRAFT]" at bounding box center [78, 239] width 81 height 10
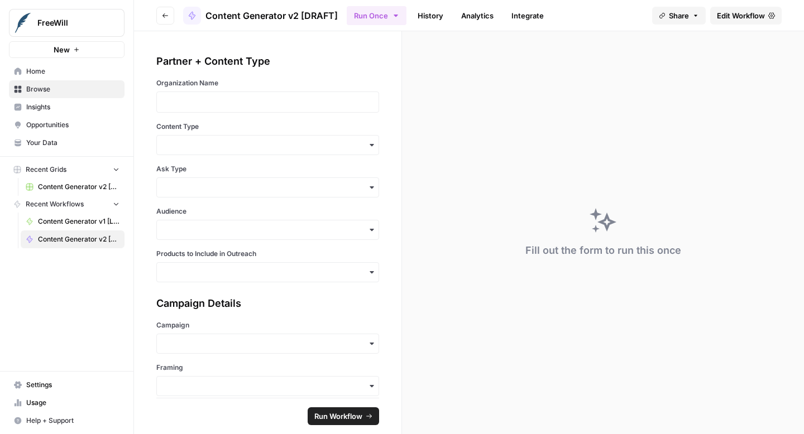
click at [732, 15] on span "Edit Workflow" at bounding box center [741, 15] width 48 height 11
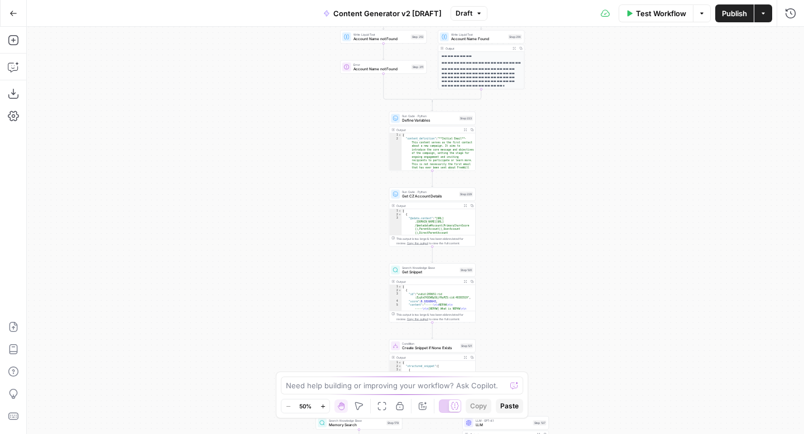
click at [324, 409] on icon "button" at bounding box center [323, 406] width 6 height 6
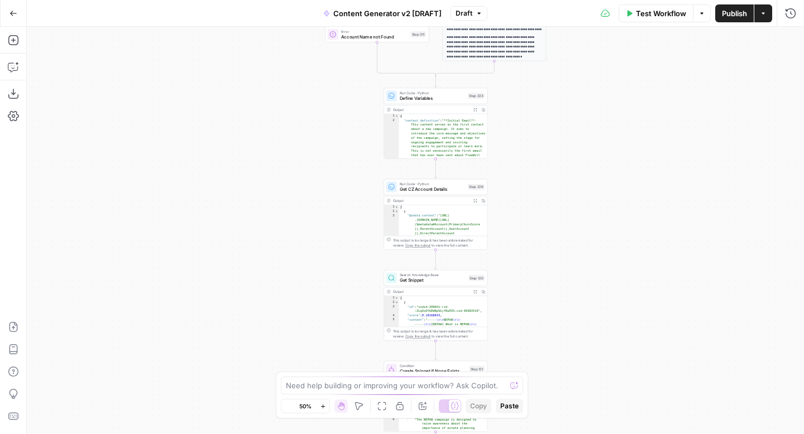
click at [324, 409] on icon "button" at bounding box center [323, 406] width 6 height 6
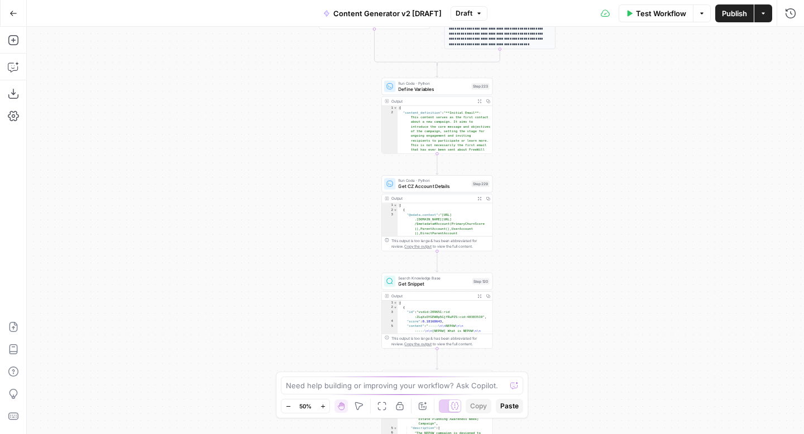
click at [324, 409] on icon "button" at bounding box center [323, 406] width 6 height 6
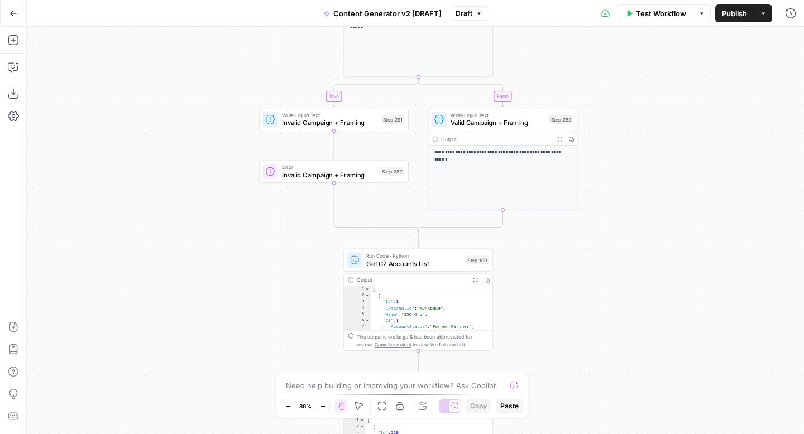
click at [469, 14] on span "Draft" at bounding box center [463, 13] width 17 height 10
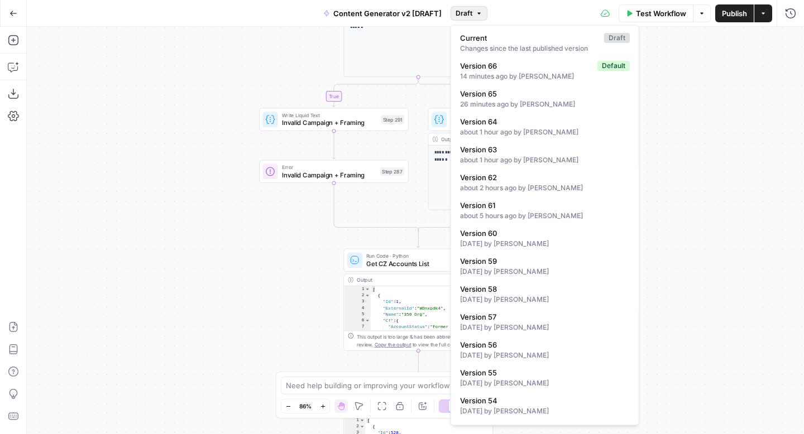
click at [701, 80] on div "**********" at bounding box center [415, 230] width 777 height 407
